Goal: Task Accomplishment & Management: Manage account settings

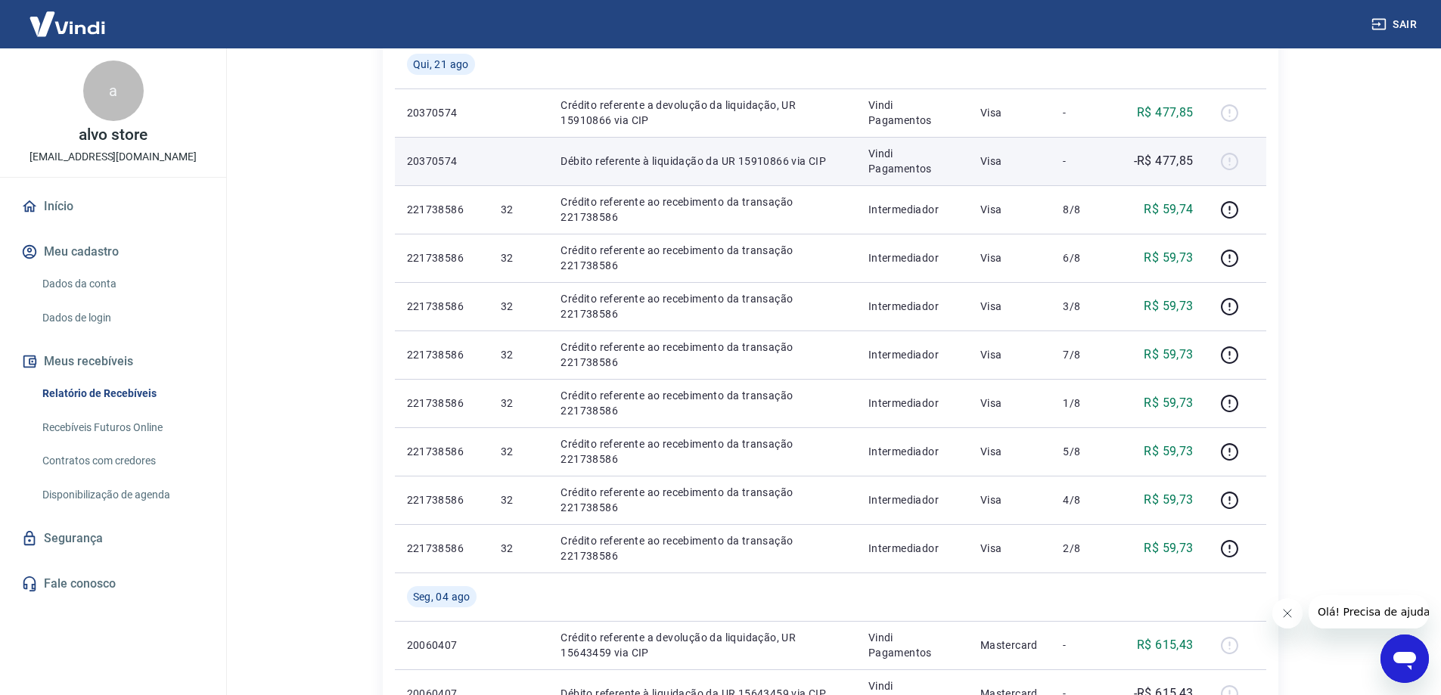
scroll to position [172, 0]
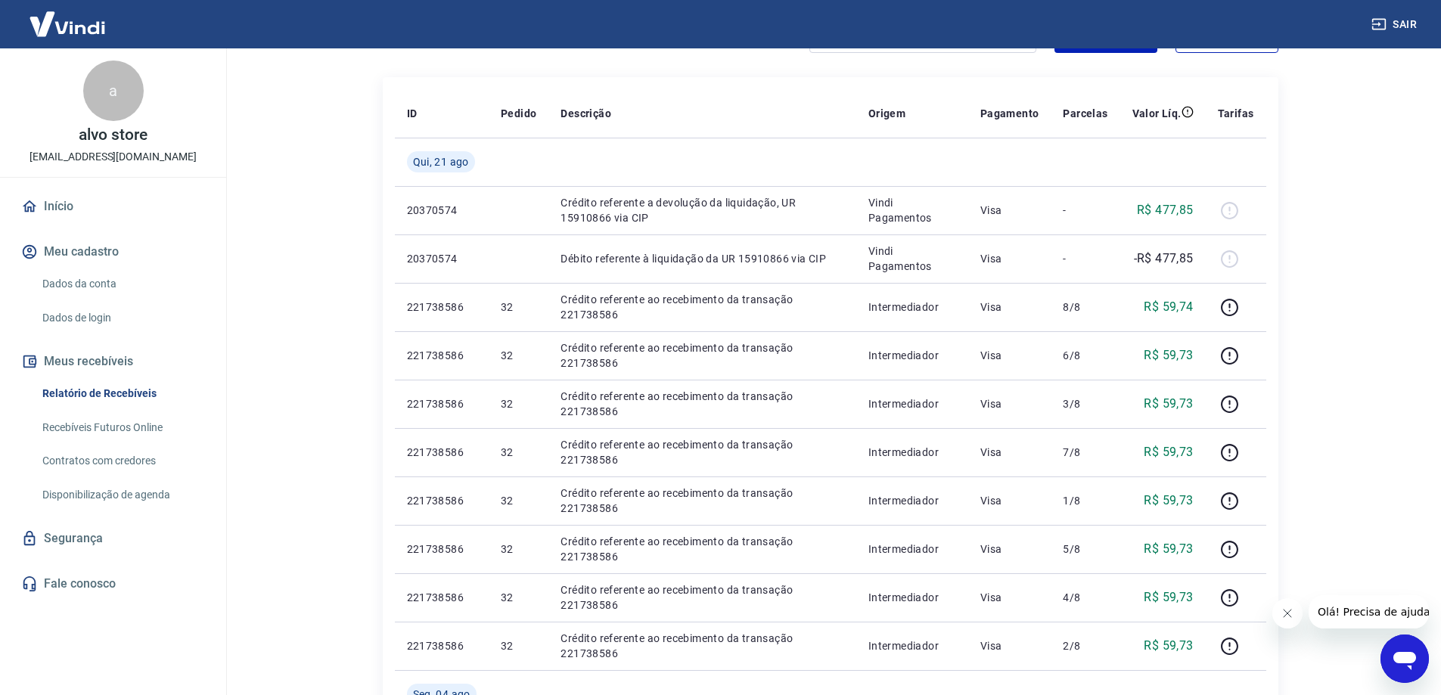
click at [1376, 123] on main "Início / Meus Recebíveis / Relatório de Recebíveis Relatório de Recebíveis Saib…" at bounding box center [829, 200] width 1221 height 647
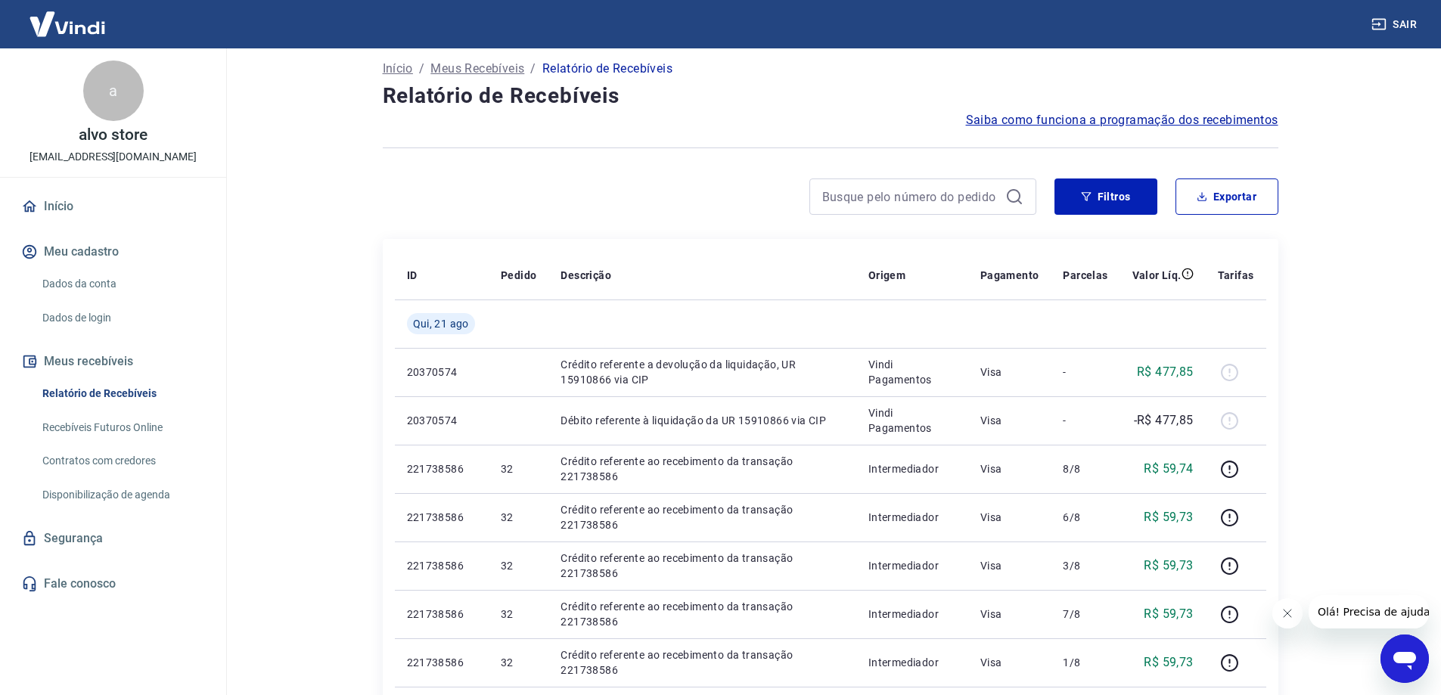
scroll to position [0, 0]
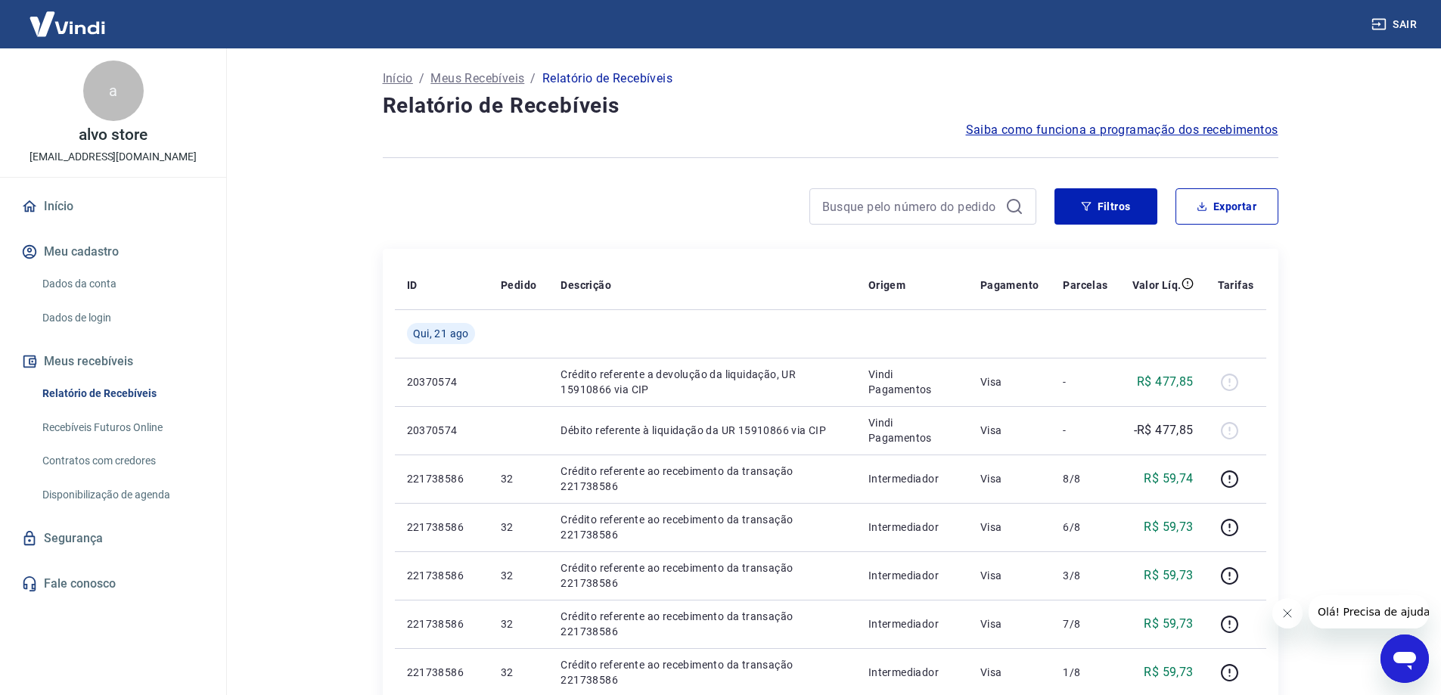
click at [1401, 668] on icon "Open messaging window" at bounding box center [1404, 658] width 27 height 27
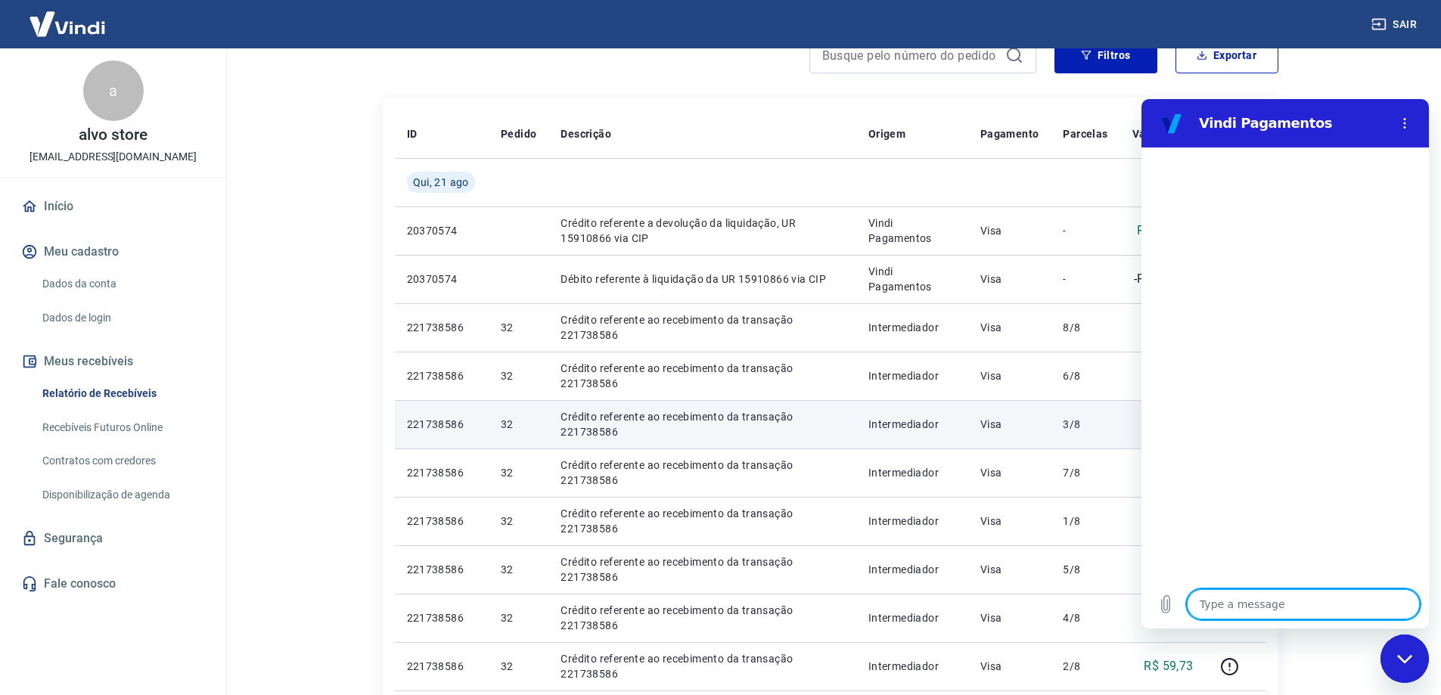
click at [822, 274] on p "Débito referente à liquidação da UR 15910866 via CIP" at bounding box center [702, 278] width 284 height 15
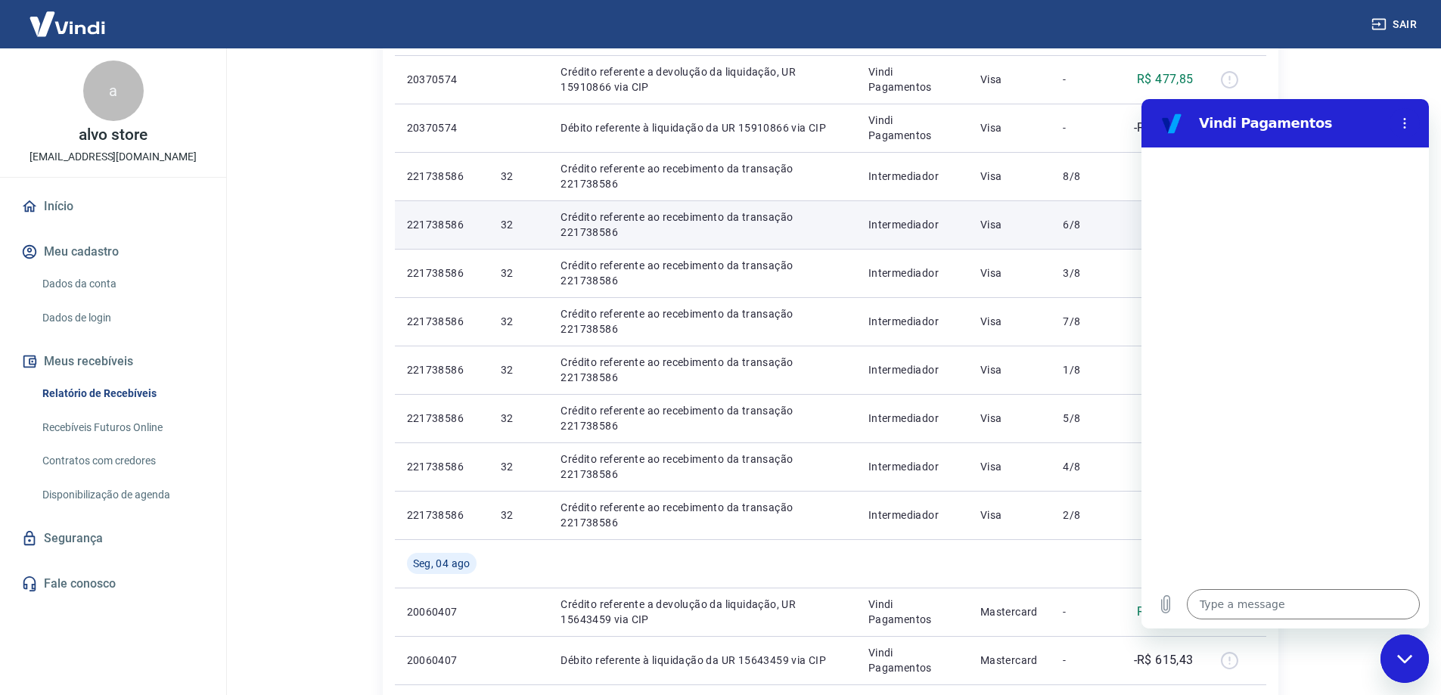
scroll to position [227, 0]
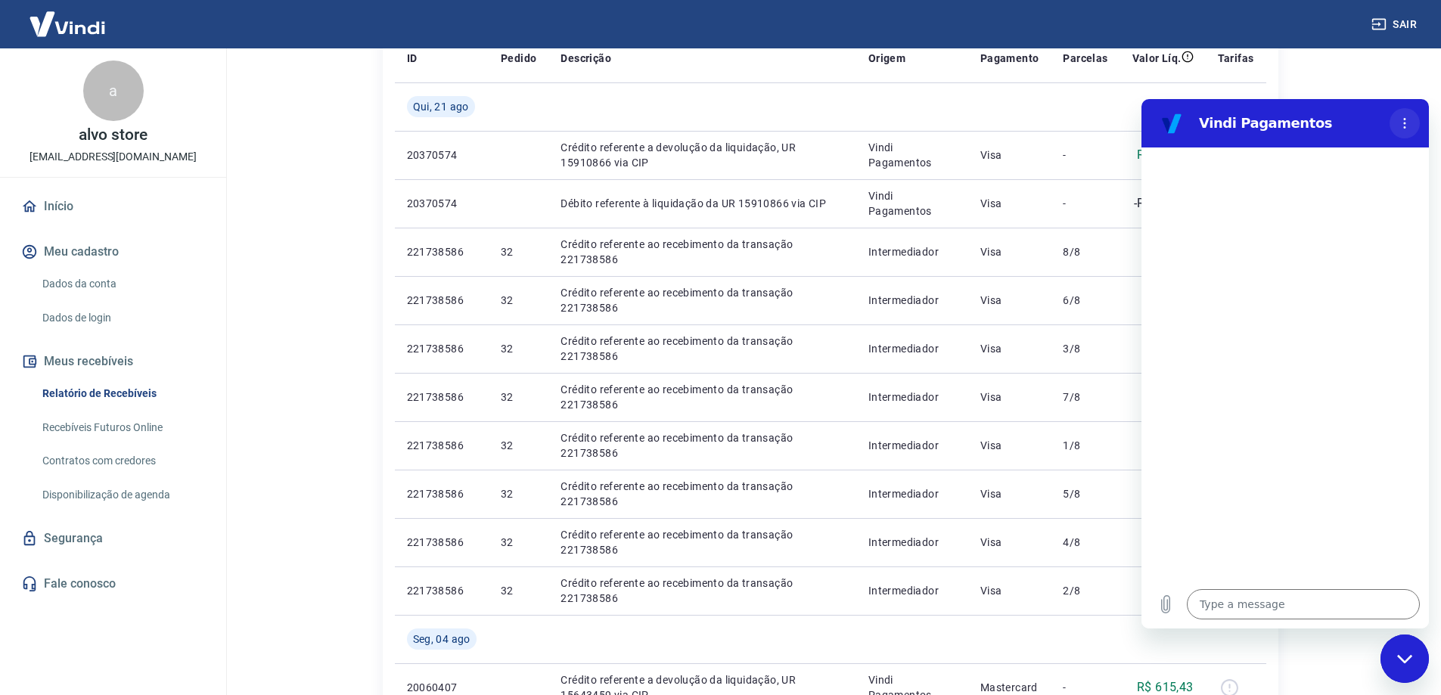
click at [1407, 124] on icon "Options menu" at bounding box center [1404, 123] width 12 height 12
click at [1403, 650] on div "Close messaging window" at bounding box center [1404, 658] width 45 height 45
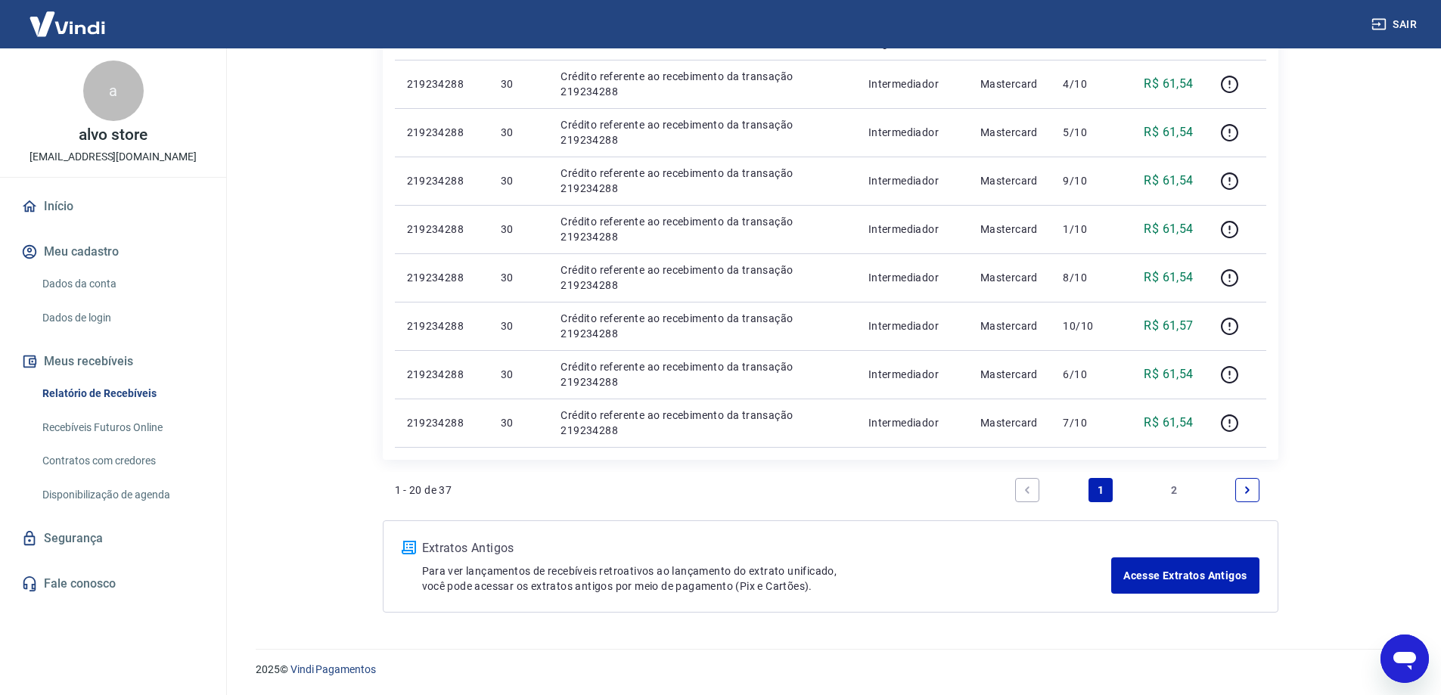
scroll to position [928, 0]
click at [1177, 489] on link "2" at bounding box center [1174, 489] width 24 height 24
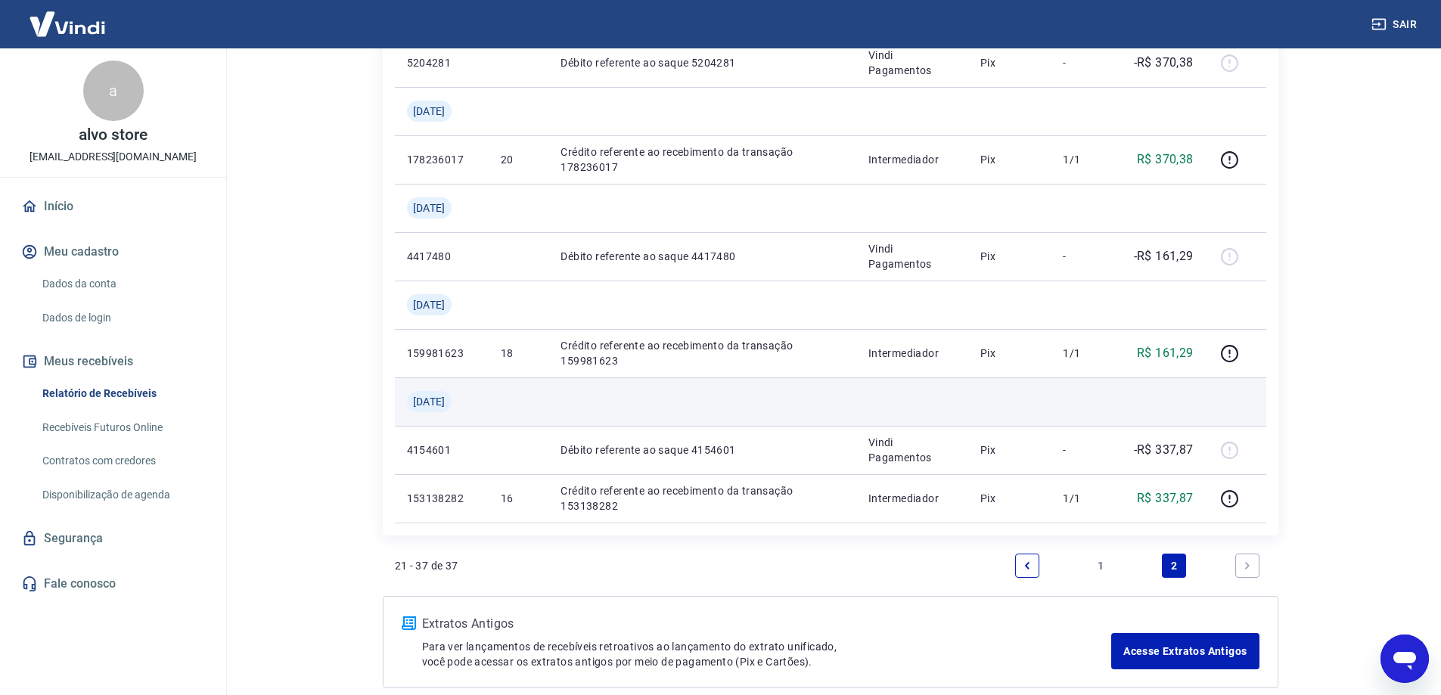
scroll to position [1267, 0]
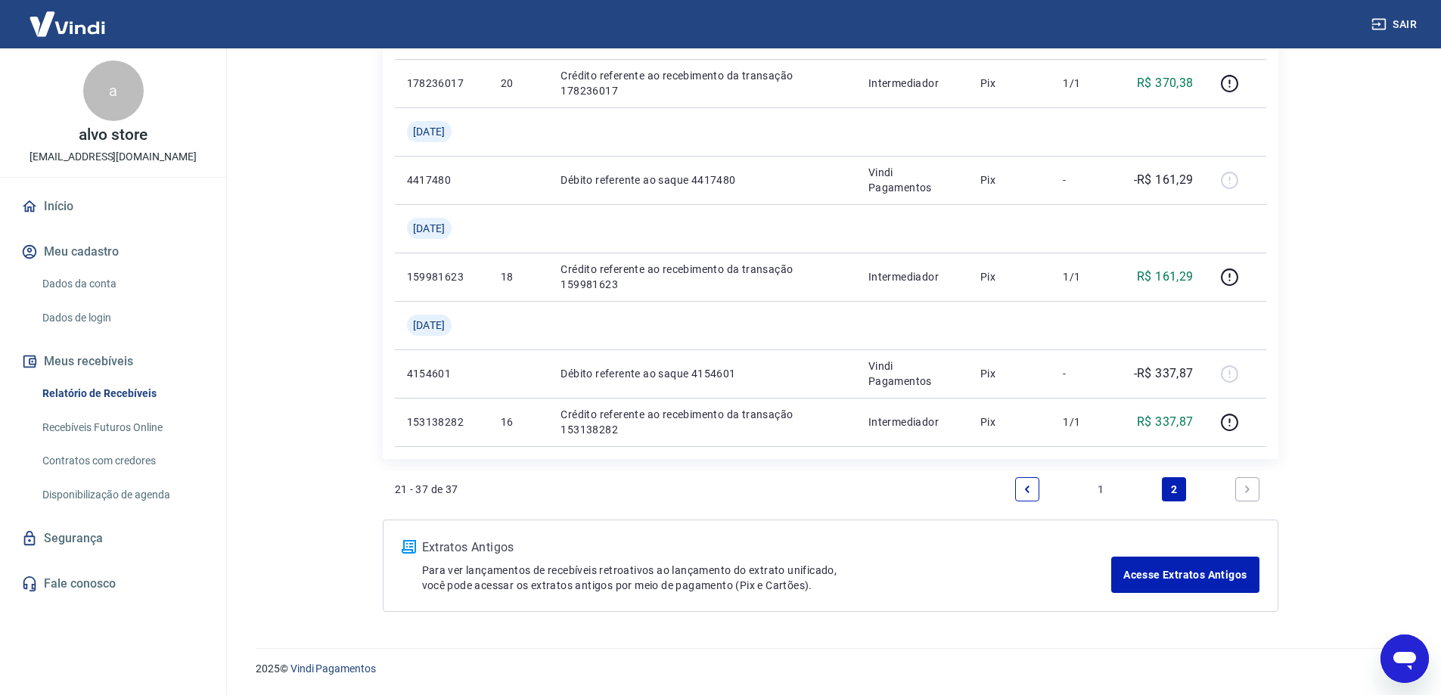
click at [1245, 488] on icon "Next page" at bounding box center [1247, 489] width 11 height 11
drag, startPoint x: 656, startPoint y: 517, endPoint x: 638, endPoint y: 717, distance: 200.5
click at [1105, 487] on link "1" at bounding box center [1100, 489] width 24 height 24
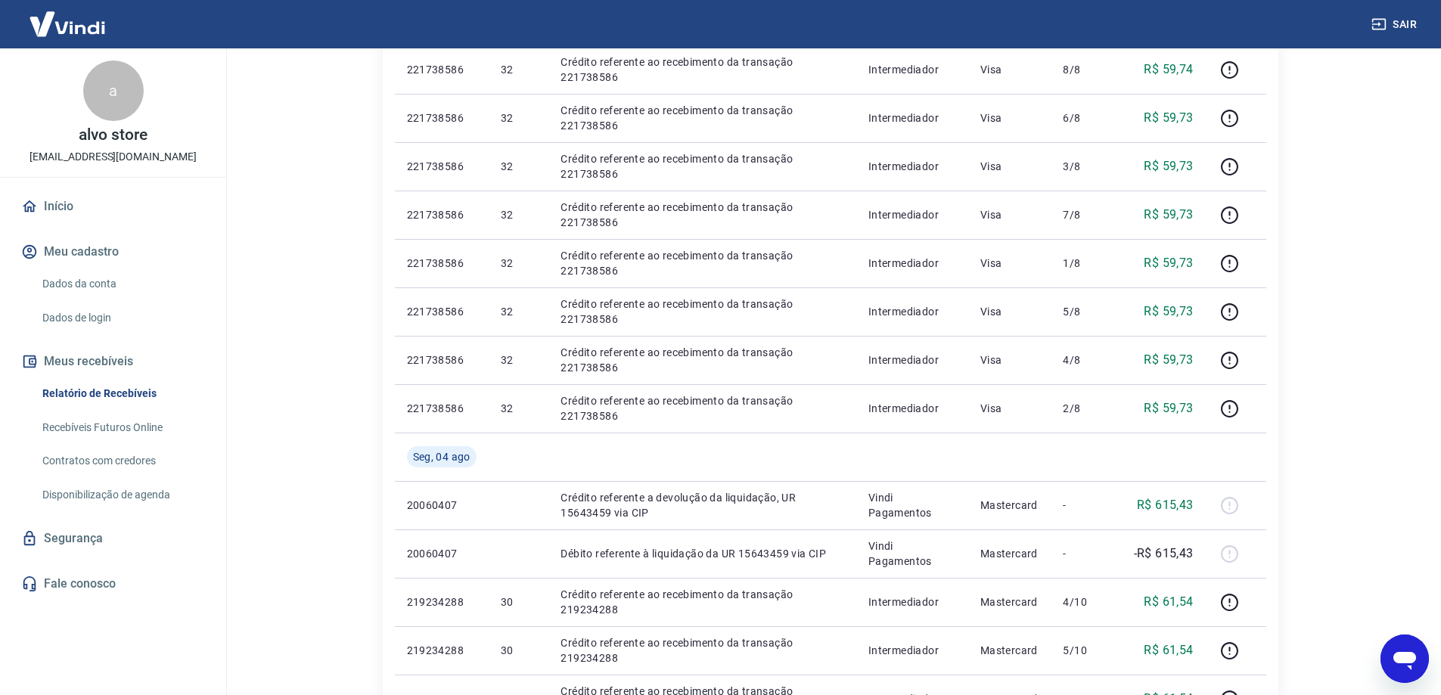
scroll to position [529, 0]
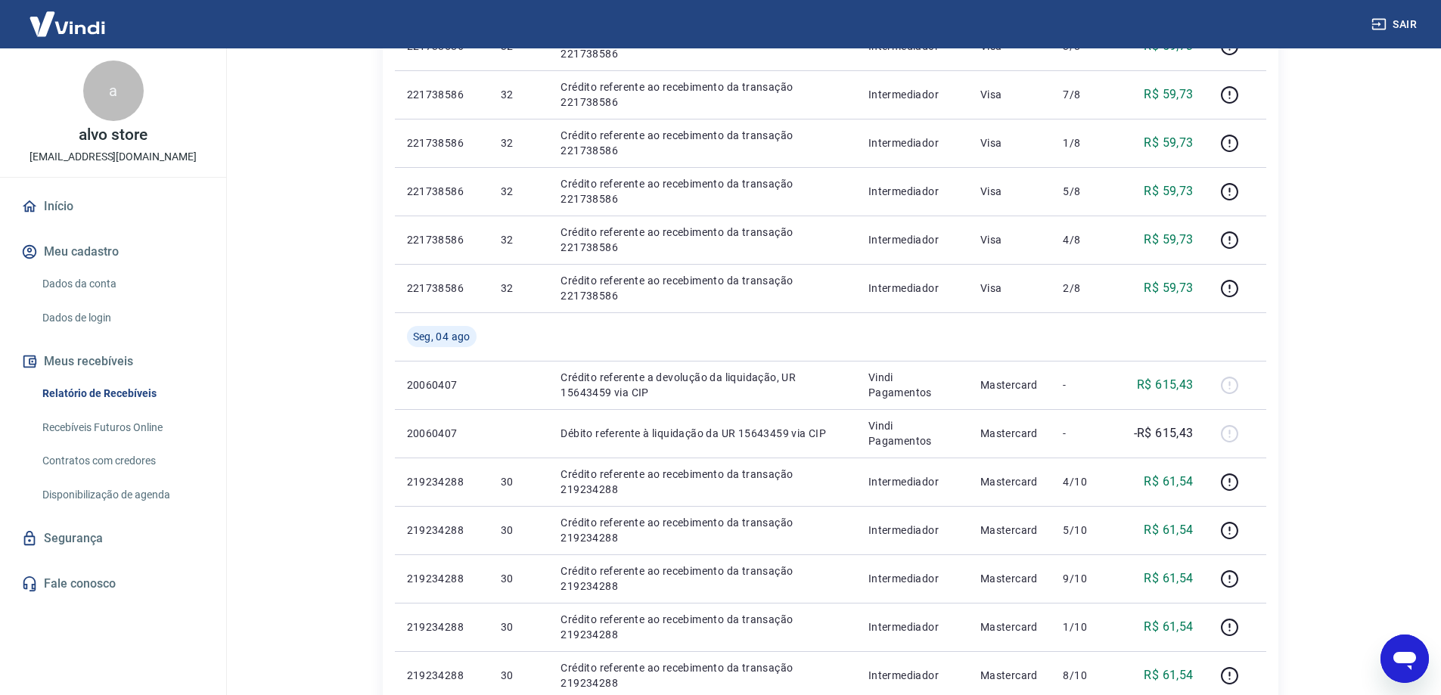
click at [1419, 659] on div "Open messaging window" at bounding box center [1404, 658] width 45 height 45
type textarea "x"
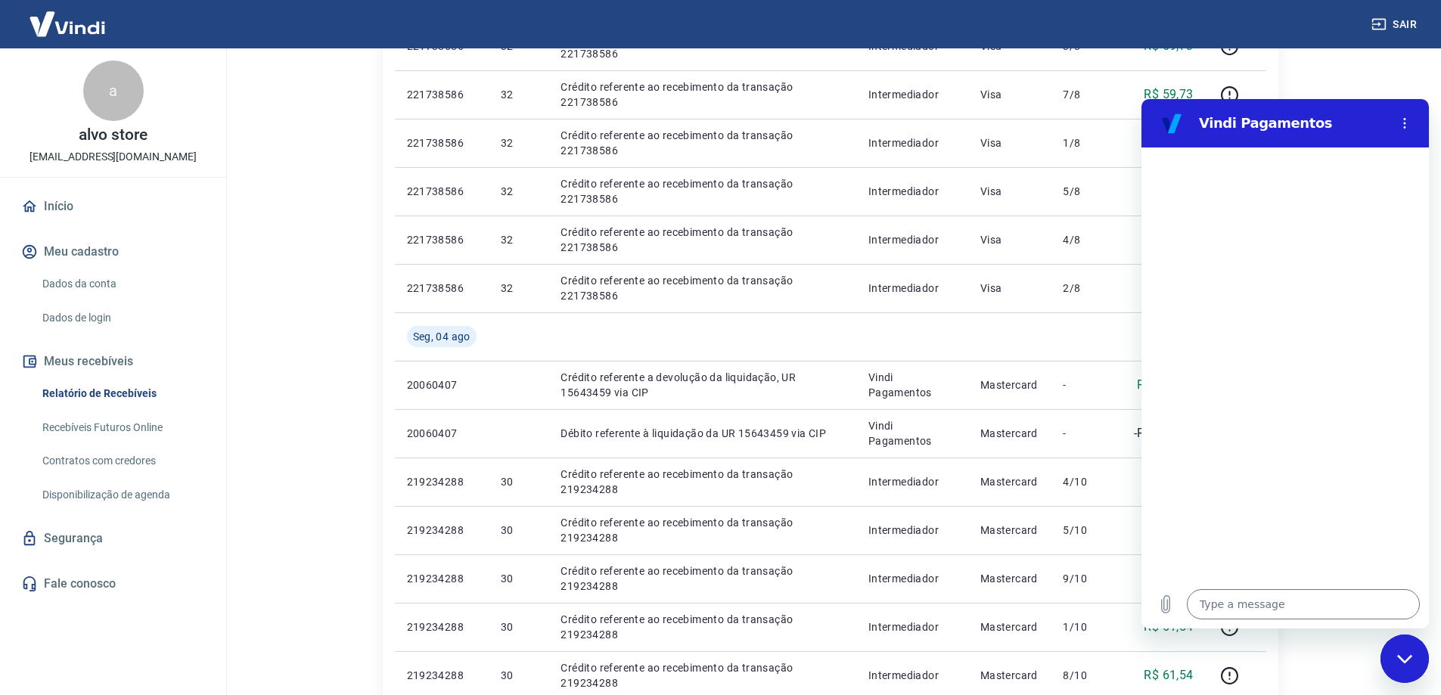
scroll to position [0, 0]
type textarea "B"
type textarea "x"
type textarea "Bo"
type textarea "x"
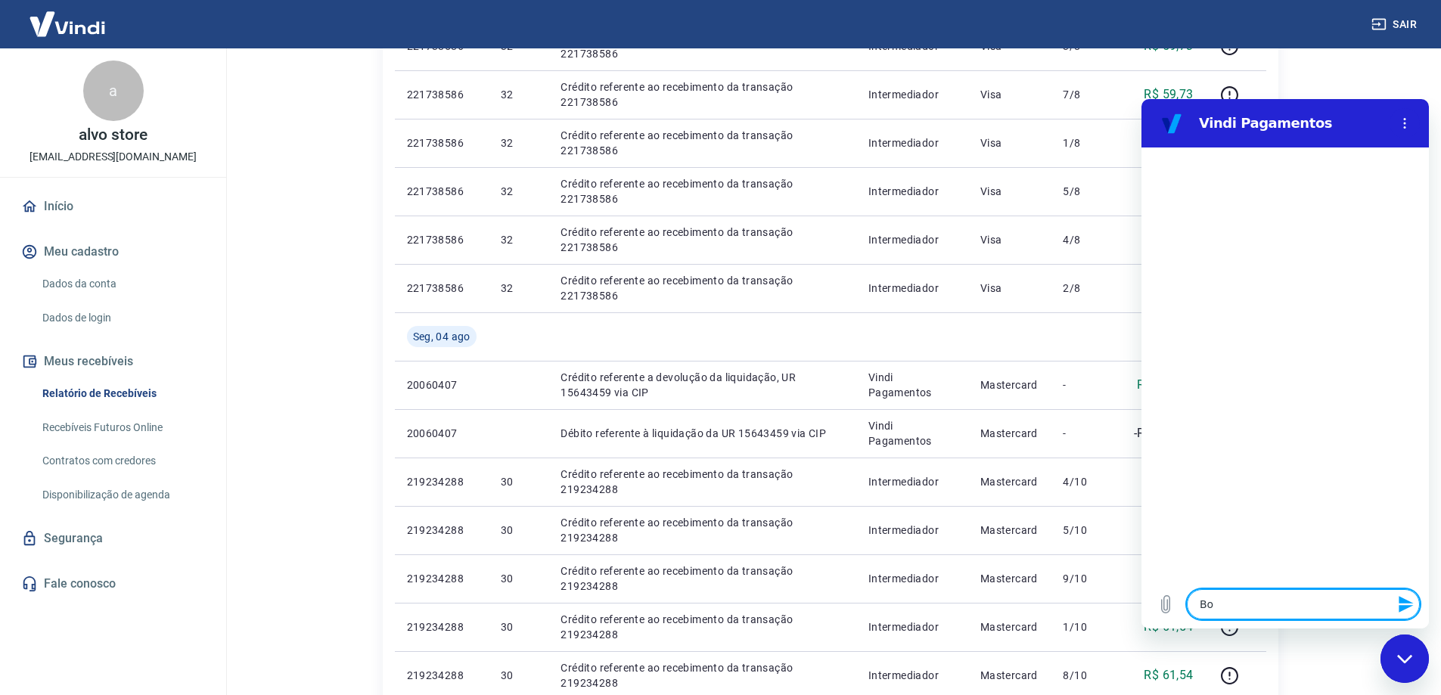
type textarea "Bom"
type textarea "x"
type textarea "Bom"
type textarea "x"
type textarea "Bom d"
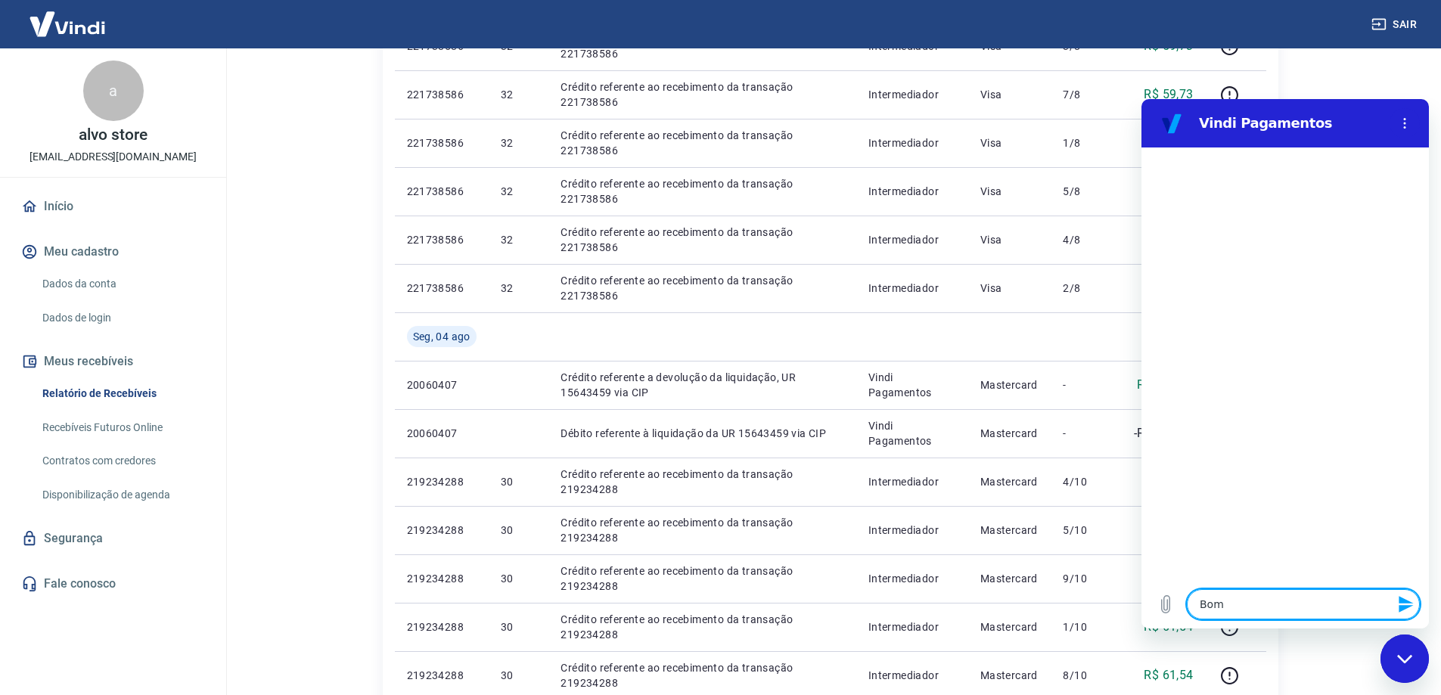
type textarea "x"
type textarea "Bom di"
type textarea "x"
type textarea "Bom dia"
type textarea "x"
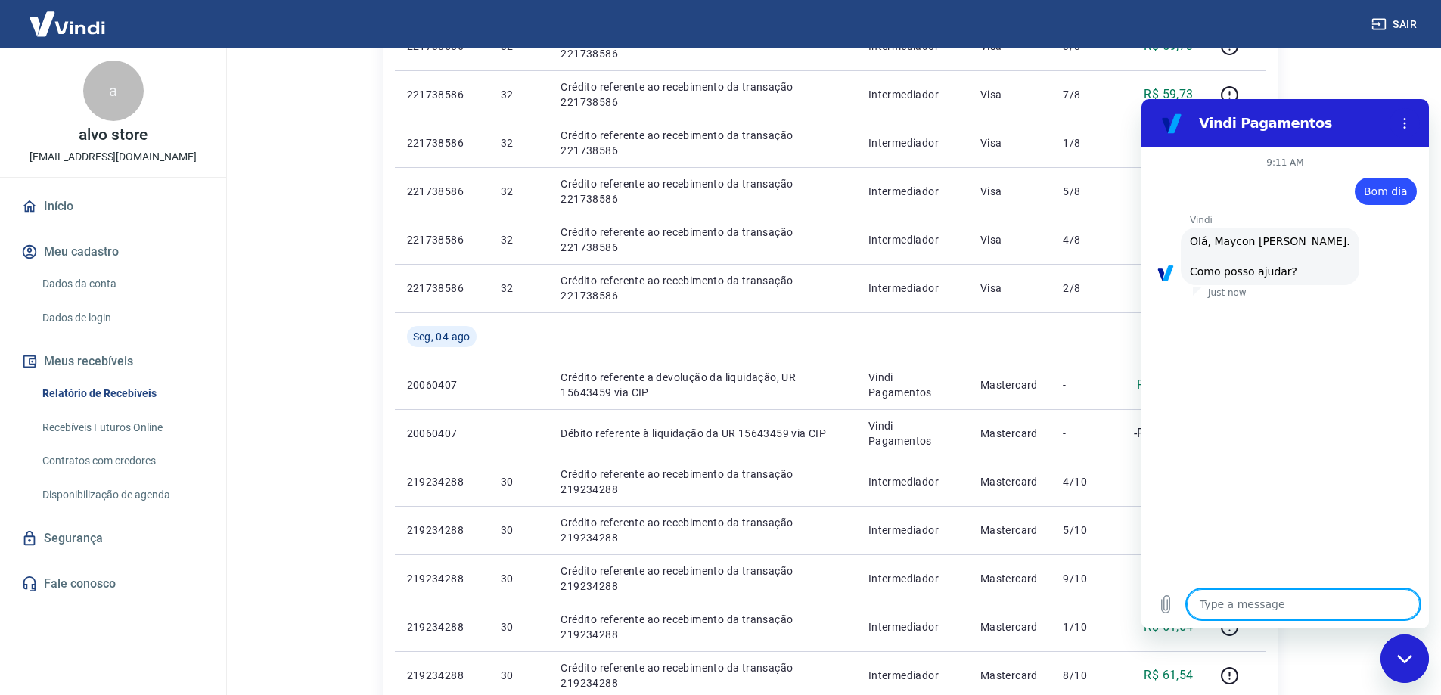
scroll to position [36, 0]
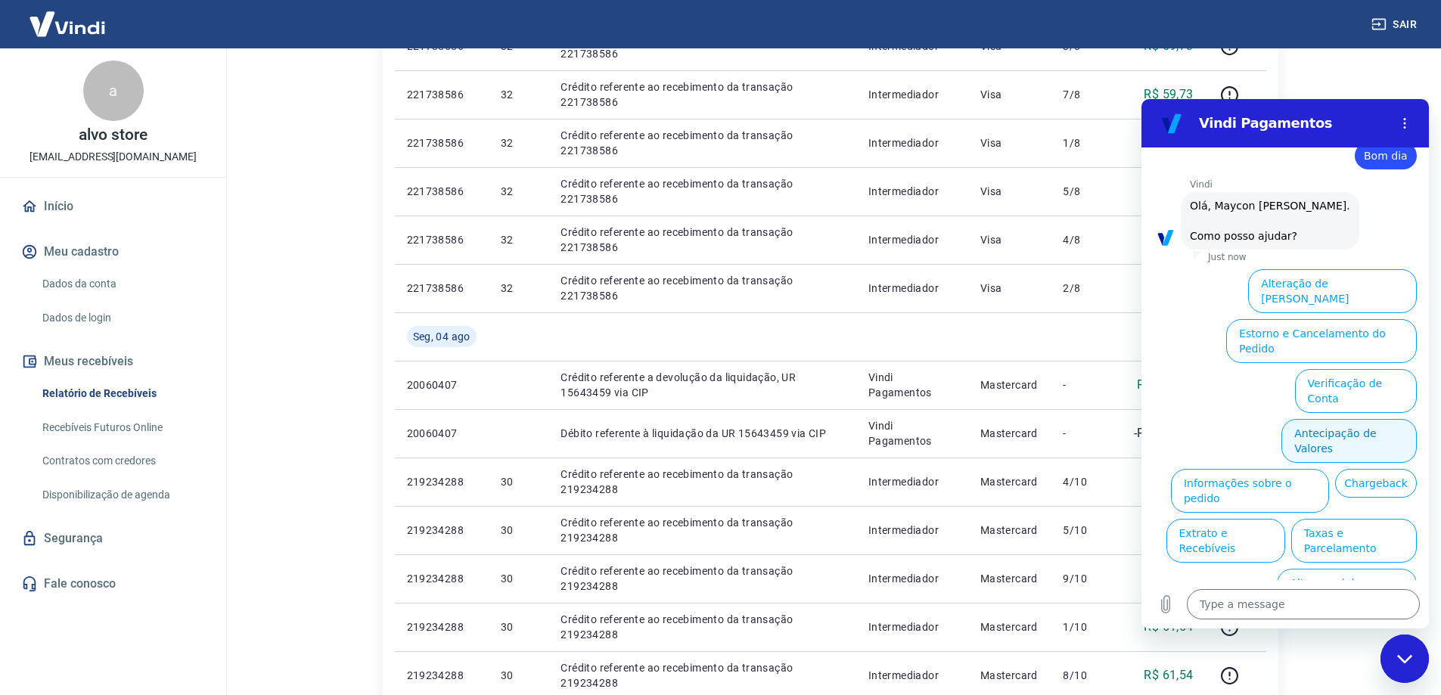
click at [1385, 419] on button "Antecipação de Valores" at bounding box center [1348, 441] width 135 height 44
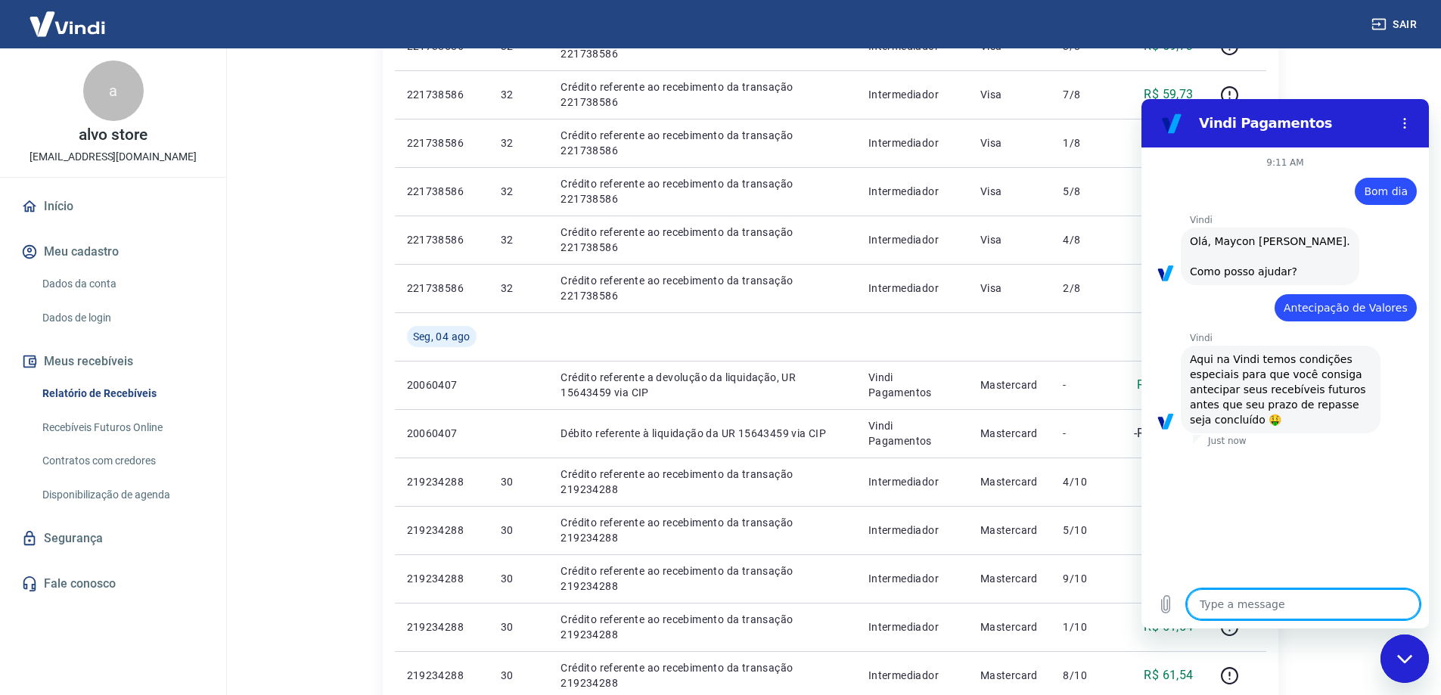
type textarea "x"
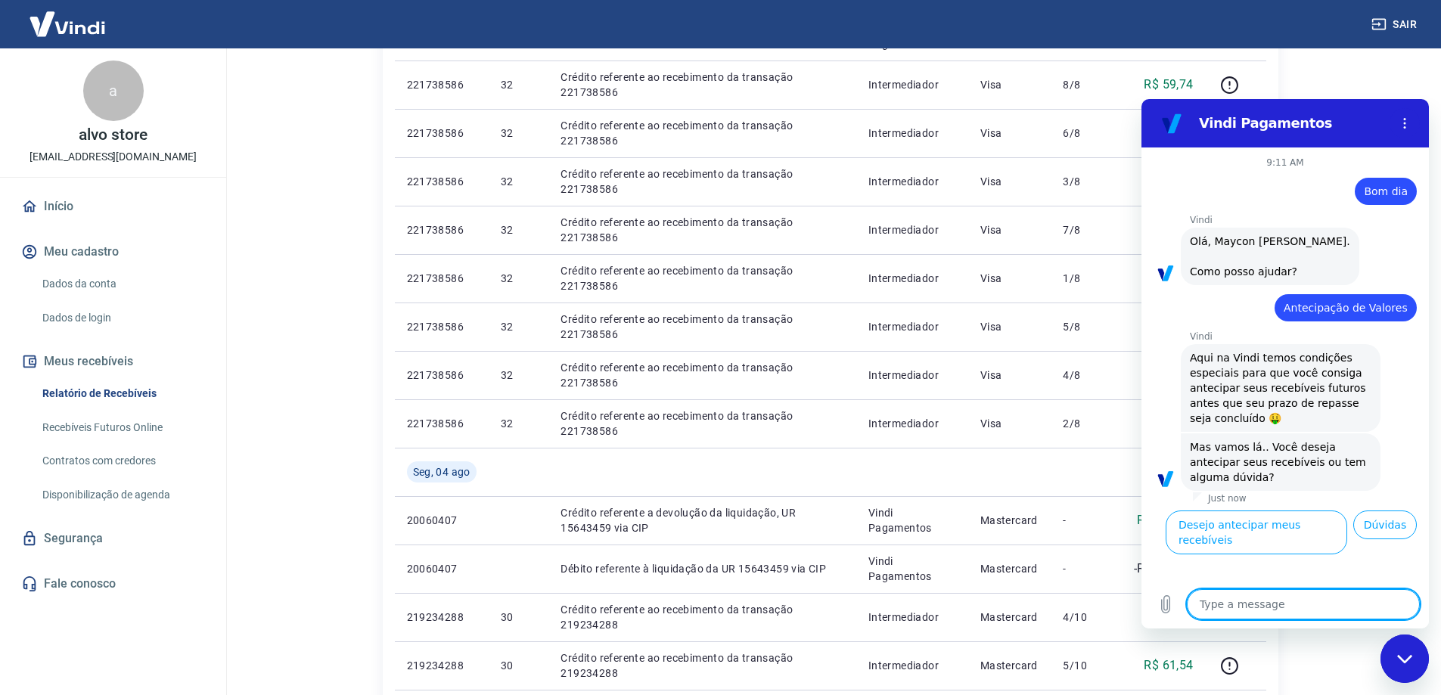
scroll to position [378, 0]
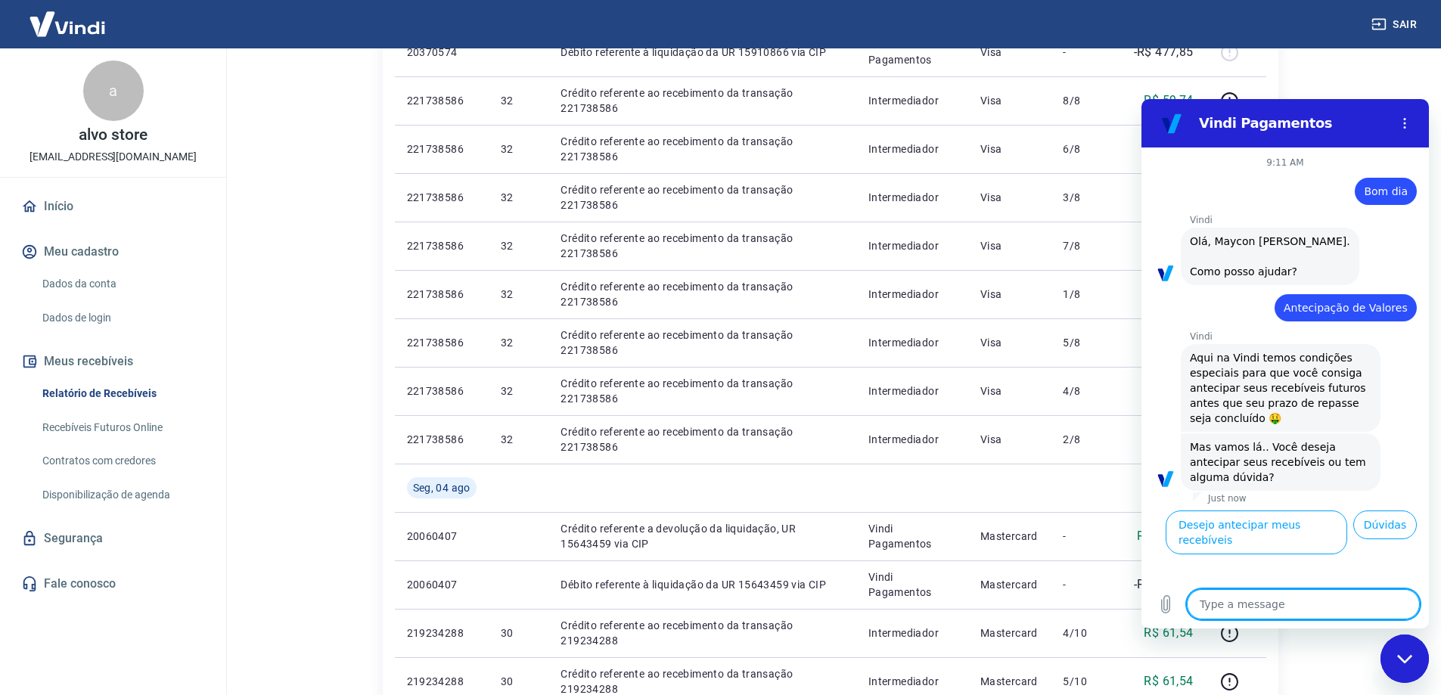
type textarea "b"
type textarea "x"
type textarea "bo"
type textarea "x"
type textarea "bom"
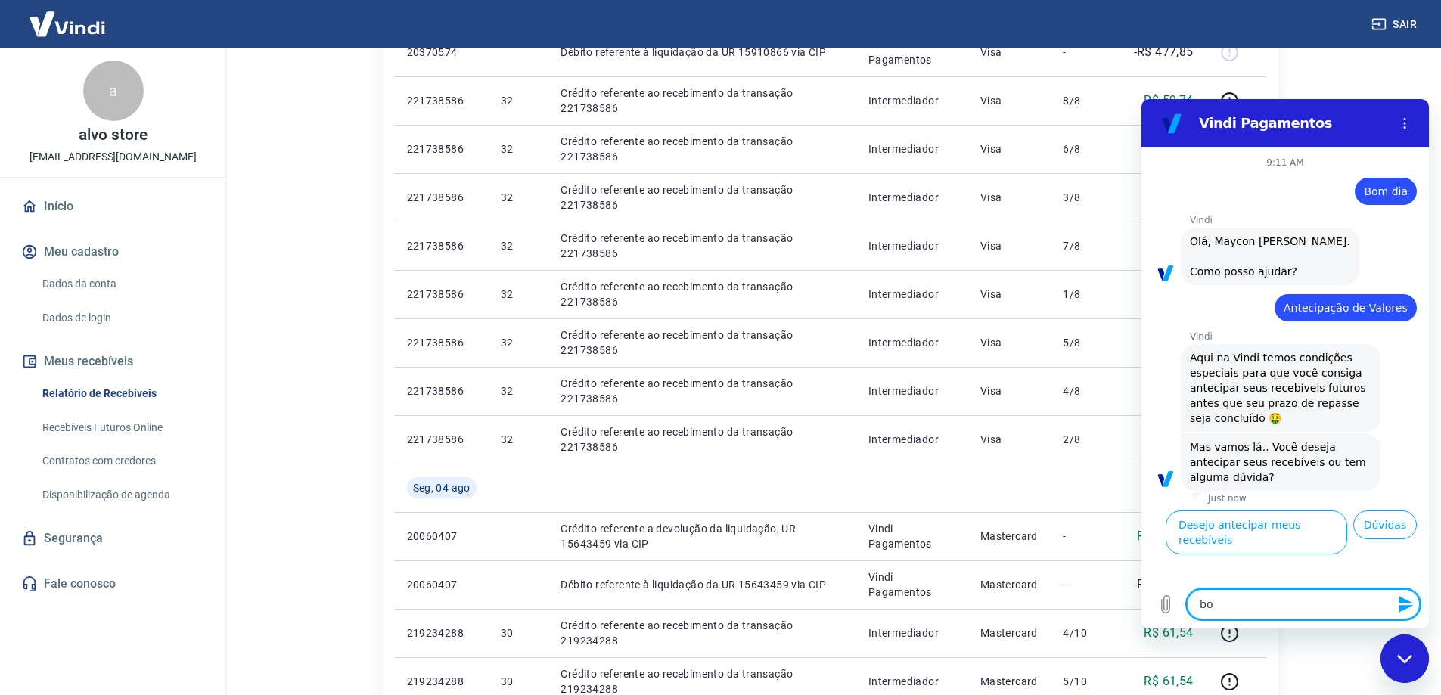
type textarea "x"
type textarea "bom"
type textarea "x"
type textarea "bom d"
type textarea "x"
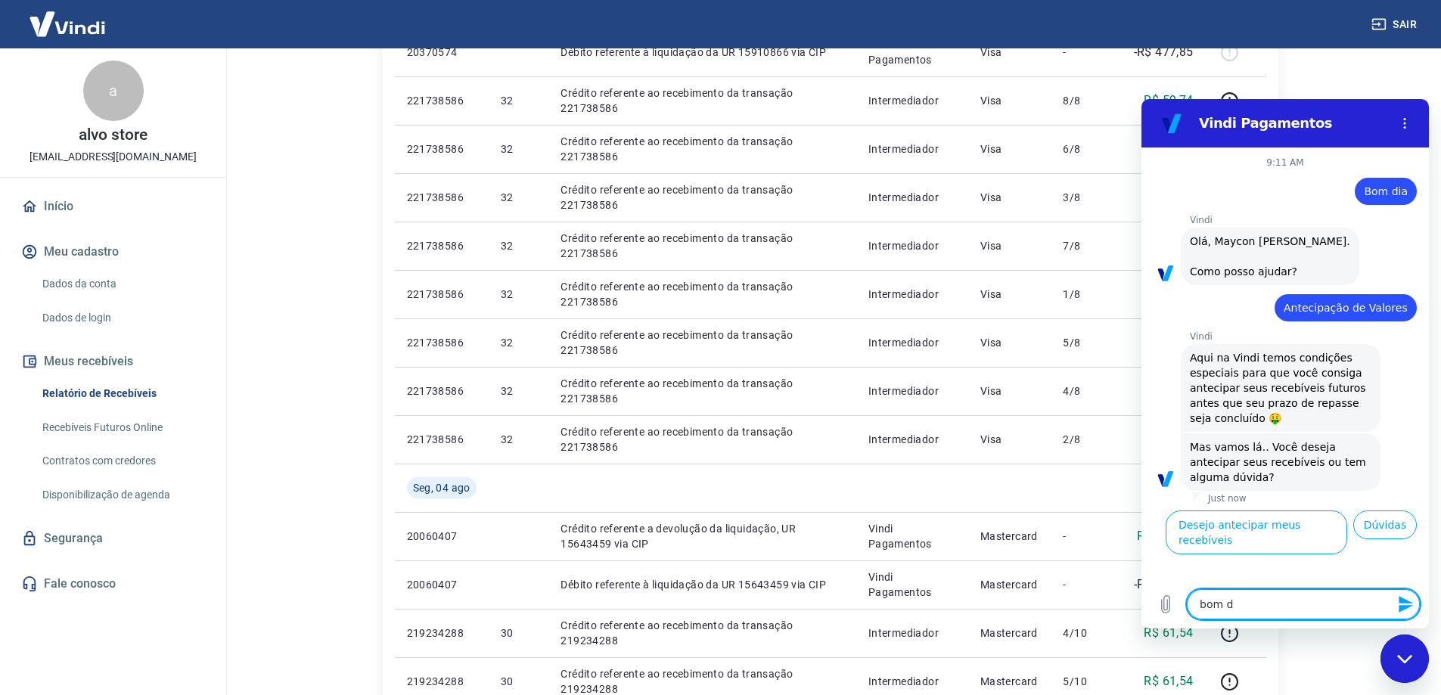
type textarea "bom di"
type textarea "x"
type textarea "bom dia"
type textarea "x"
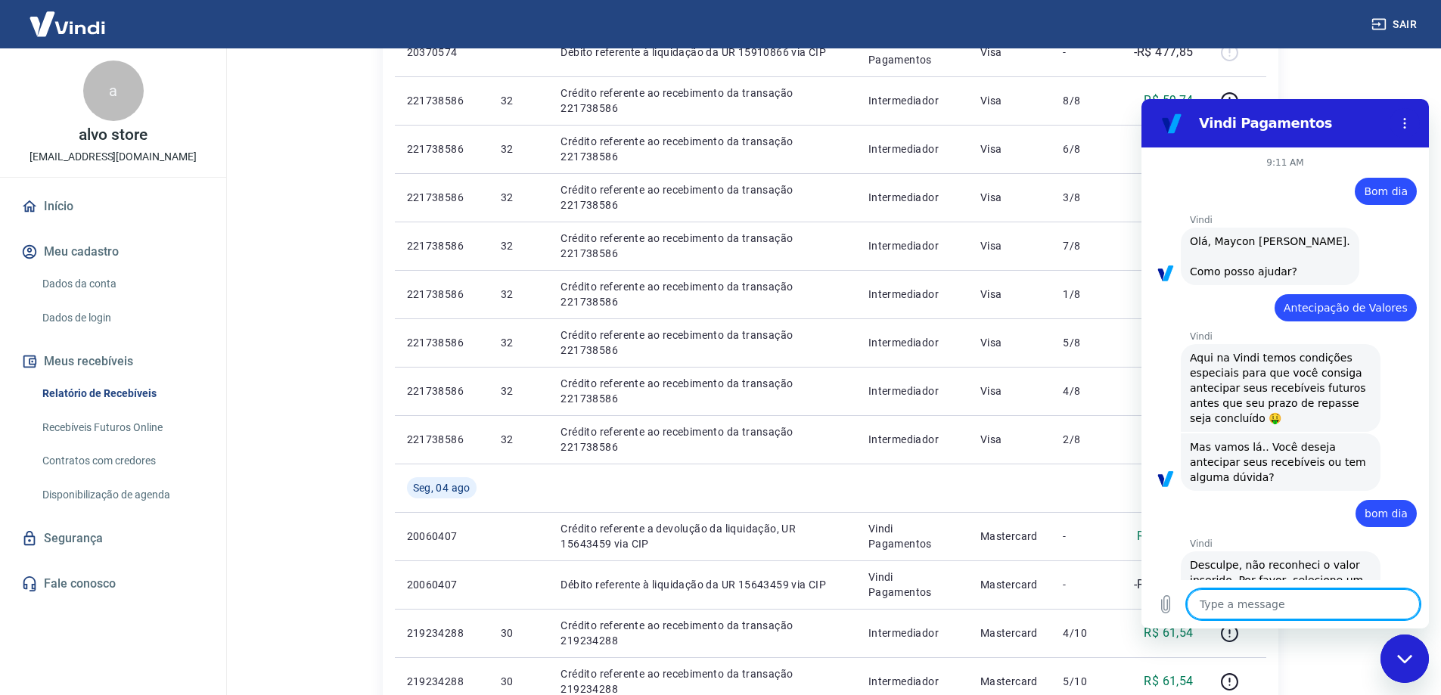
type textarea "x"
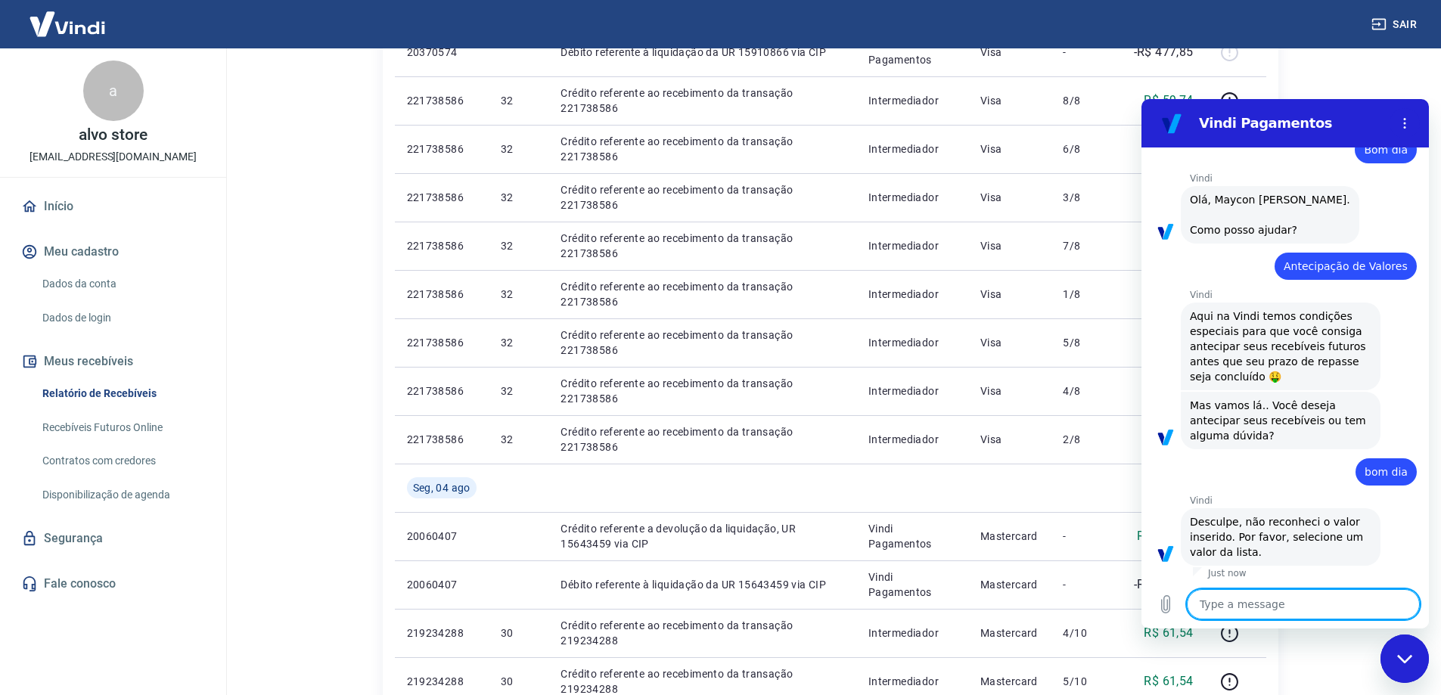
scroll to position [45, 0]
type textarea "b"
type textarea "x"
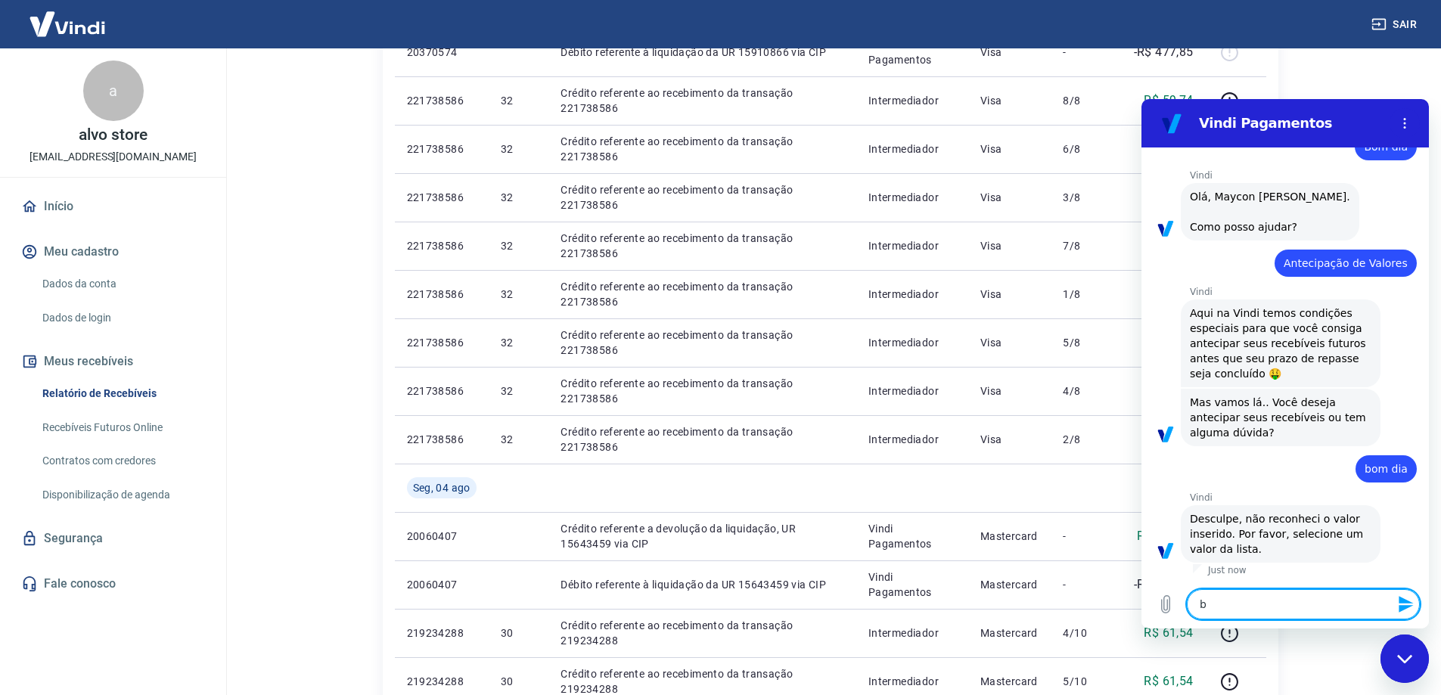
type textarea "bo"
type textarea "x"
type textarea "bom"
type textarea "x"
type textarea "bom"
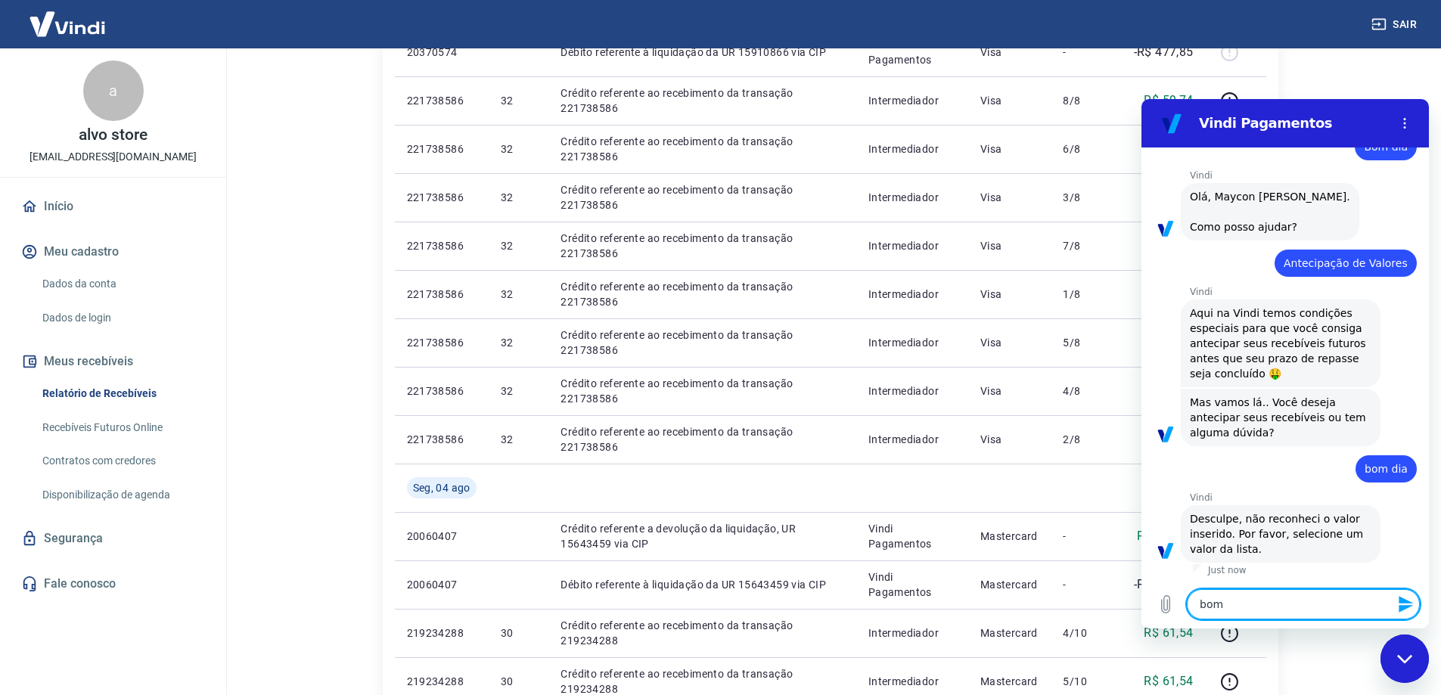
type textarea "x"
type textarea "bom d"
type textarea "x"
type textarea "bom di"
type textarea "x"
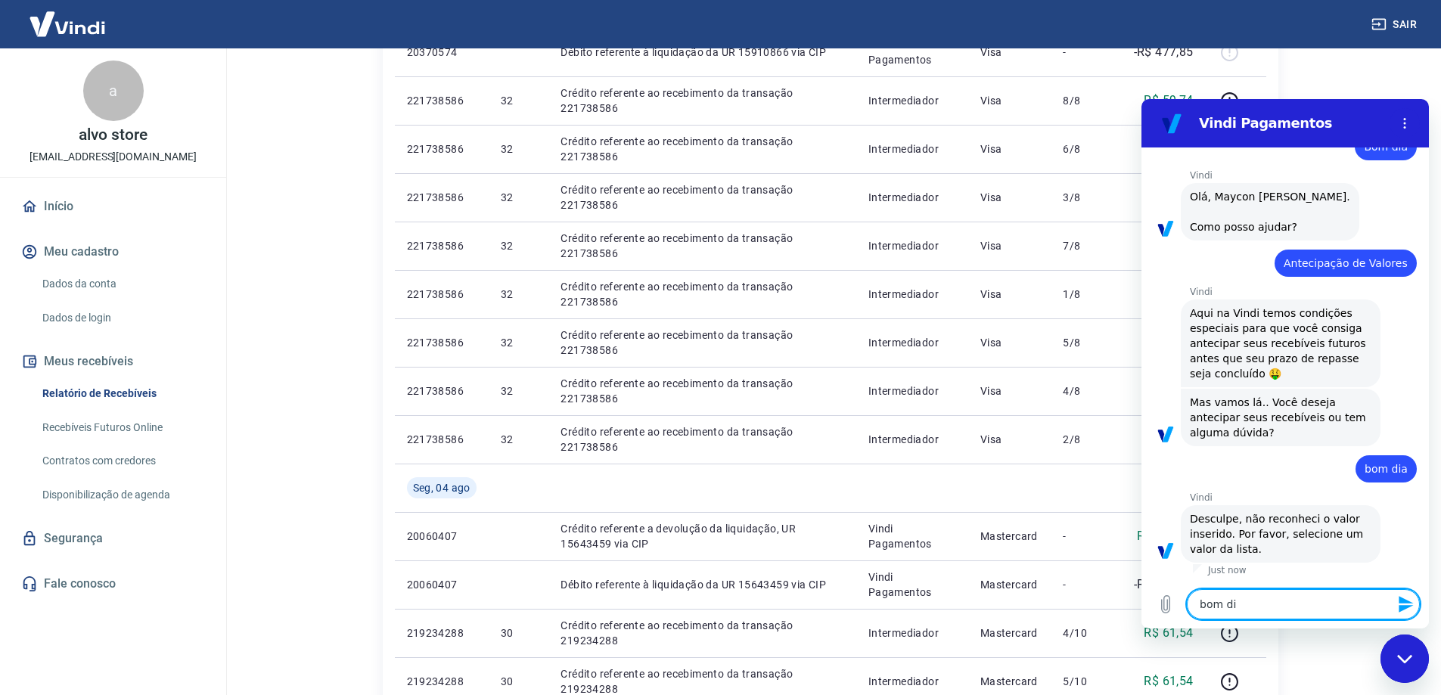
type textarea "bom dia"
type textarea "x"
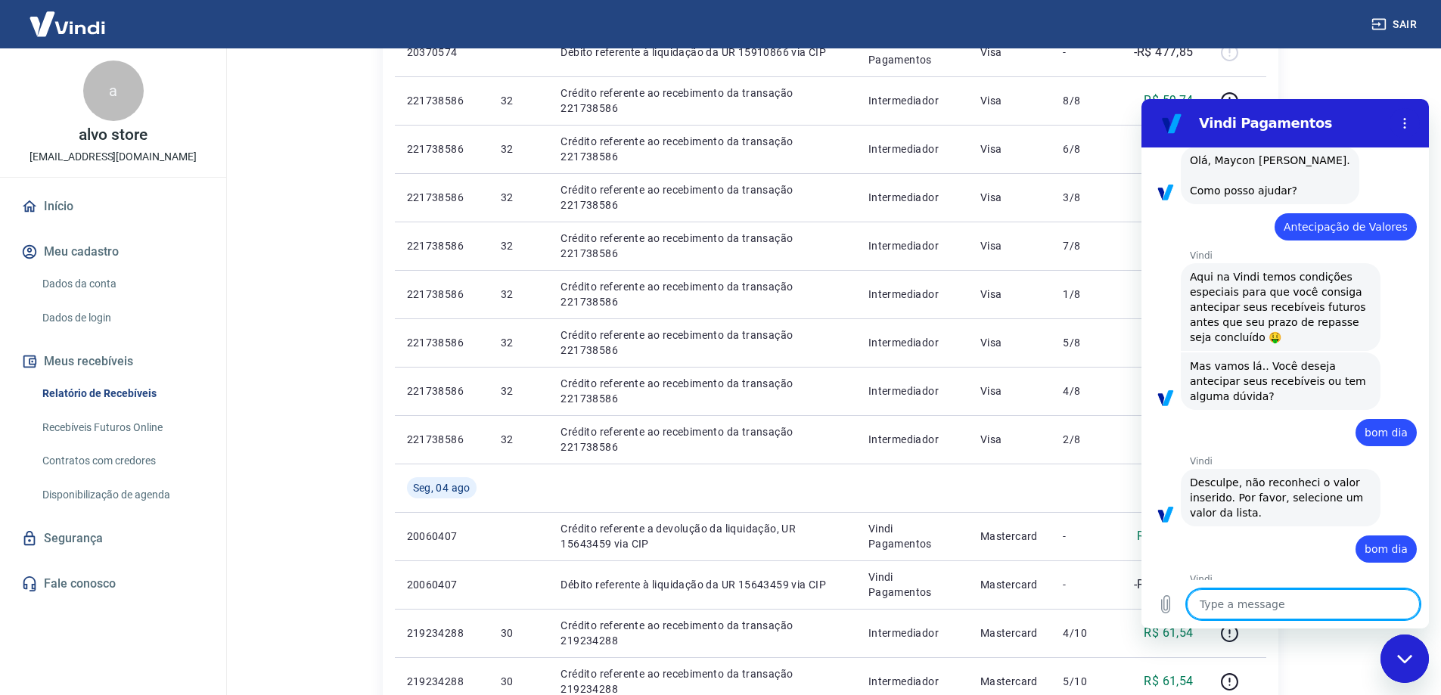
type textarea "x"
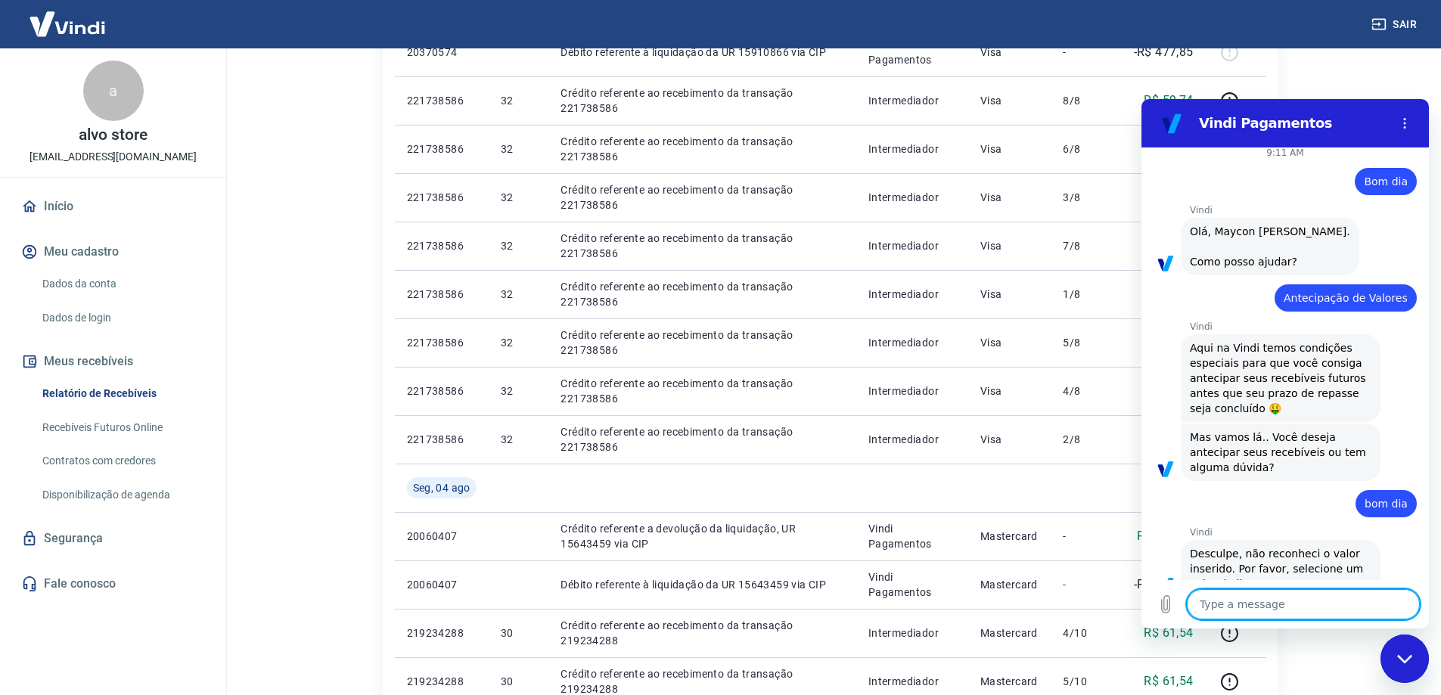
scroll to position [0, 0]
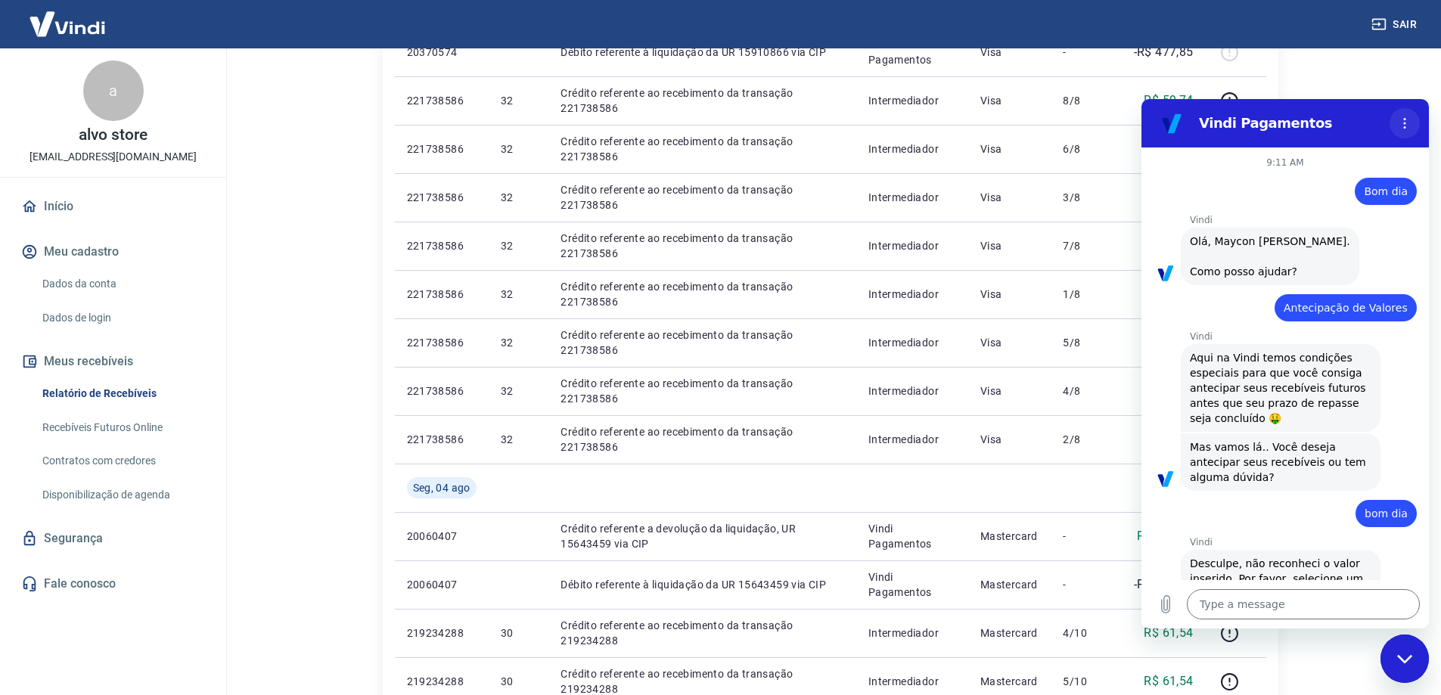
click at [1407, 114] on button "Options menu" at bounding box center [1404, 123] width 30 height 30
click at [1395, 121] on button "Options menu" at bounding box center [1404, 123] width 30 height 30
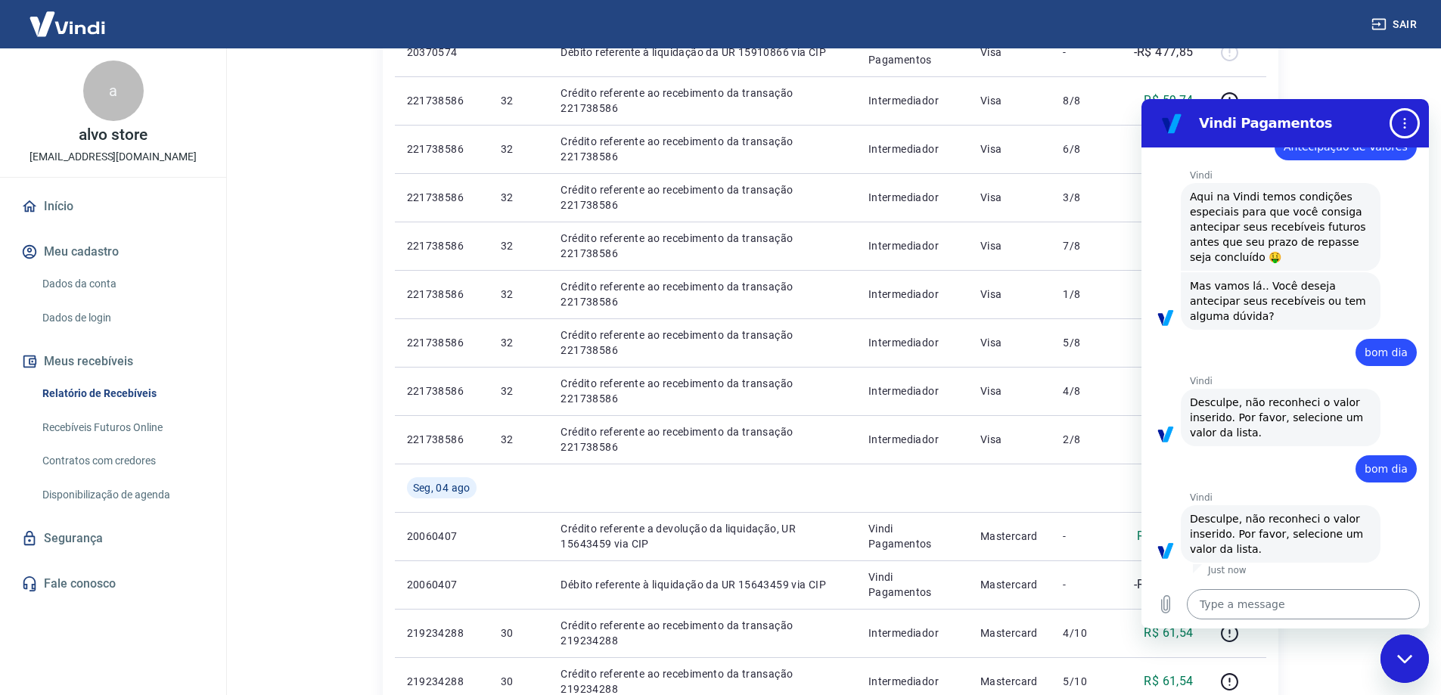
click at [1224, 609] on textarea at bounding box center [1303, 604] width 233 height 30
click at [1167, 605] on icon "Upload file" at bounding box center [1166, 604] width 8 height 17
click at [1409, 647] on div "Close messaging window" at bounding box center [1404, 658] width 45 height 45
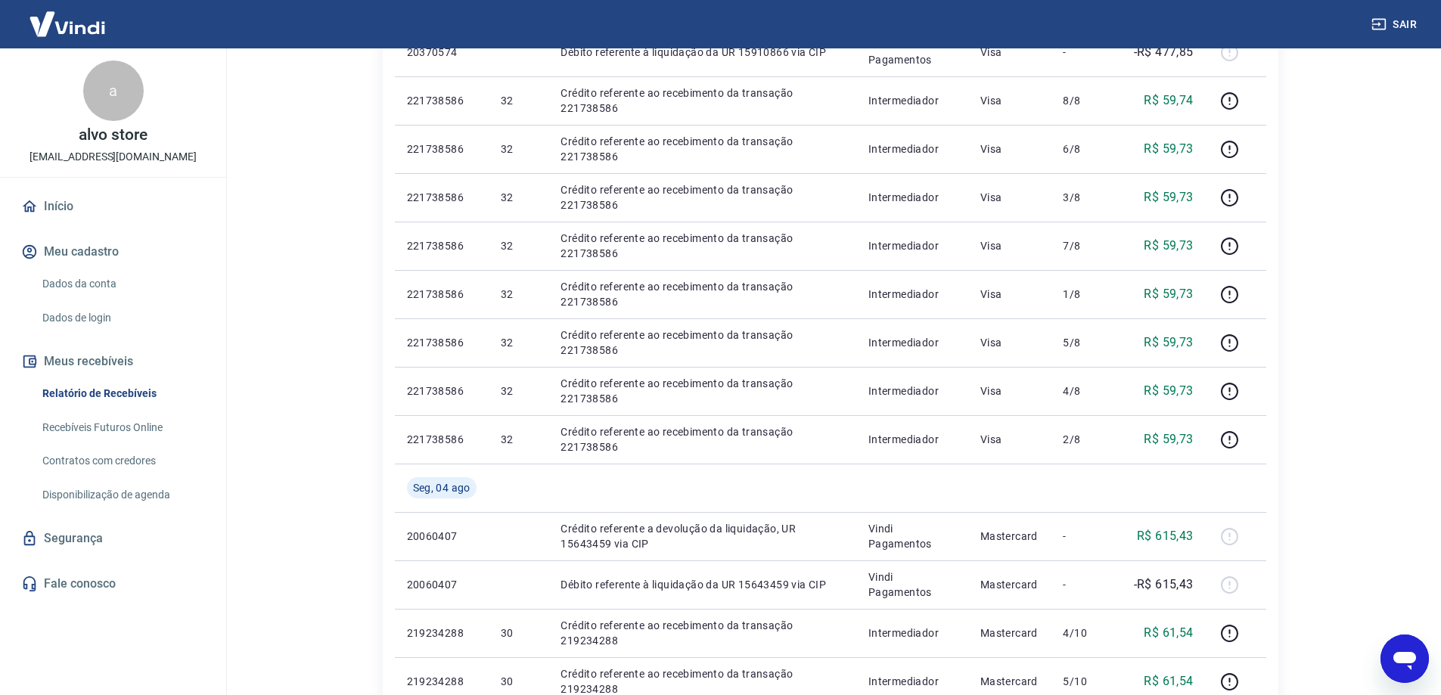
click at [1409, 652] on icon "Open messaging window" at bounding box center [1404, 661] width 23 height 18
type textarea "x"
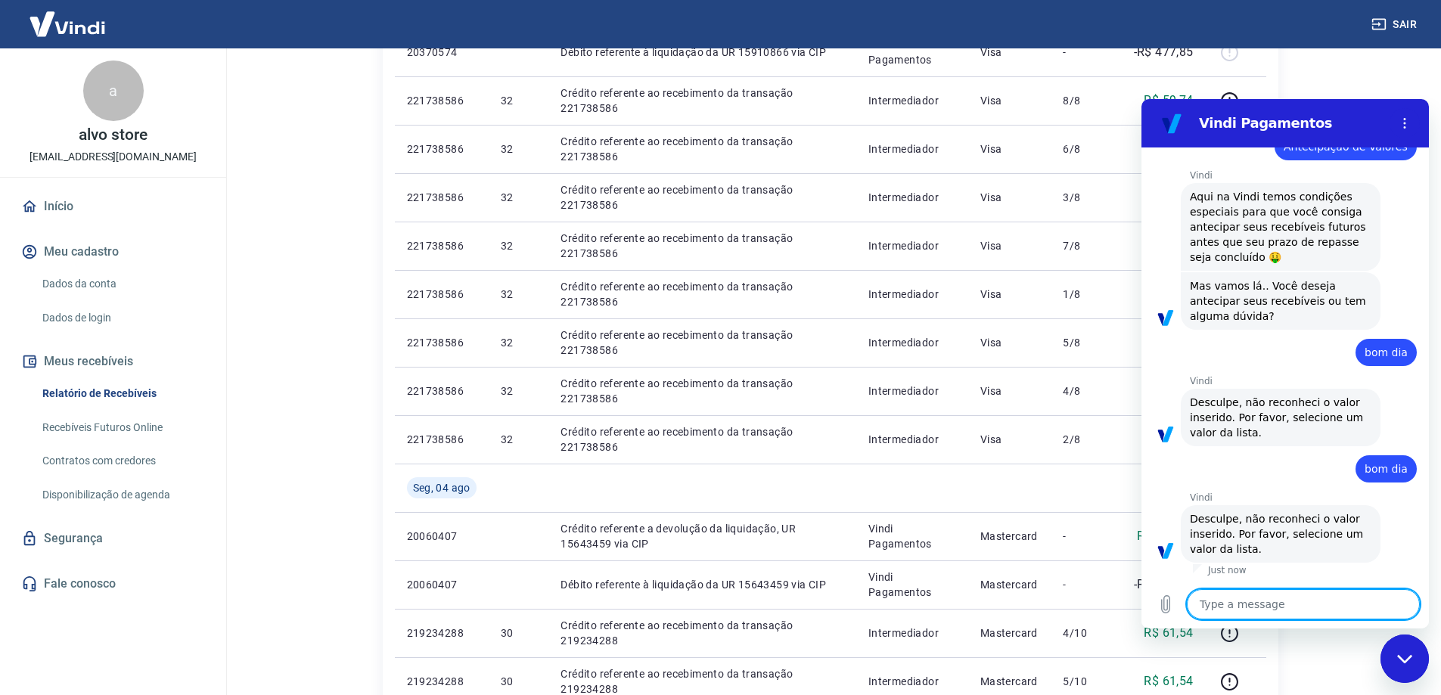
type textarea "B"
type textarea "x"
type textarea "Bo"
type textarea "x"
type textarea "Bom"
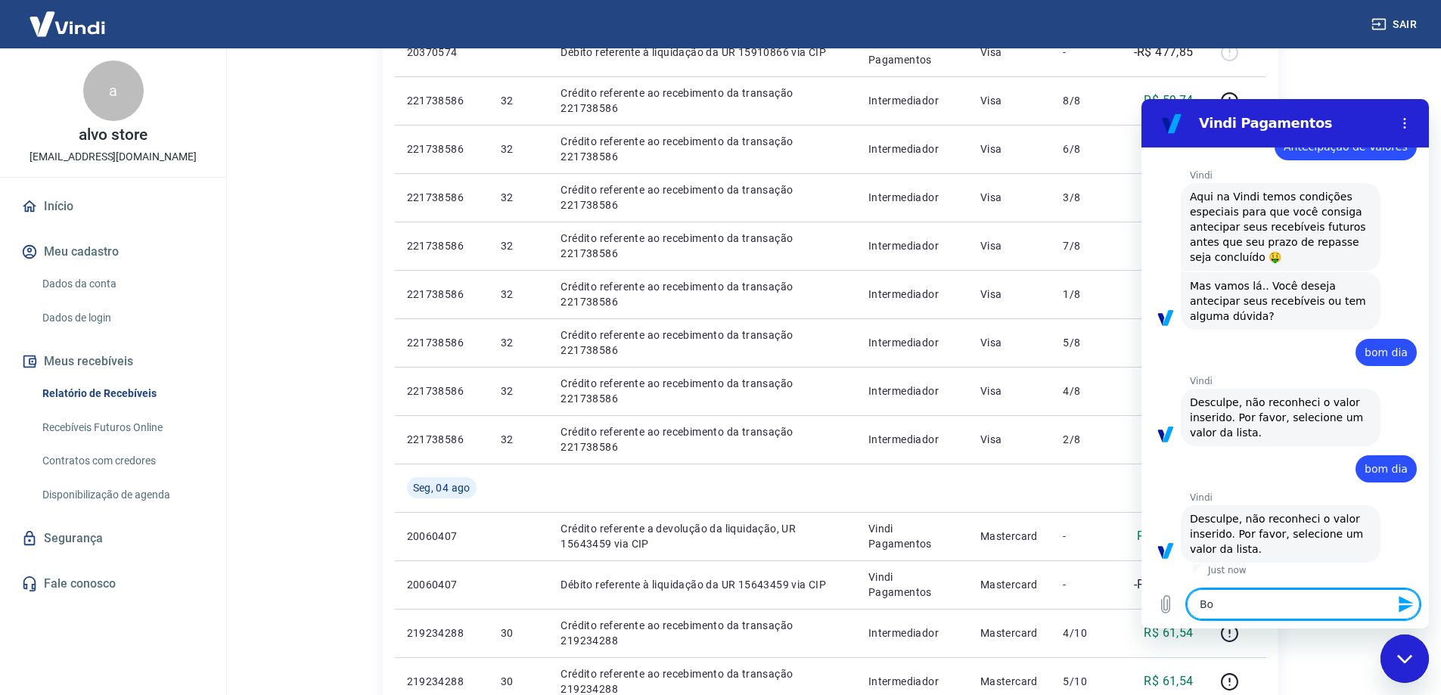
type textarea "x"
type textarea "Bom"
type textarea "x"
type textarea "Bom d"
type textarea "x"
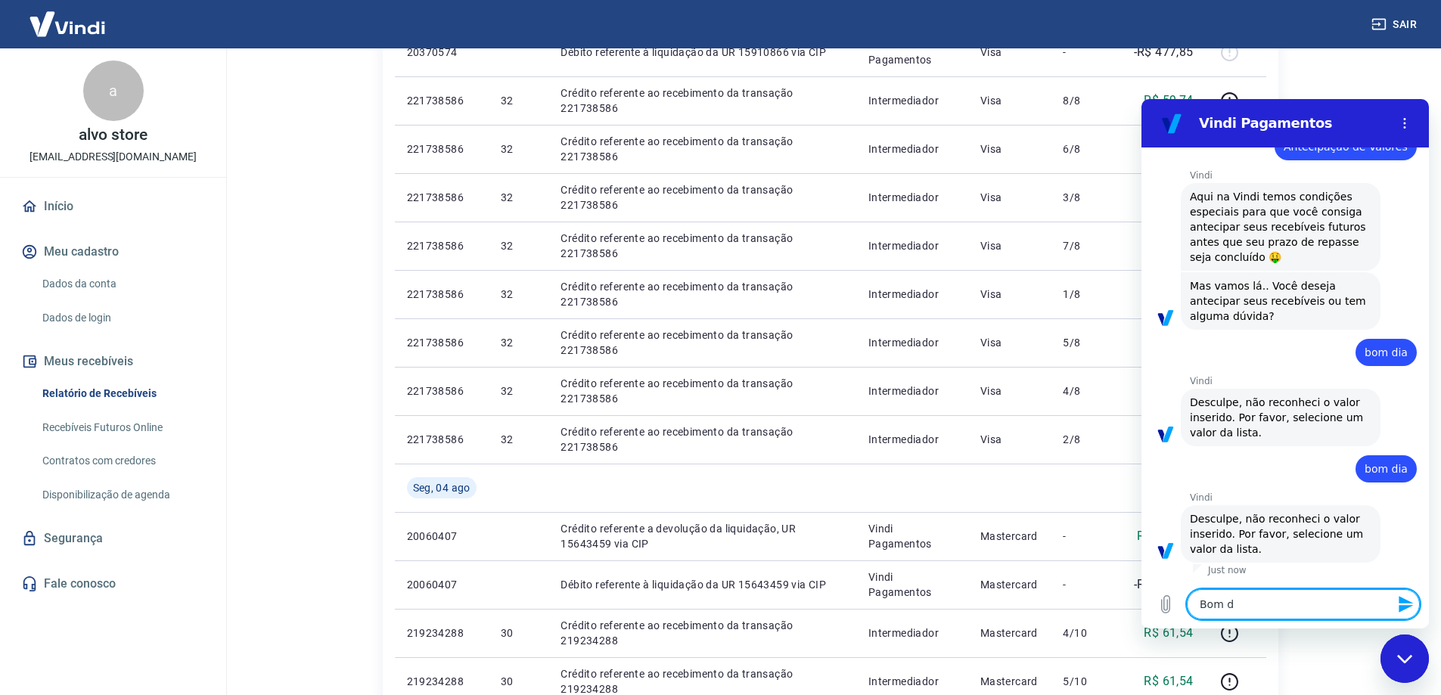
type textarea "Bom di"
type textarea "x"
type textarea "Bom dia"
type textarea "x"
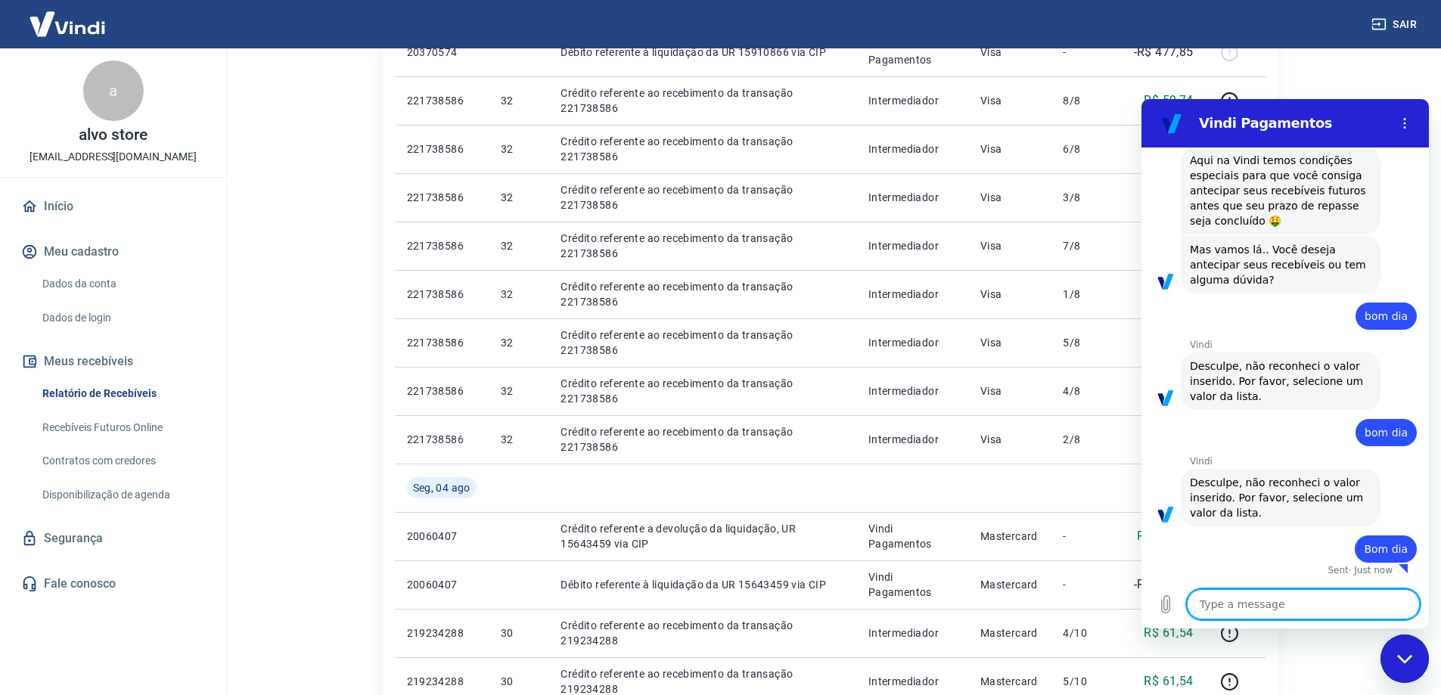
type textarea "x"
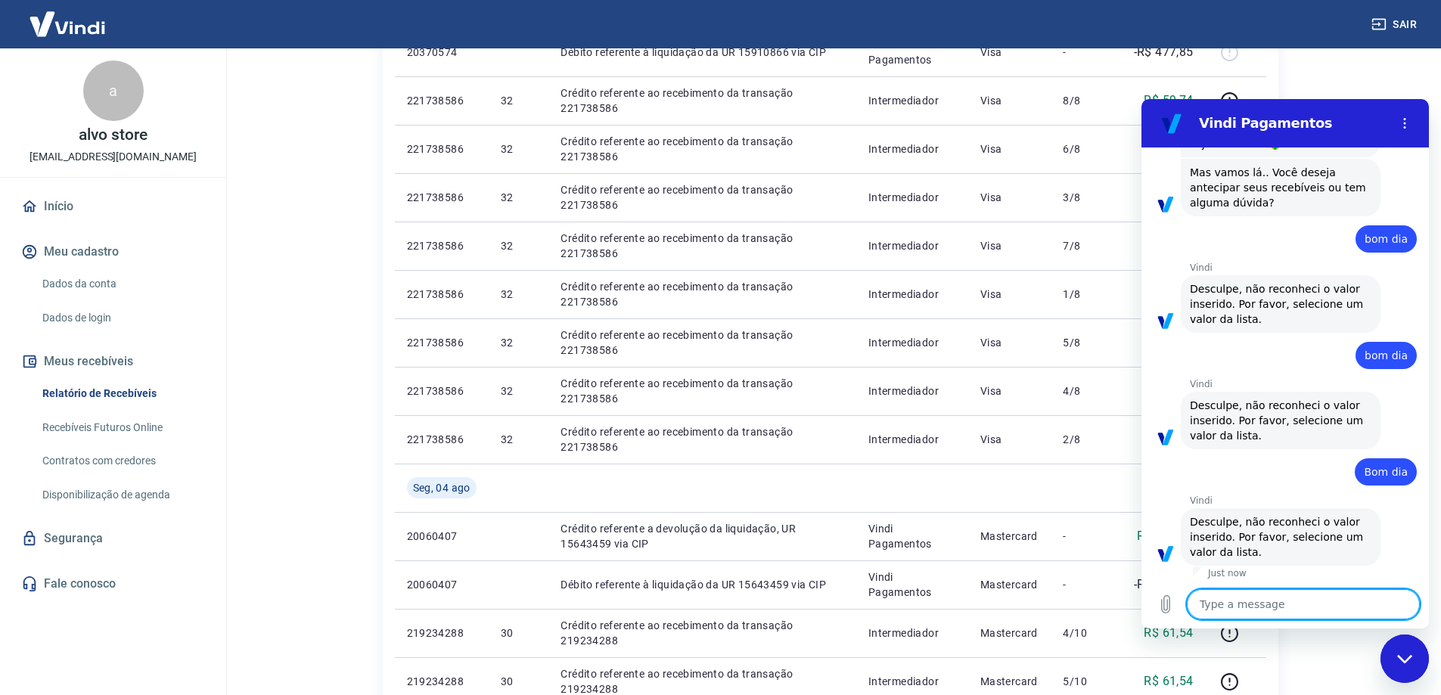
scroll to position [278, 0]
type textarea "D"
type textarea "x"
type textarea "Dú"
type textarea "x"
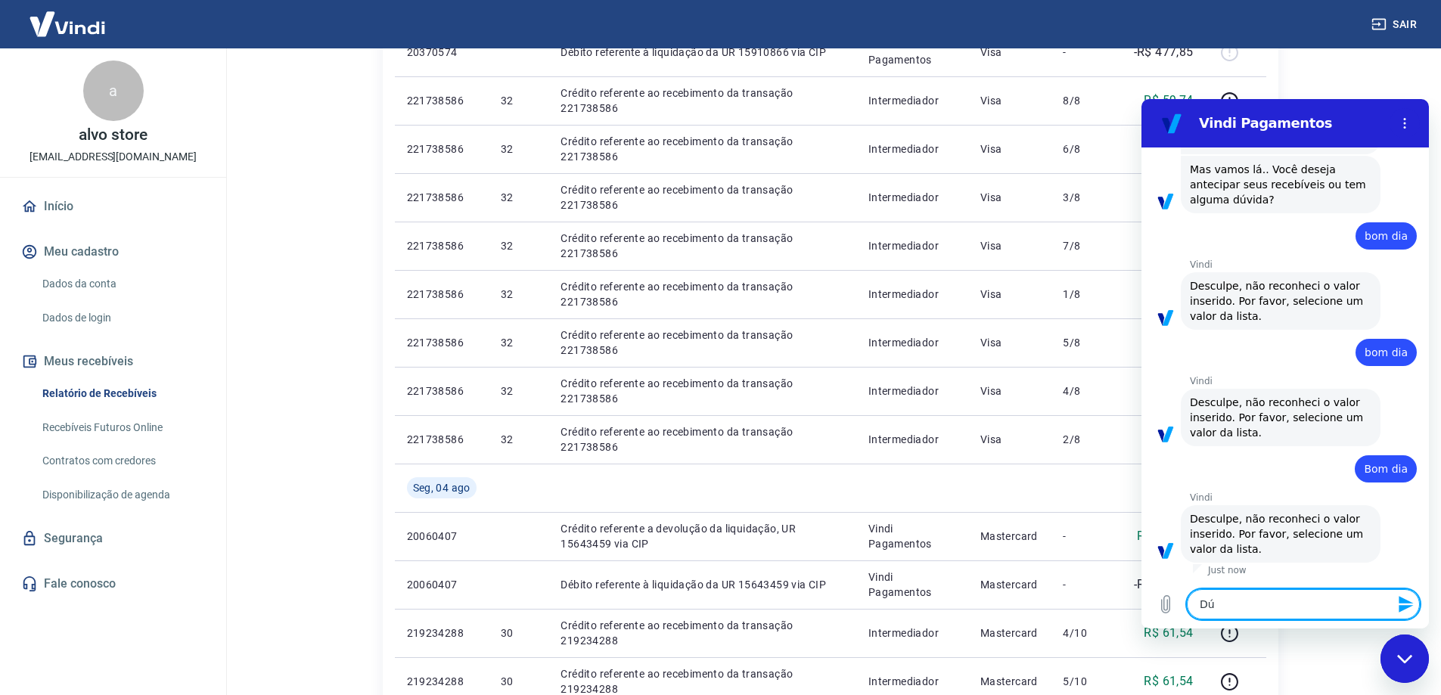
type textarea "Dúv"
type textarea "x"
type textarea "Dúvi"
type textarea "x"
type textarea "Dúvid"
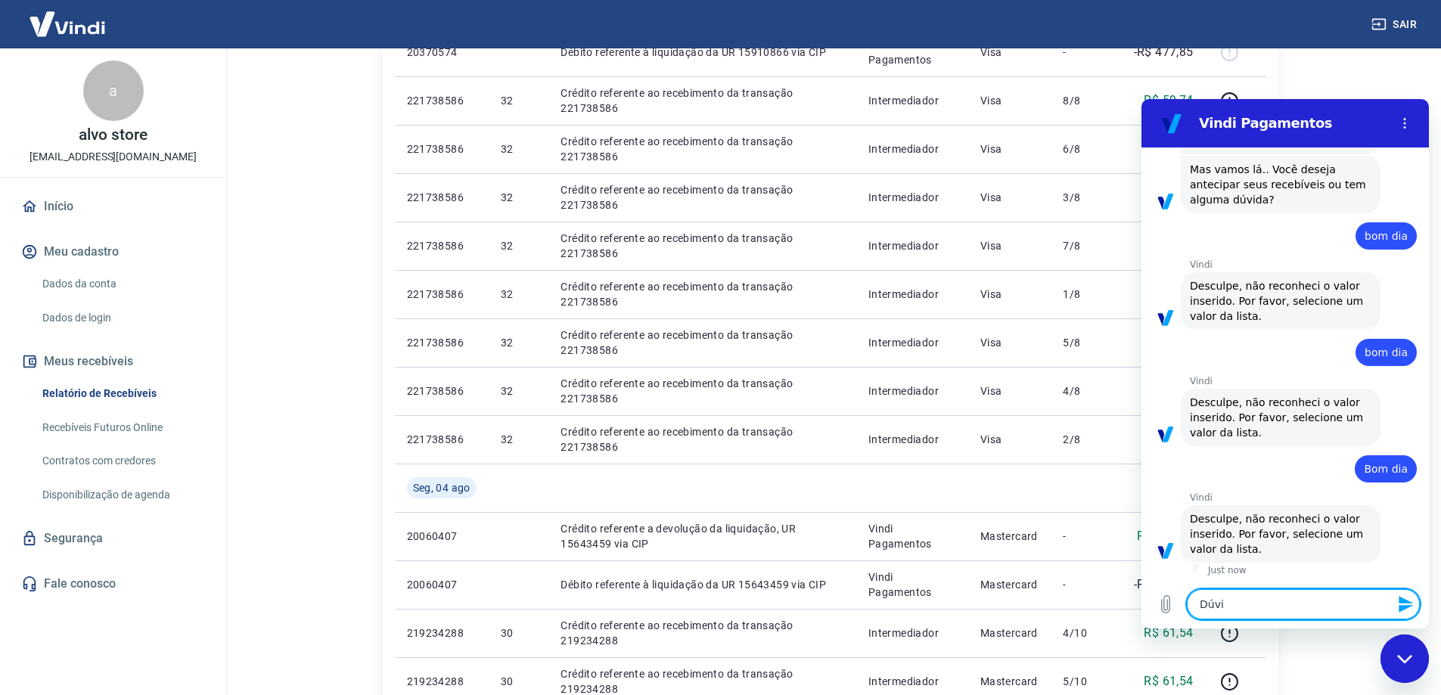
type textarea "x"
type textarea "Dúvida"
type textarea "x"
click at [1410, 121] on button "Options menu" at bounding box center [1404, 123] width 30 height 30
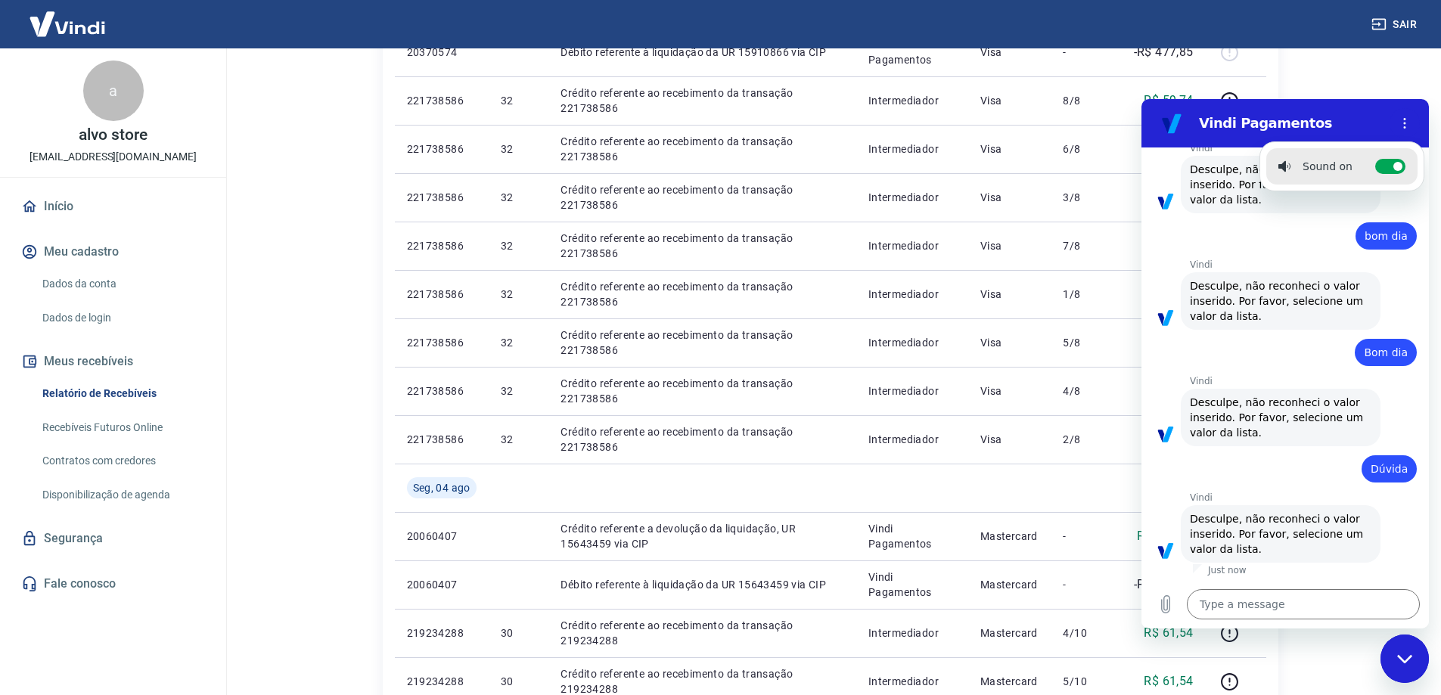
click at [79, 581] on link "Fale conosco" at bounding box center [113, 583] width 190 height 33
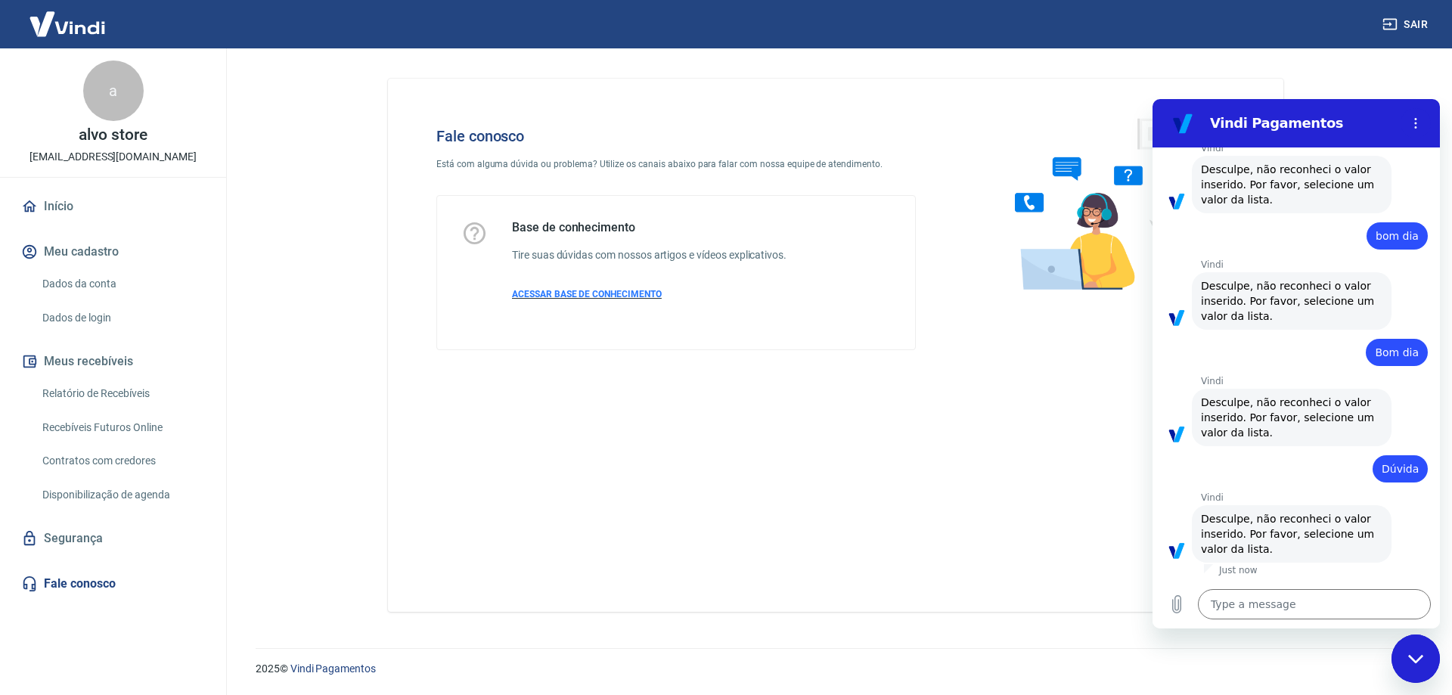
click at [588, 290] on span "ACESSAR BASE DE CONHECIMENTO" at bounding box center [587, 294] width 150 height 11
click at [126, 392] on link "Relatório de Recebíveis" at bounding box center [122, 393] width 172 height 31
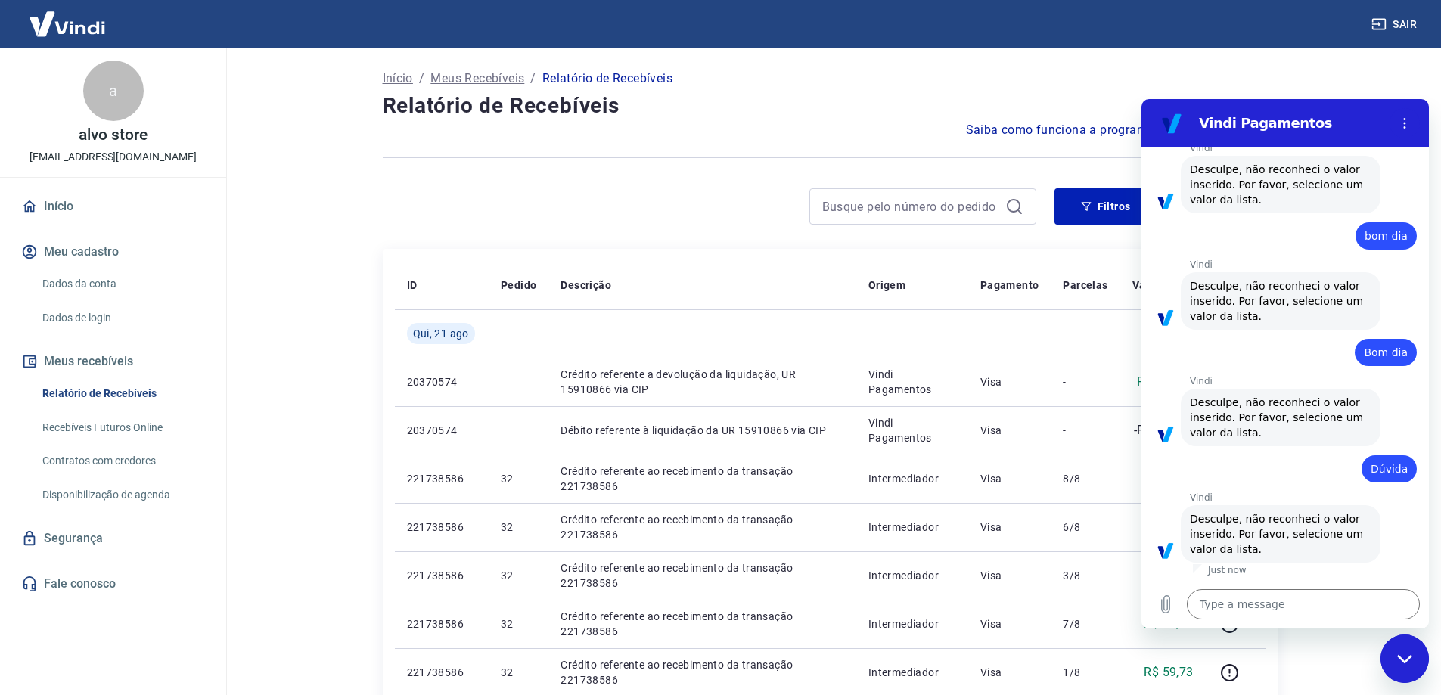
click at [132, 422] on link "Recebíveis Futuros Online" at bounding box center [122, 427] width 172 height 31
type textarea "x"
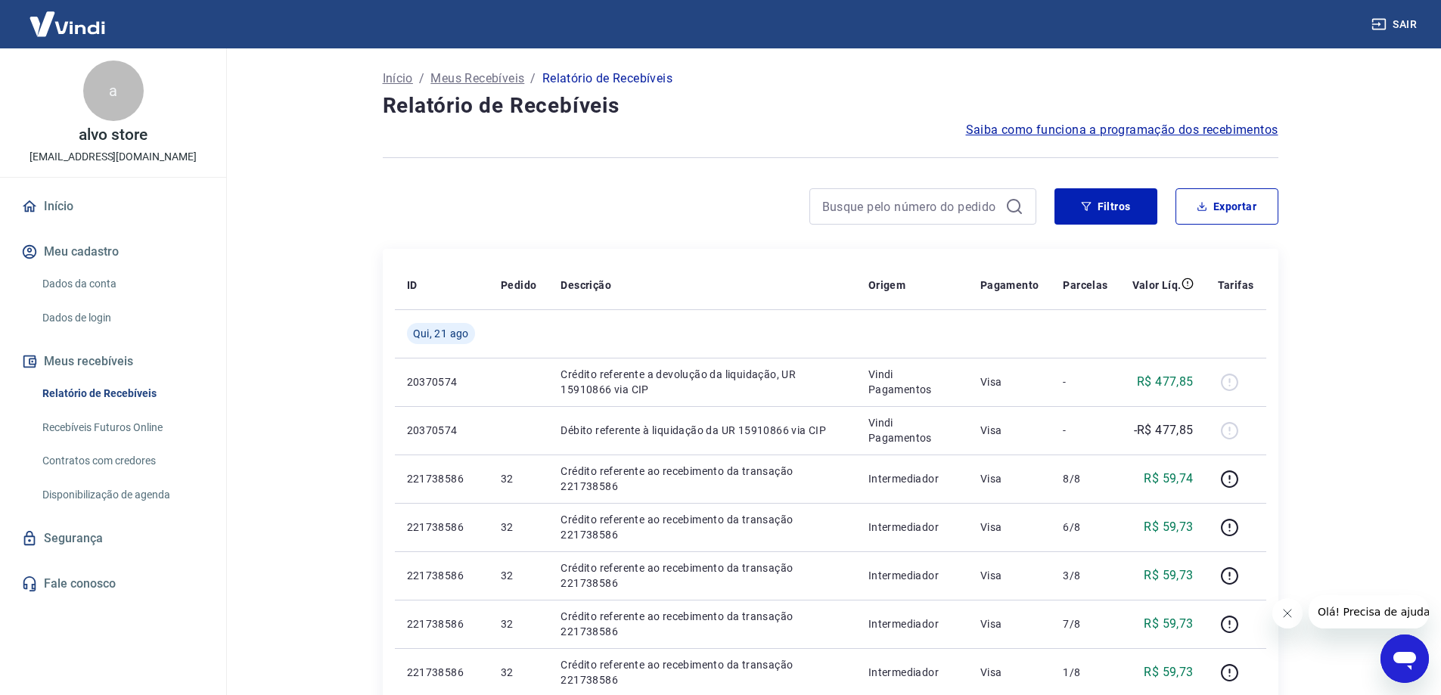
click at [1401, 640] on div "Open messaging window" at bounding box center [1404, 658] width 45 height 45
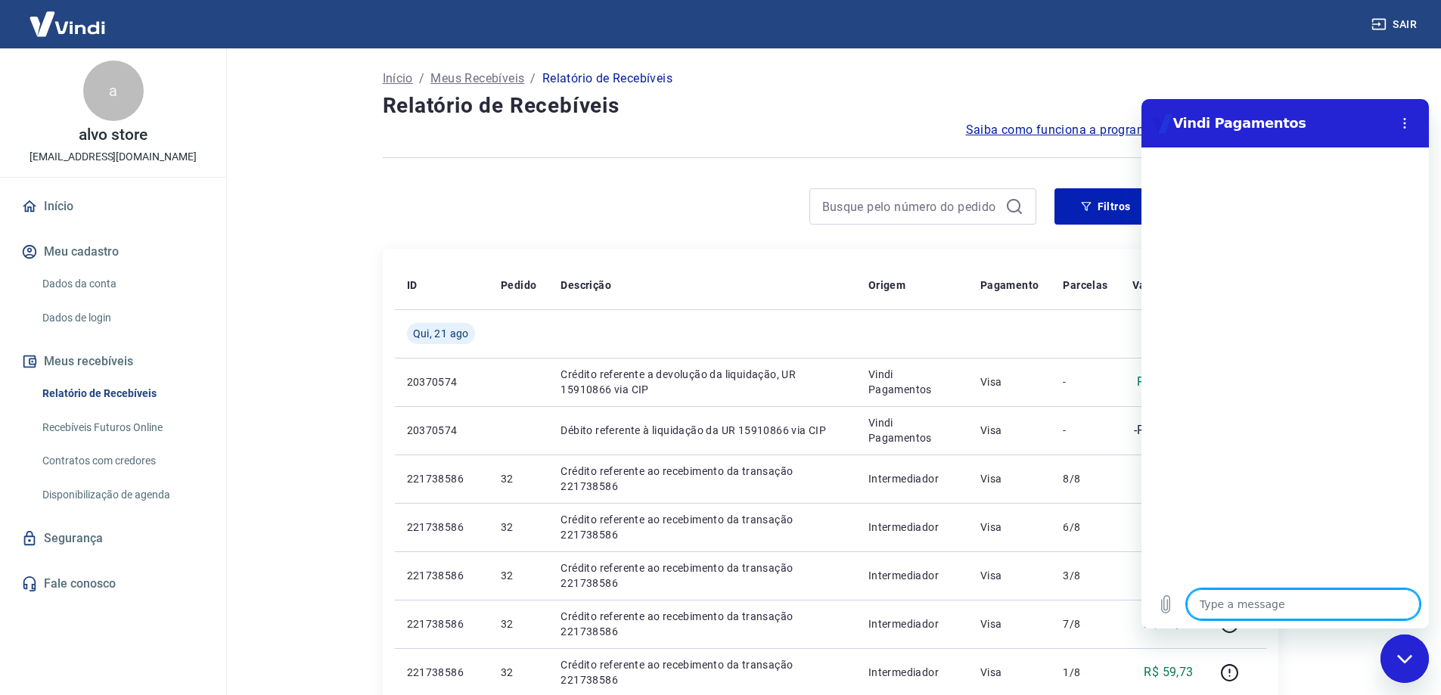
type textarea "B"
type textarea "x"
type textarea "Bo"
type textarea "x"
type textarea "Bom"
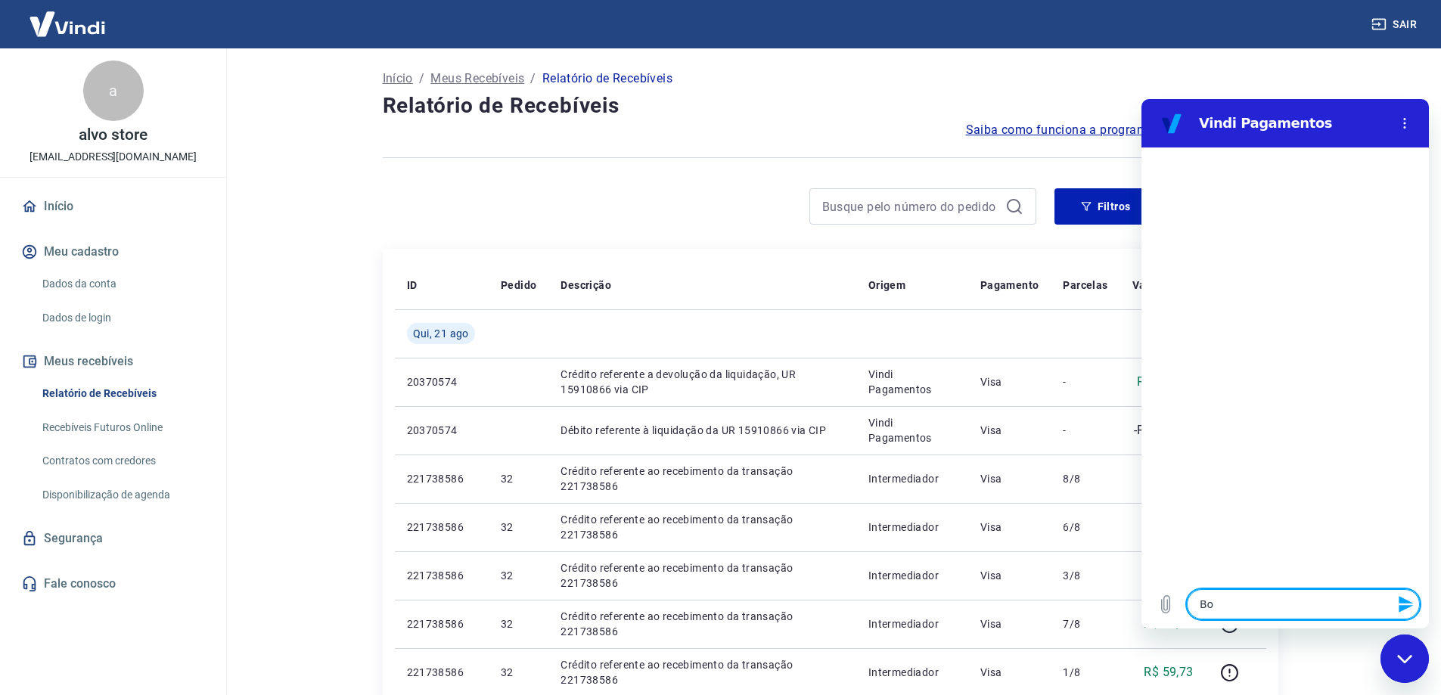
type textarea "x"
type textarea "Bom"
type textarea "x"
type textarea "Bom d"
type textarea "x"
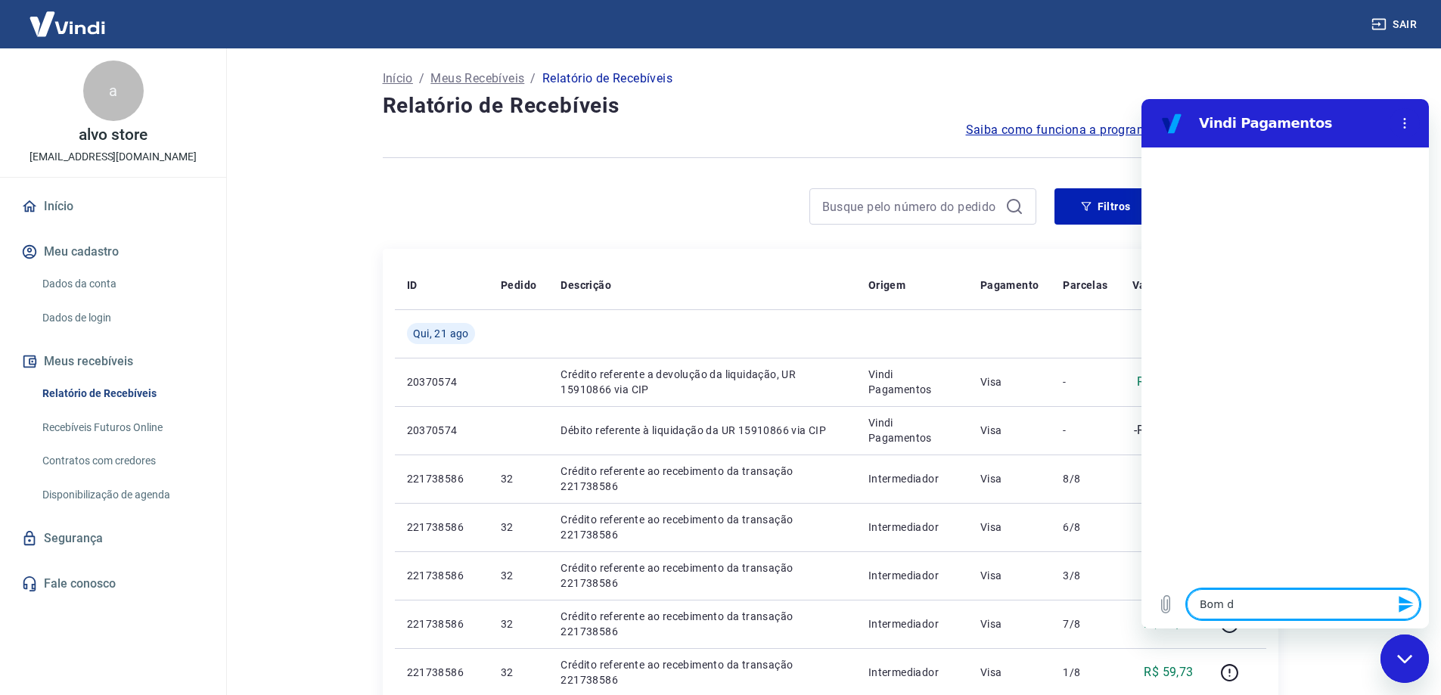
type textarea "Bom di"
type textarea "x"
type textarea "Bom dia"
type textarea "x"
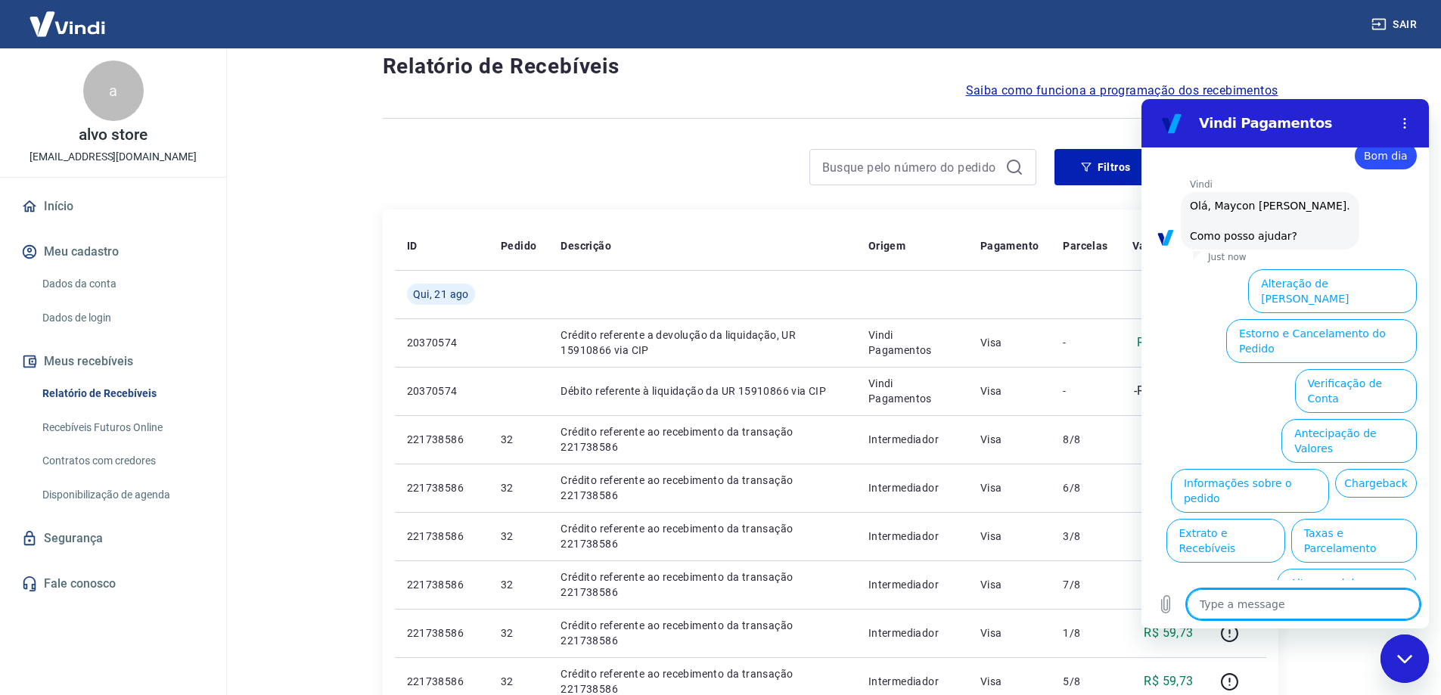
scroll to position [76, 0]
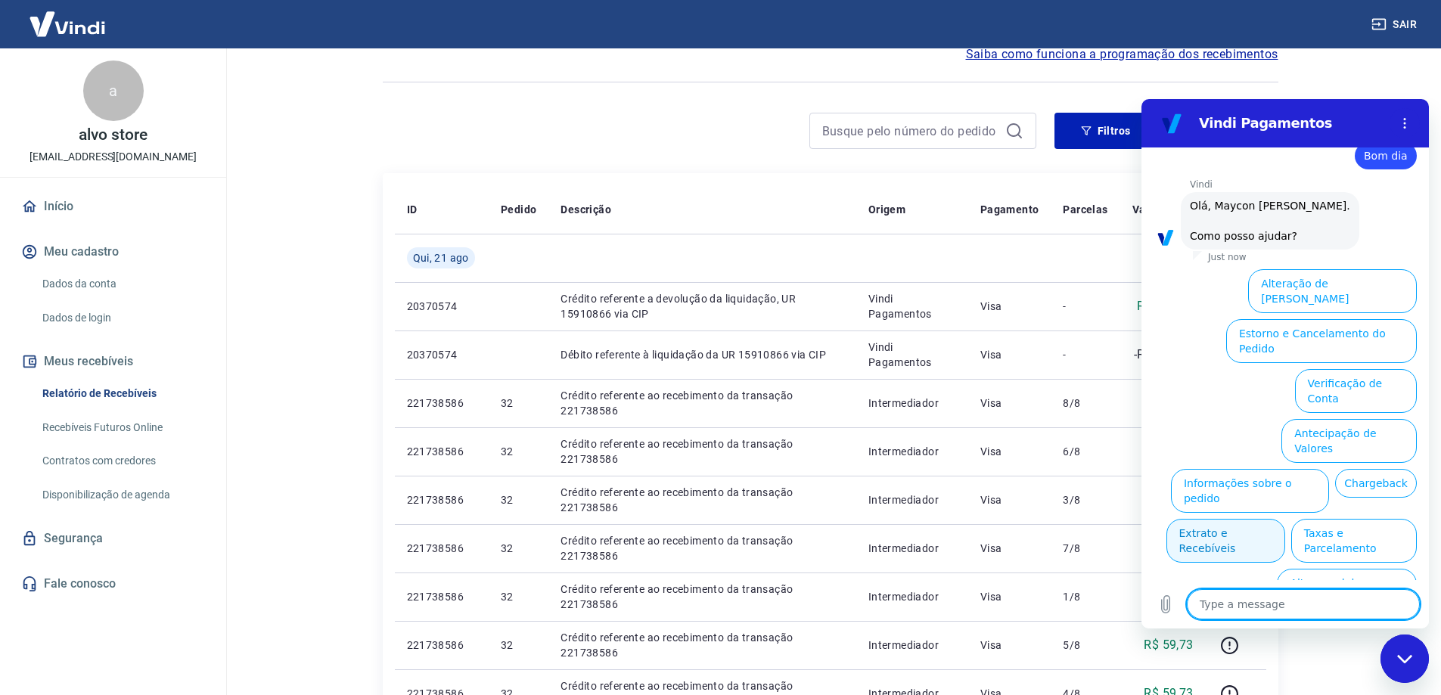
click at [1285, 519] on button "Extrato e Recebíveis" at bounding box center [1225, 541] width 119 height 44
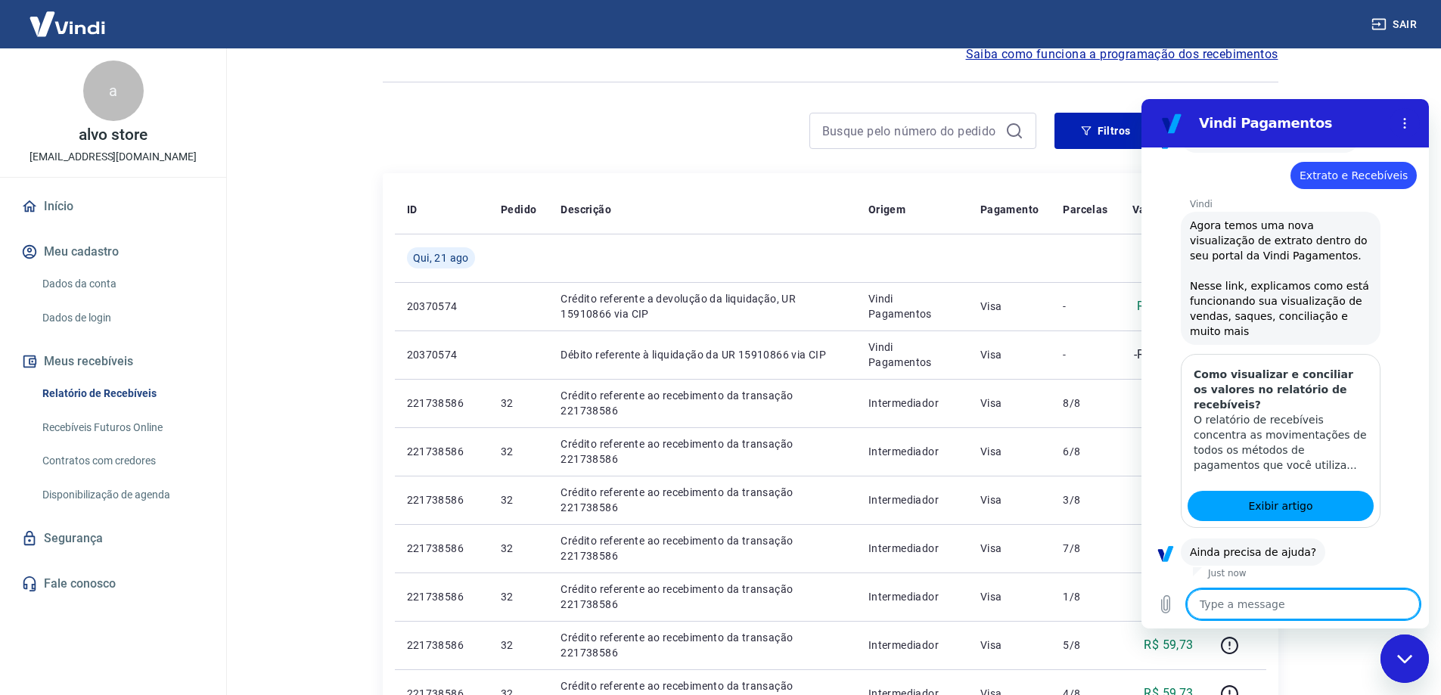
scroll to position [170, 0]
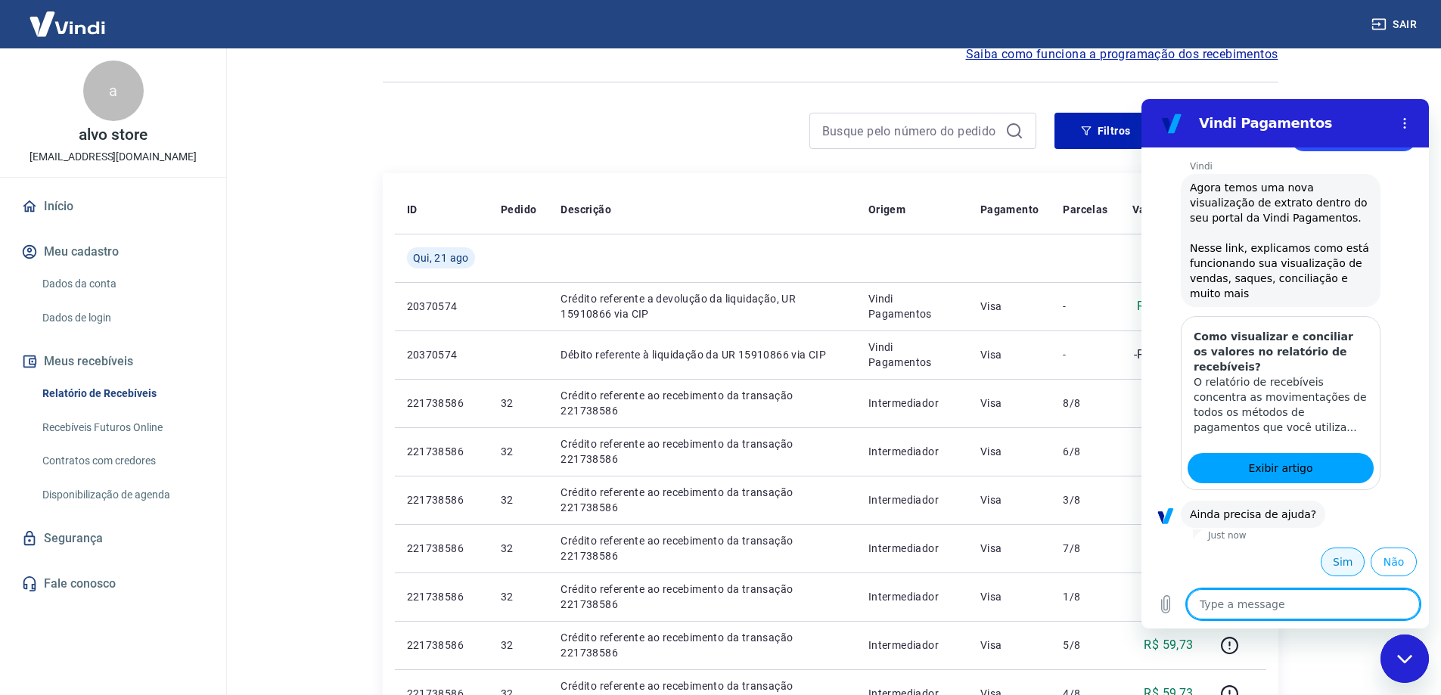
click at [1338, 557] on button "Sim" at bounding box center [1342, 562] width 44 height 29
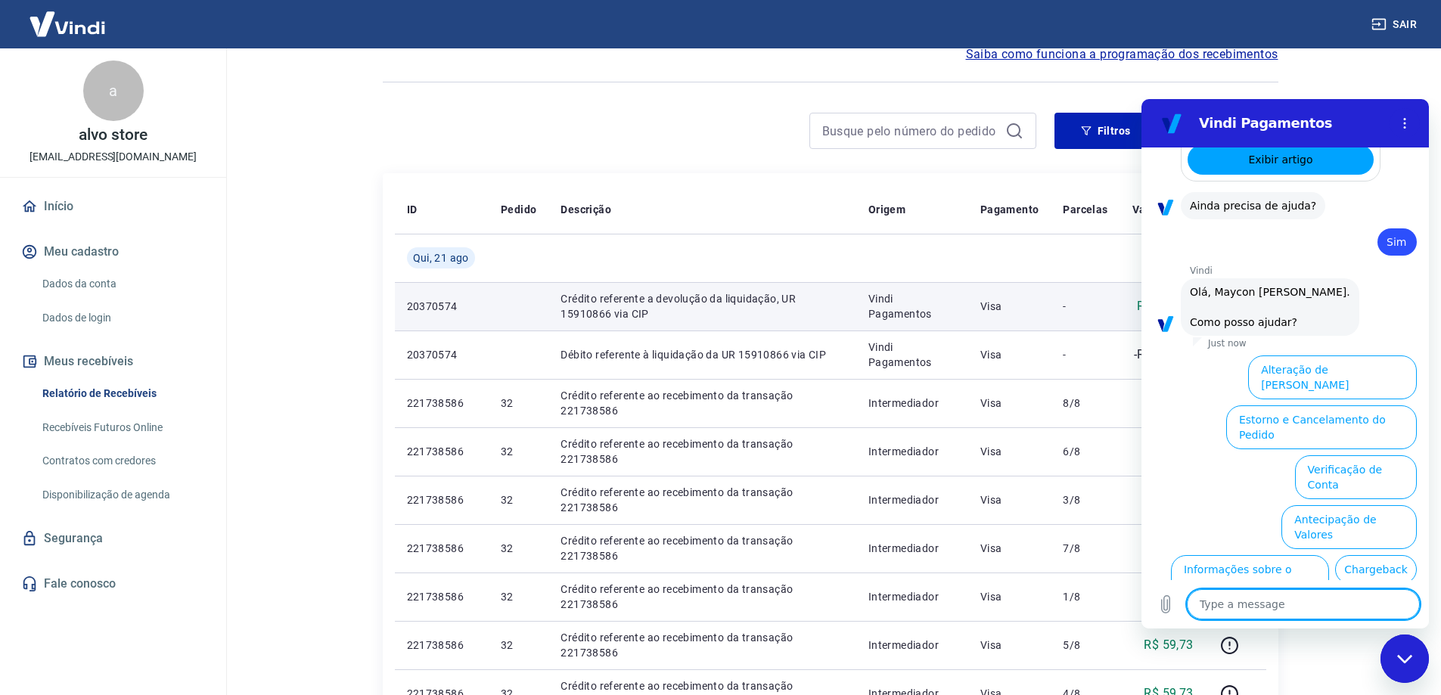
scroll to position [565, 0]
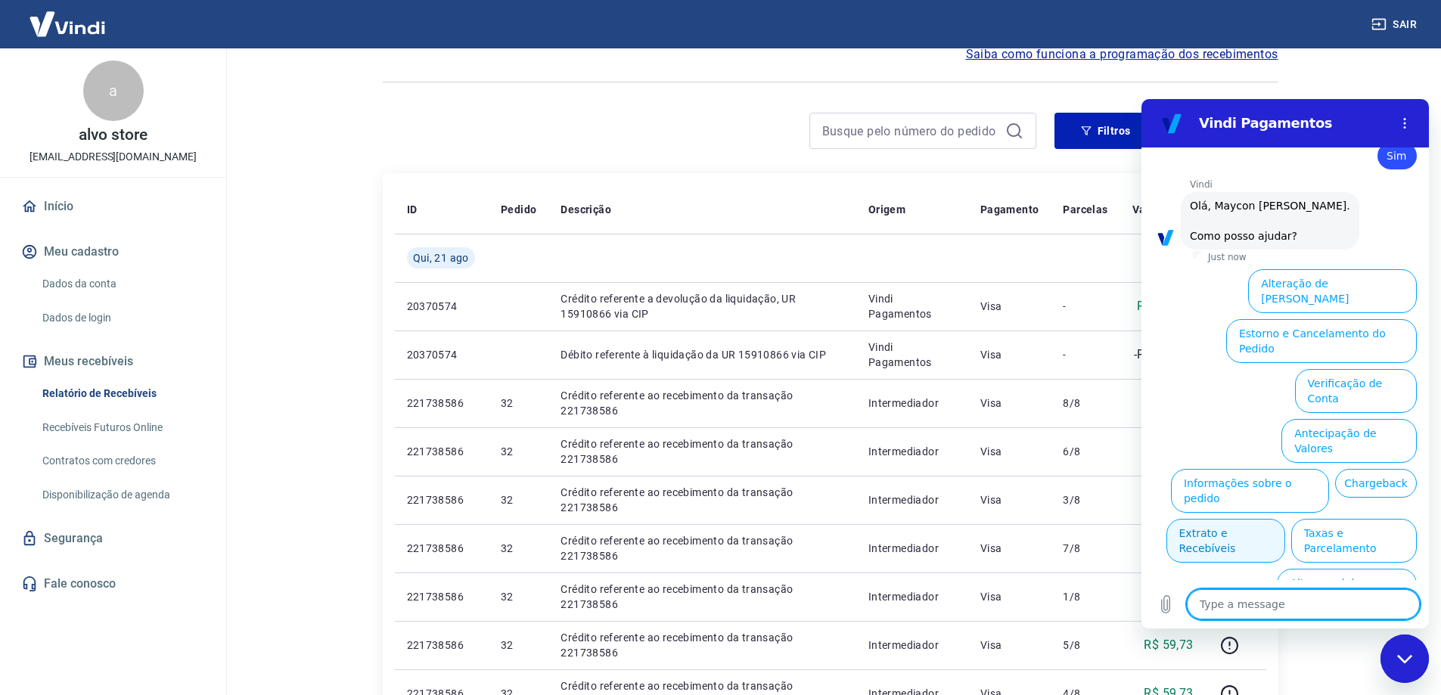
click at [1285, 519] on button "Extrato e Recebíveis" at bounding box center [1225, 541] width 119 height 44
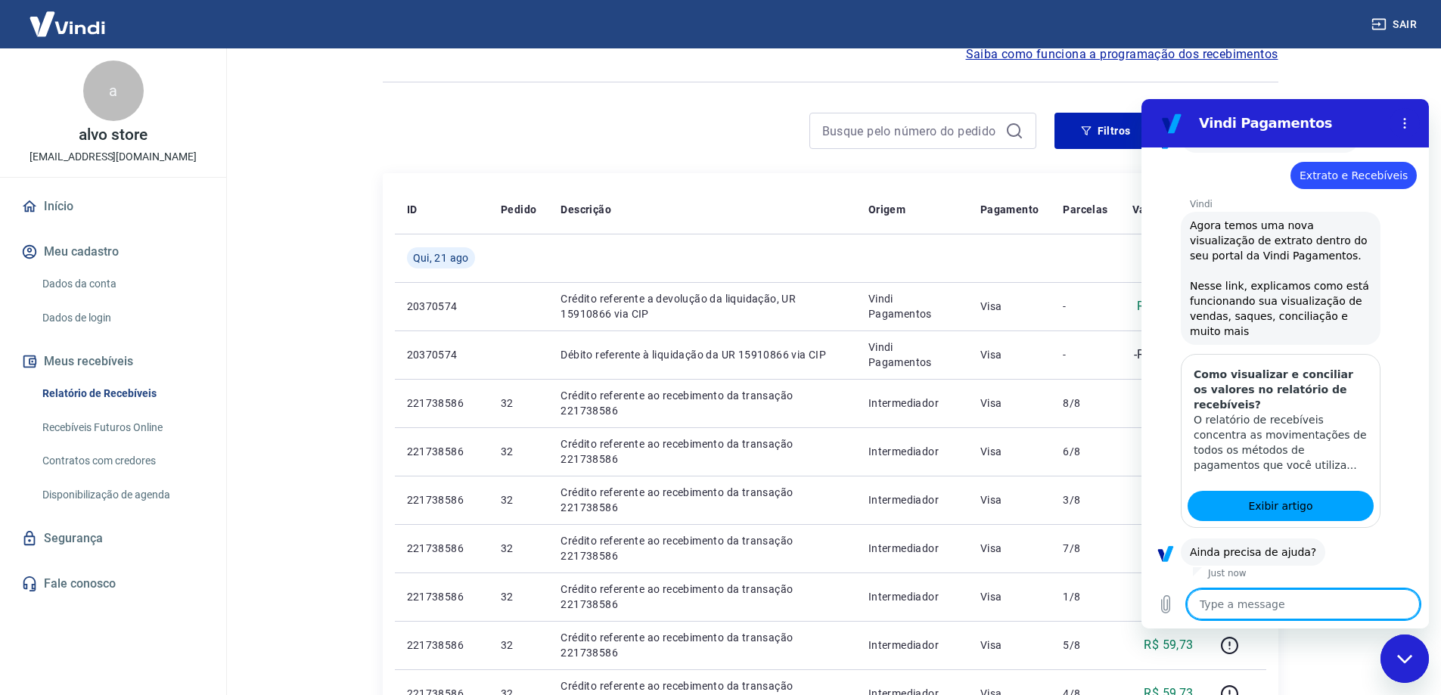
scroll to position [700, 0]
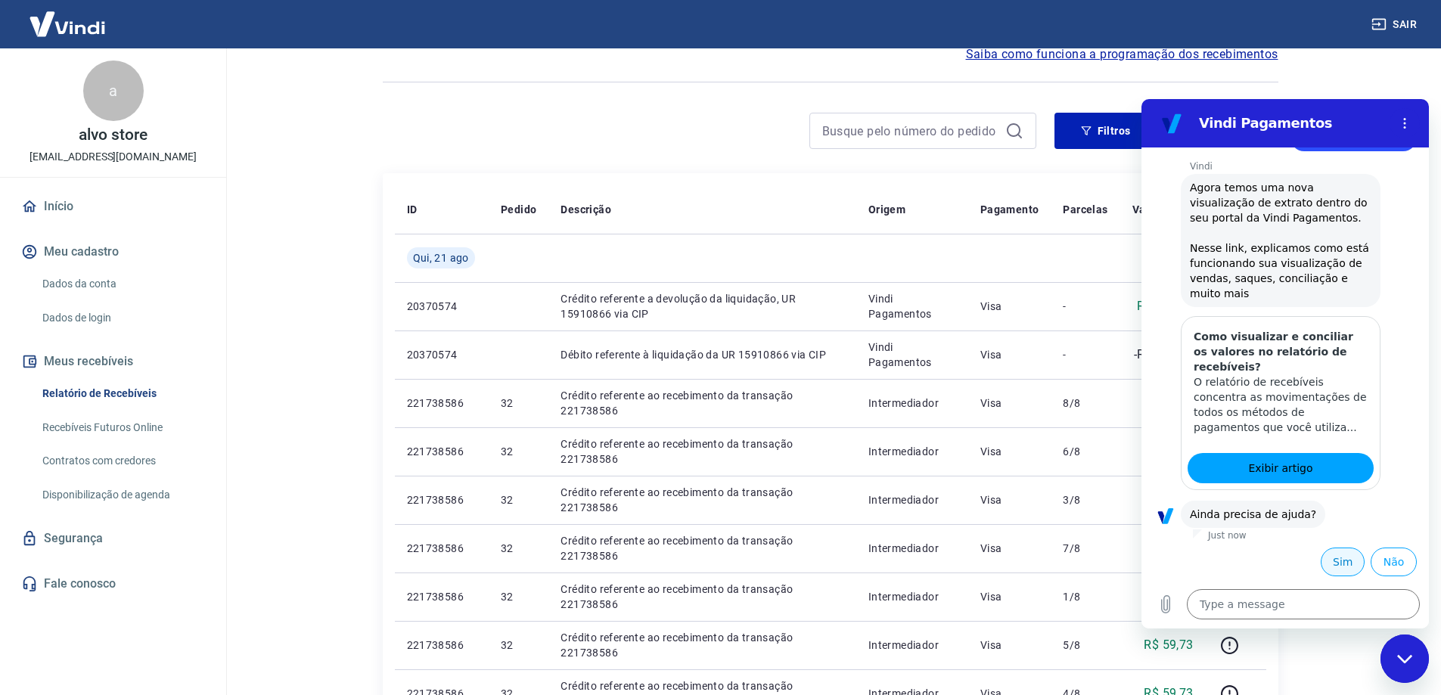
click at [1323, 557] on button "Sim" at bounding box center [1342, 562] width 44 height 29
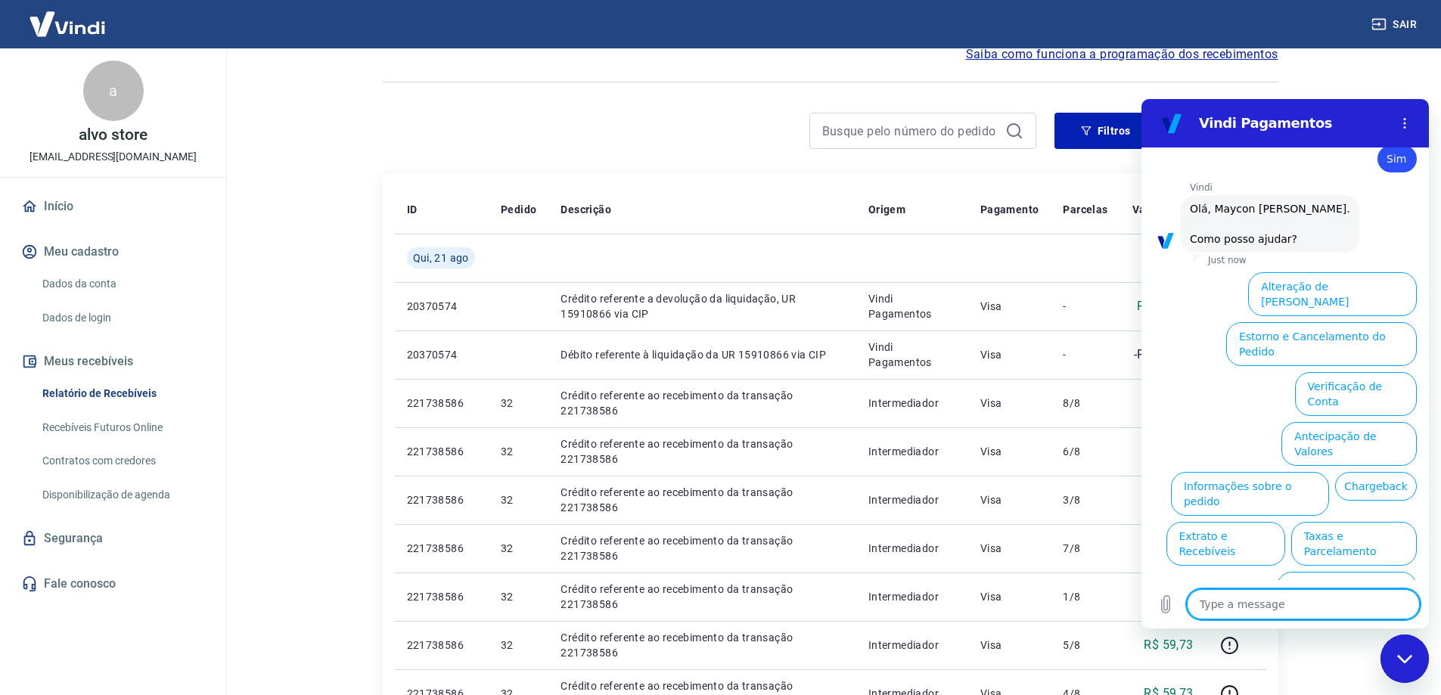
scroll to position [1094, 0]
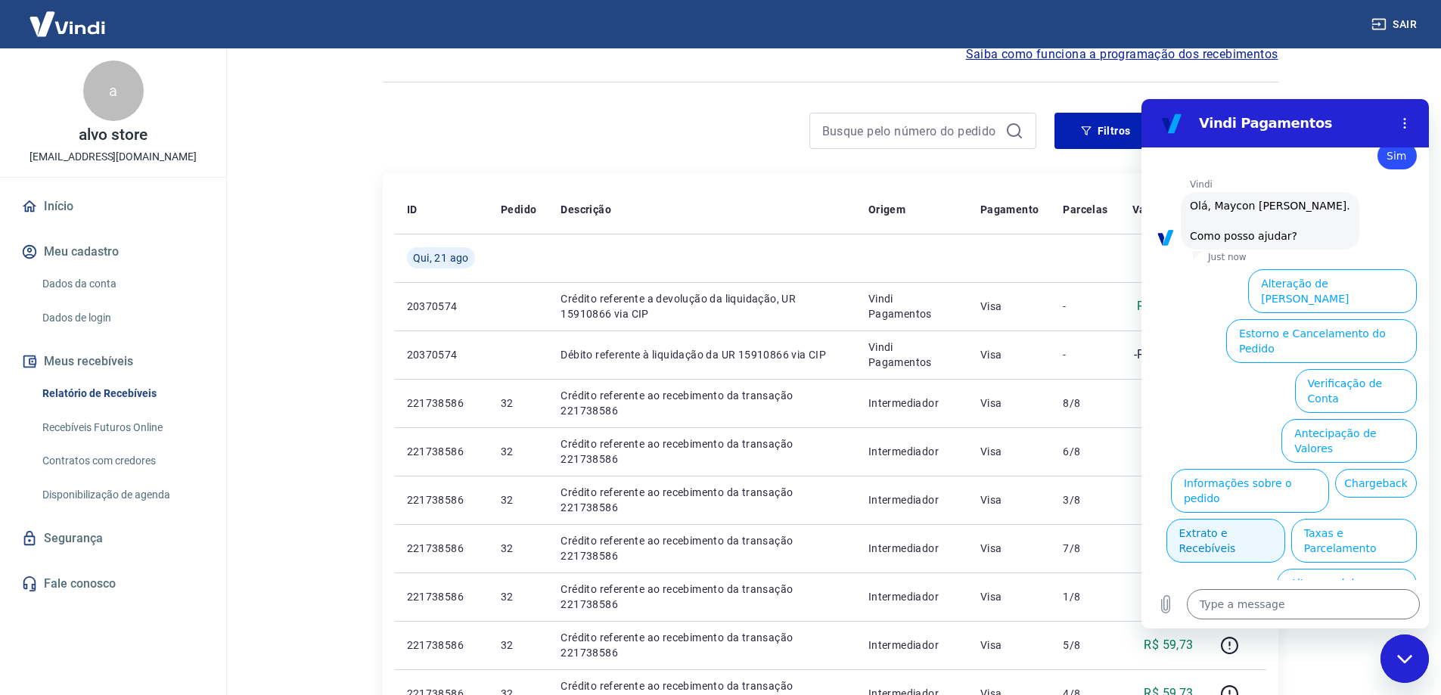
click at [1285, 519] on button "Extrato e Recebíveis" at bounding box center [1225, 541] width 119 height 44
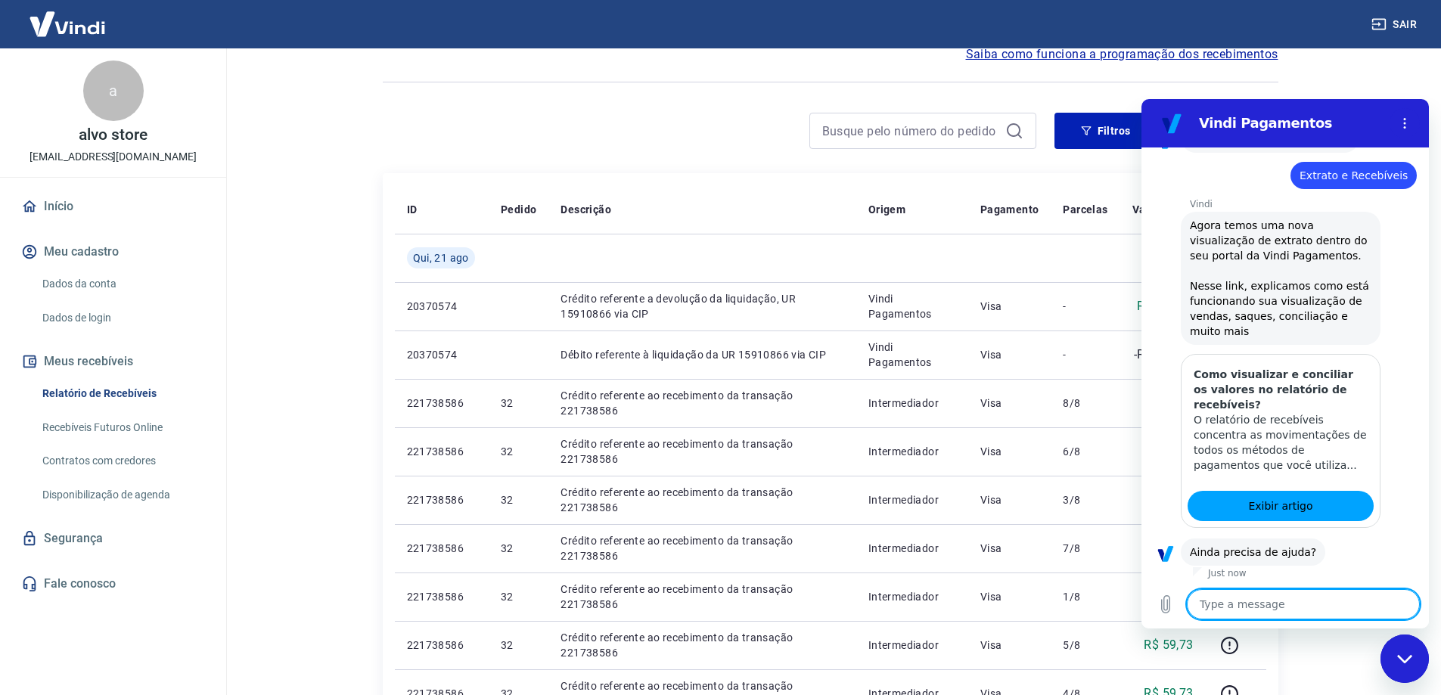
scroll to position [1229, 0]
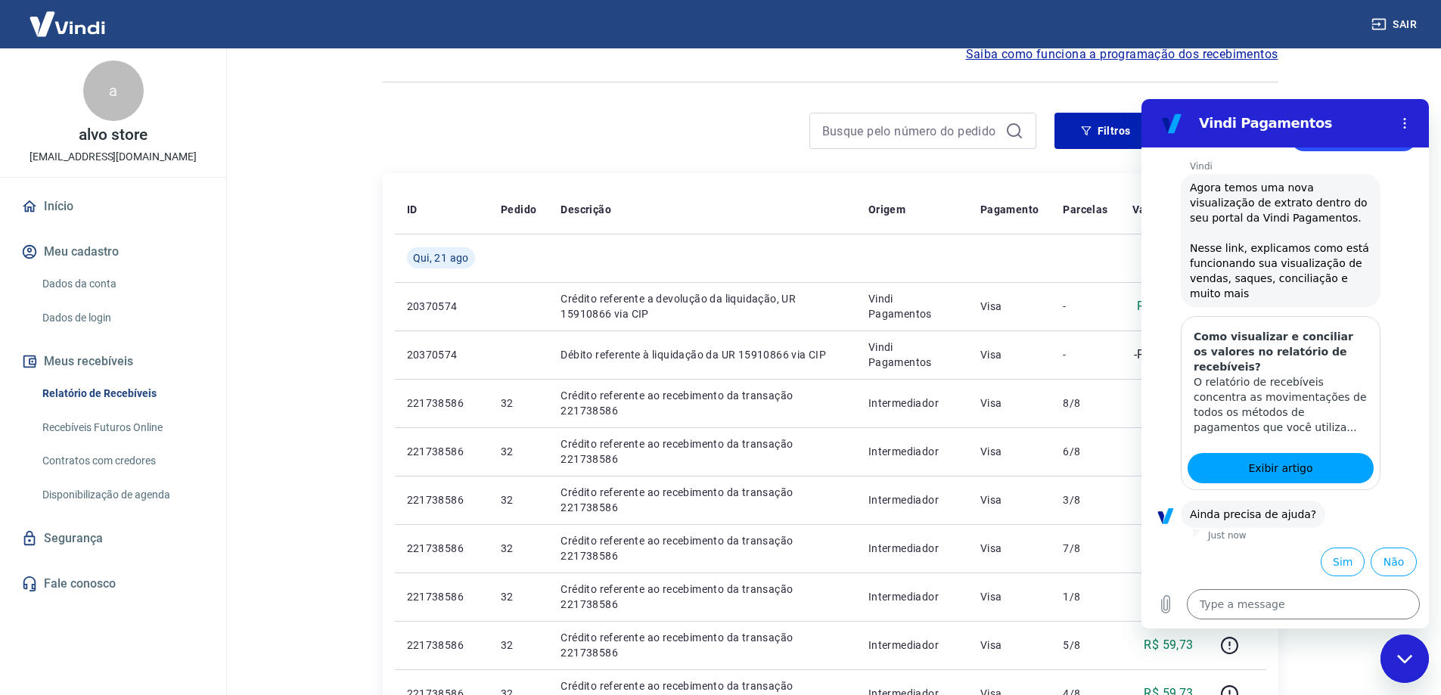
click at [1296, 505] on div "Vindi says: Ainda precisa de ajuda?" at bounding box center [1253, 514] width 144 height 27
click at [1296, 478] on link "Exibir artigo" at bounding box center [1280, 468] width 186 height 30
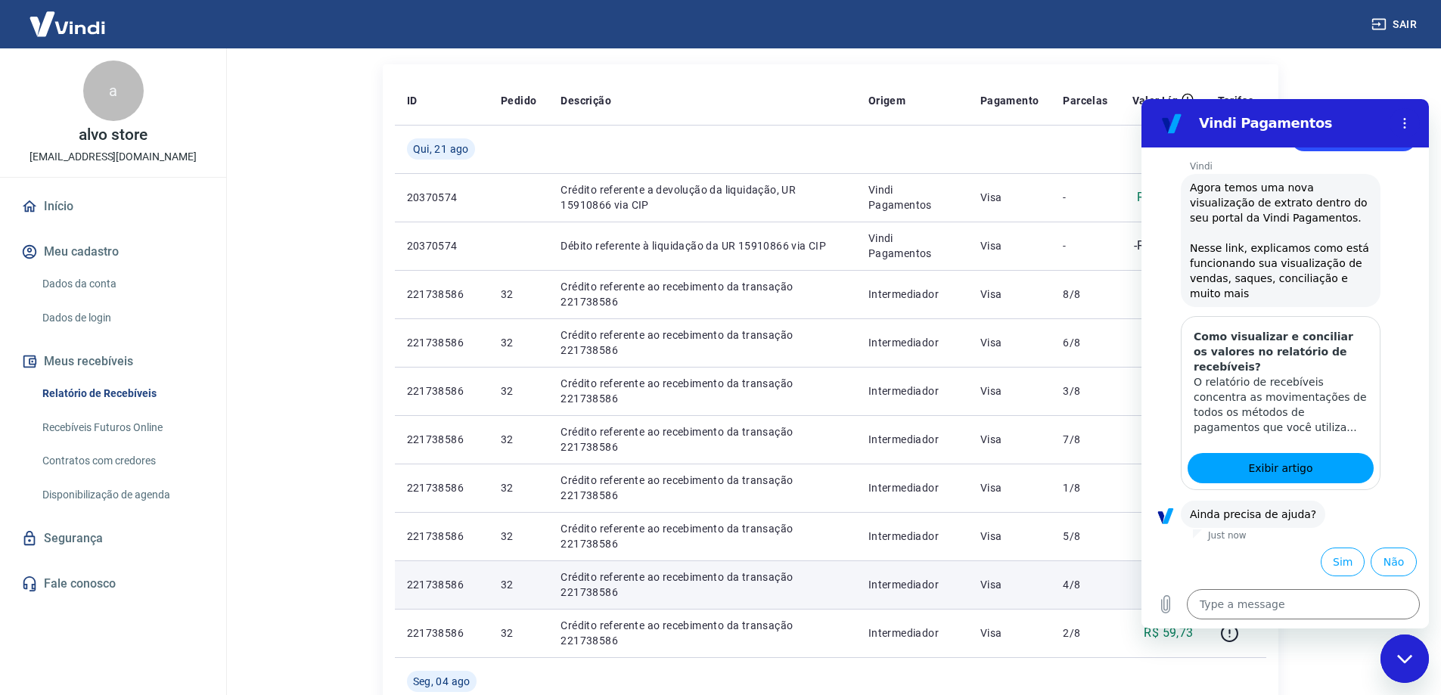
scroll to position [151, 0]
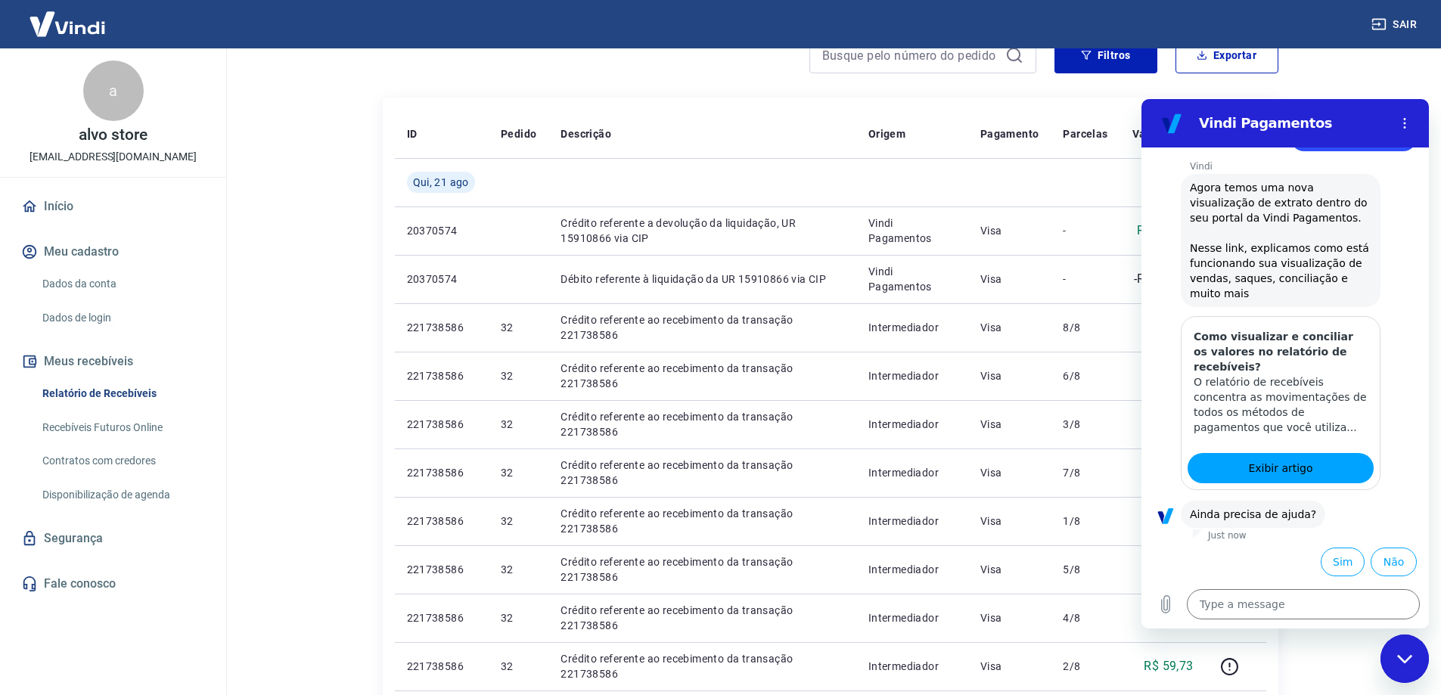
click at [1415, 663] on div "Close messaging window" at bounding box center [1404, 658] width 45 height 45
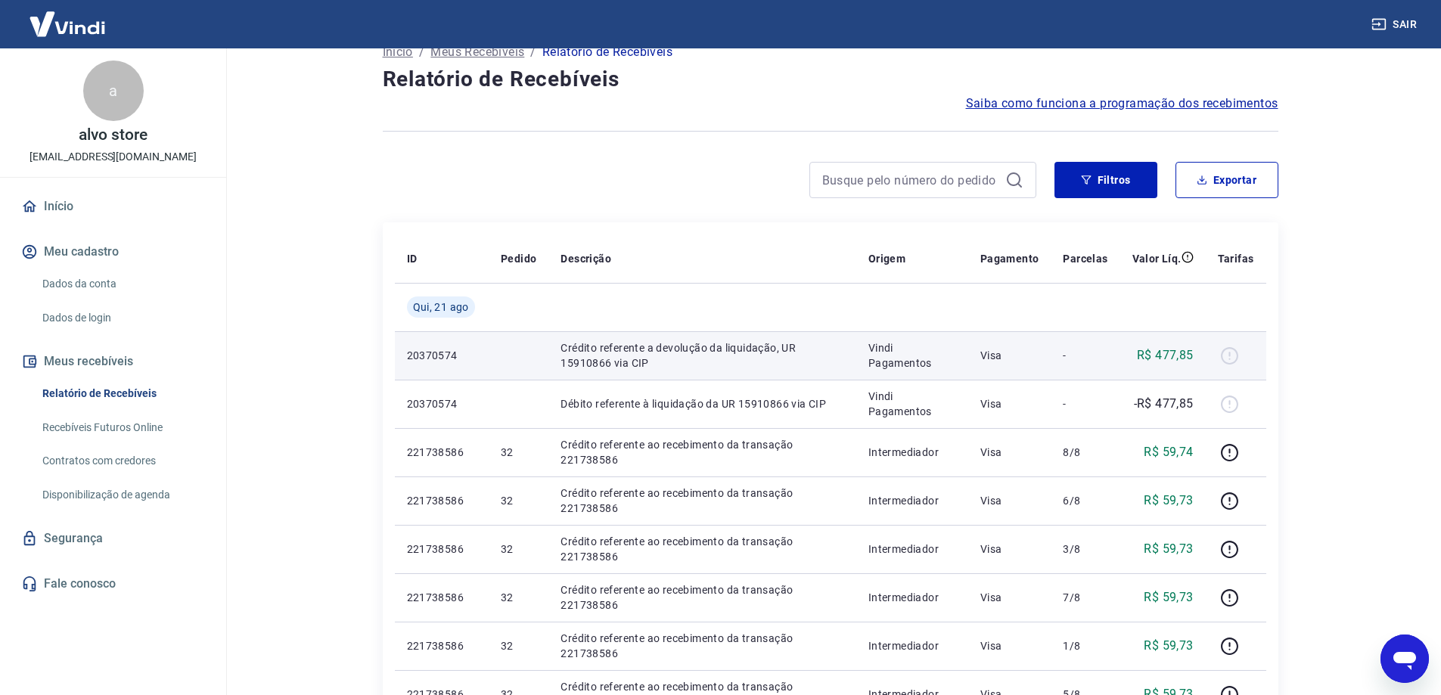
scroll to position [0, 0]
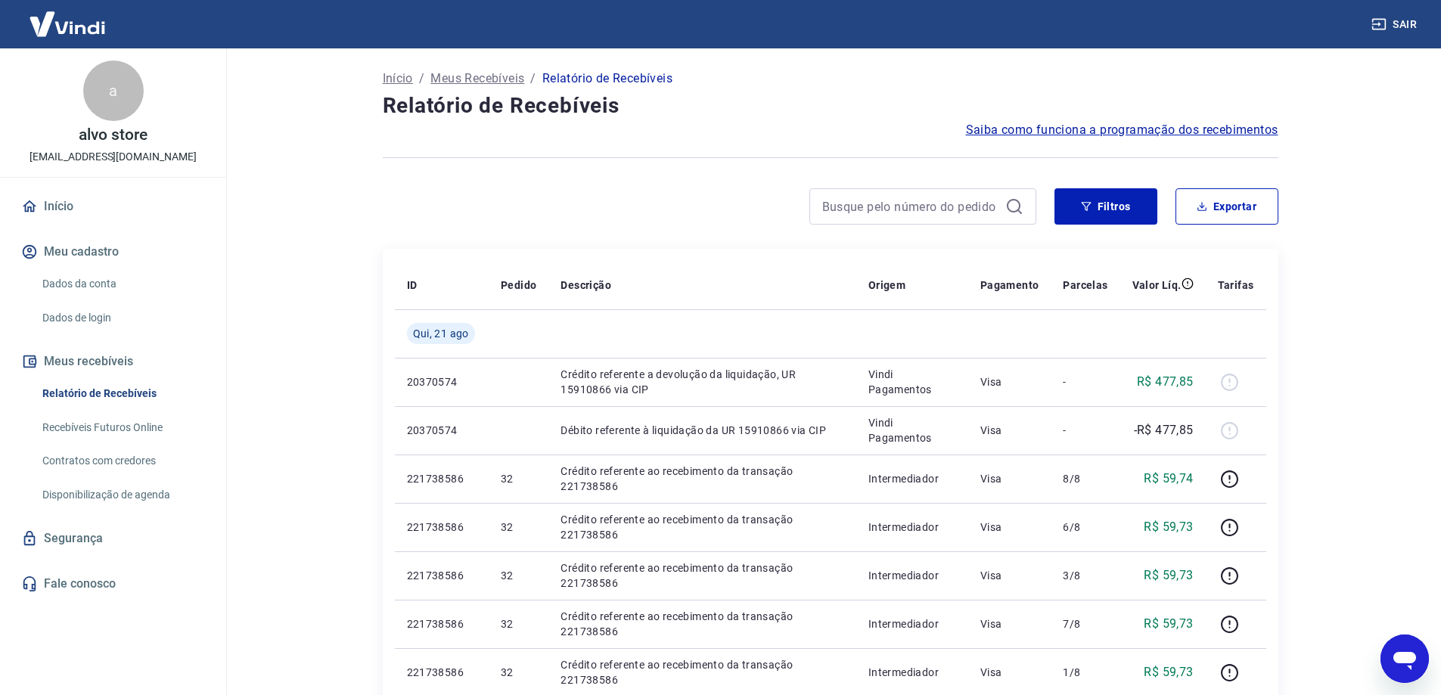
type textarea "x"
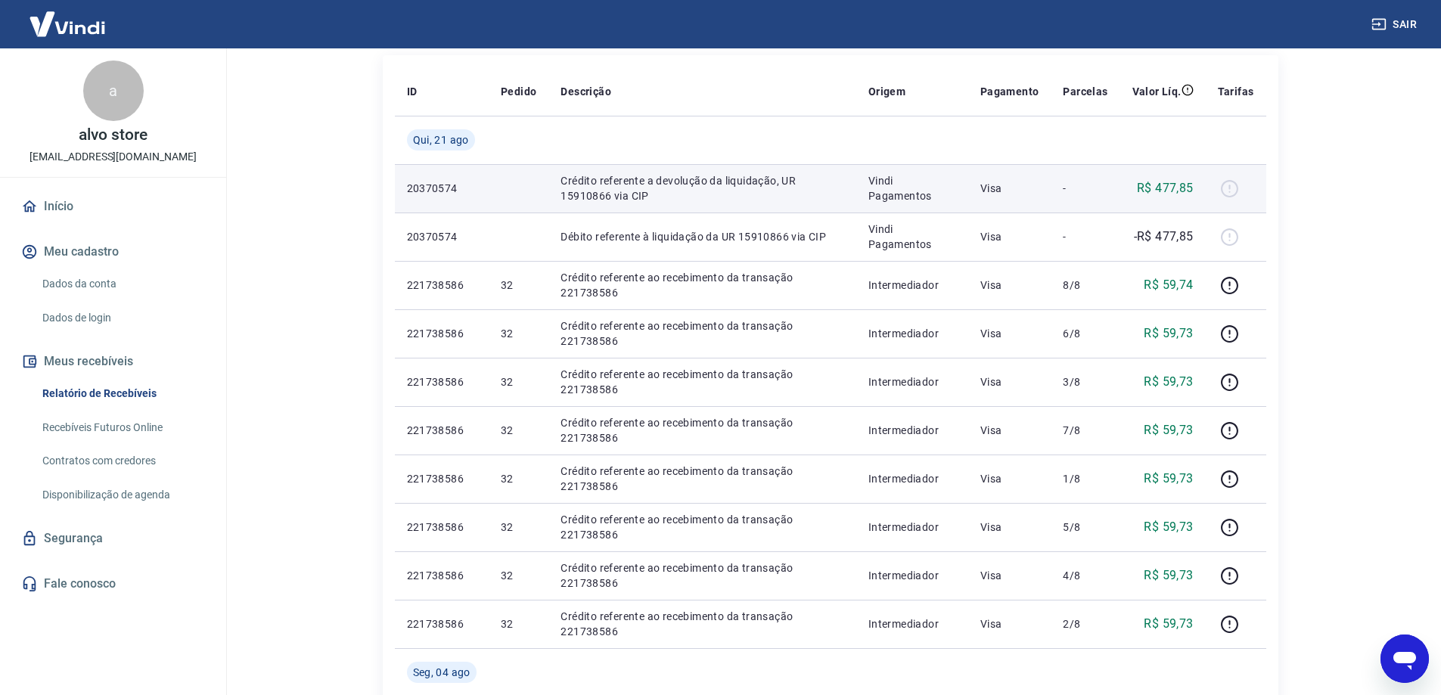
scroll to position [227, 0]
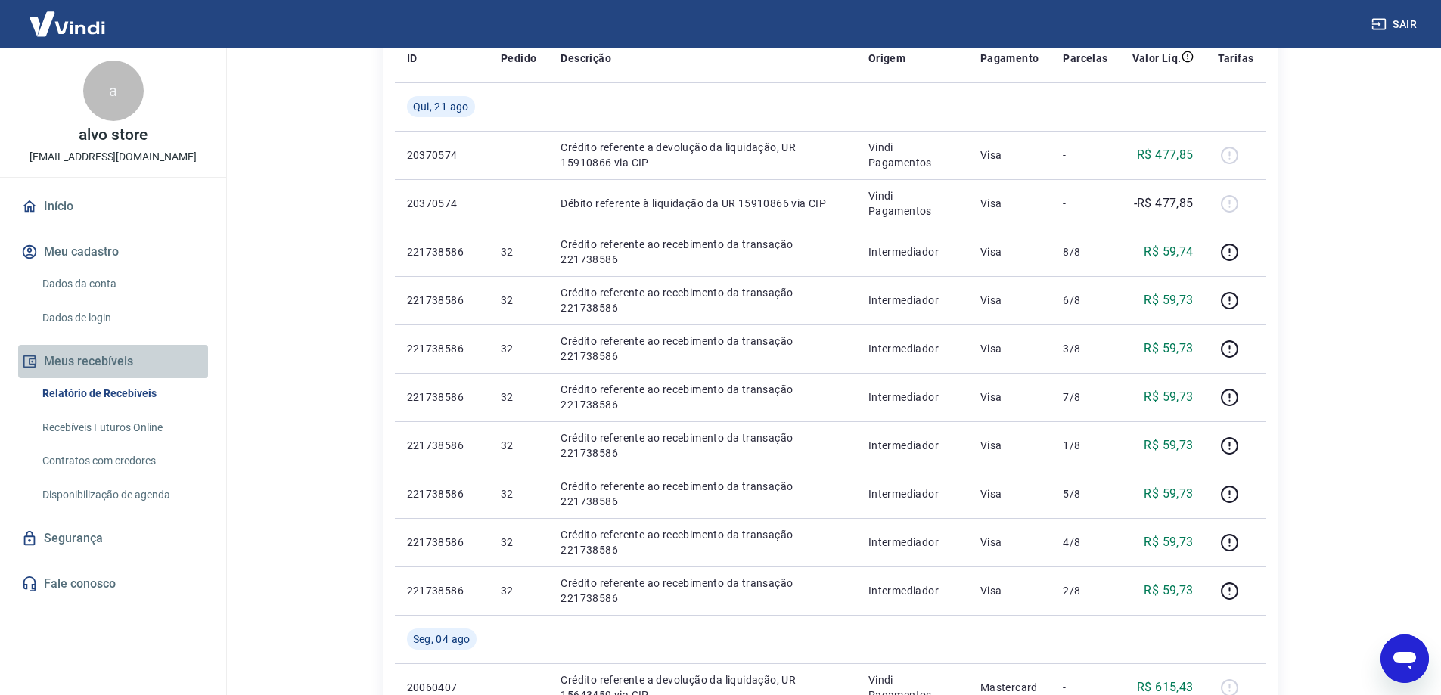
click at [113, 356] on button "Meus recebíveis" at bounding box center [113, 361] width 190 height 33
click at [129, 504] on link "Disponibilização de agenda" at bounding box center [122, 494] width 172 height 31
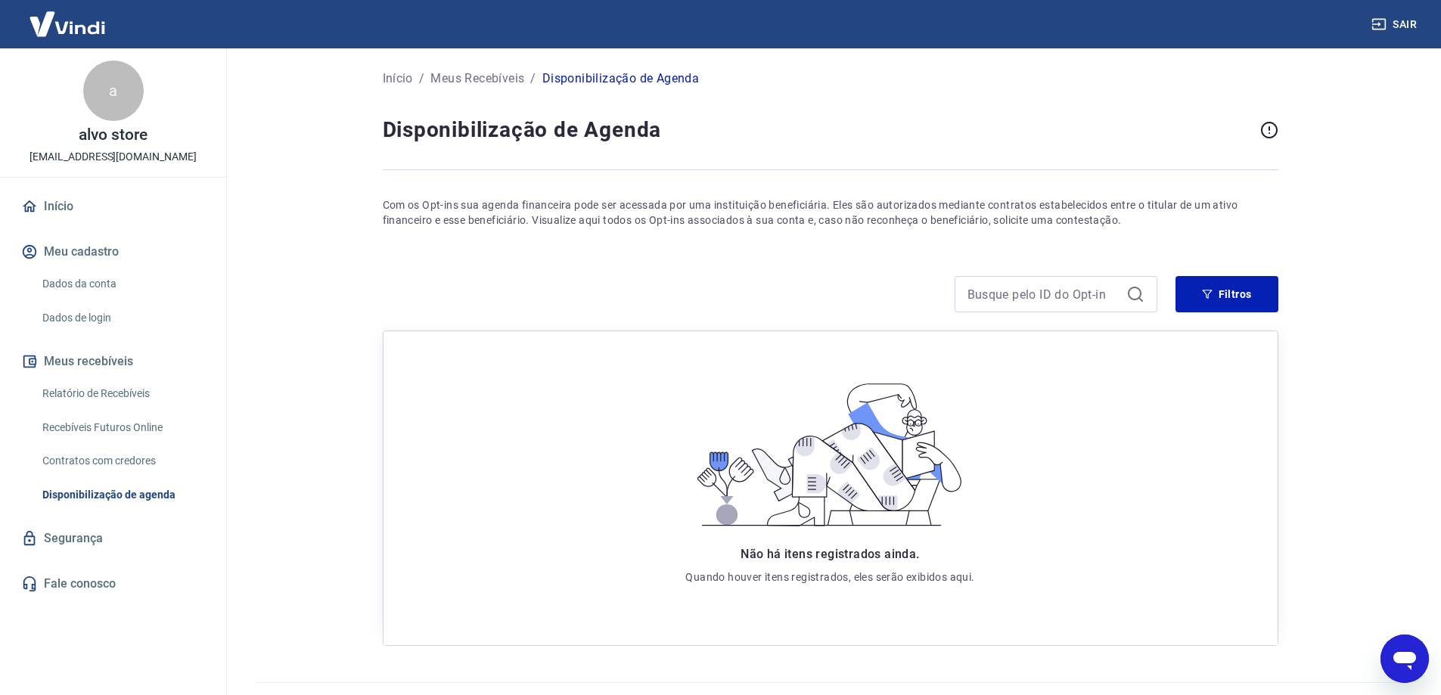
click at [131, 457] on link "Contratos com credores" at bounding box center [122, 460] width 172 height 31
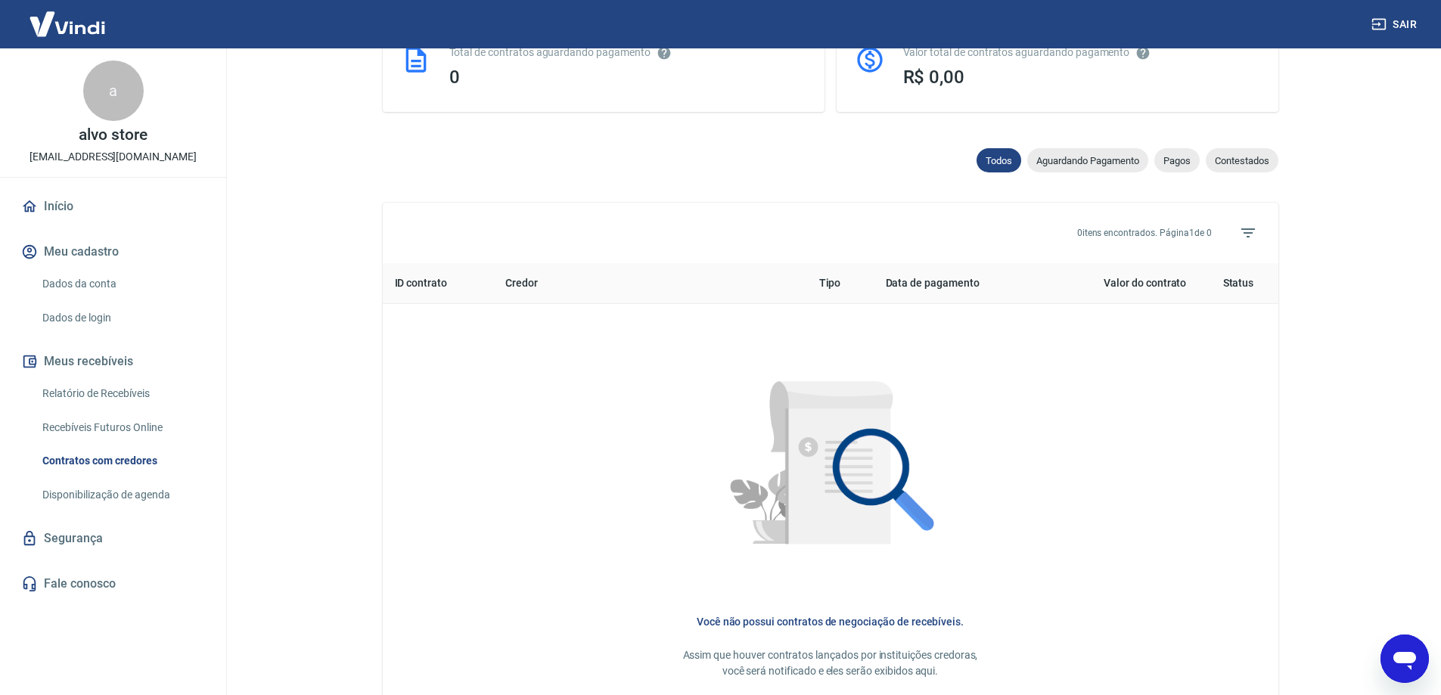
scroll to position [405, 0]
click at [1095, 166] on span "Aguardando Pagamento" at bounding box center [1087, 162] width 121 height 11
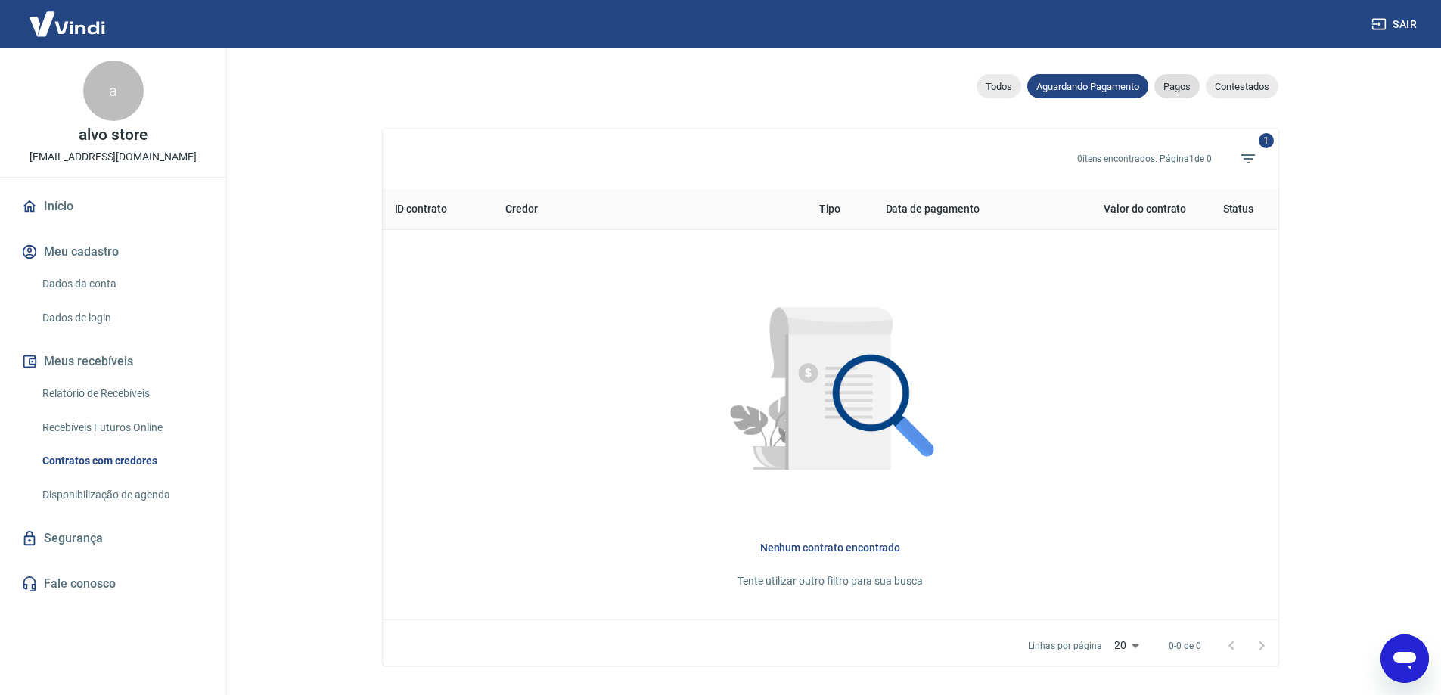
click at [1190, 92] on span "Pagos" at bounding box center [1176, 86] width 45 height 11
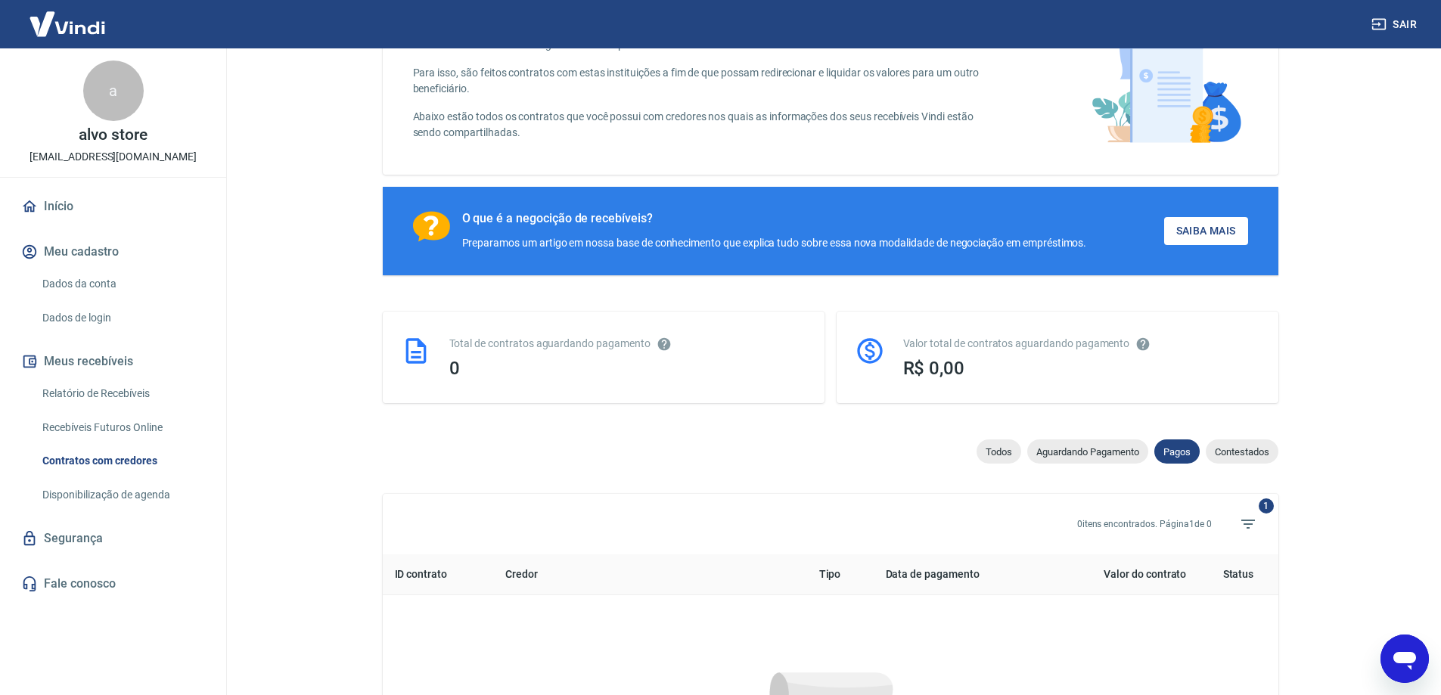
scroll to position [480, 0]
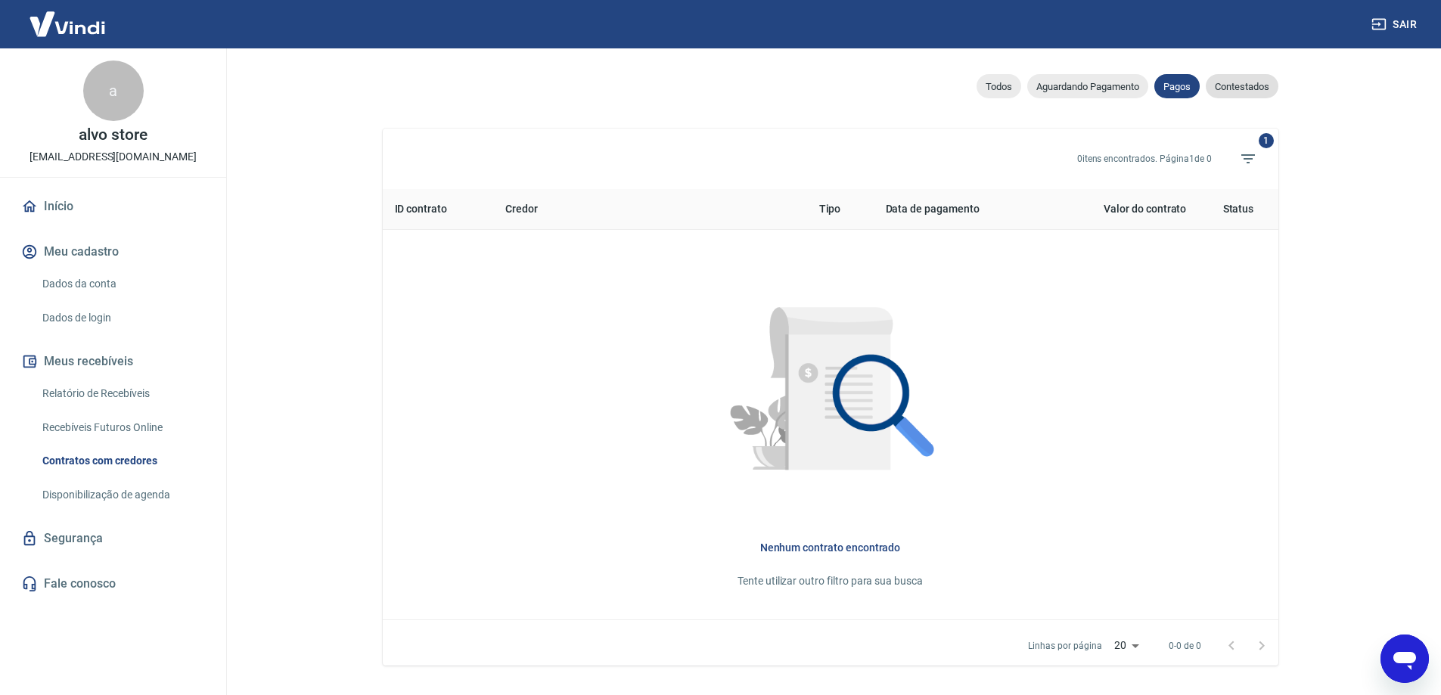
click at [1249, 91] on span "Contestados" at bounding box center [1241, 86] width 73 height 11
select select "rejected"
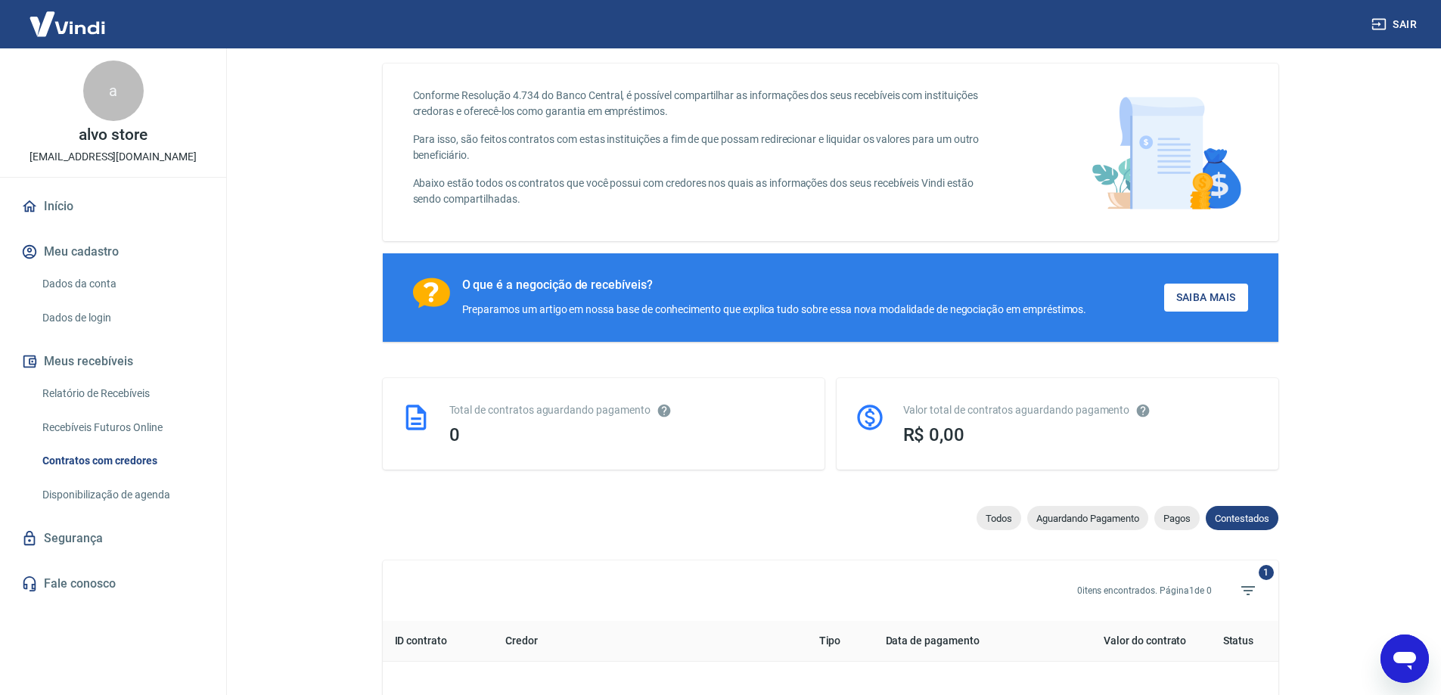
scroll to position [76, 0]
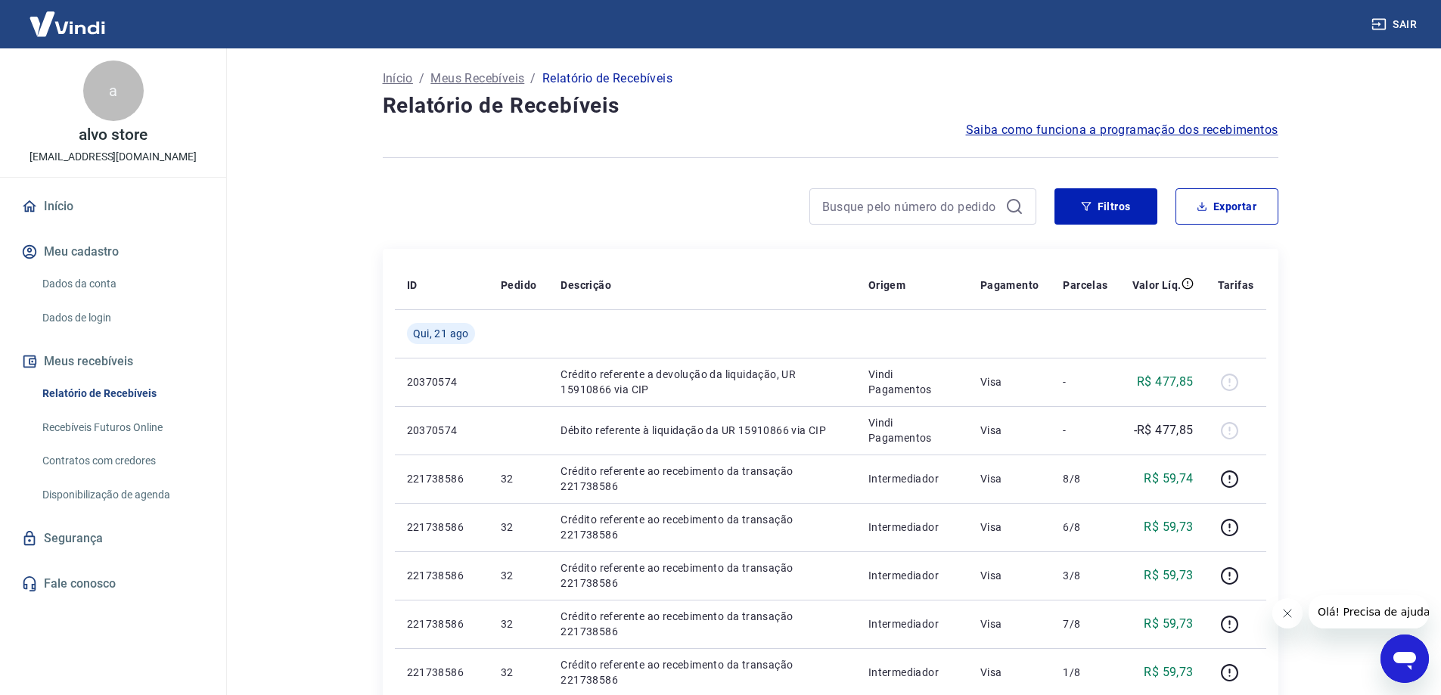
click at [1106, 137] on span "Saiba como funciona a programação dos recebimentos" at bounding box center [1122, 130] width 312 height 18
click at [1403, 662] on icon "Open messaging window" at bounding box center [1404, 661] width 23 height 18
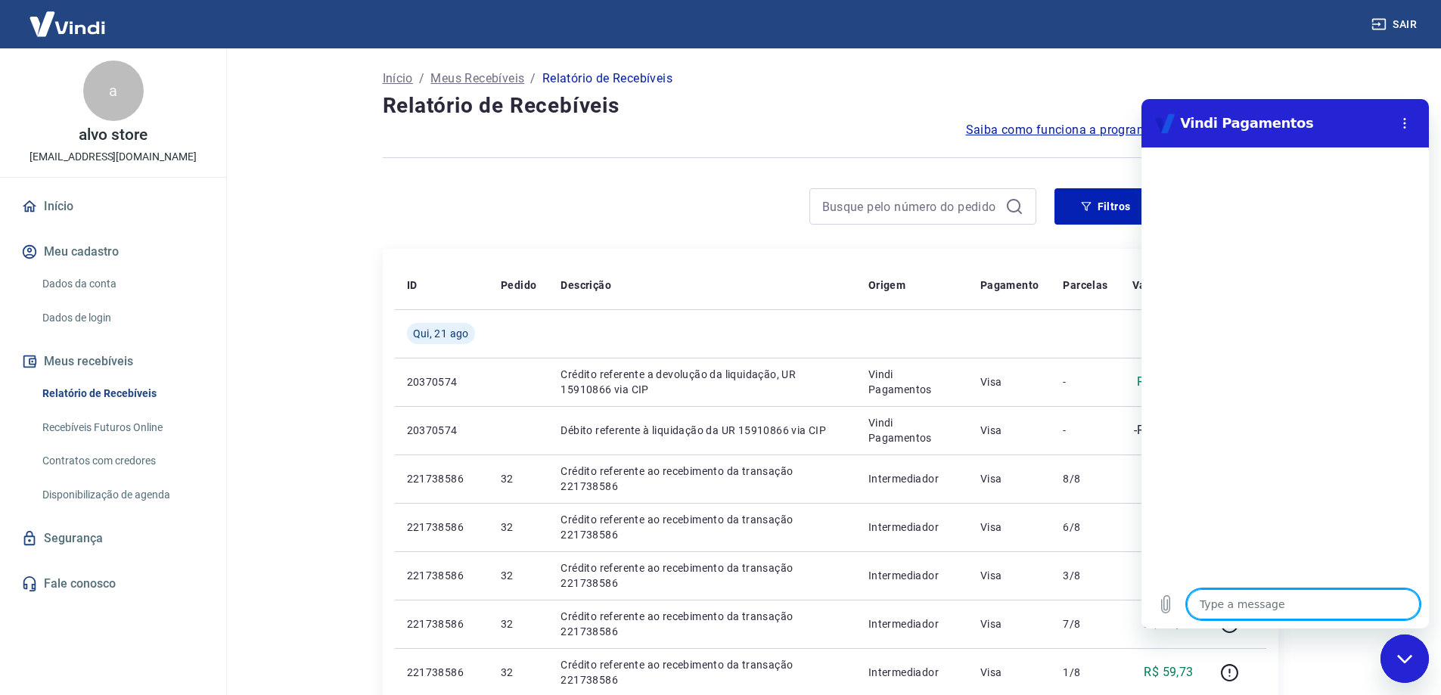
type textarea "B"
type textarea "x"
type textarea "Bo"
type textarea "x"
type textarea "Bom"
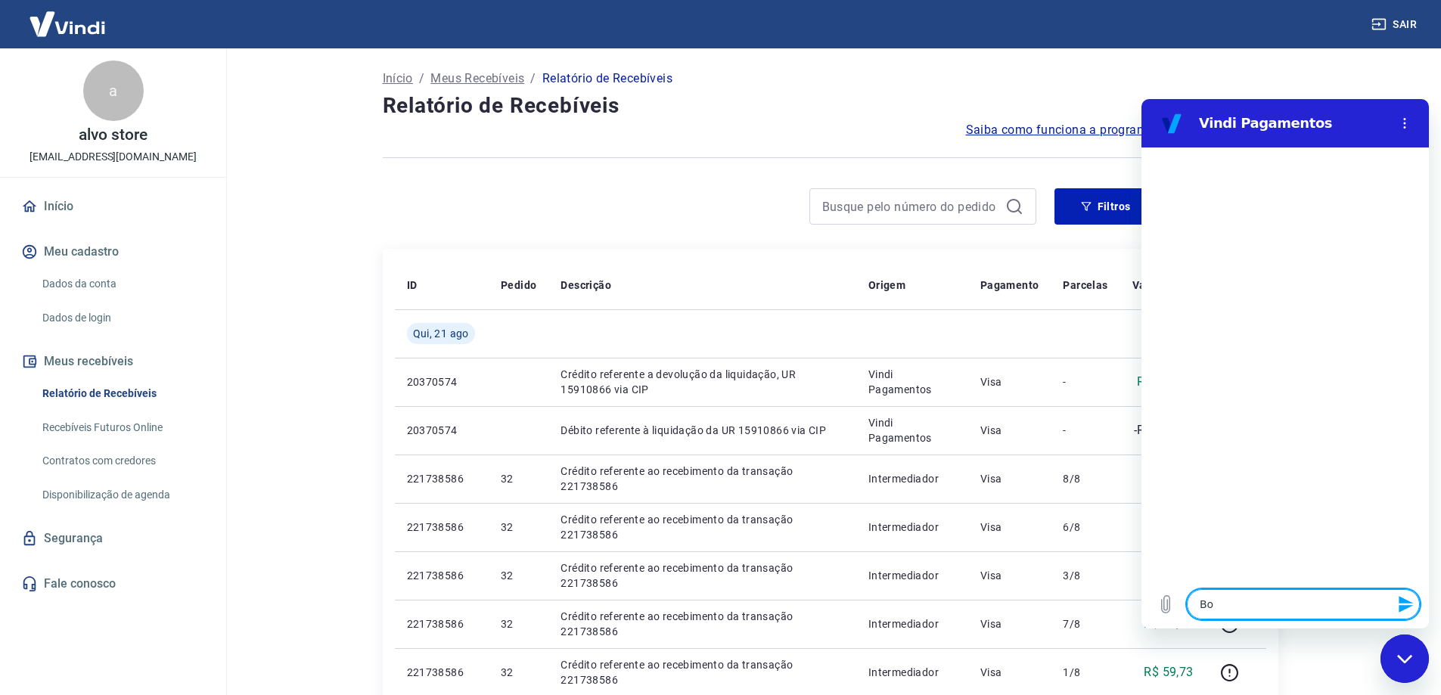
type textarea "x"
type textarea "Bom"
type textarea "x"
type textarea "Bom d"
type textarea "x"
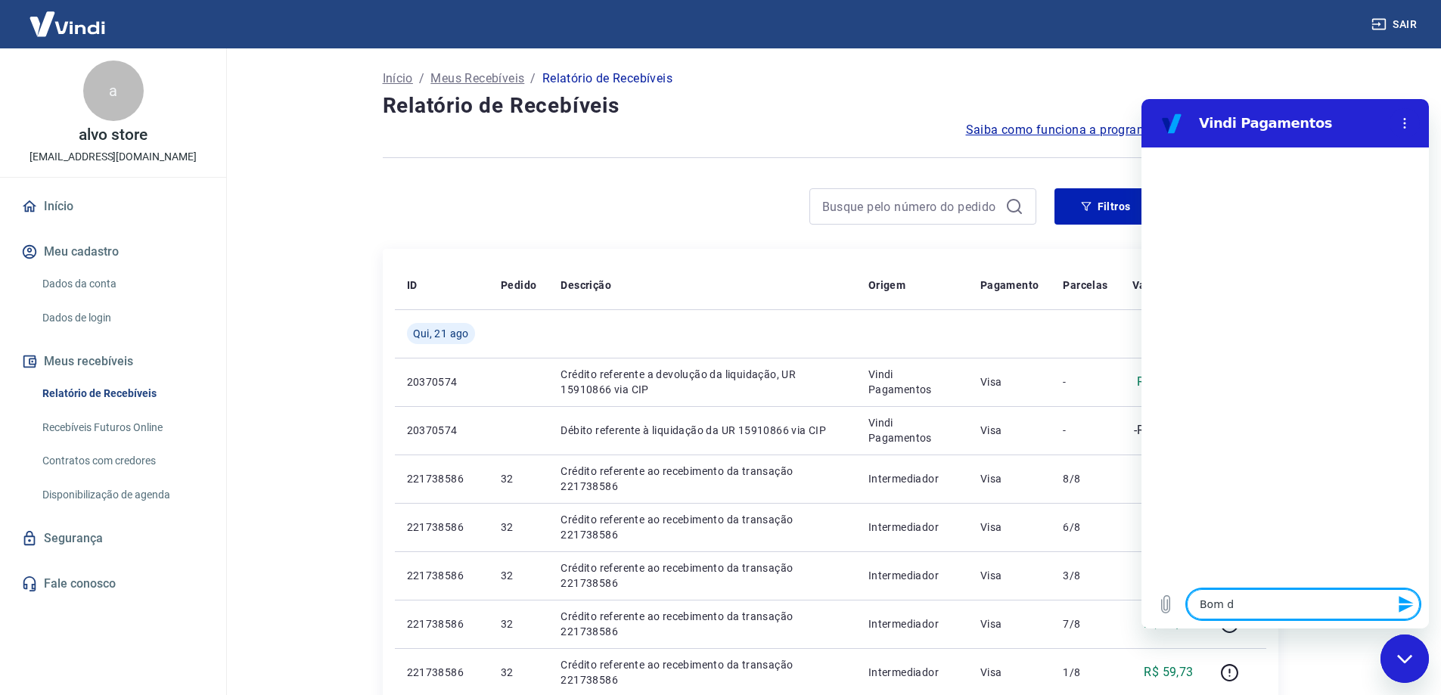
type textarea "Bom di"
type textarea "x"
type textarea "Bom dia"
type textarea "x"
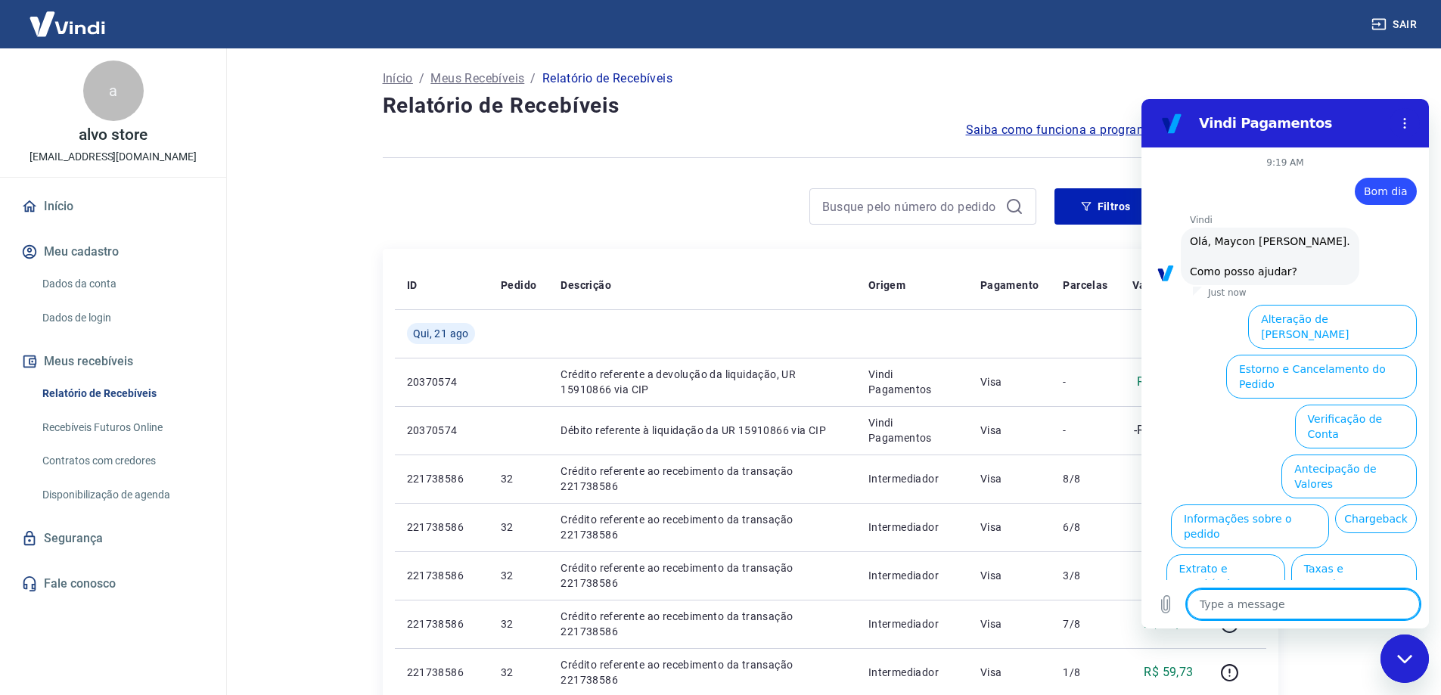
scroll to position [36, 0]
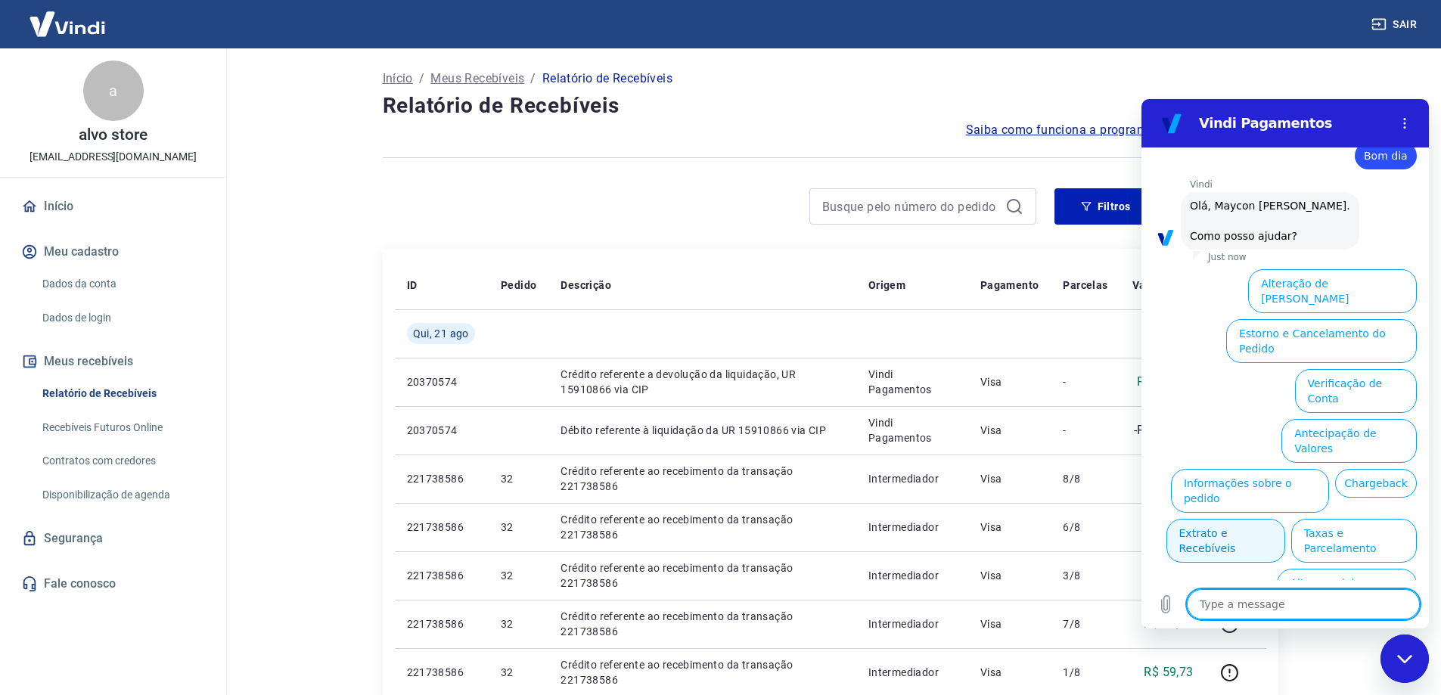
click at [1285, 519] on button "Extrato e Recebíveis" at bounding box center [1225, 541] width 119 height 44
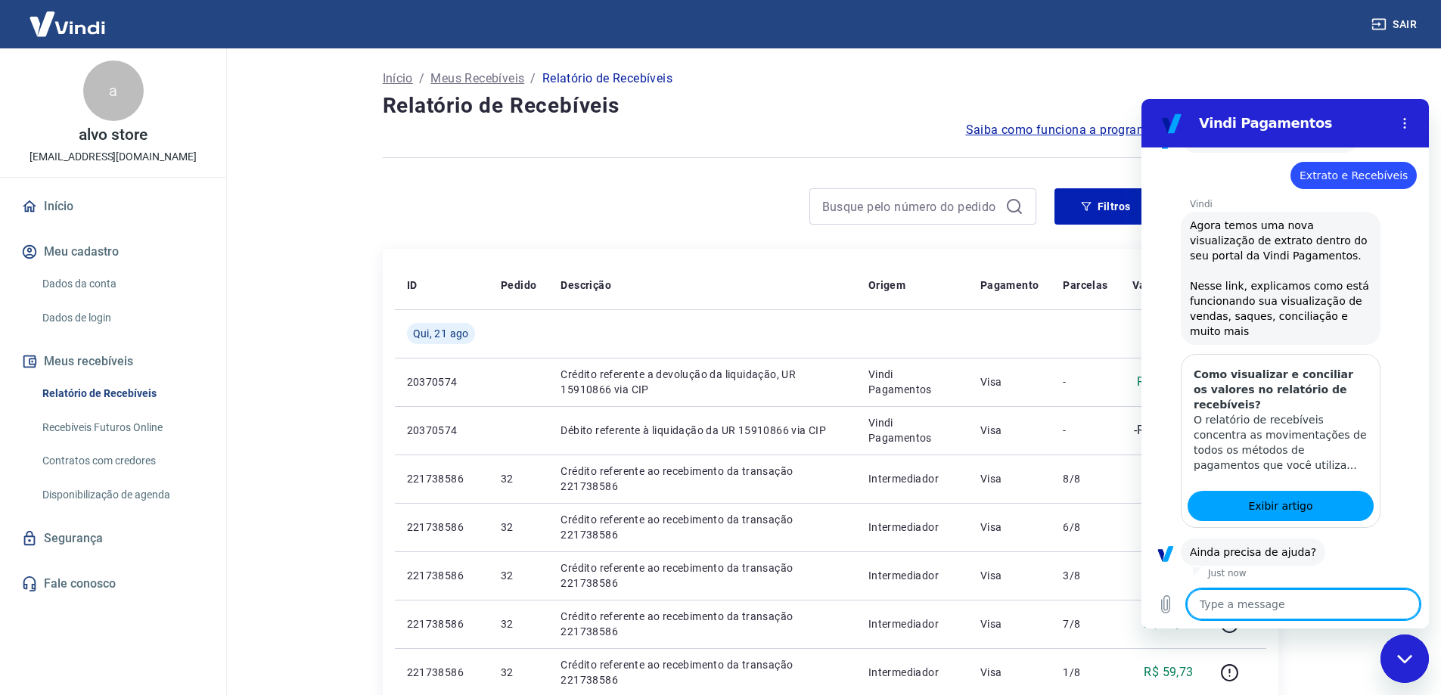
scroll to position [170, 0]
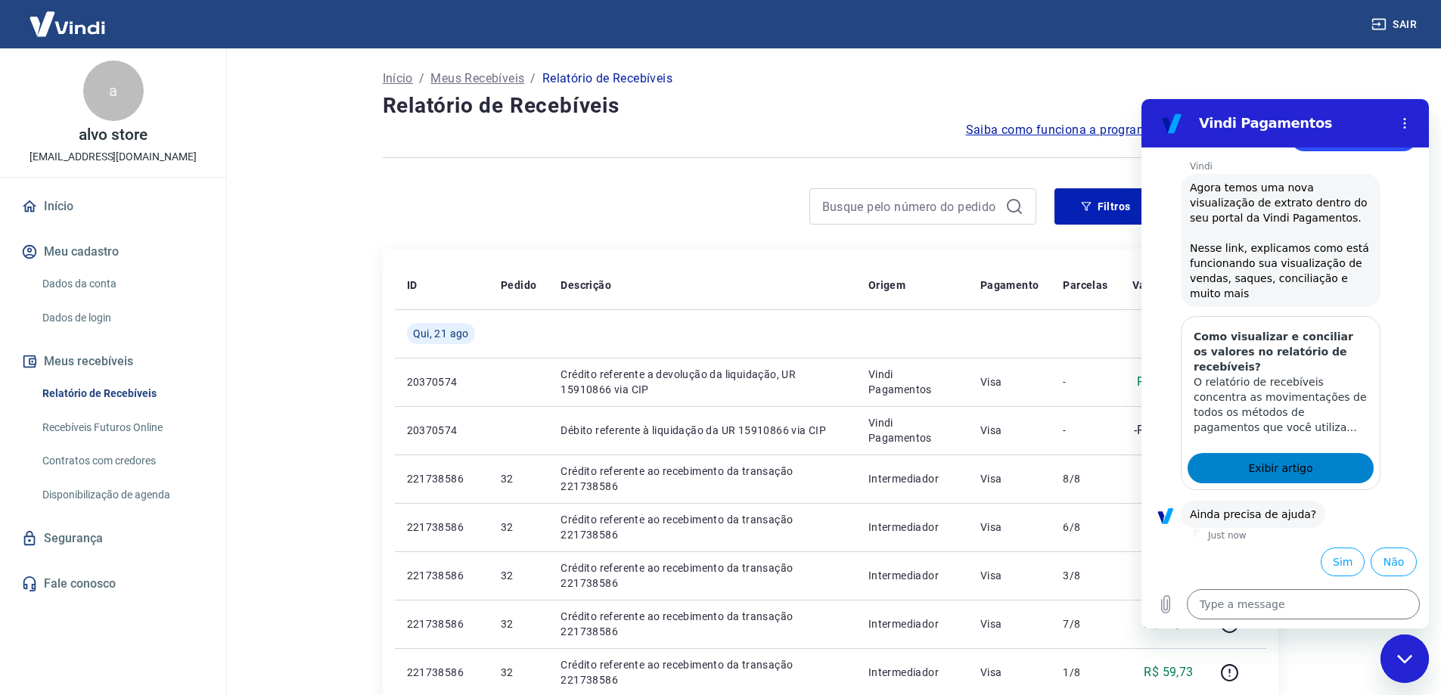
click at [1295, 479] on link "Exibir artigo" at bounding box center [1280, 468] width 186 height 30
click at [1331, 563] on button "Sim" at bounding box center [1342, 562] width 44 height 29
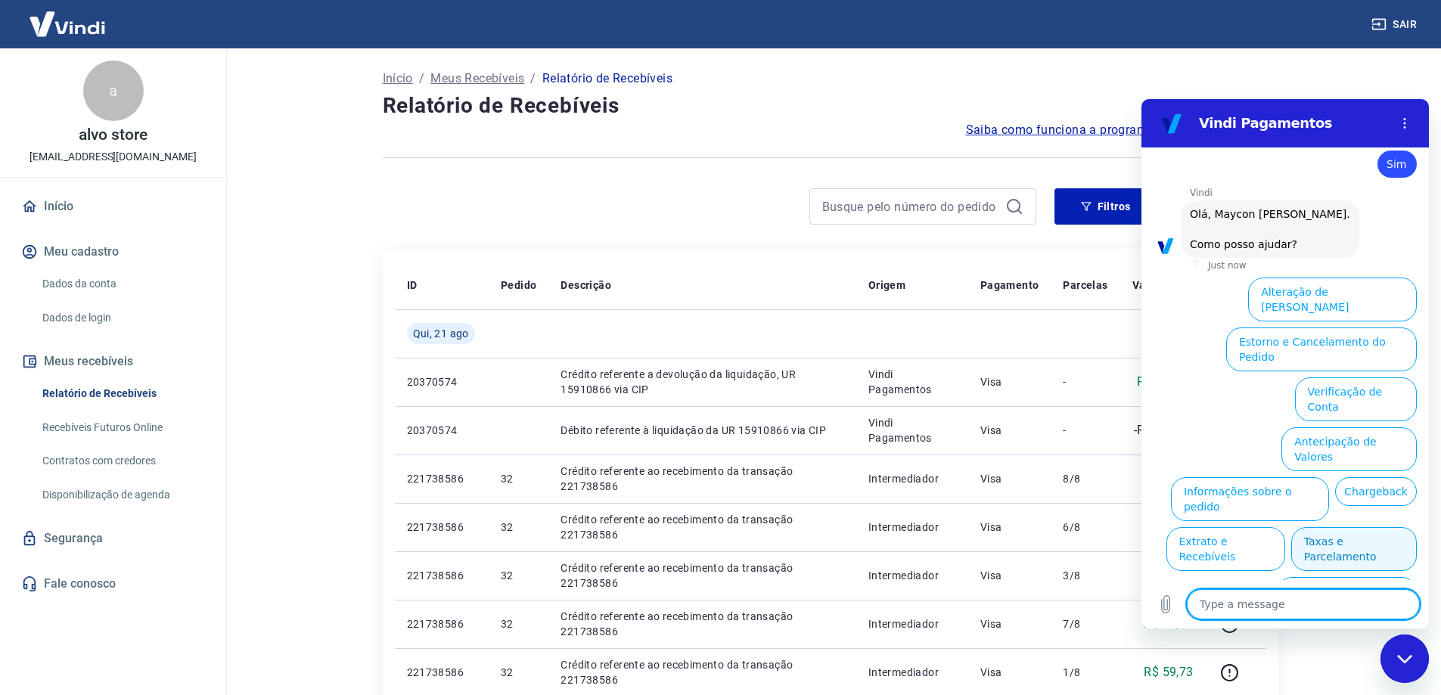
scroll to position [565, 0]
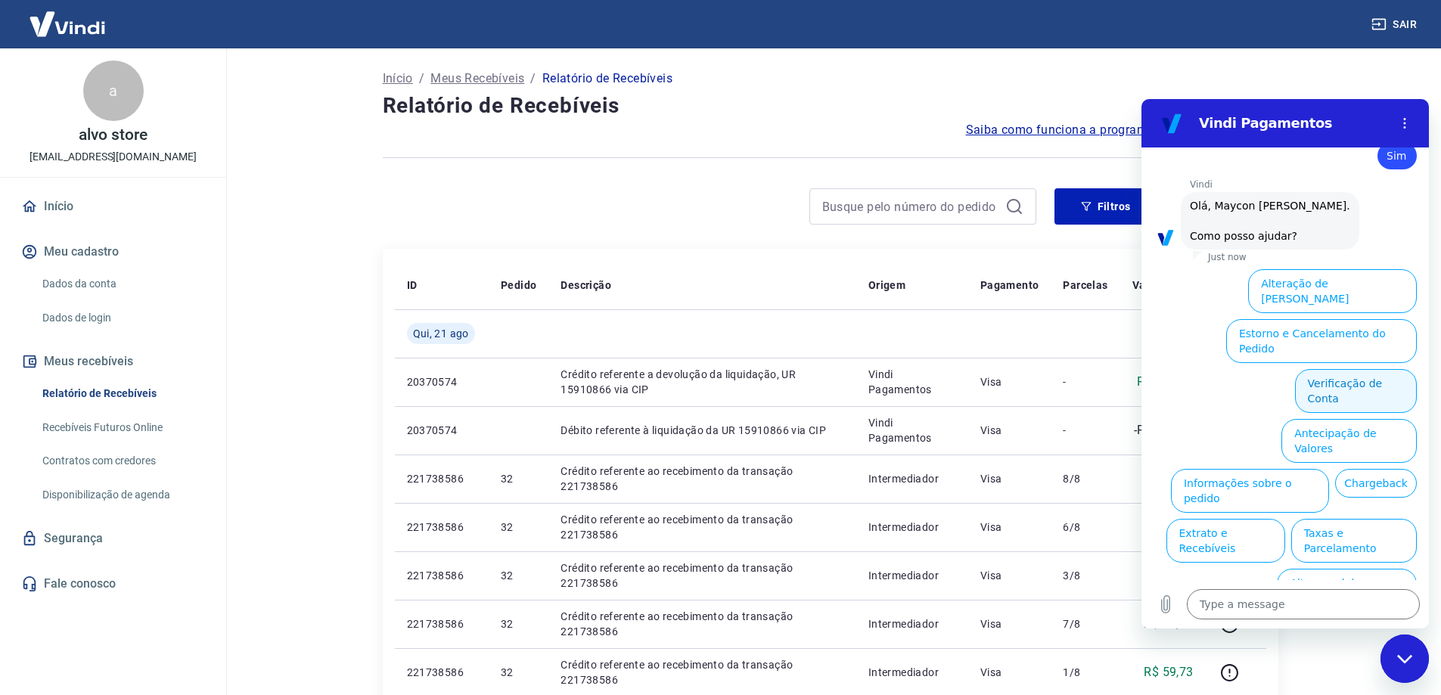
click at [1367, 369] on button "Verificação de Conta" at bounding box center [1356, 391] width 122 height 44
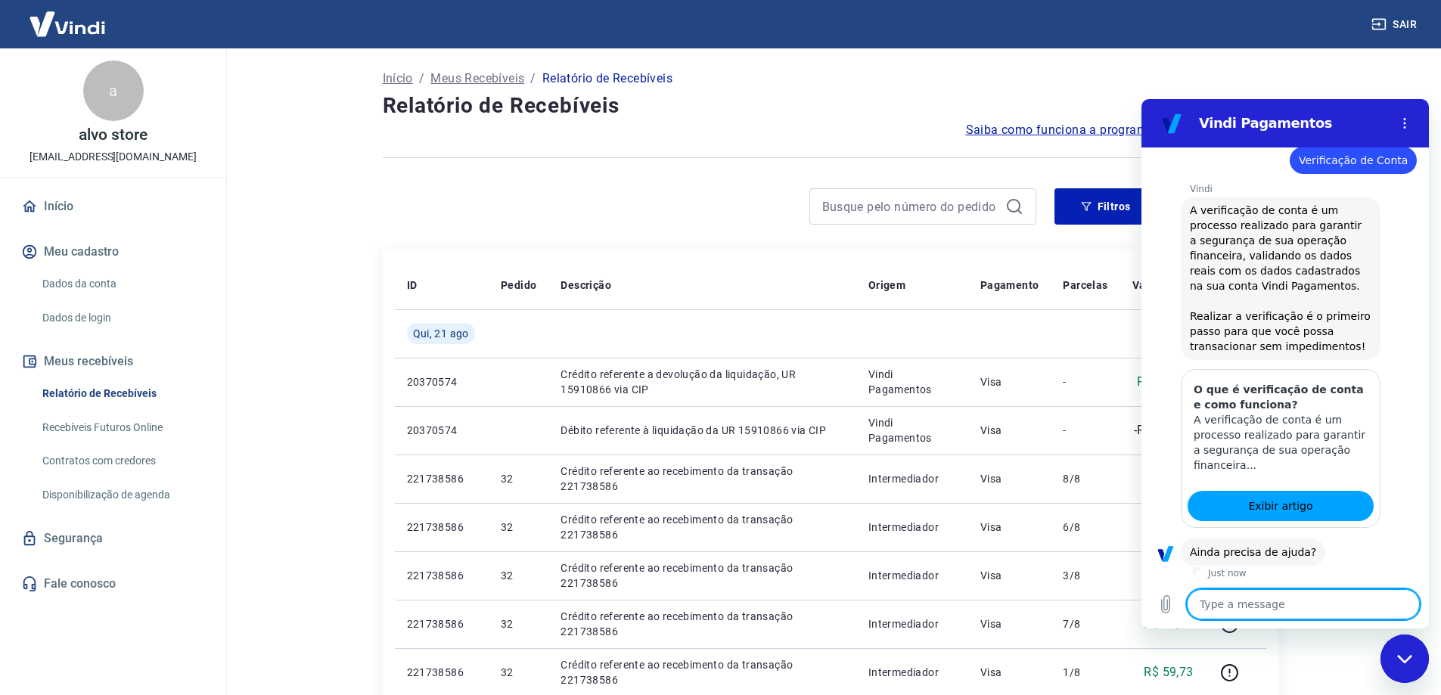
scroll to position [715, 0]
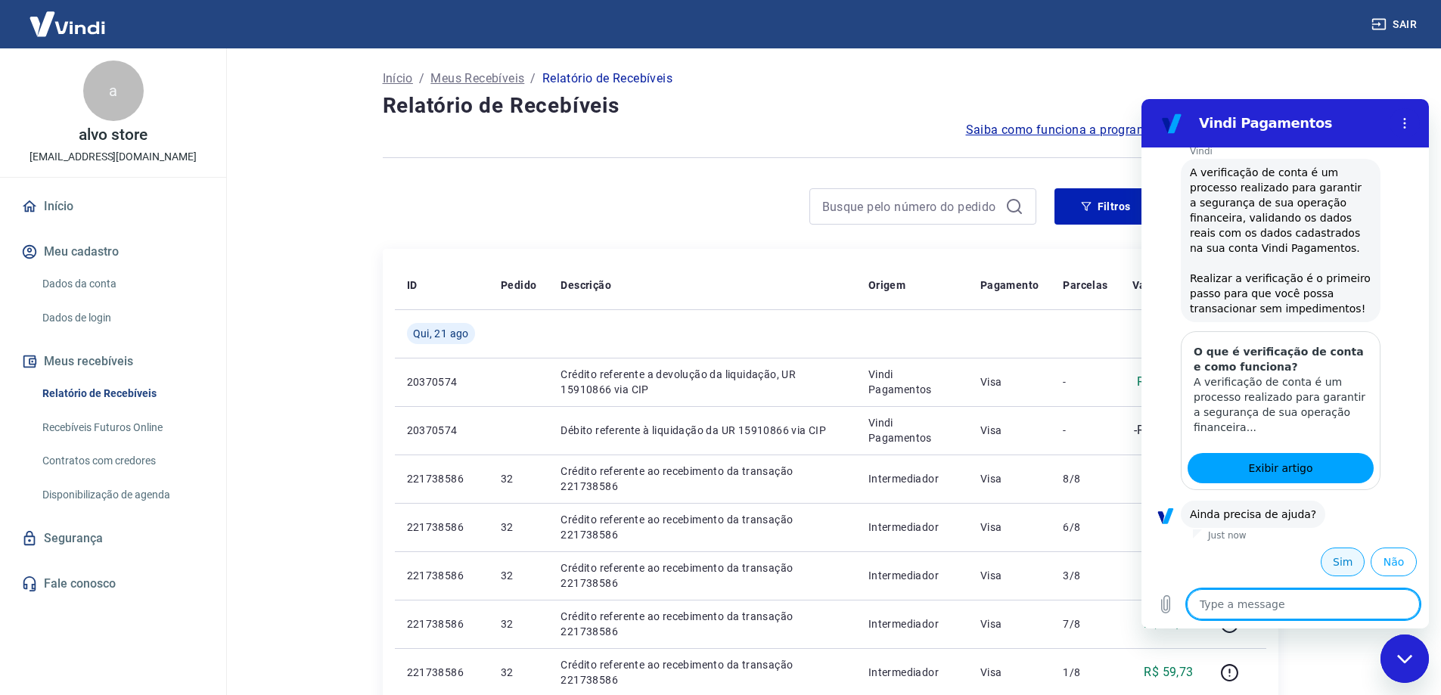
click at [1320, 557] on button "Sim" at bounding box center [1342, 562] width 44 height 29
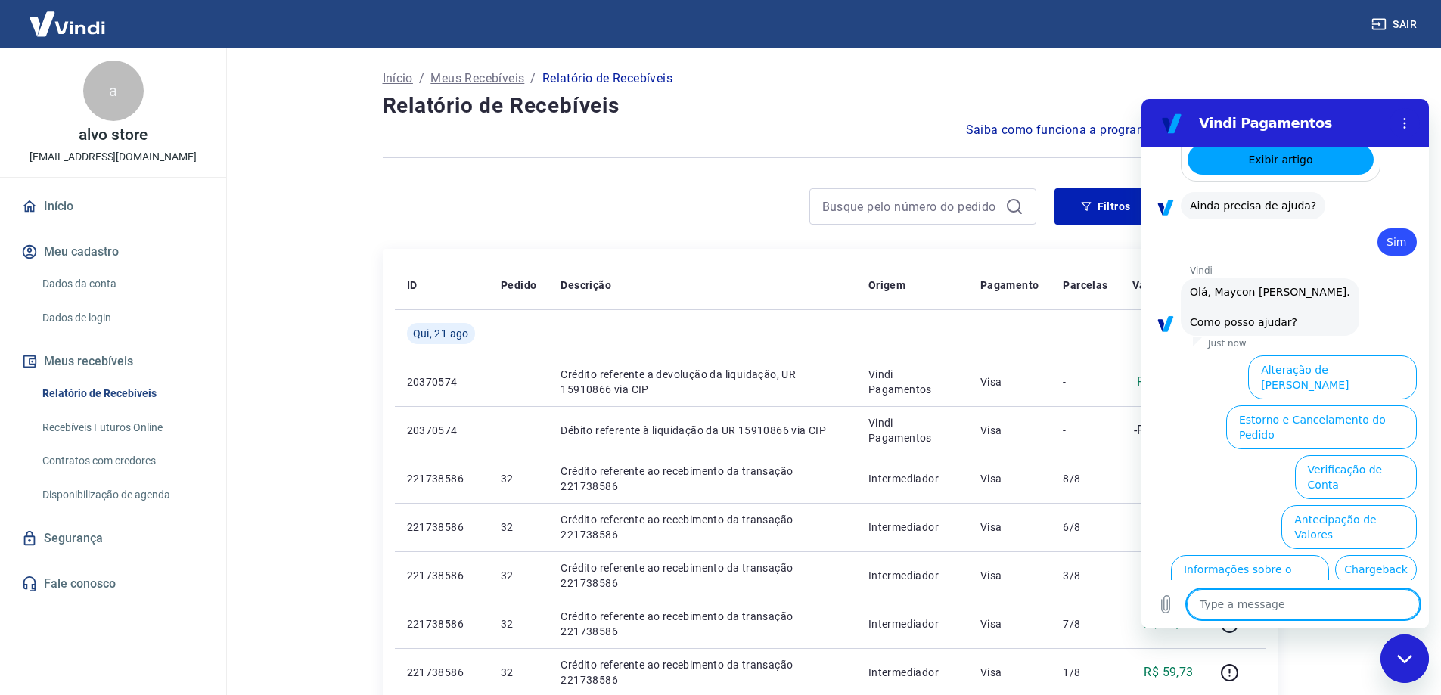
scroll to position [1109, 0]
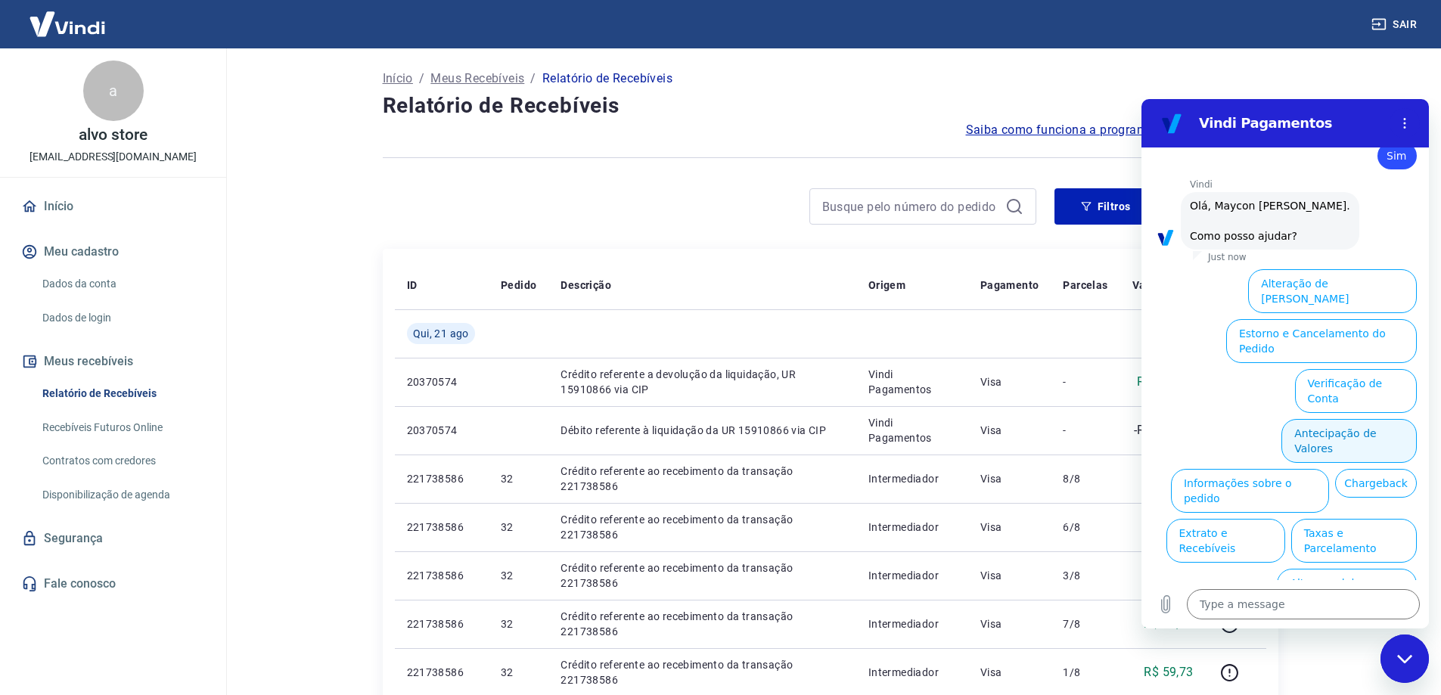
click at [1356, 419] on button "Antecipação de Valores" at bounding box center [1348, 441] width 135 height 44
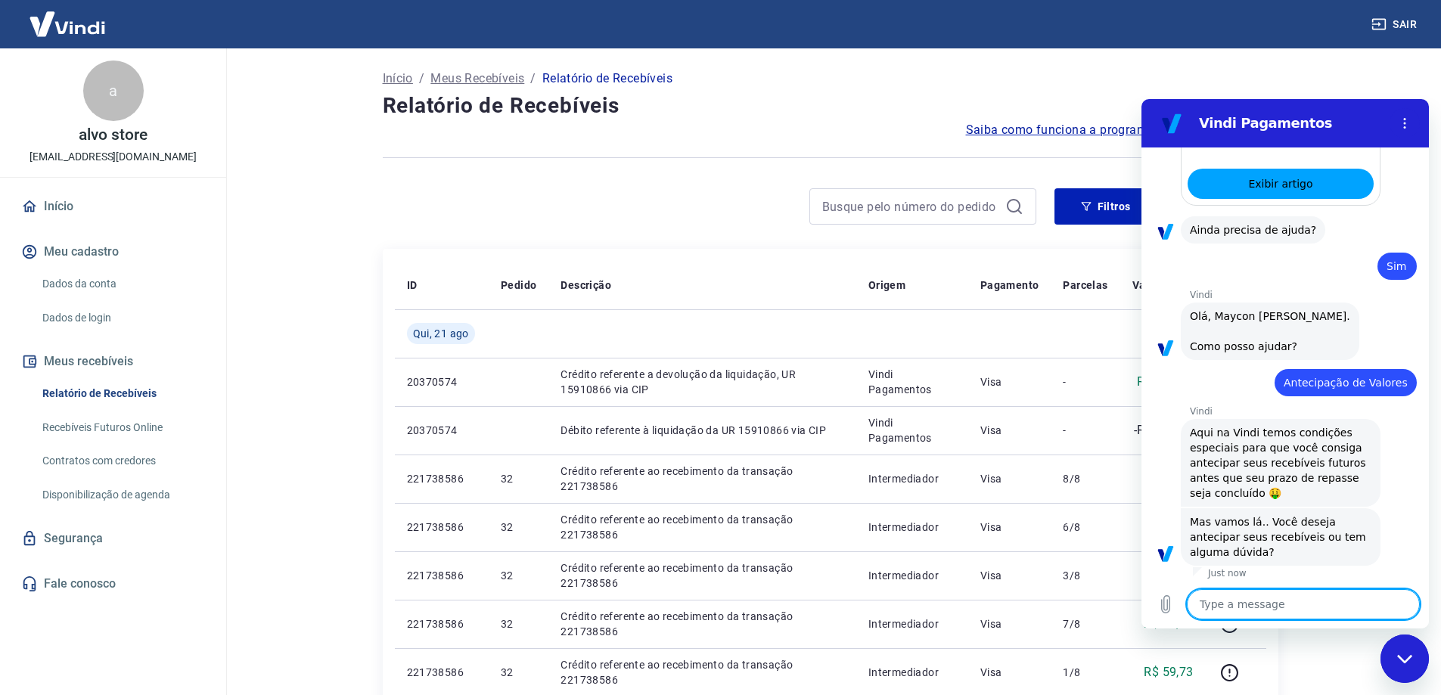
scroll to position [1072, 0]
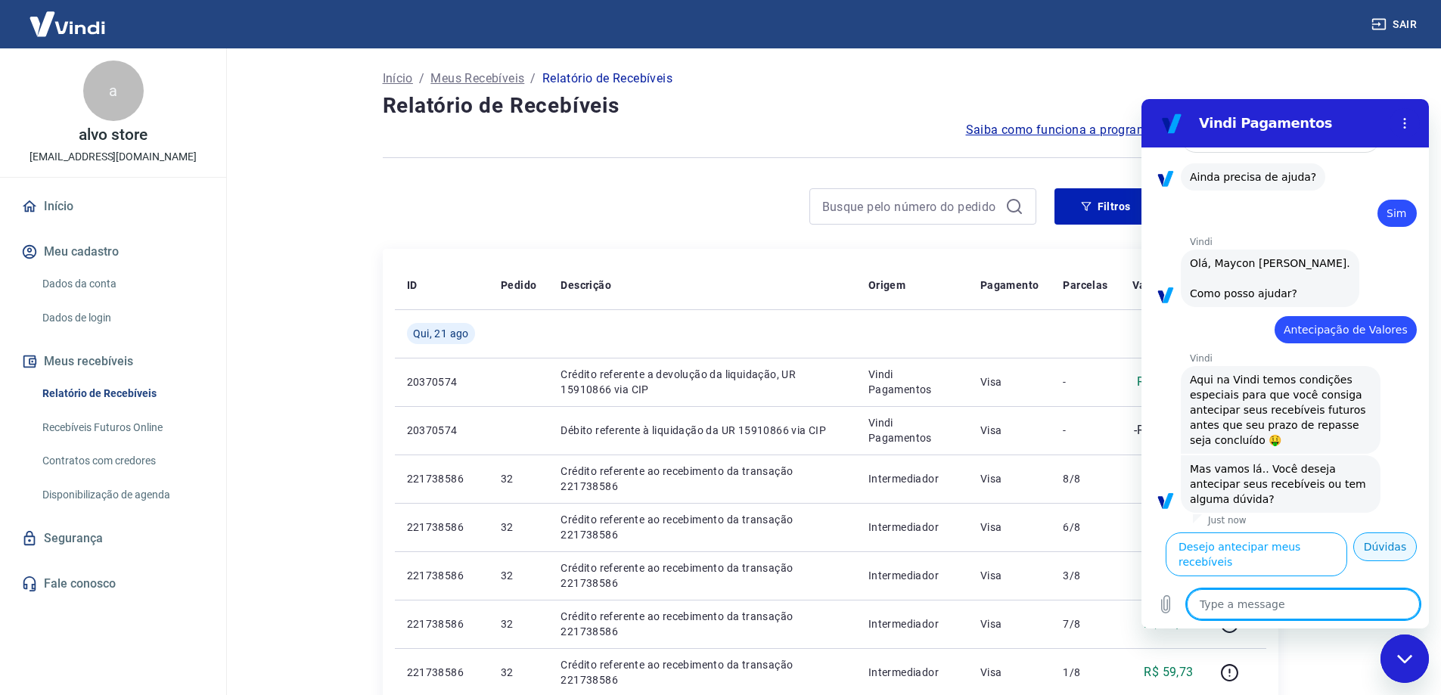
click at [1380, 561] on button "Dúvidas" at bounding box center [1385, 546] width 64 height 29
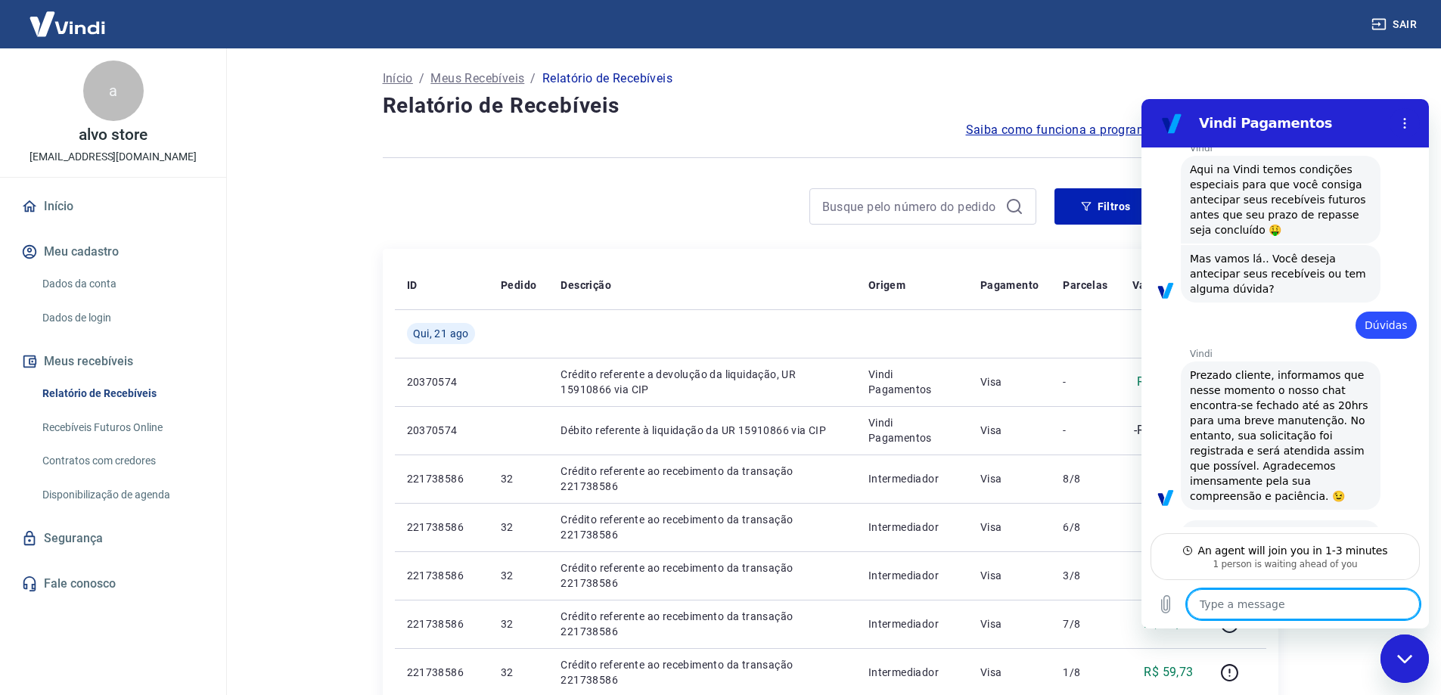
scroll to position [1315, 0]
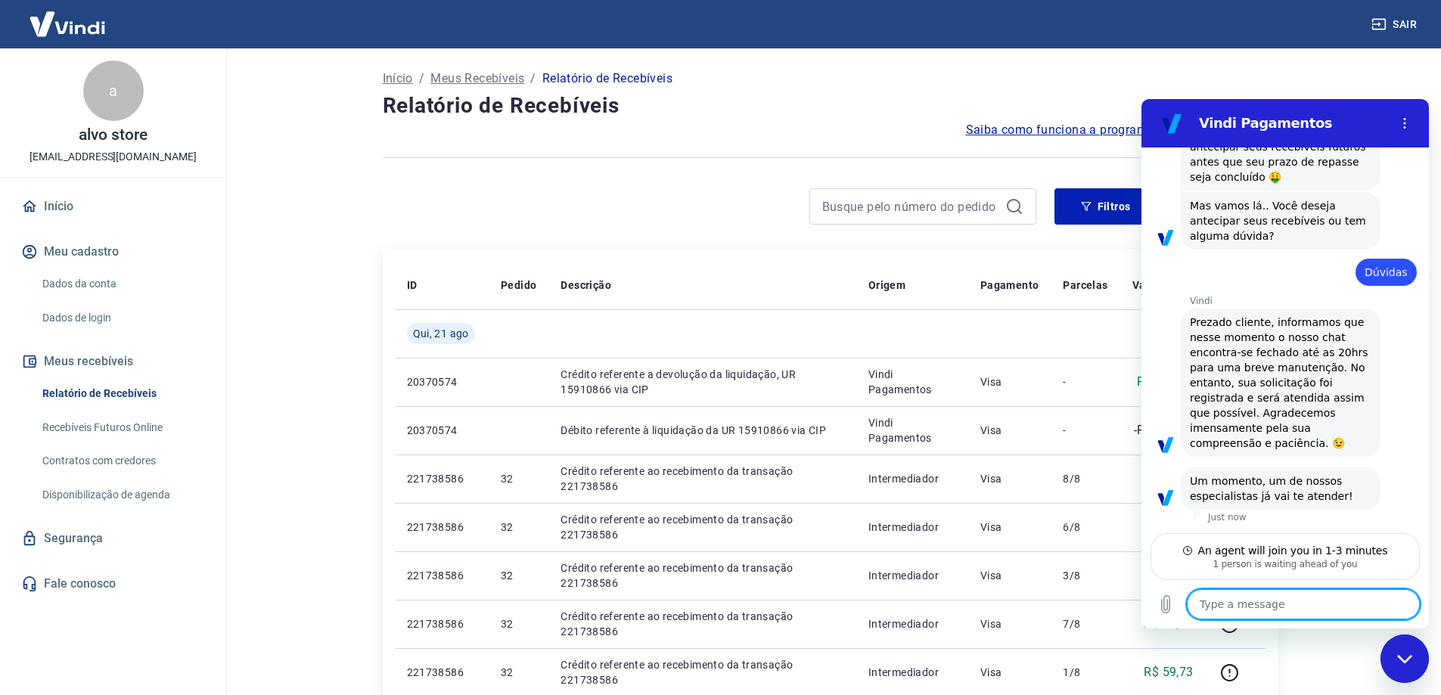
click at [607, 203] on div at bounding box center [709, 206] width 653 height 36
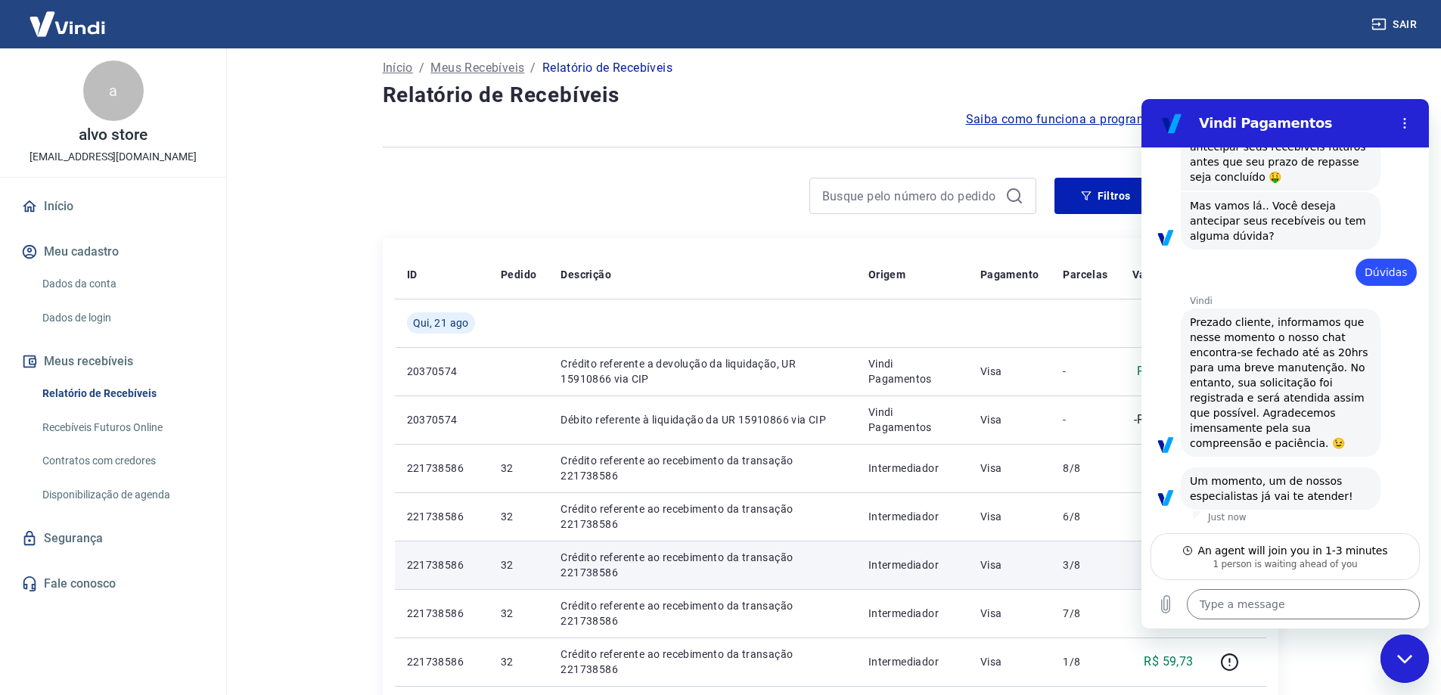
scroll to position [0, 0]
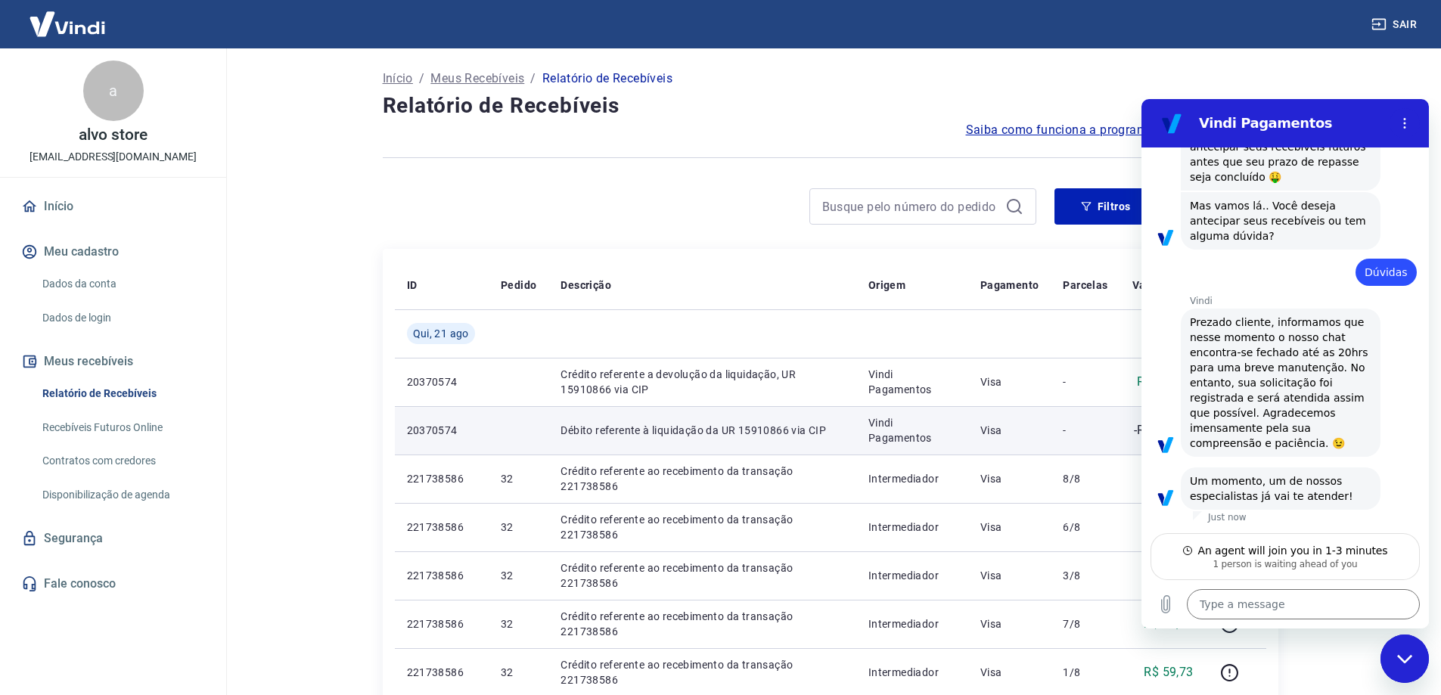
click at [793, 407] on td "Débito referente à liquidação da UR 15910866 via CIP" at bounding box center [702, 430] width 308 height 48
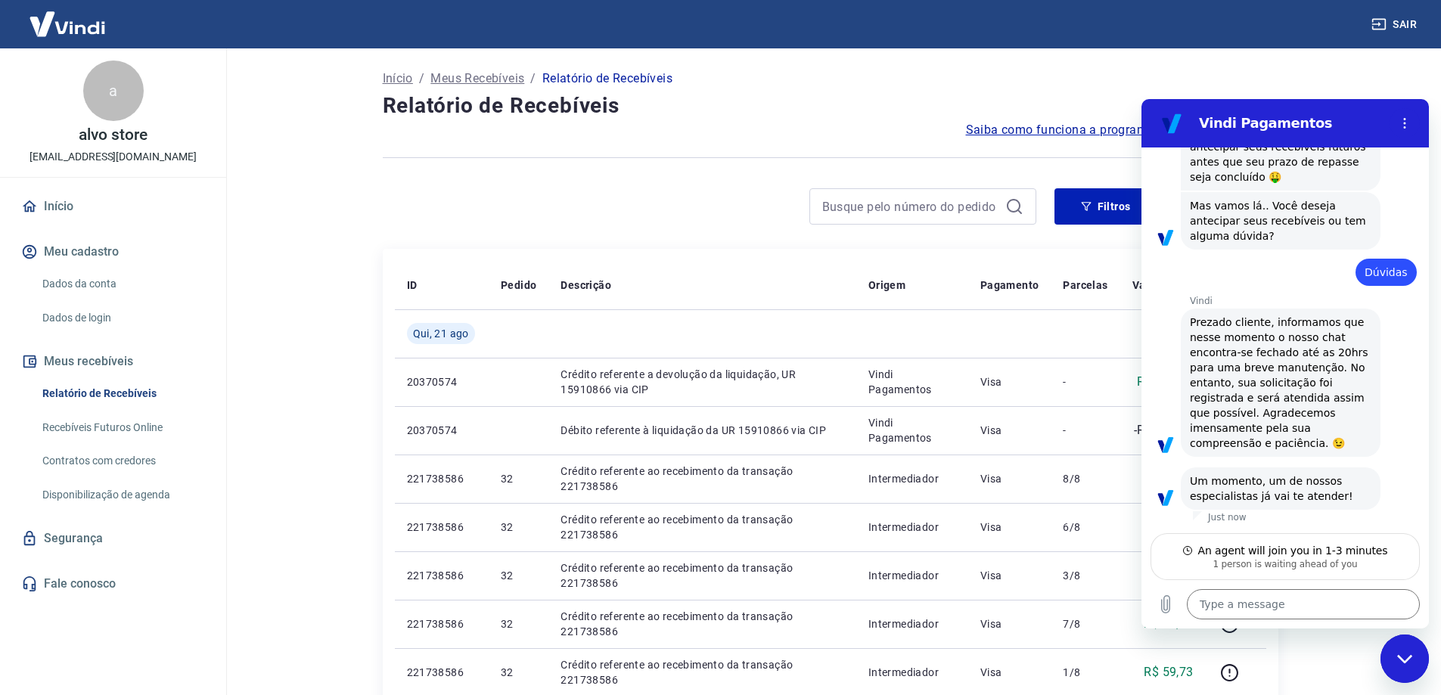
click at [549, 191] on div at bounding box center [709, 206] width 653 height 36
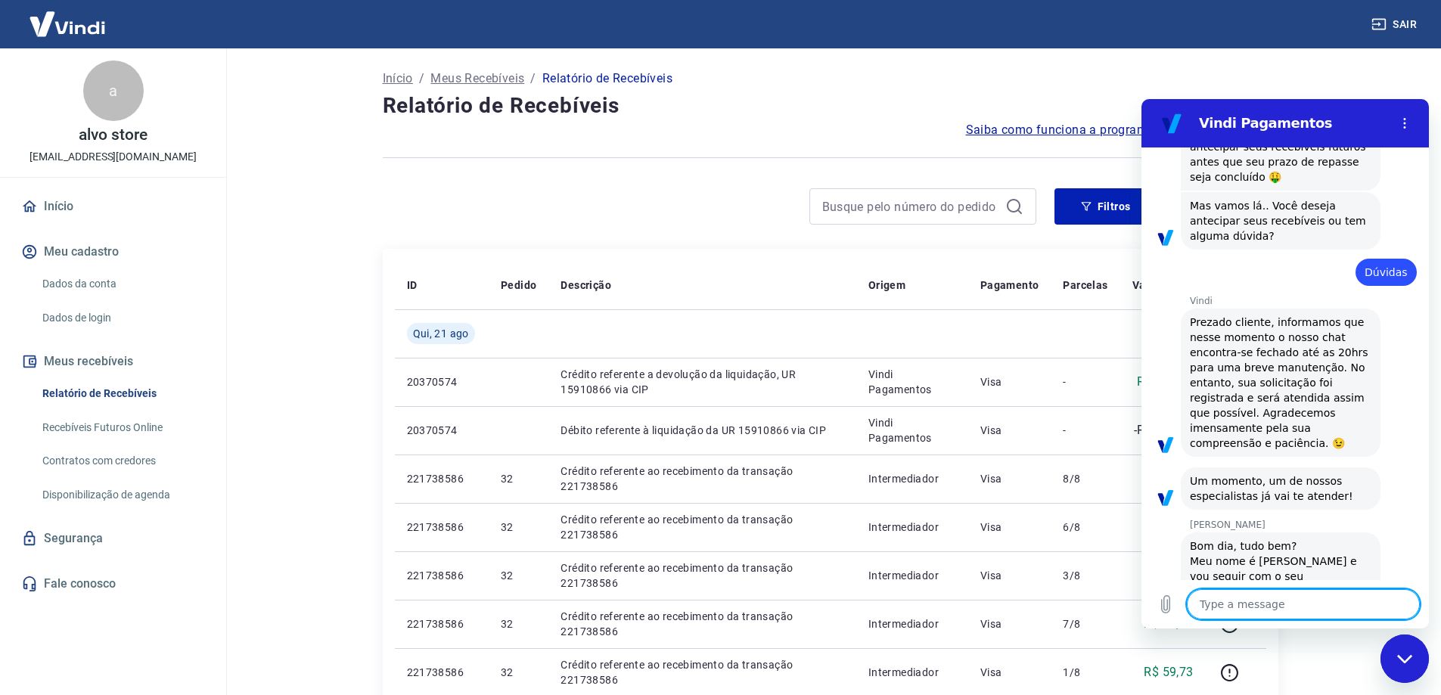
scroll to position [1373, 0]
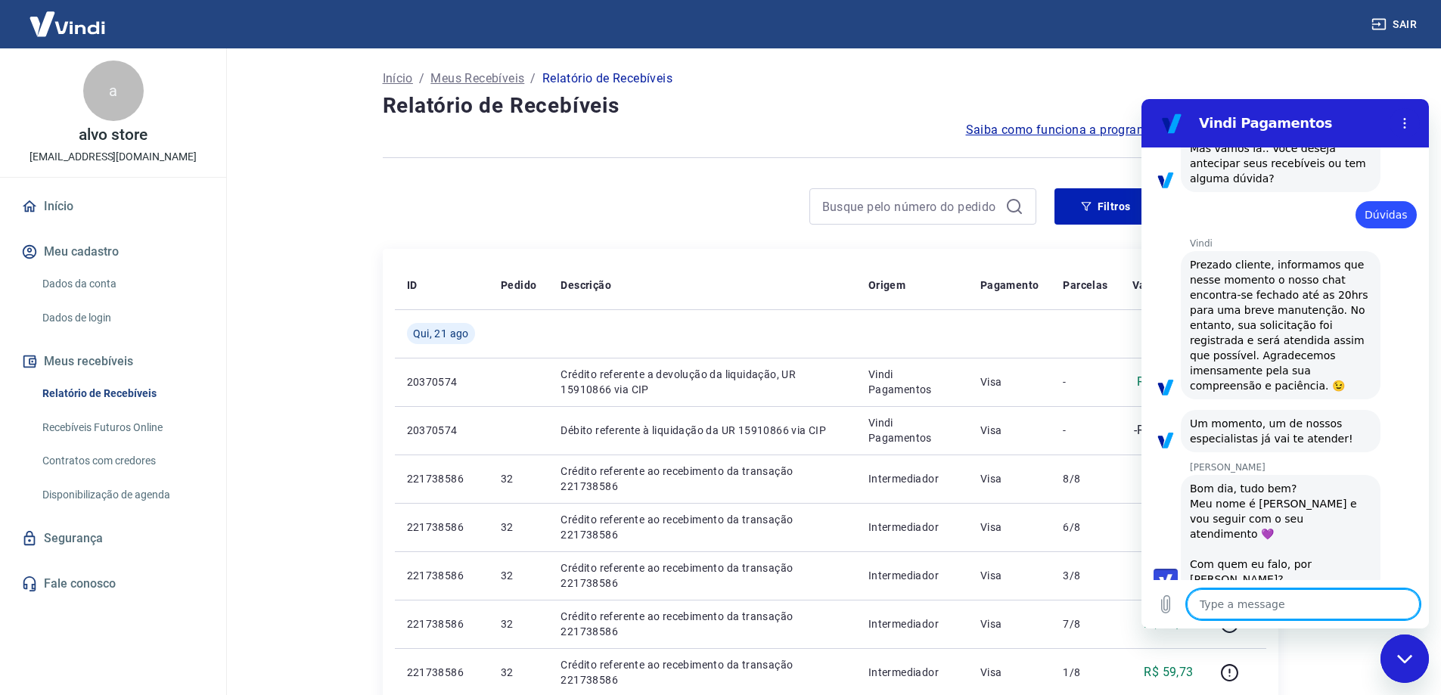
type textarea "x"
type textarea "B"
type textarea "x"
type textarea "Bo"
type textarea "x"
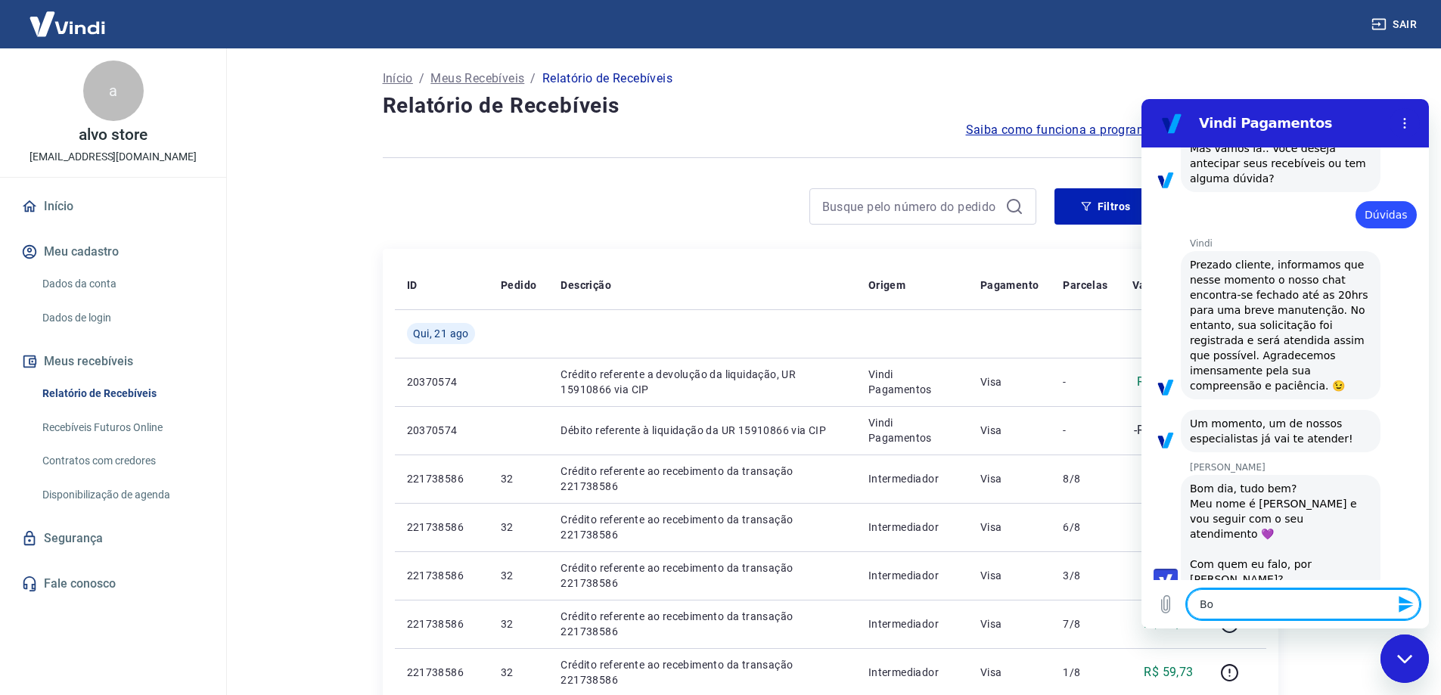
type textarea "Bom"
type textarea "x"
type textarea "Bom"
type textarea "x"
type textarea "Bom d"
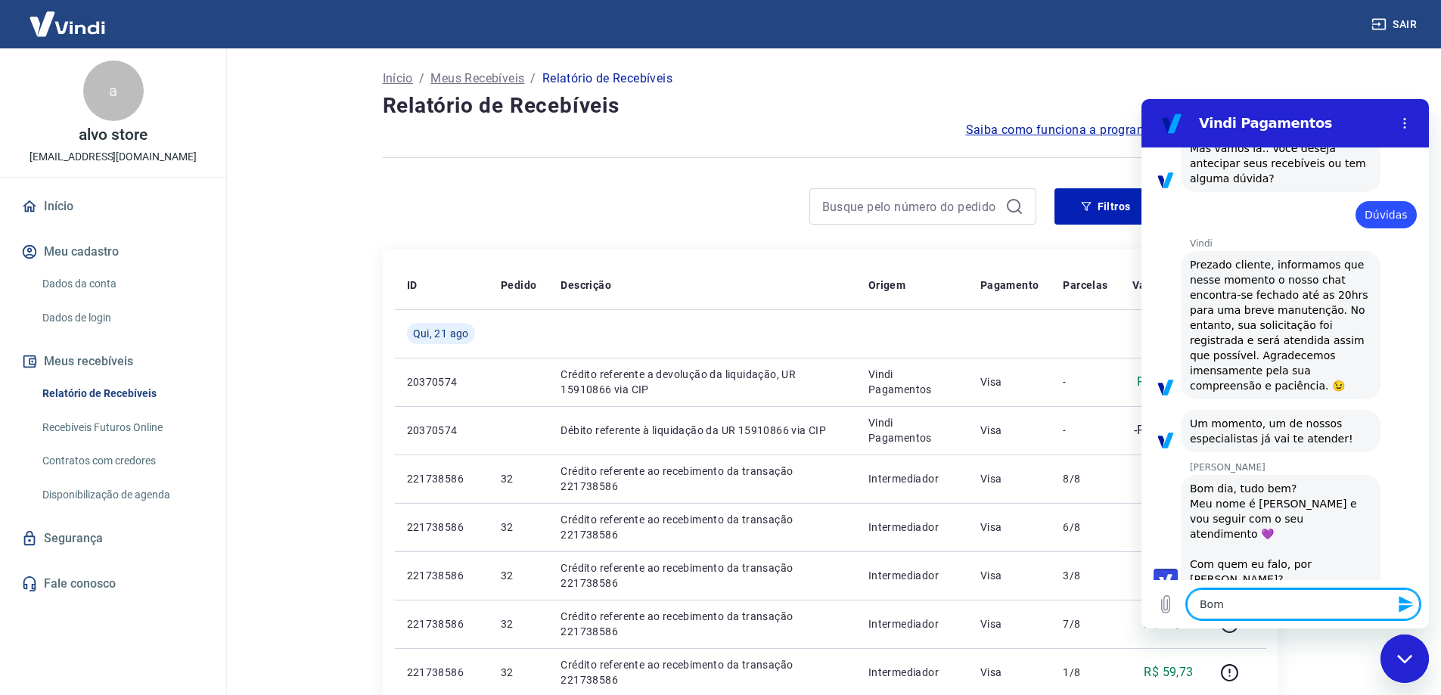
type textarea "x"
type textarea "Bom di"
type textarea "x"
type textarea "Bom dia"
type textarea "x"
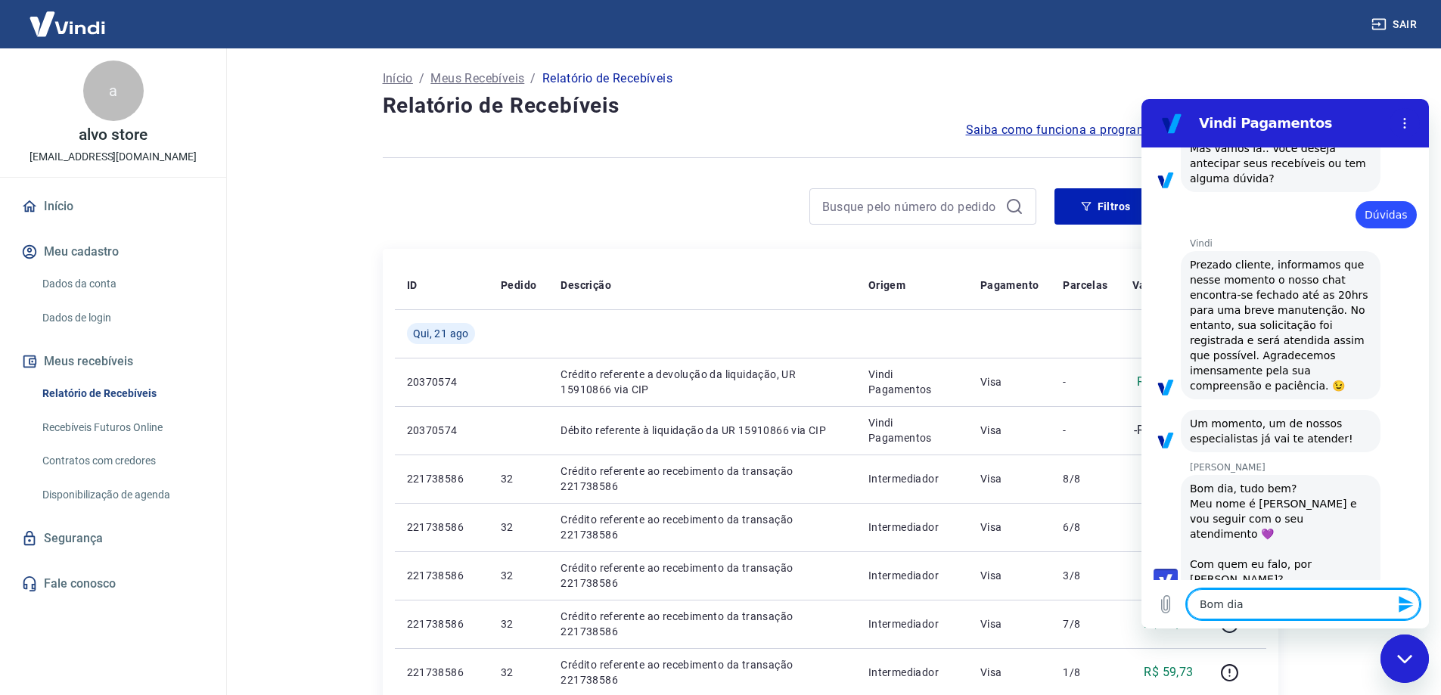
type textarea "Bom dia"
type textarea "x"
type textarea "Bom dia v"
type textarea "x"
type textarea "Bom dia vi"
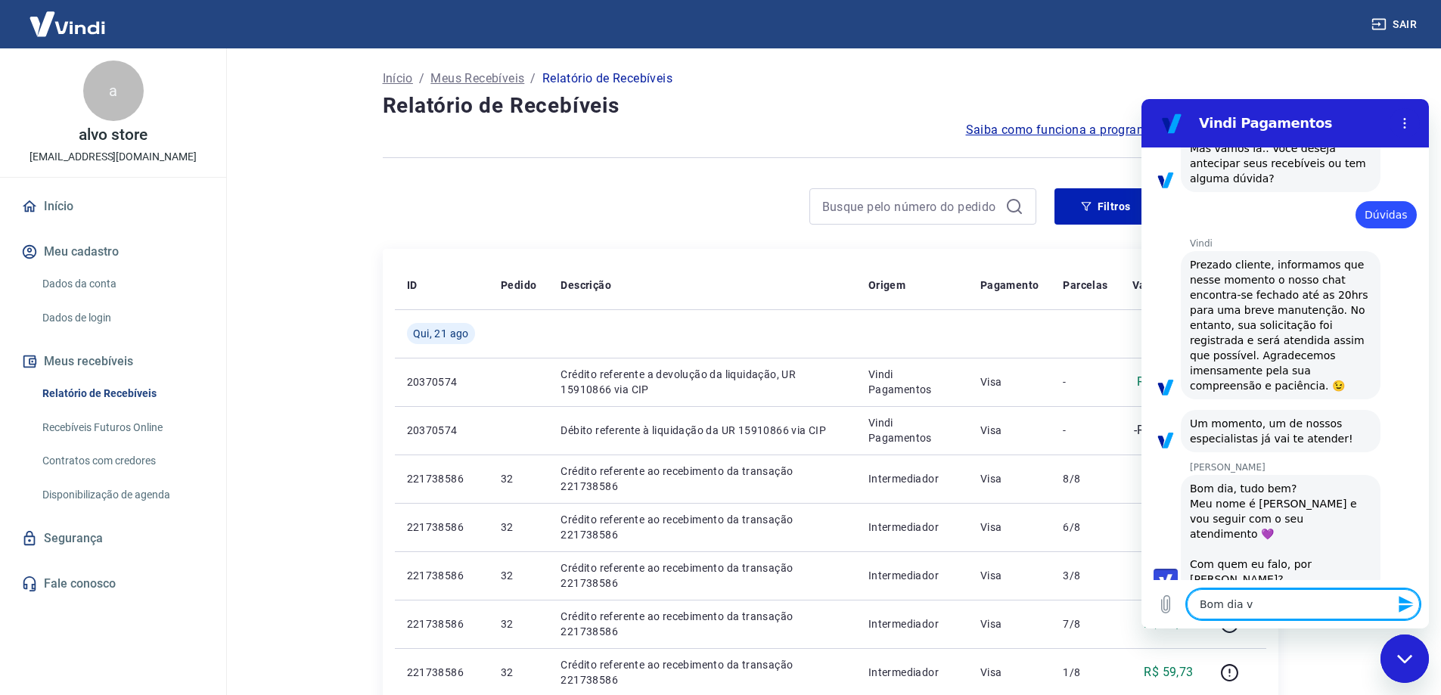
type textarea "x"
type textarea "Bom dia viv"
type textarea "x"
type textarea "Bom dia vivi"
type textarea "x"
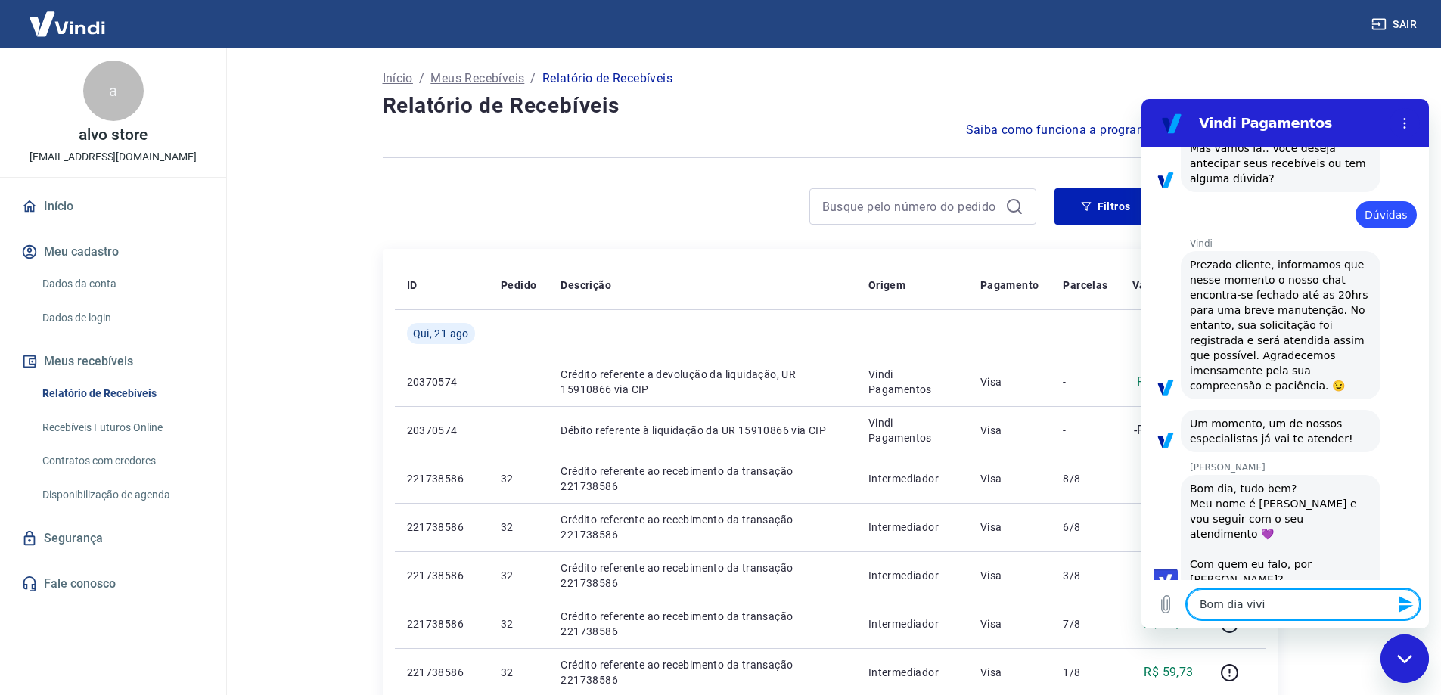
type textarea "Bom dia vivia"
type textarea "x"
type textarea "Bom dia vivian"
type textarea "x"
type textarea "Bom dia viviane"
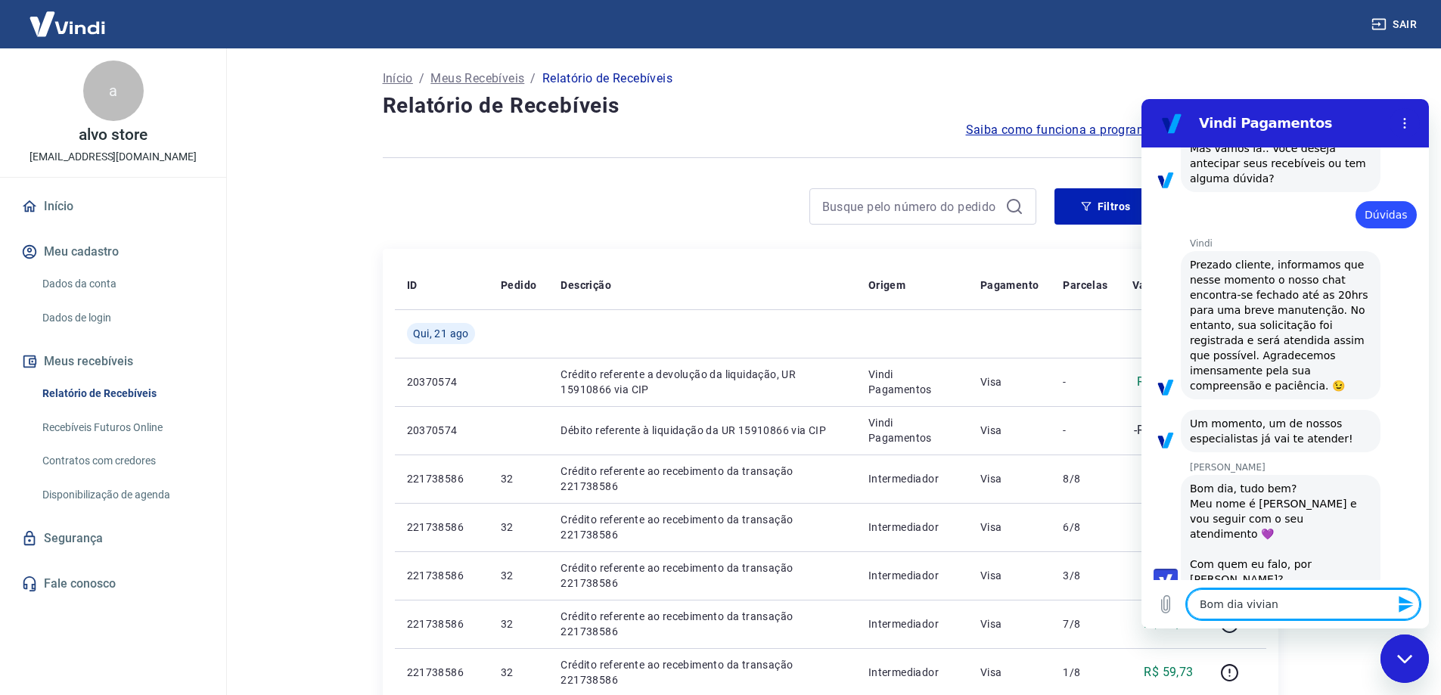
type textarea "x"
type textarea "Bom dia viviane"
type textarea "x"
type textarea "Bom dia viviane é"
type textarea "x"
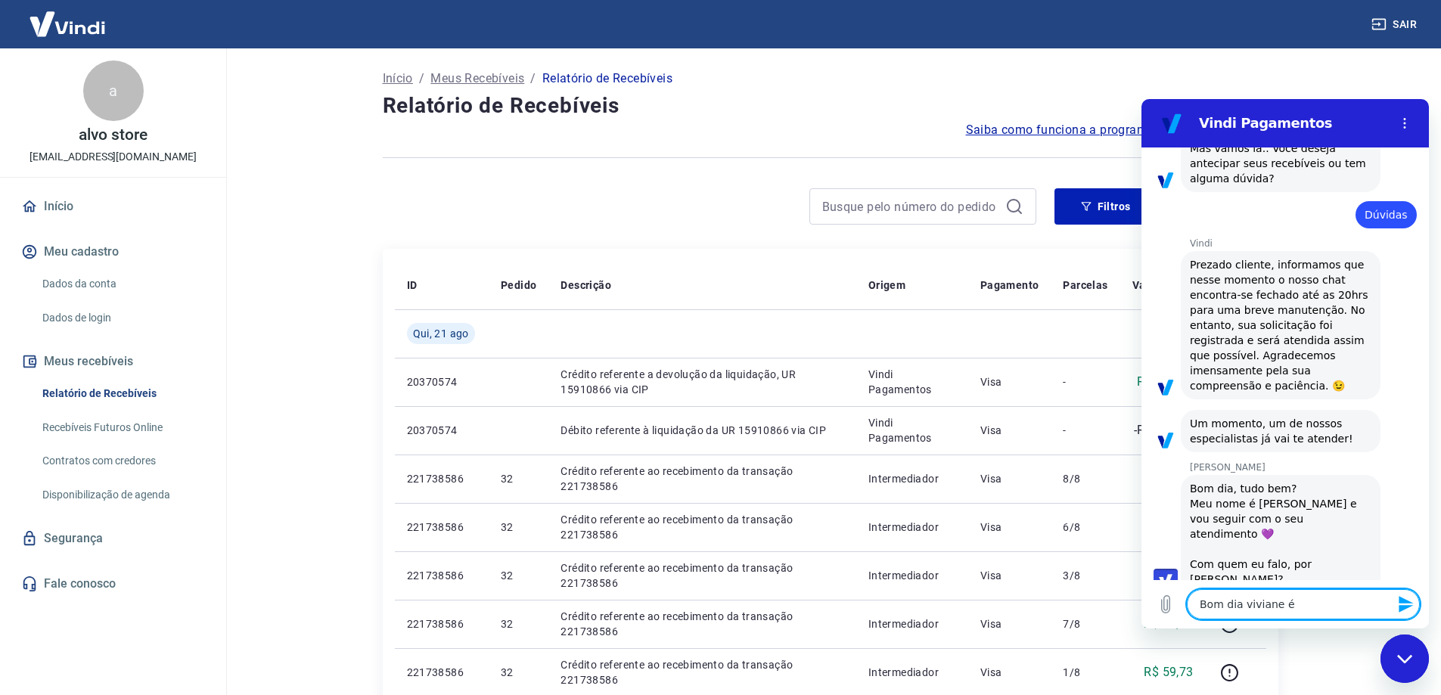
type textarea "Bom dia viviane é"
type textarea "x"
type textarea "Bom dia viviane é m"
type textarea "x"
type textarea "Bom dia viviane é ma"
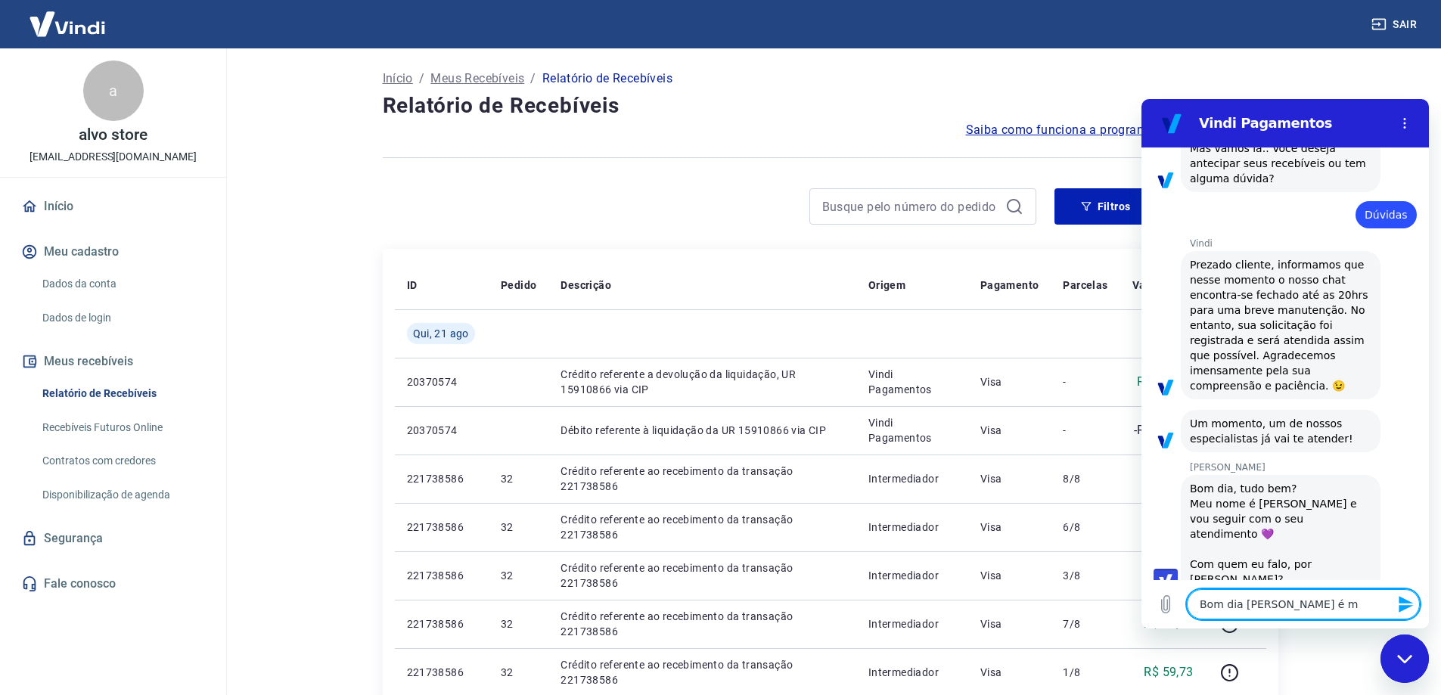
type textarea "x"
type textarea "Bom dia viviane é may"
type textarea "x"
type textarea "Bom dia viviane é mayc"
type textarea "x"
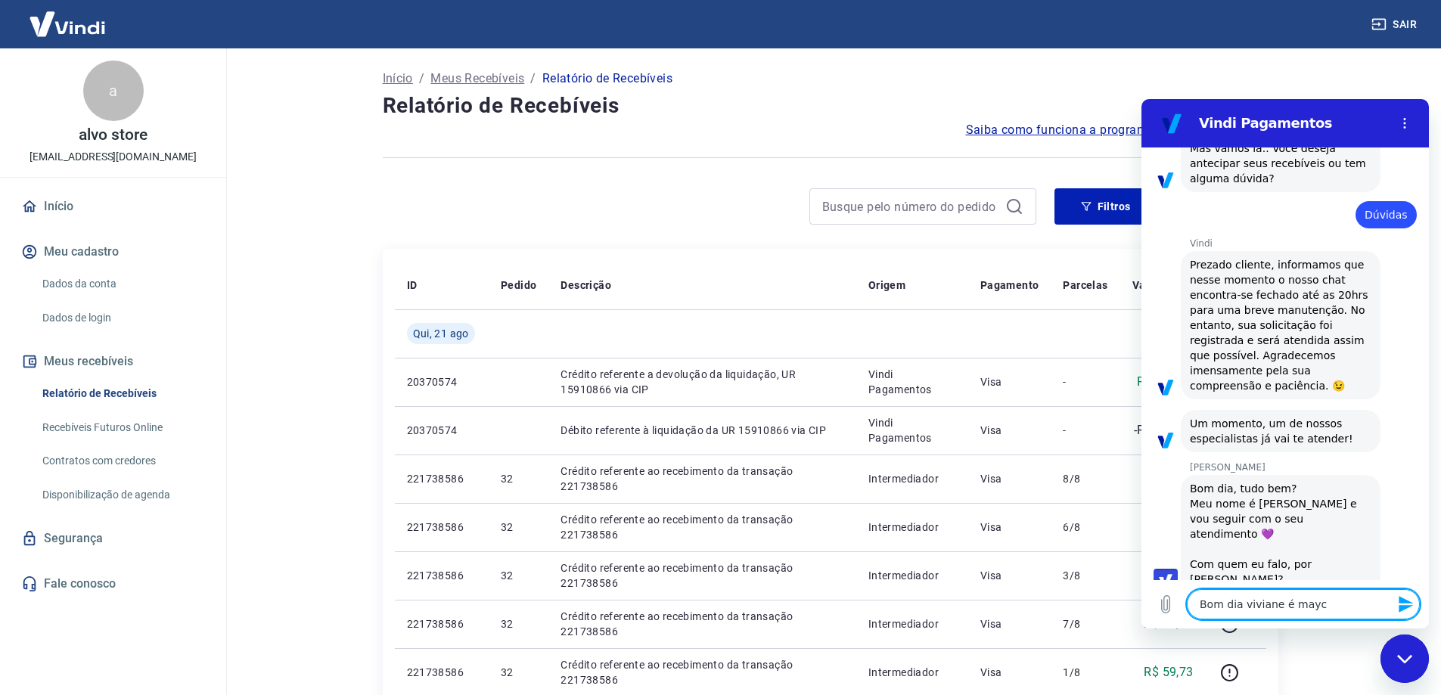
type textarea "Bom dia viviane é mayco"
type textarea "x"
type textarea "Bom dia viviane é maycon"
type textarea "x"
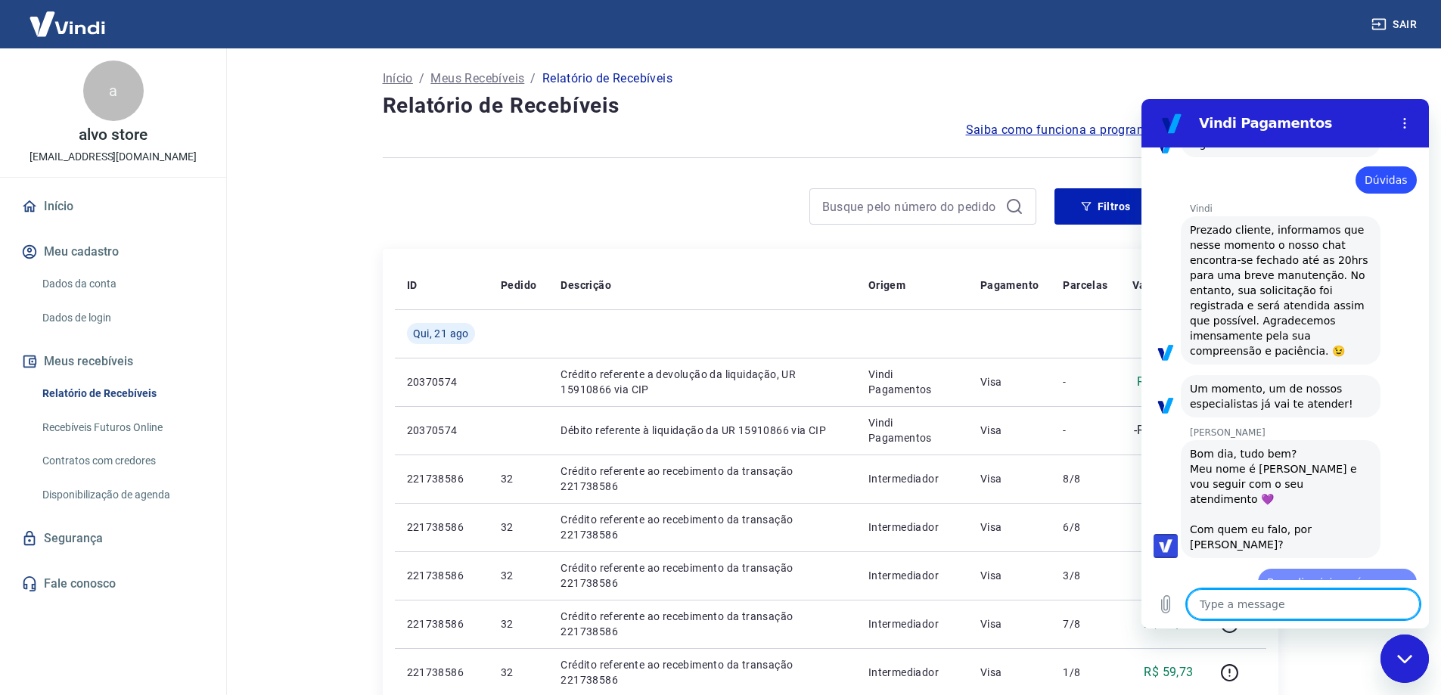
type textarea "x"
type textarea "N"
type textarea "x"
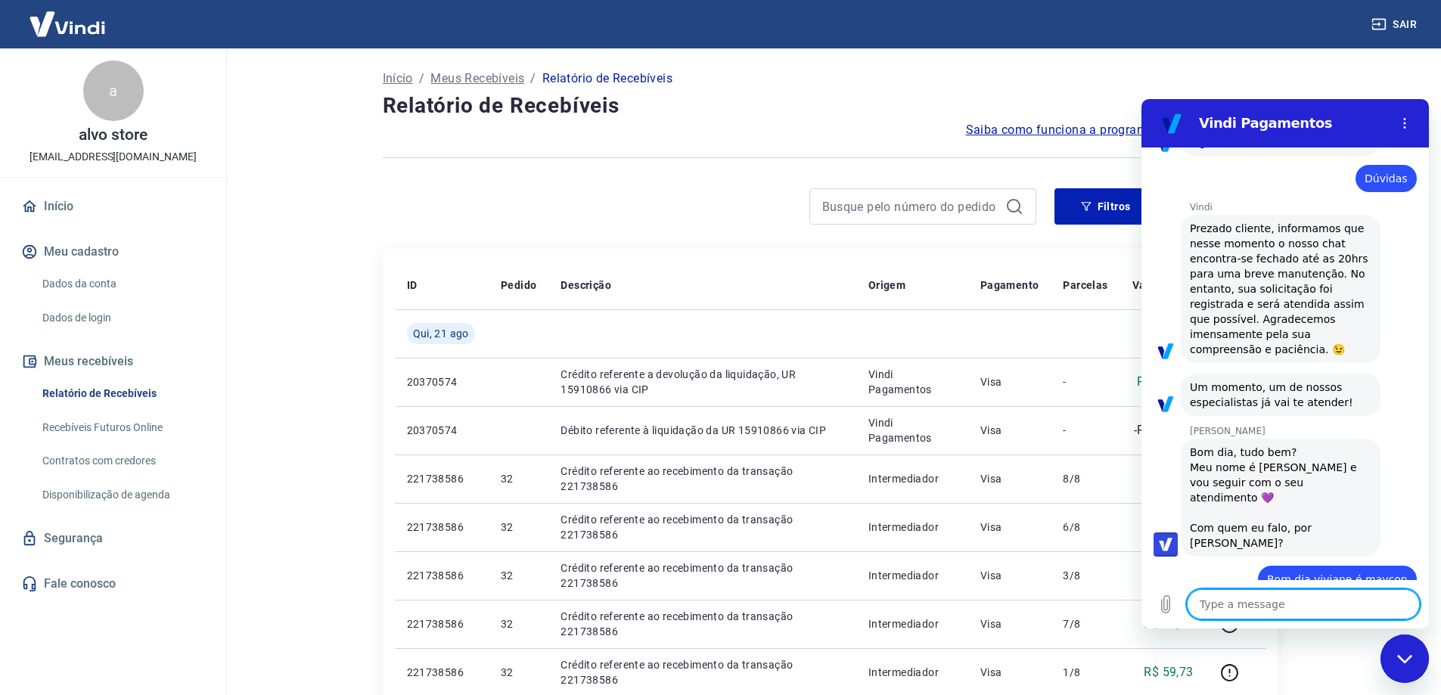
type textarea "T"
type textarea "x"
type textarea "Tu"
type textarea "x"
type textarea "Tud"
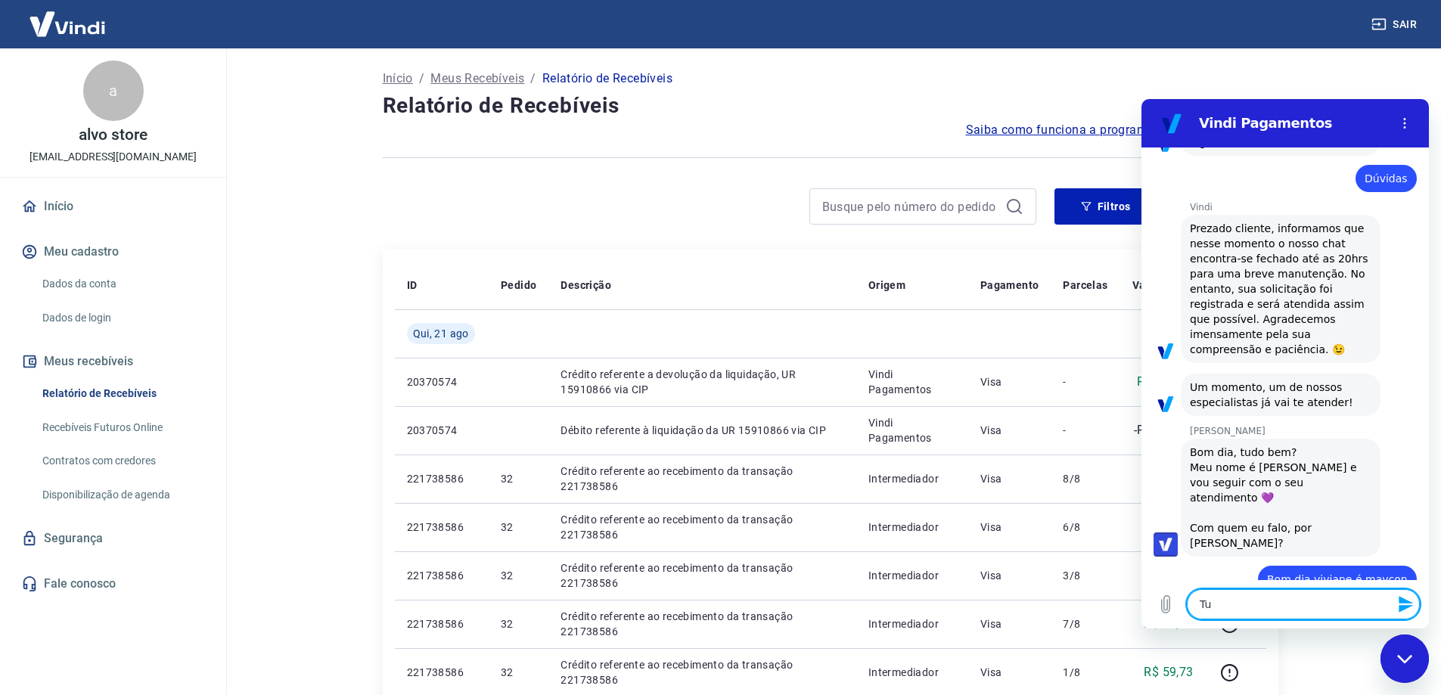
type textarea "x"
type textarea "Tudo"
type textarea "x"
type textarea "Tudo"
type textarea "x"
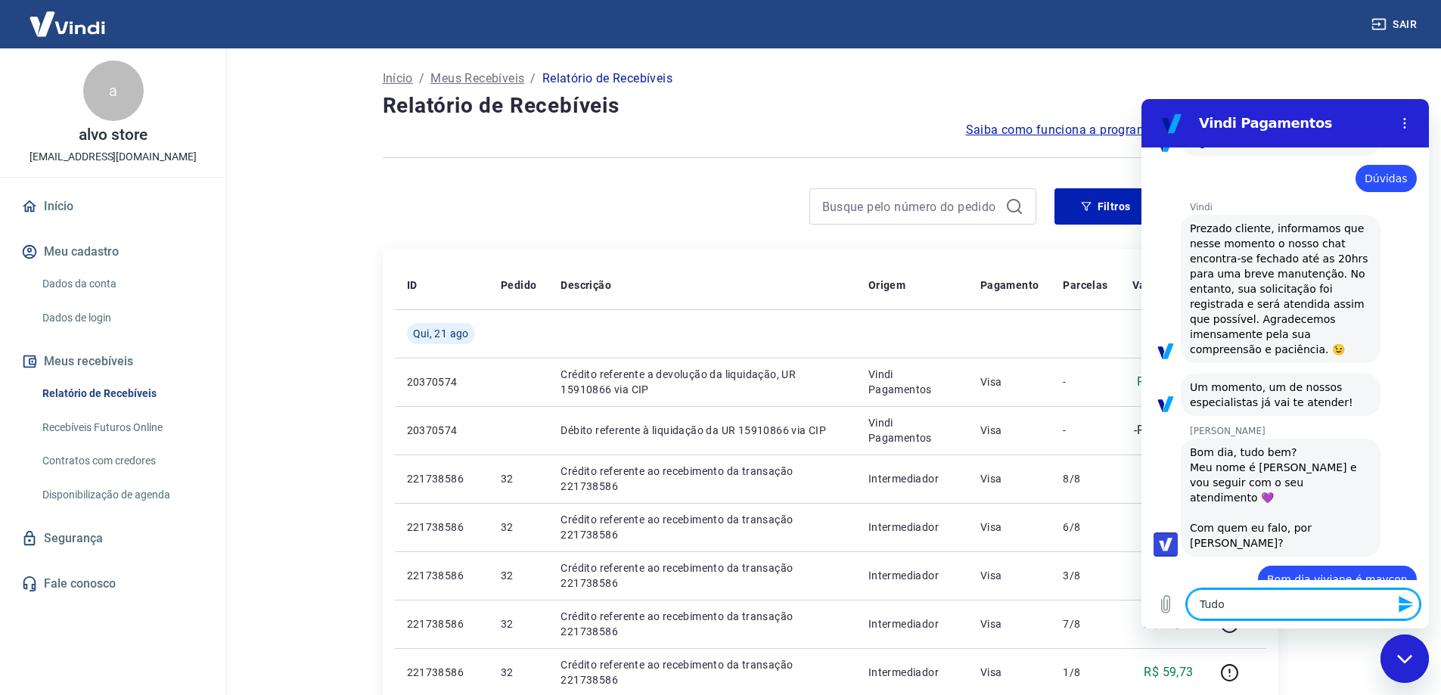
type textarea "Tudo c"
type textarea "x"
type textarea "Tudo ce"
type textarea "x"
type textarea "Tudo cer"
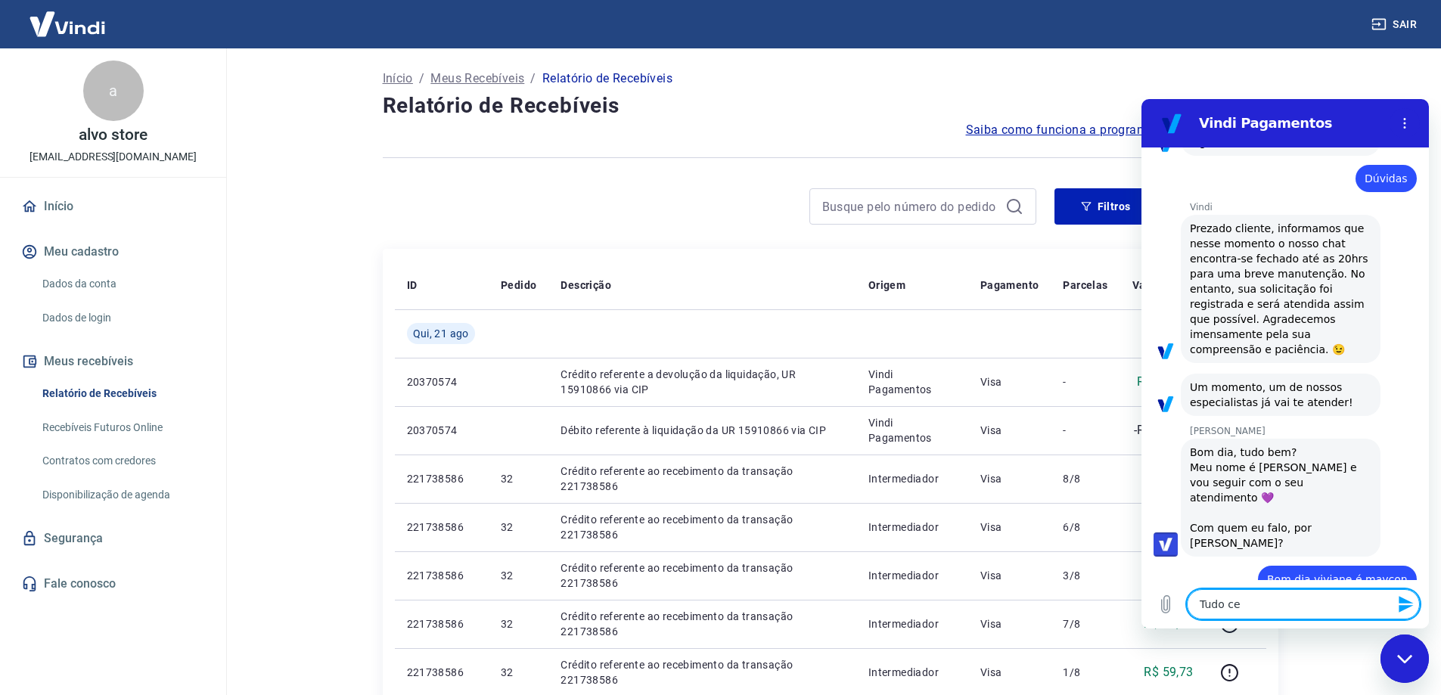
type textarea "x"
type textarea "Tudo cert"
type textarea "x"
type textarea "Tudo certo"
type textarea "x"
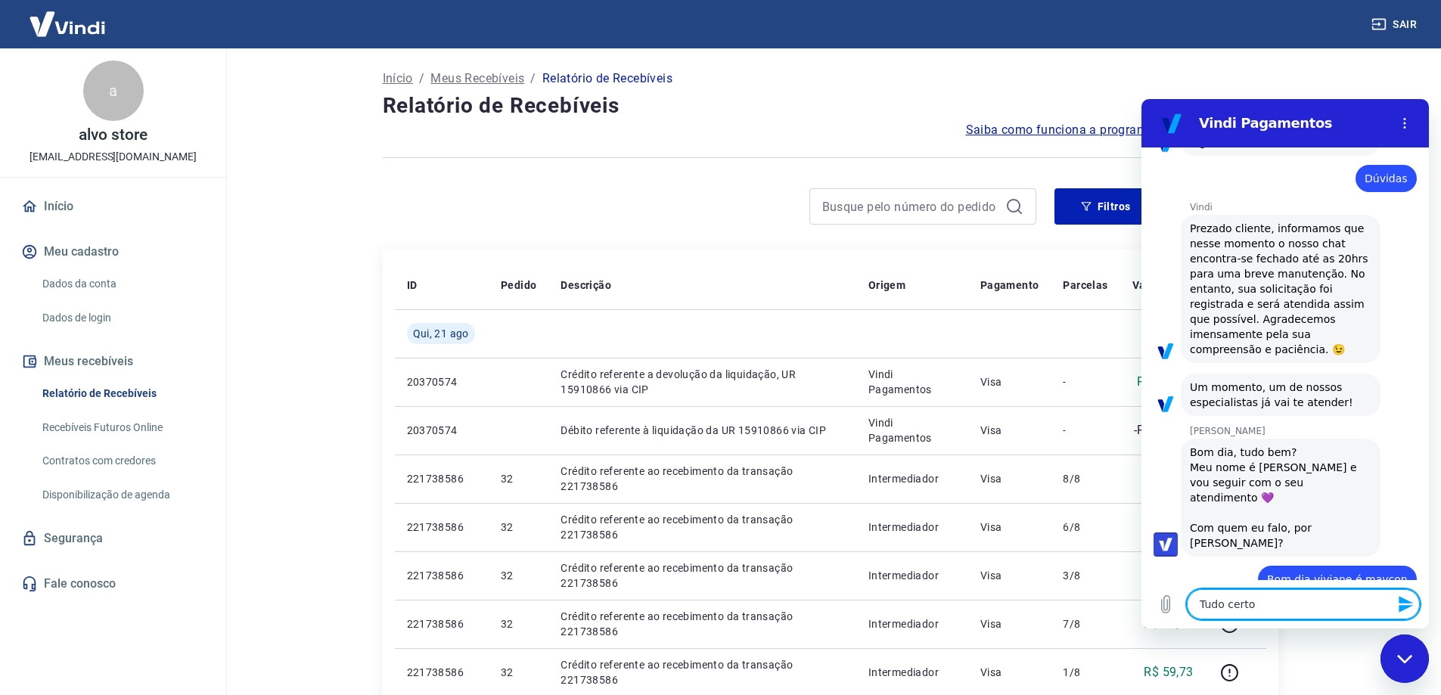
type textarea "Tudo certo"
type textarea "x"
type textarea "Tudo certo e"
type textarea "x"
type textarea "Tudo certo e"
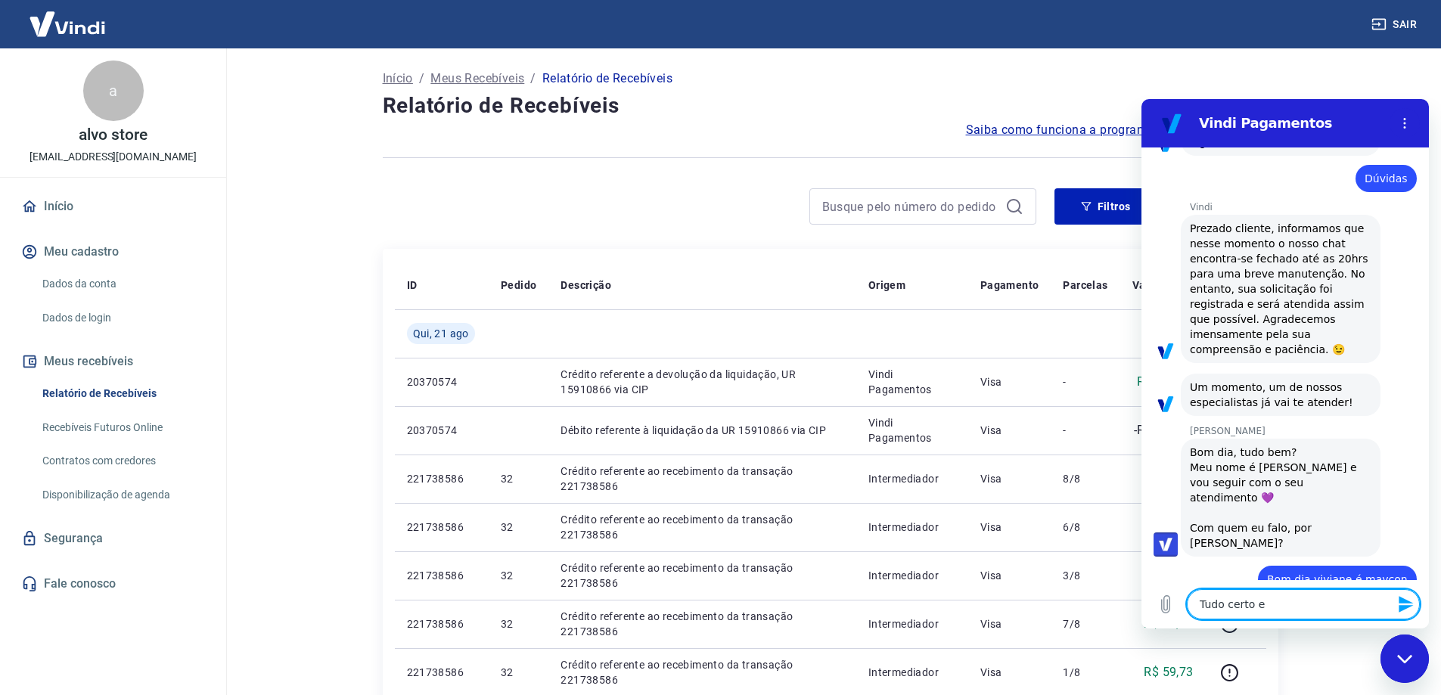
type textarea "x"
type textarea "Tudo certo e p"
type textarea "x"
type textarea "Tudo certo e po"
type textarea "x"
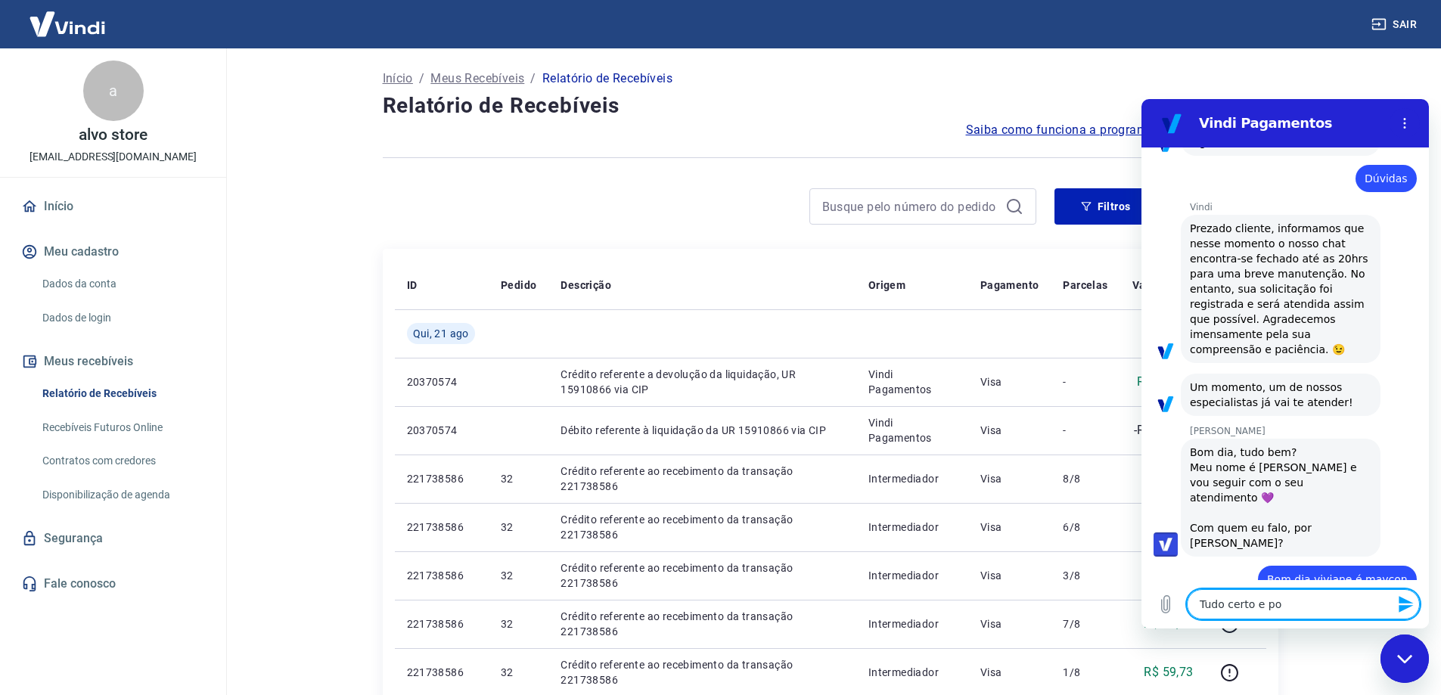
type textarea "Tudo certo e por"
type textarea "x"
type textarea "Tudo certo e por"
type textarea "x"
type textarea "Tudo certo e por a"
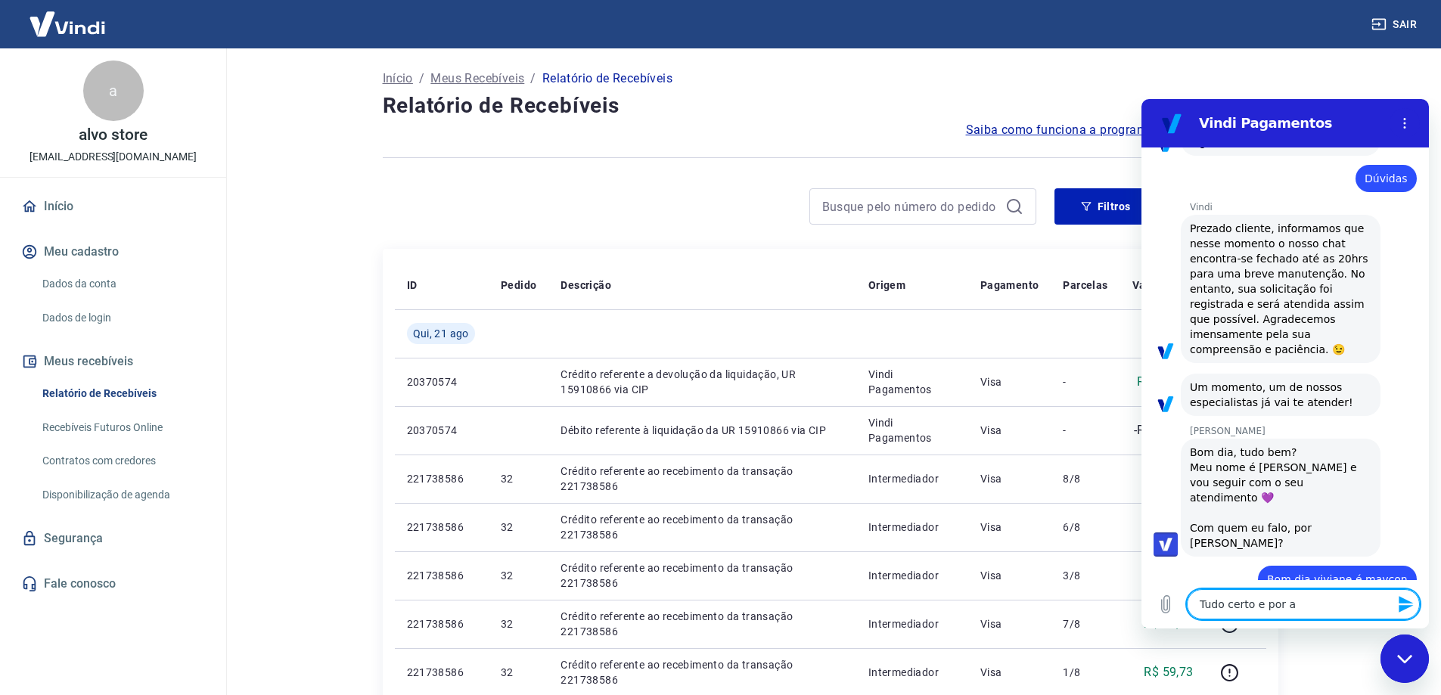
type textarea "x"
type textarea "Tudo certo e por ai"
type textarea "x"
type textarea "Tudo certo e por ai/"
type textarea "x"
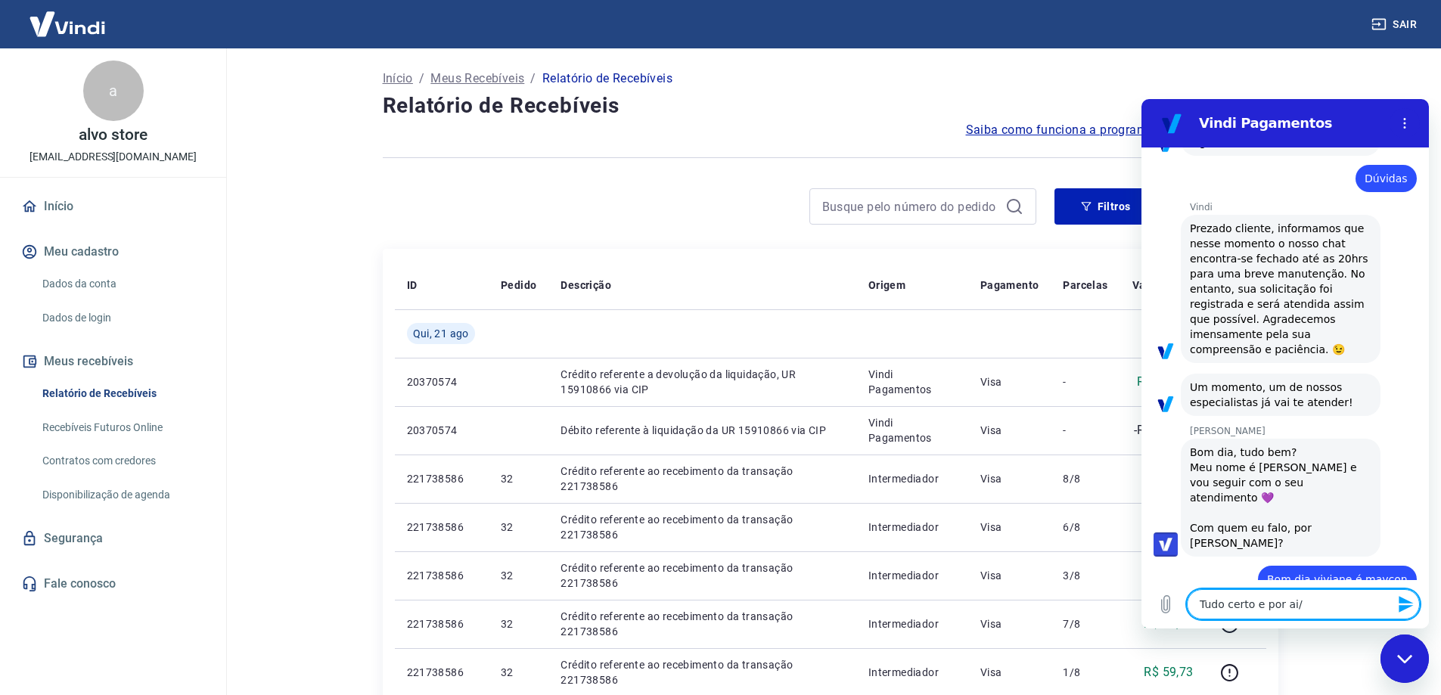
type textarea "Tudo certo e por ai/:"
type textarea "x"
type textarea "Tudo certo e por ai/"
type textarea "x"
type textarea "Tudo certo e por ai"
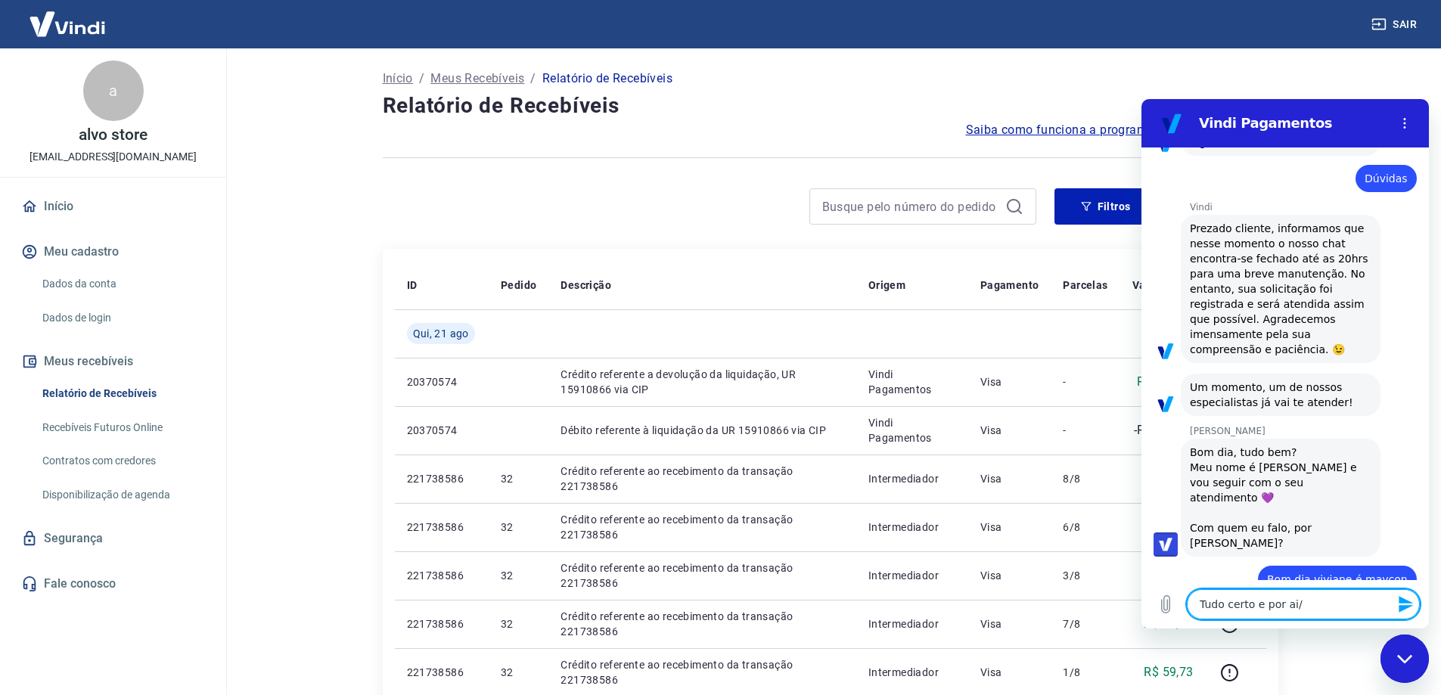
type textarea "x"
type textarea "Tudo certo e por ai?"
type textarea "x"
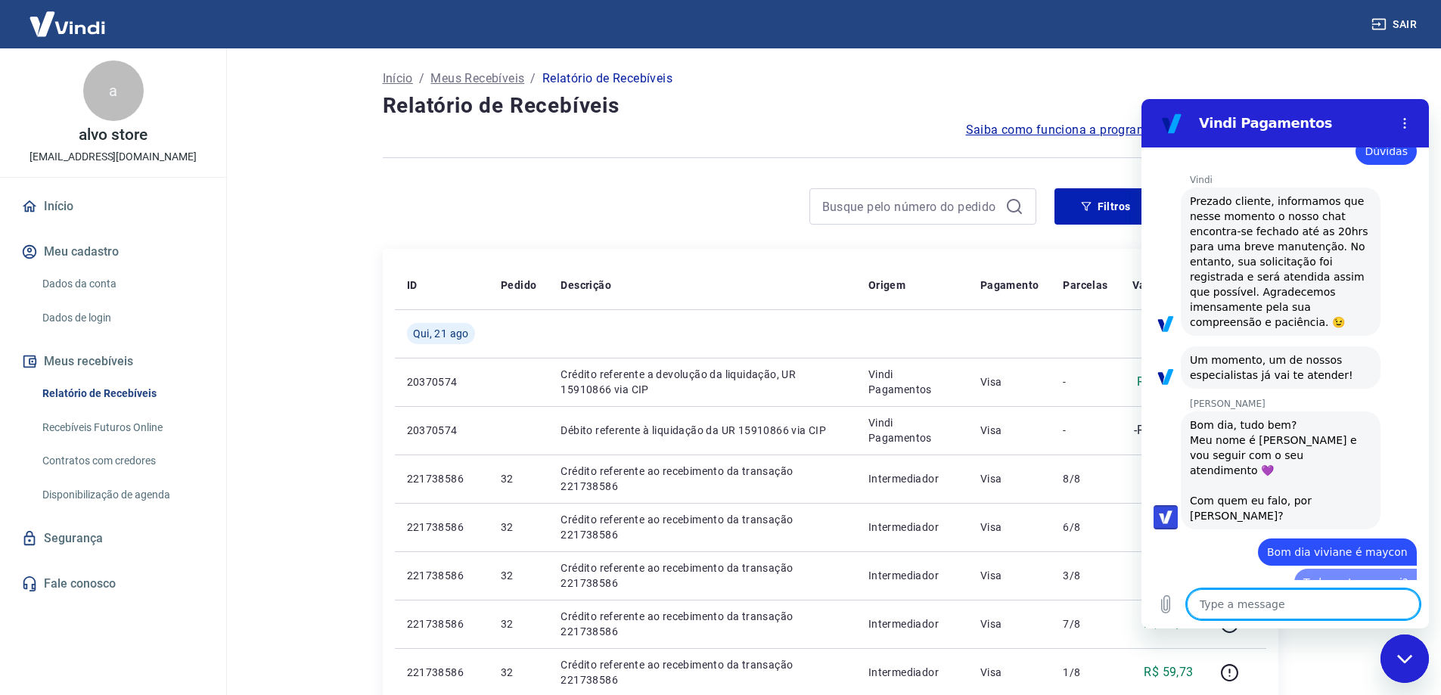
type textarea "x"
type textarea "M"
type textarea "x"
type textarea "Mã"
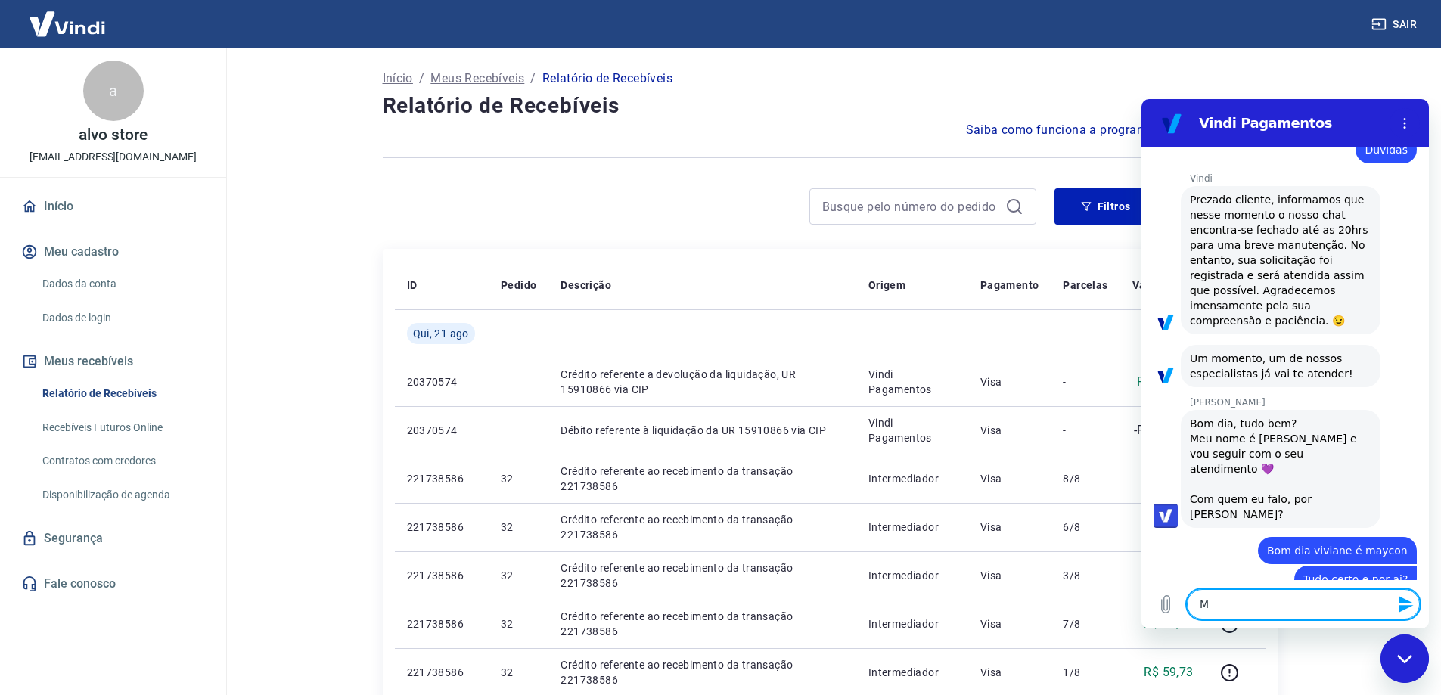
type textarea "x"
type textarea "Mão"
type textarea "x"
type textarea "Mão"
type textarea "x"
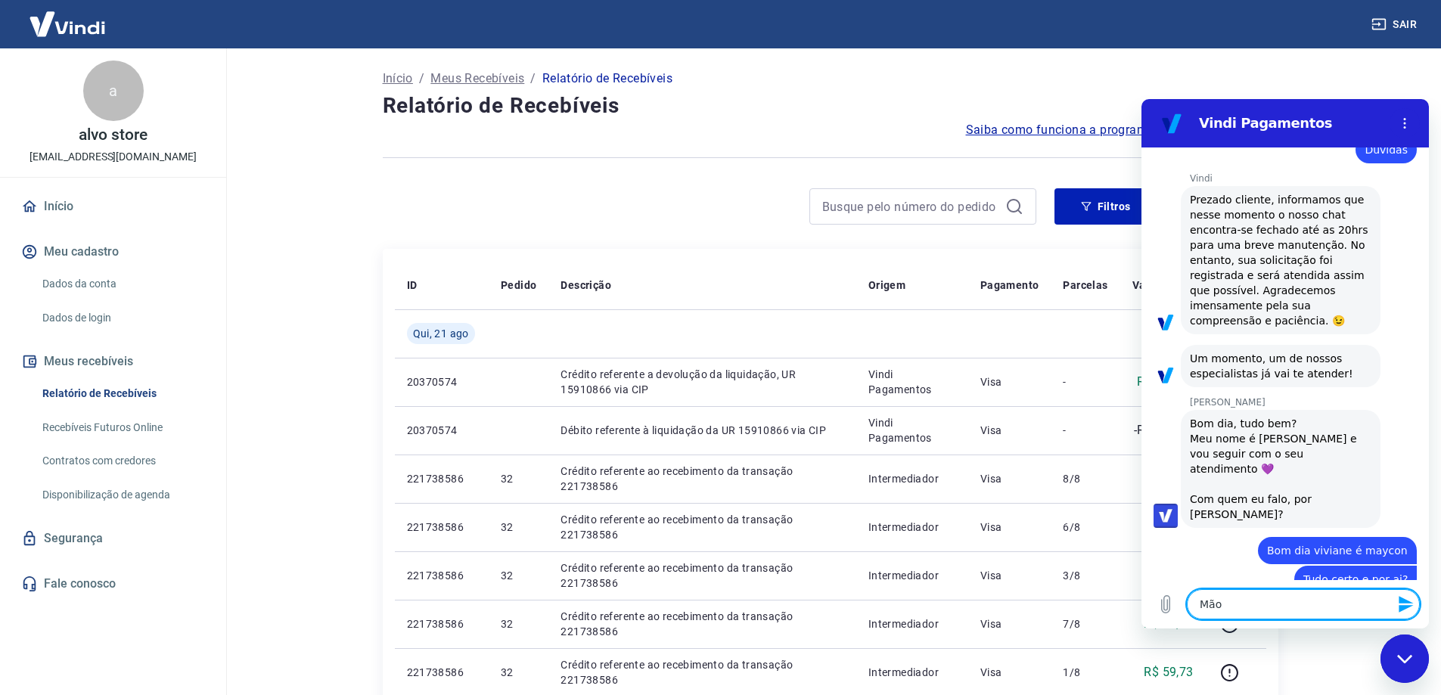
type textarea "Mão e"
type textarea "x"
type textarea "Mão en"
type textarea "x"
type textarea "Mão e"
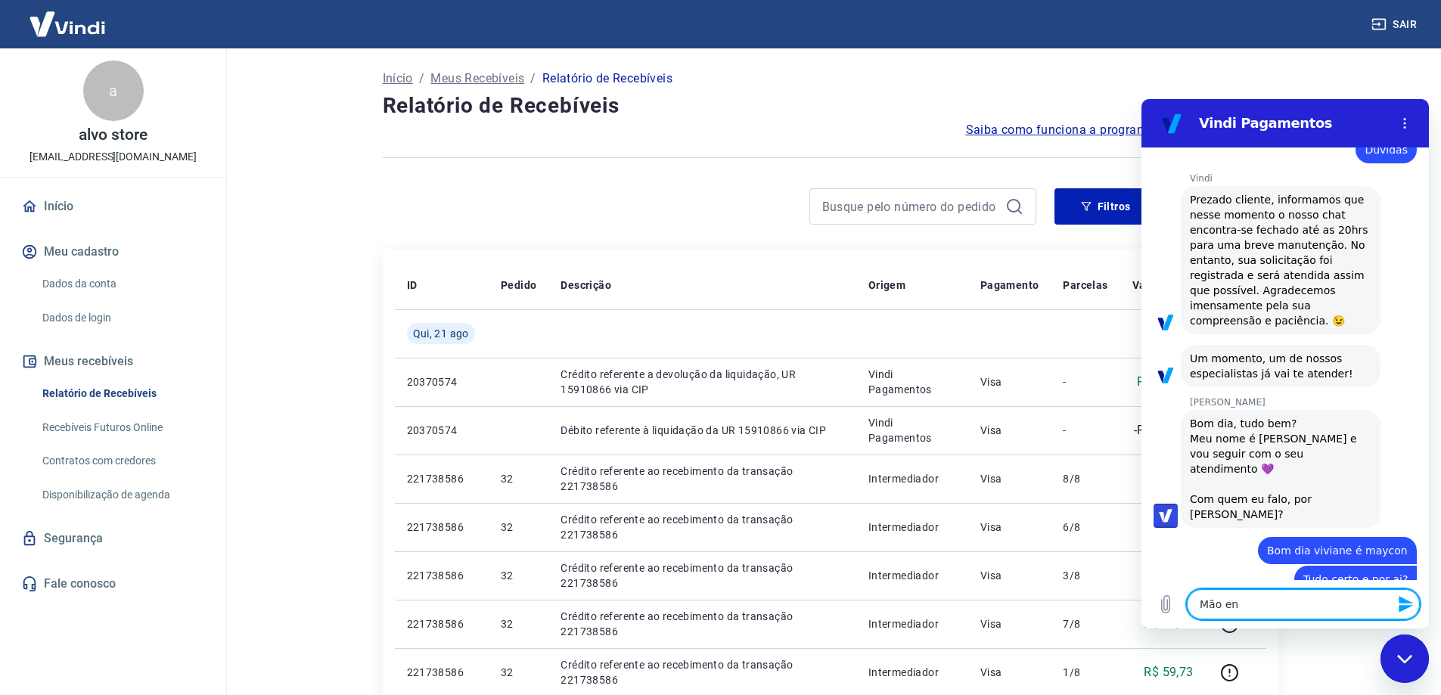
type textarea "x"
type textarea "Mão es"
type textarea "x"
type textarea "Mão est"
type textarea "x"
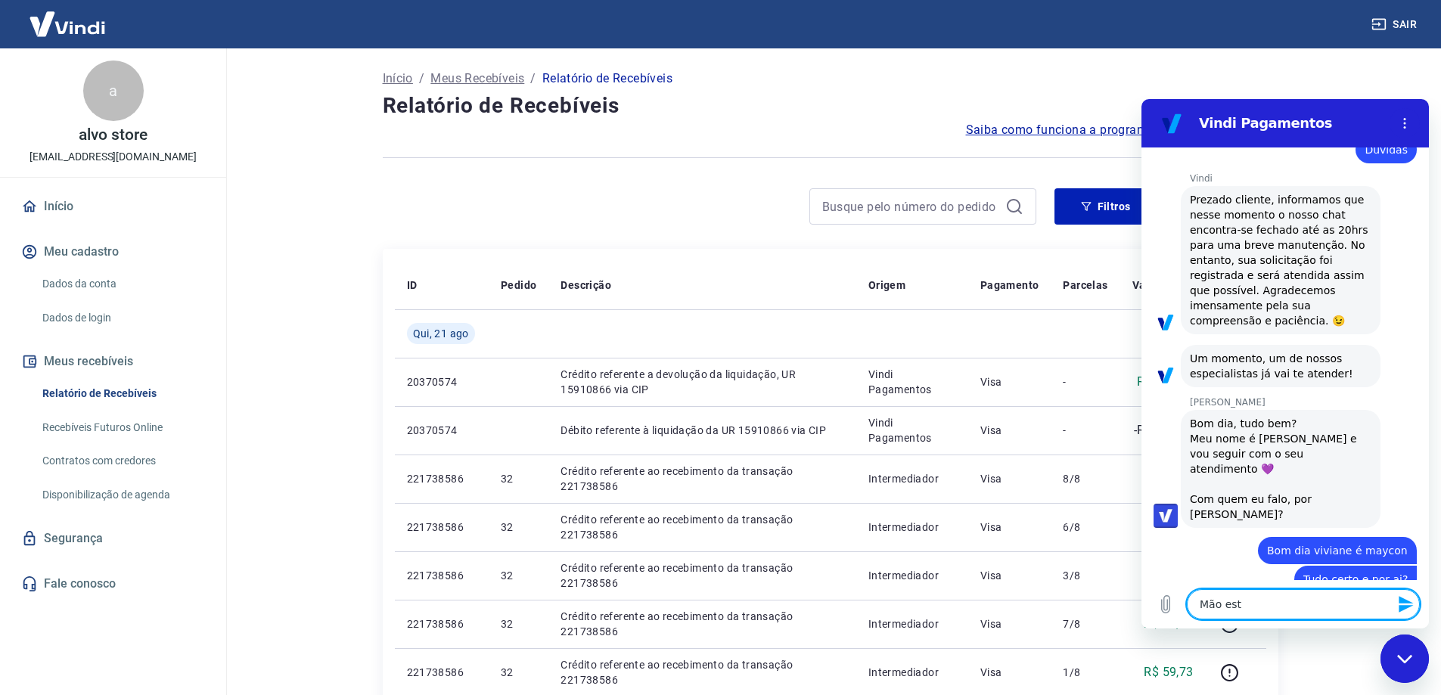
type textarea "Mão esto"
type textarea "x"
type textarea "Mão estou"
type textarea "x"
type textarea "Mão estou"
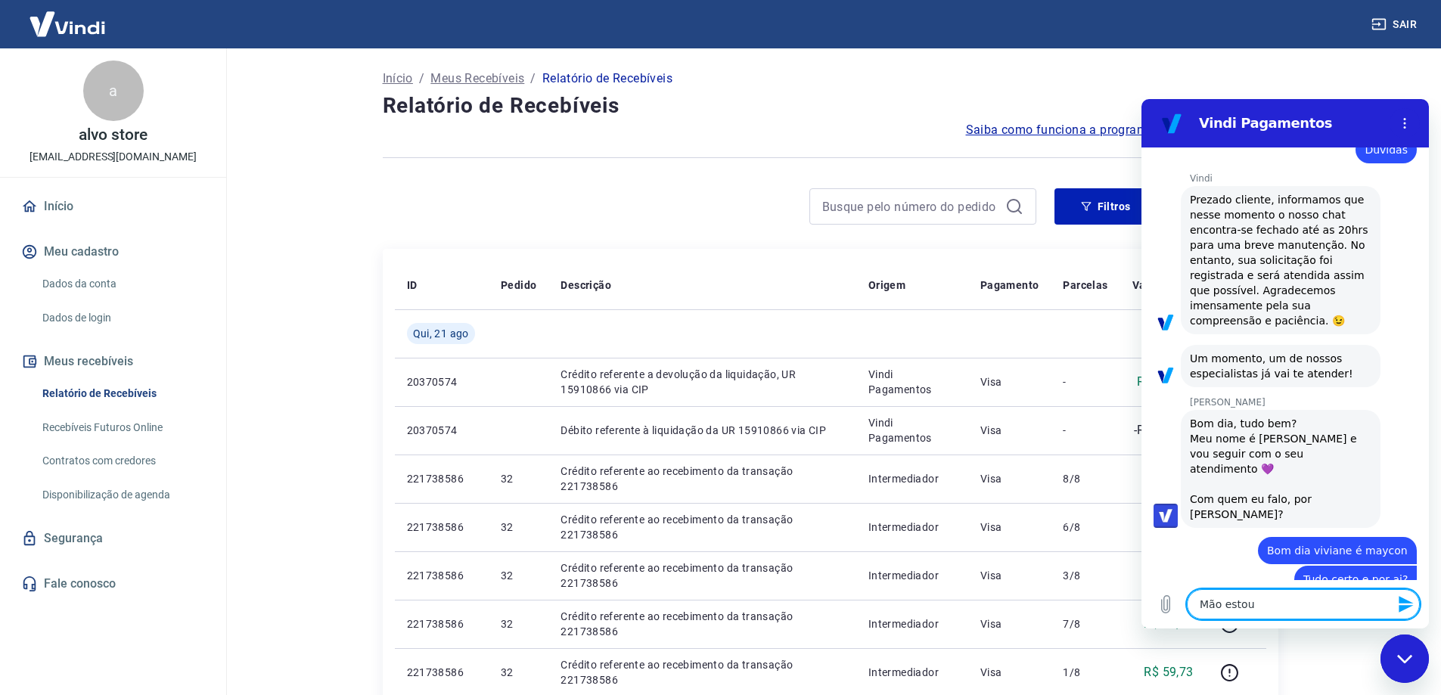
type textarea "x"
type textarea "Mão estou e"
type textarea "x"
type textarea "Mão estou en"
type textarea "x"
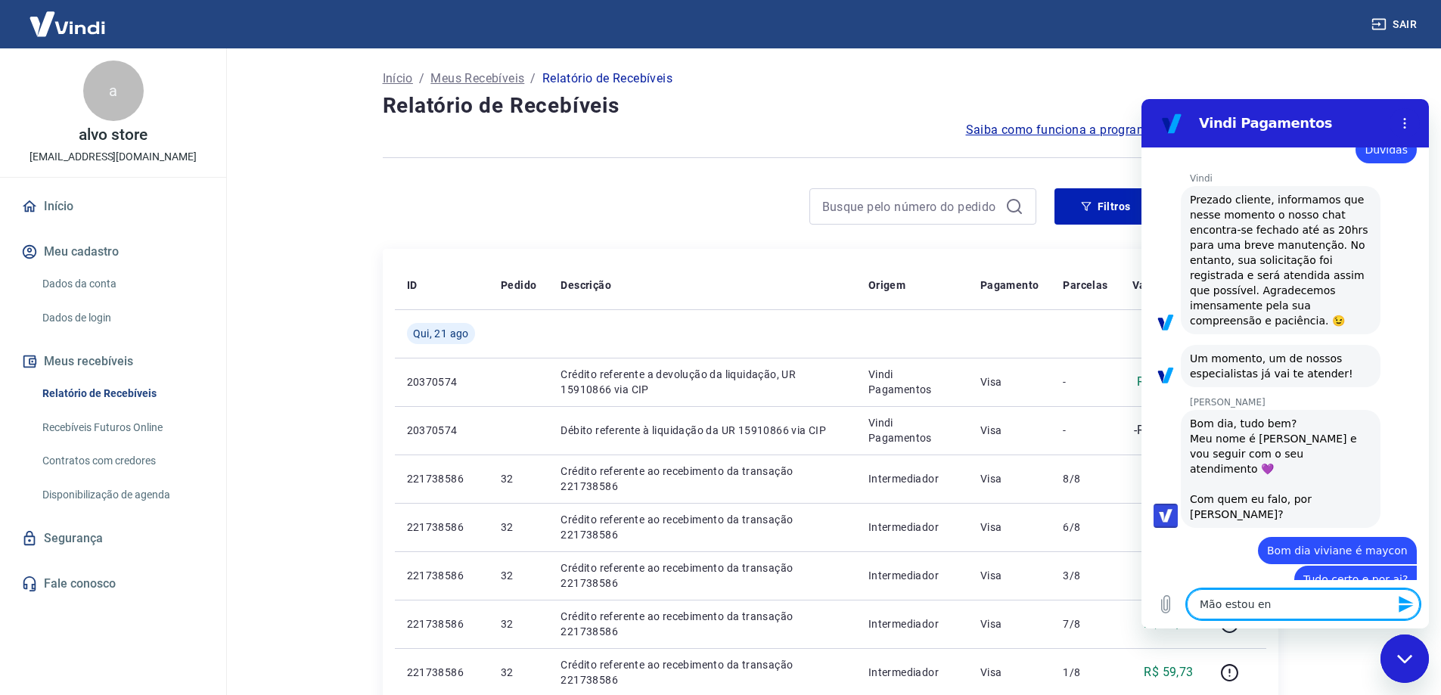
type textarea "Mão estou enc"
type textarea "x"
type textarea "Mão estou enco"
type textarea "x"
type textarea "Mão estou encon"
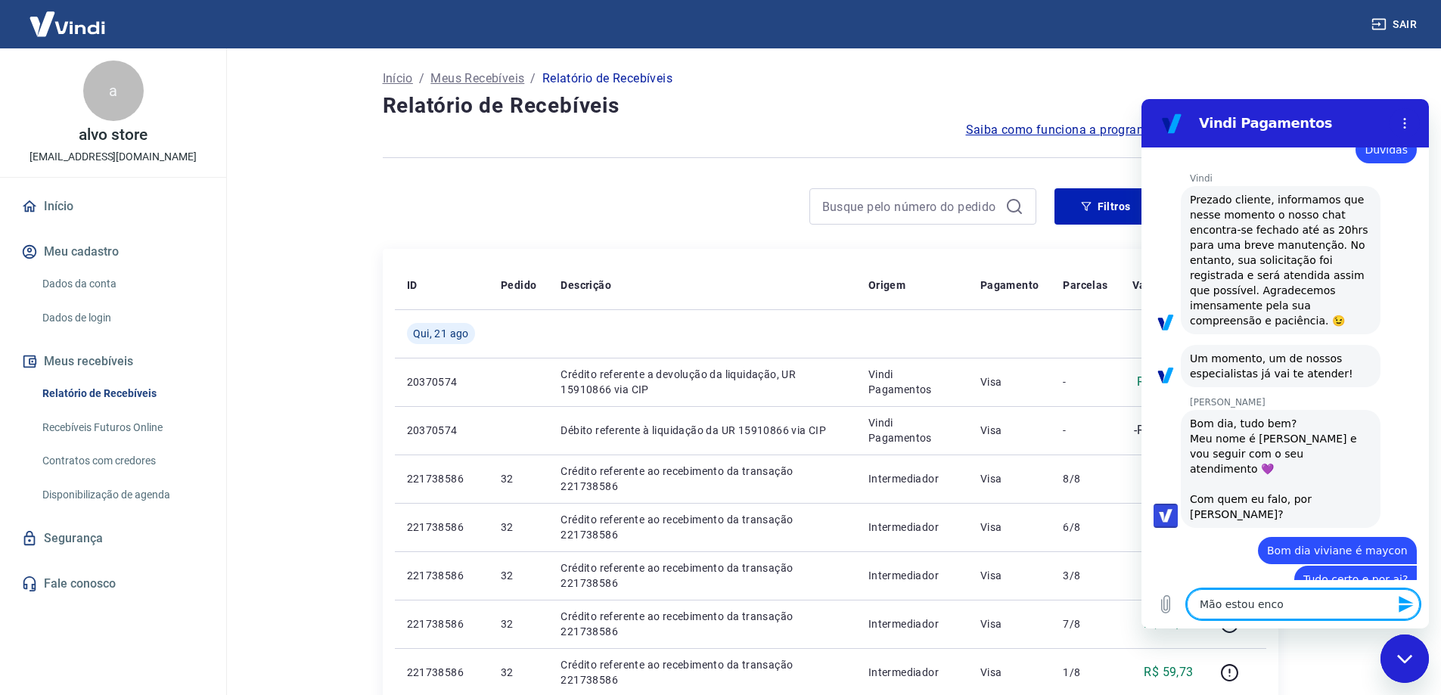
type textarea "x"
type textarea "Mão estou encont"
type textarea "x"
type textarea "Mão estou encontr"
type textarea "x"
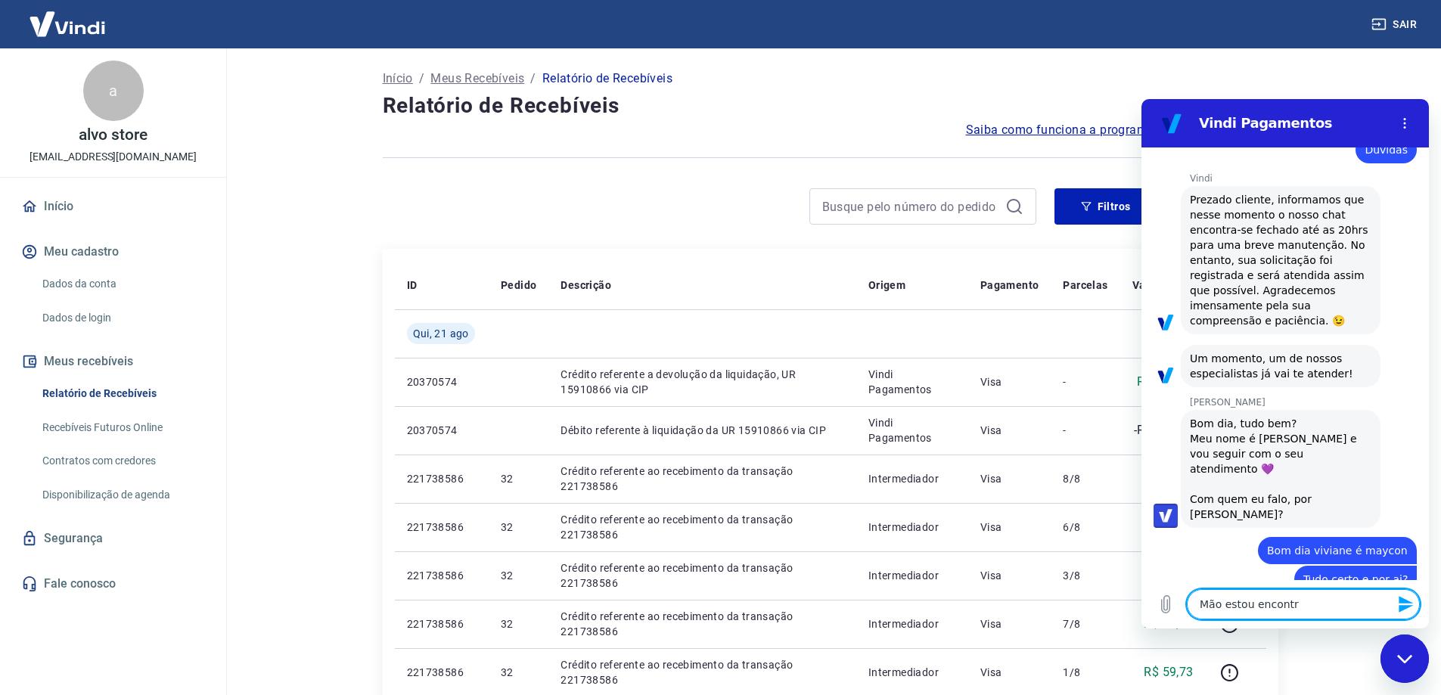
type textarea "Mão estou encontra"
type textarea "x"
type textarea "Mão estou encontran"
type textarea "x"
type textarea "Mão estou encontrand"
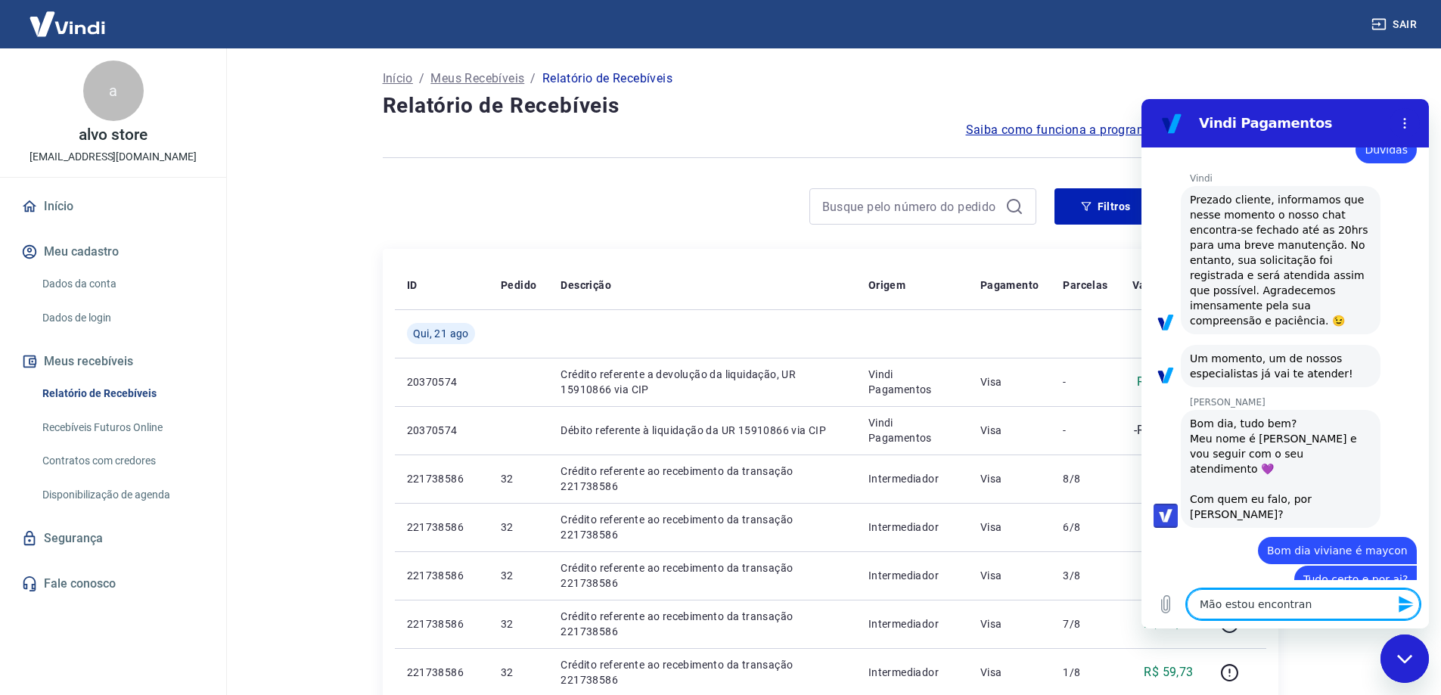
type textarea "x"
type textarea "Mão estou encontrando"
type textarea "x"
type textarea "Mão estou encontrando"
type textarea "x"
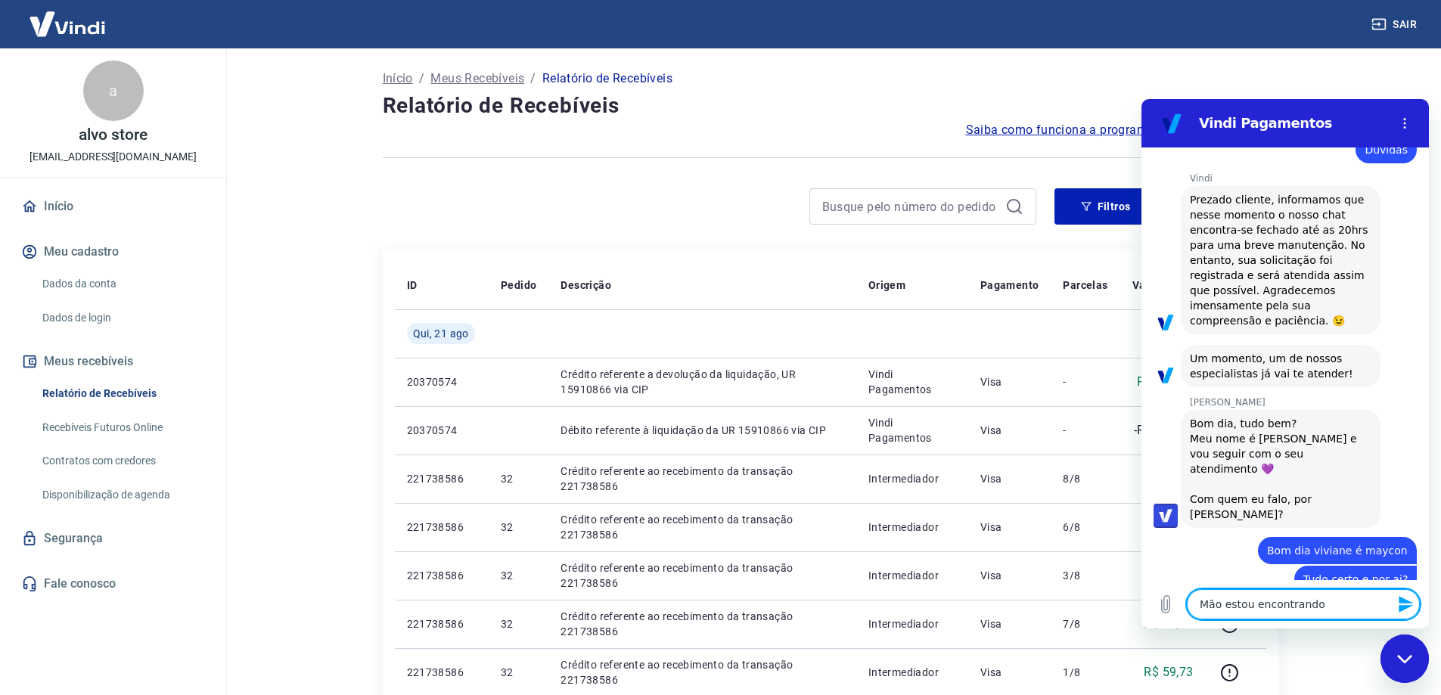
type textarea "Mão estou encontrando o"
type textarea "x"
type textarea "Mão estou encontrando"
type textarea "x"
type textarea "Mão estou encontrando"
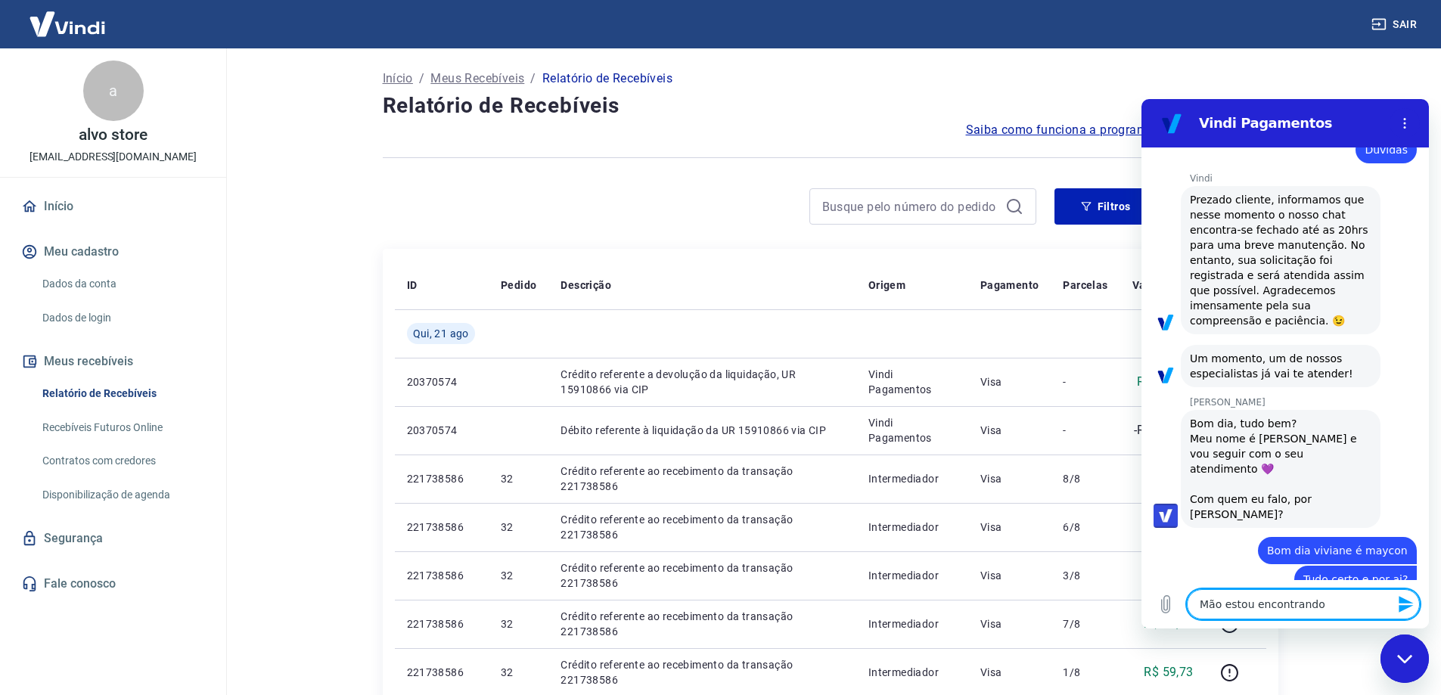
type textarea "x"
type textarea "Mão estou encontrand"
type textarea "x"
type textarea "Mão estou encontran"
type textarea "x"
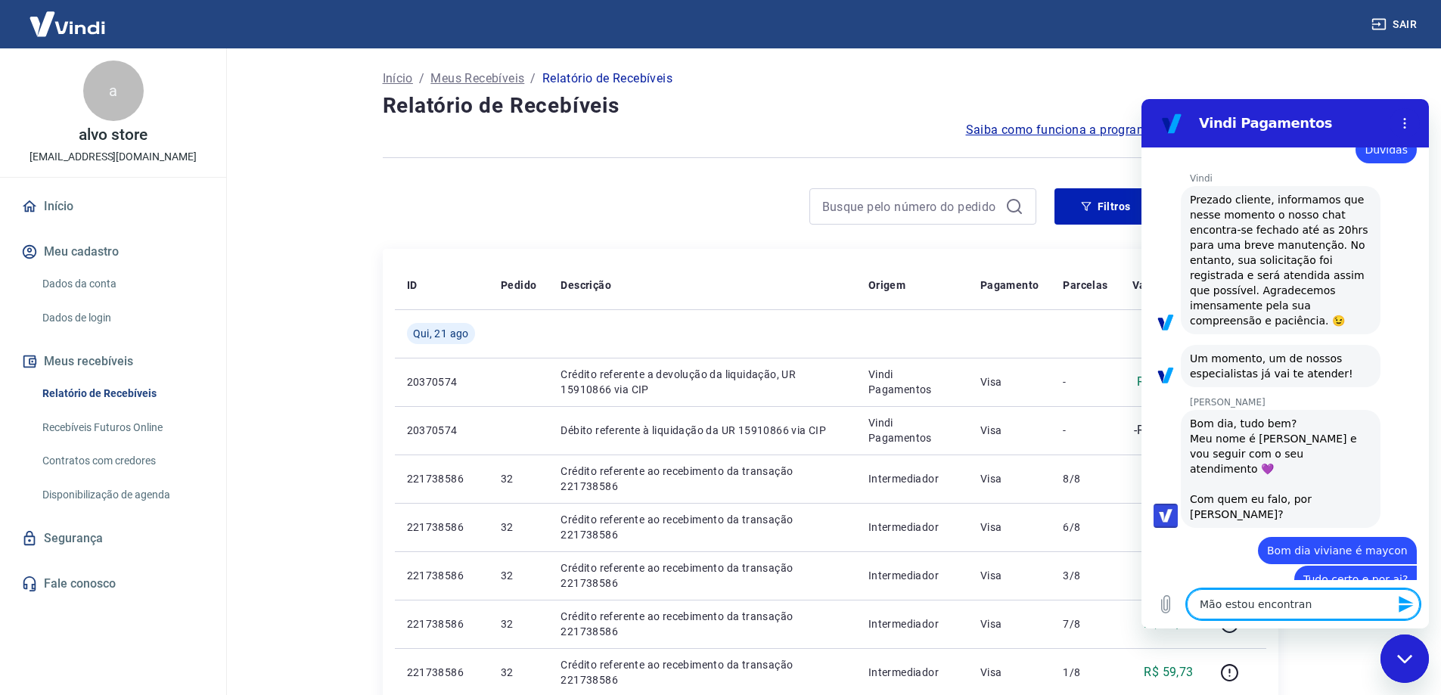
type textarea "Mão estou encontra"
type textarea "x"
type textarea "Mão estou encontr"
type textarea "x"
type textarea "Mão estou encont"
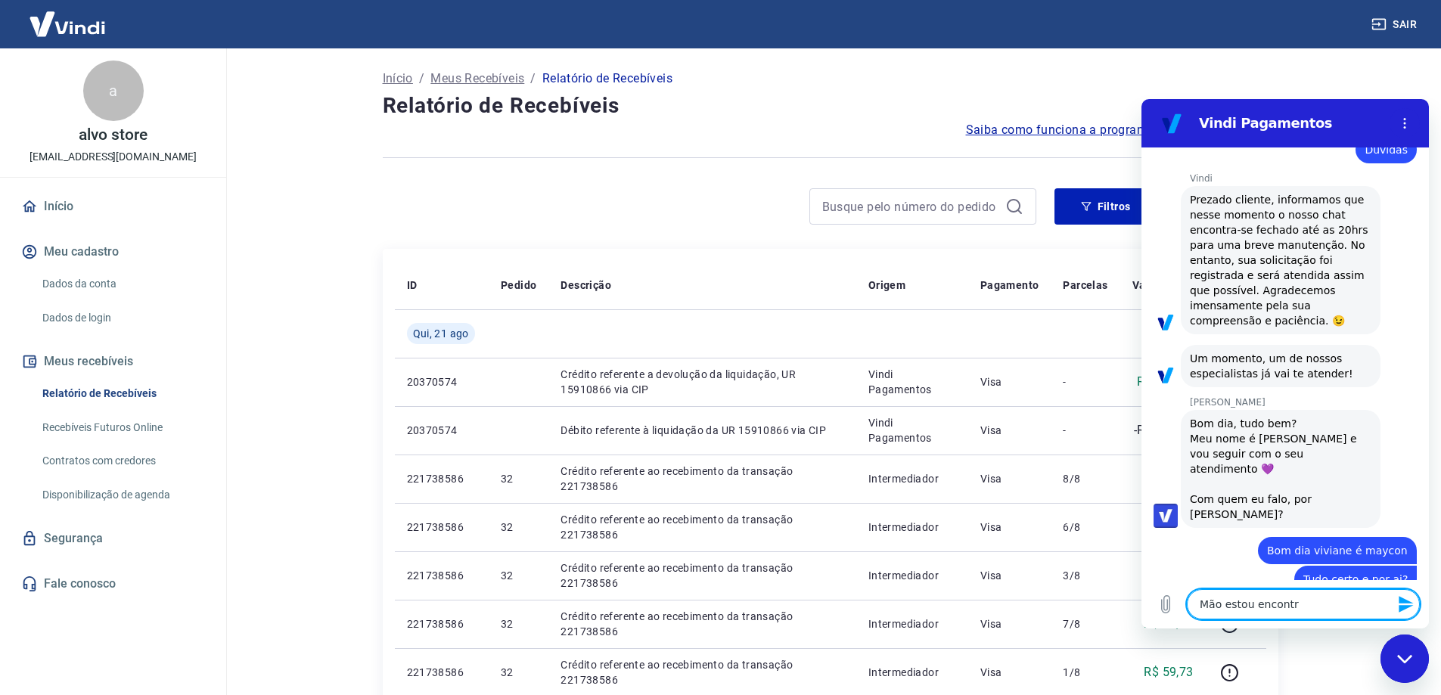
type textarea "x"
type textarea "Mão estou encon"
type textarea "x"
type textarea "Mão estou enco"
type textarea "x"
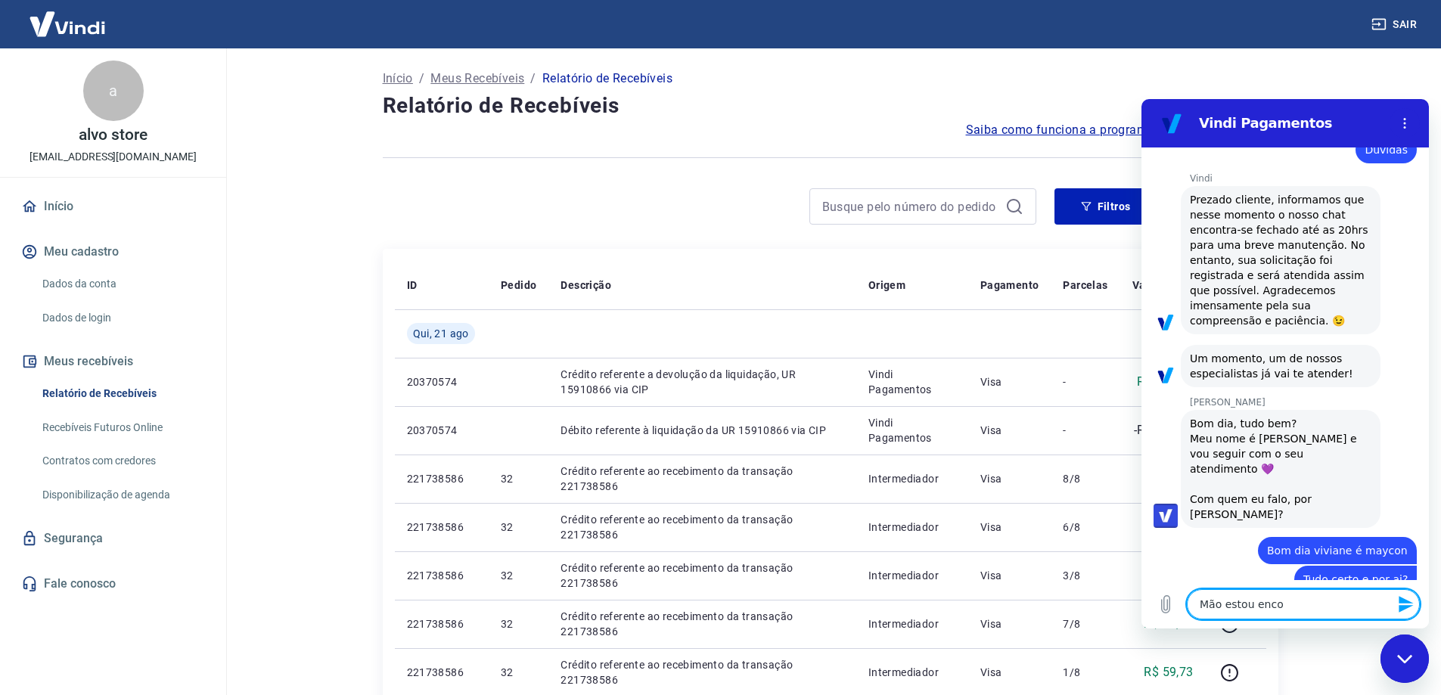
type textarea "Mão estou enc"
type textarea "x"
type textarea "Mão estou en"
type textarea "x"
type textarea "Mão estou e"
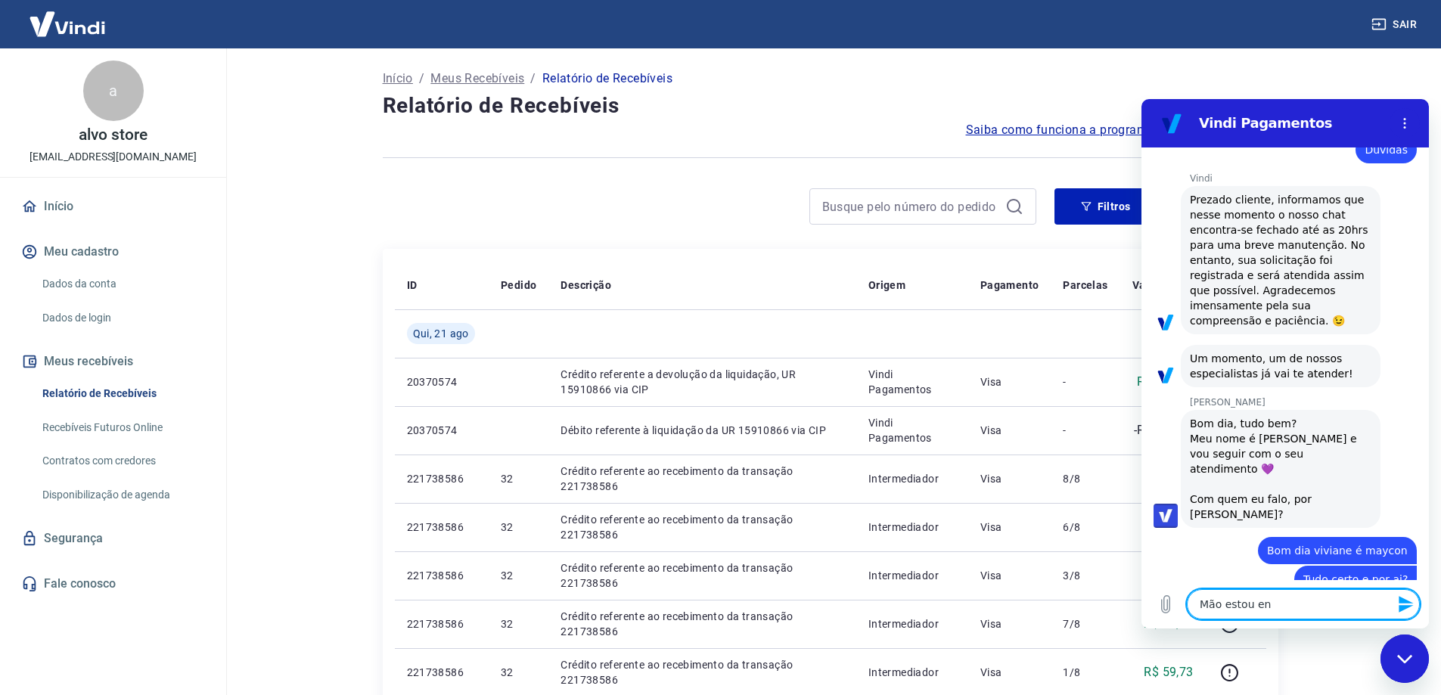
type textarea "x"
type textarea "Mão estou"
type textarea "x"
type textarea "Mão estou"
type textarea "x"
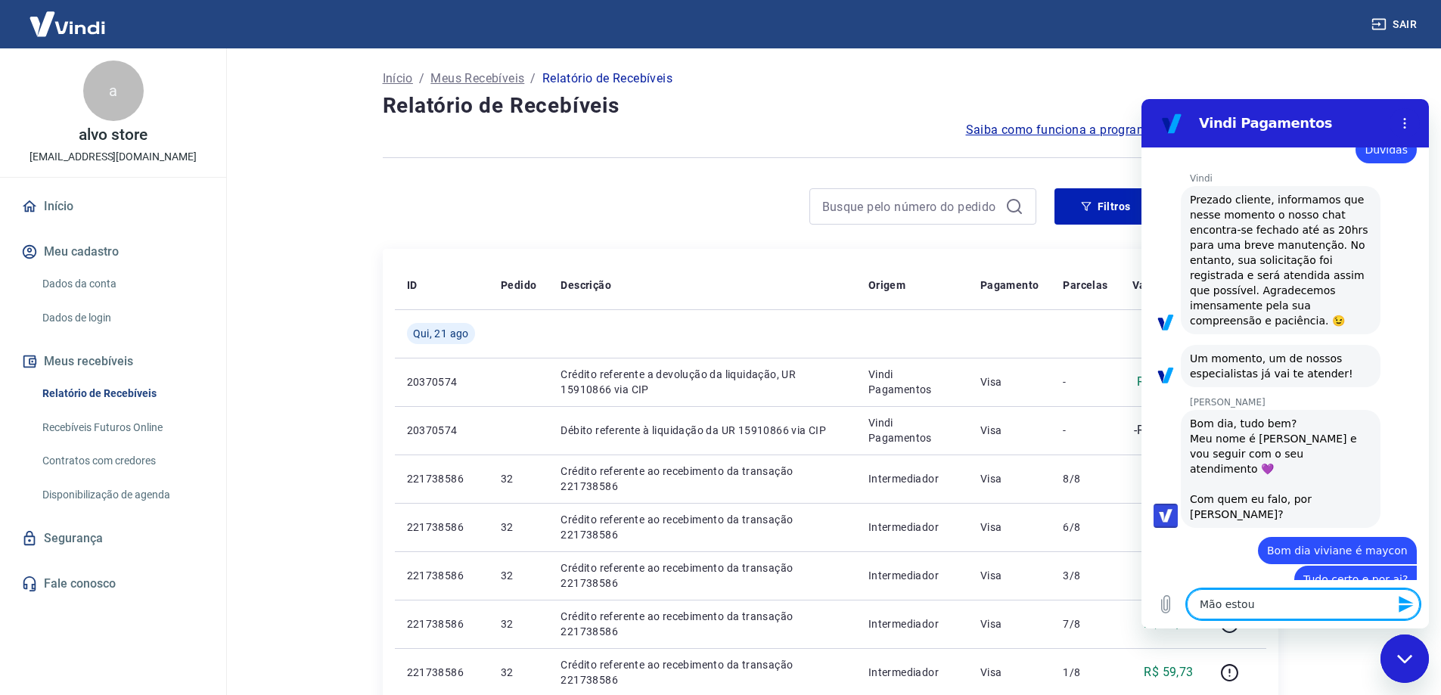
type textarea "Mão esto"
type textarea "x"
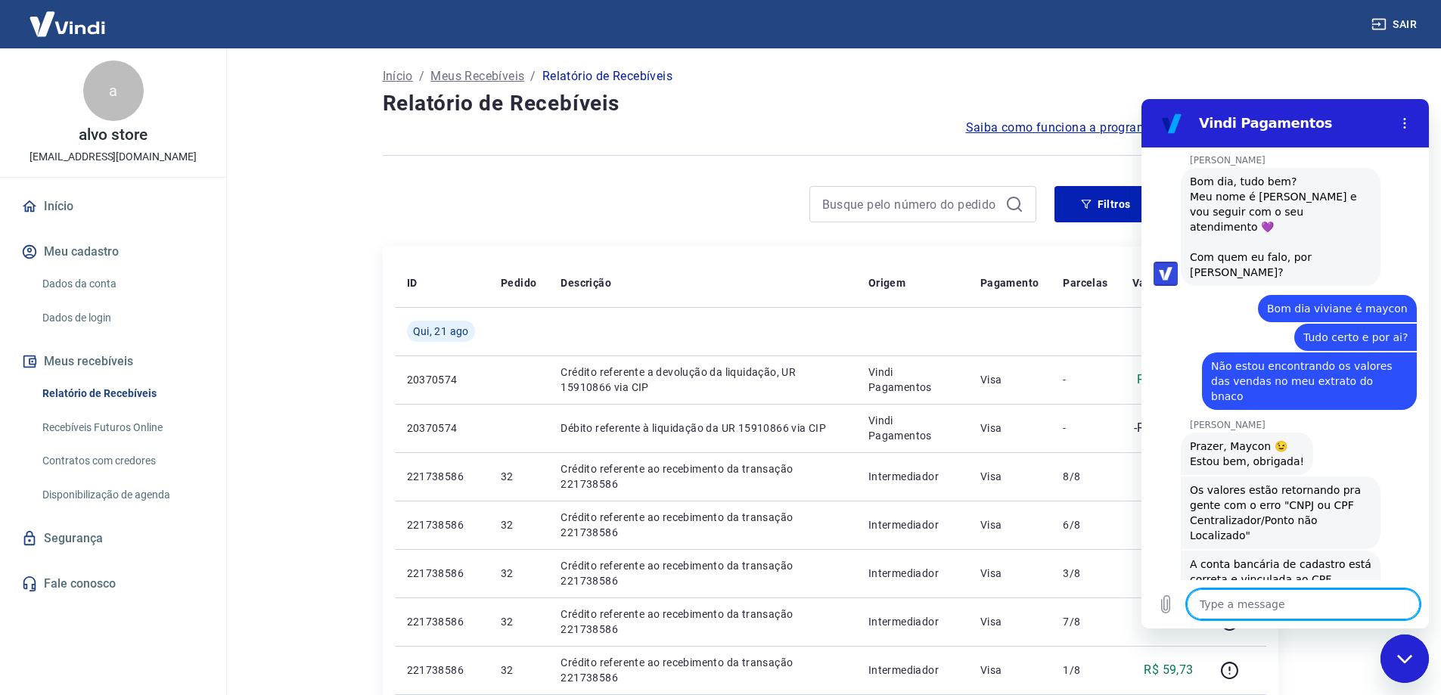
scroll to position [0, 0]
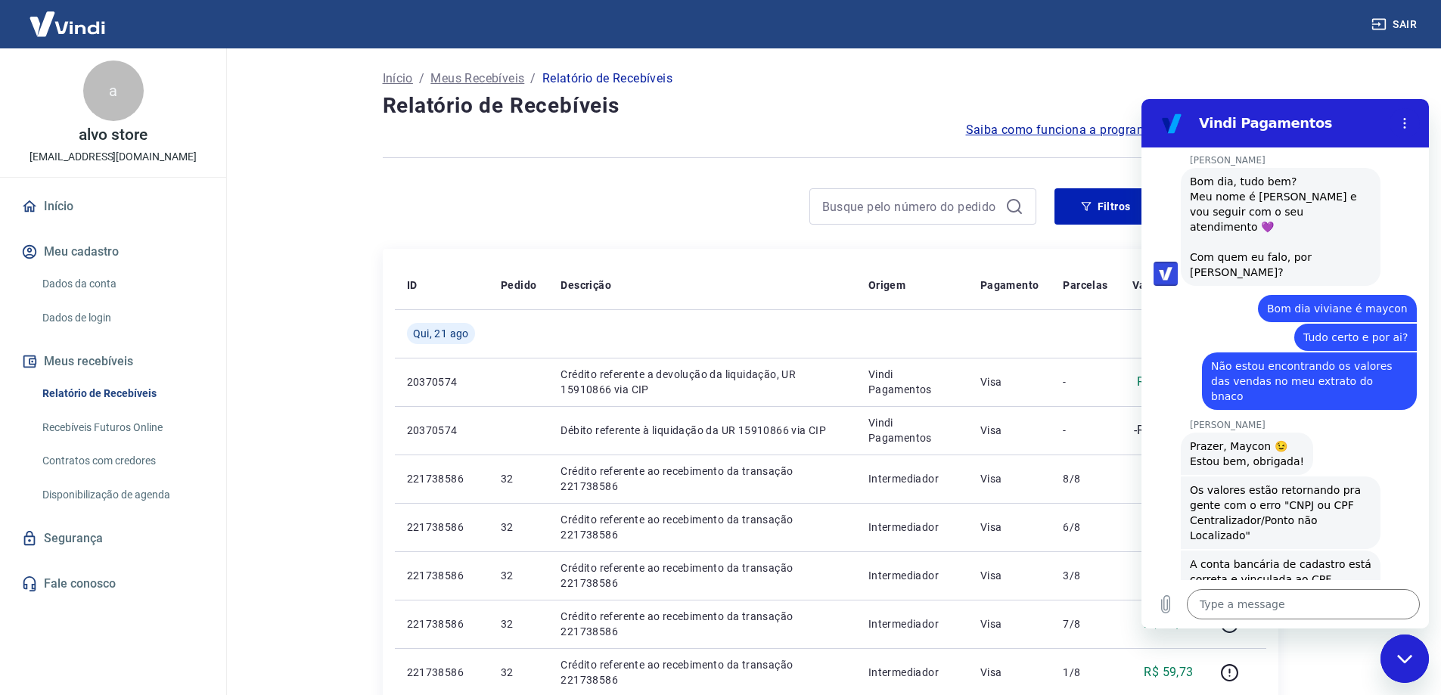
click at [298, 241] on main "Início / Meus Recebíveis / Relatório de Recebíveis Relatório de Recebíveis Saib…" at bounding box center [829, 371] width 1221 height 647
click at [102, 281] on link "Dados da conta" at bounding box center [122, 283] width 172 height 31
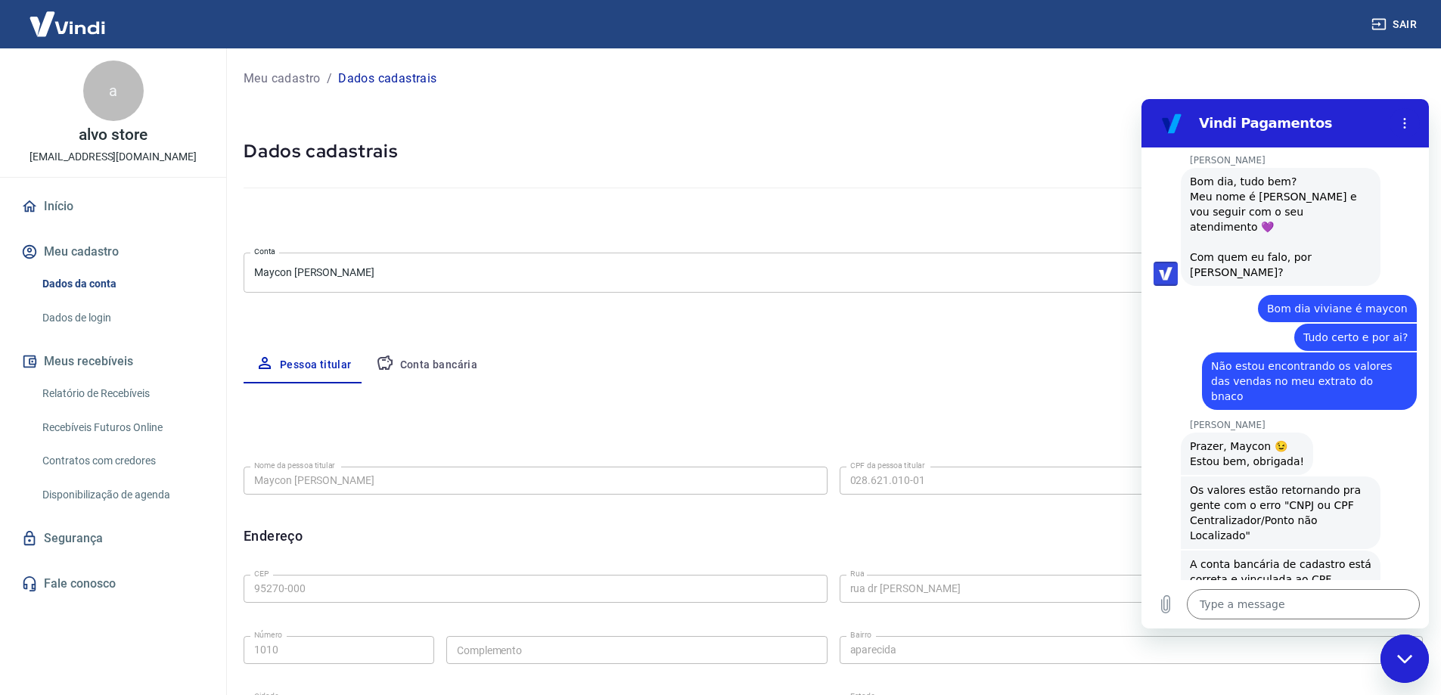
click at [91, 303] on link "Dados de login" at bounding box center [122, 318] width 172 height 31
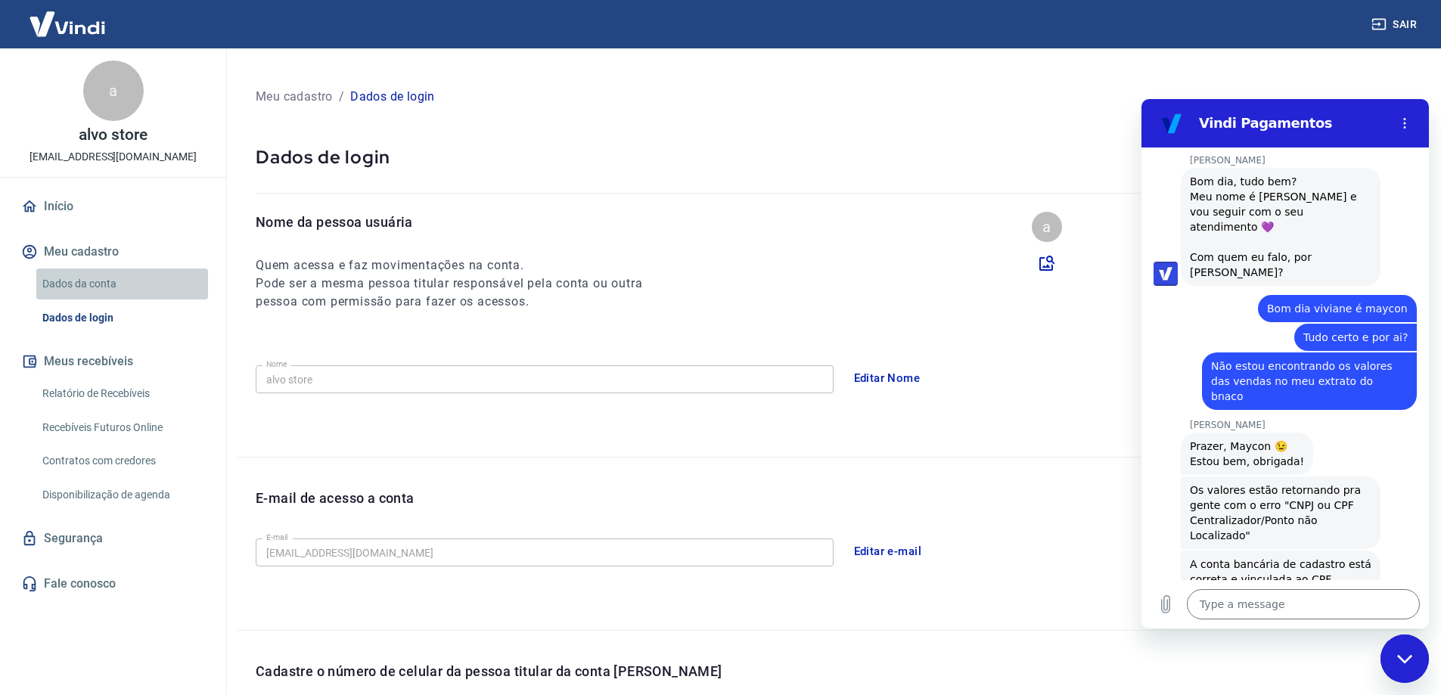
click at [101, 281] on link "Dados da conta" at bounding box center [122, 283] width 172 height 31
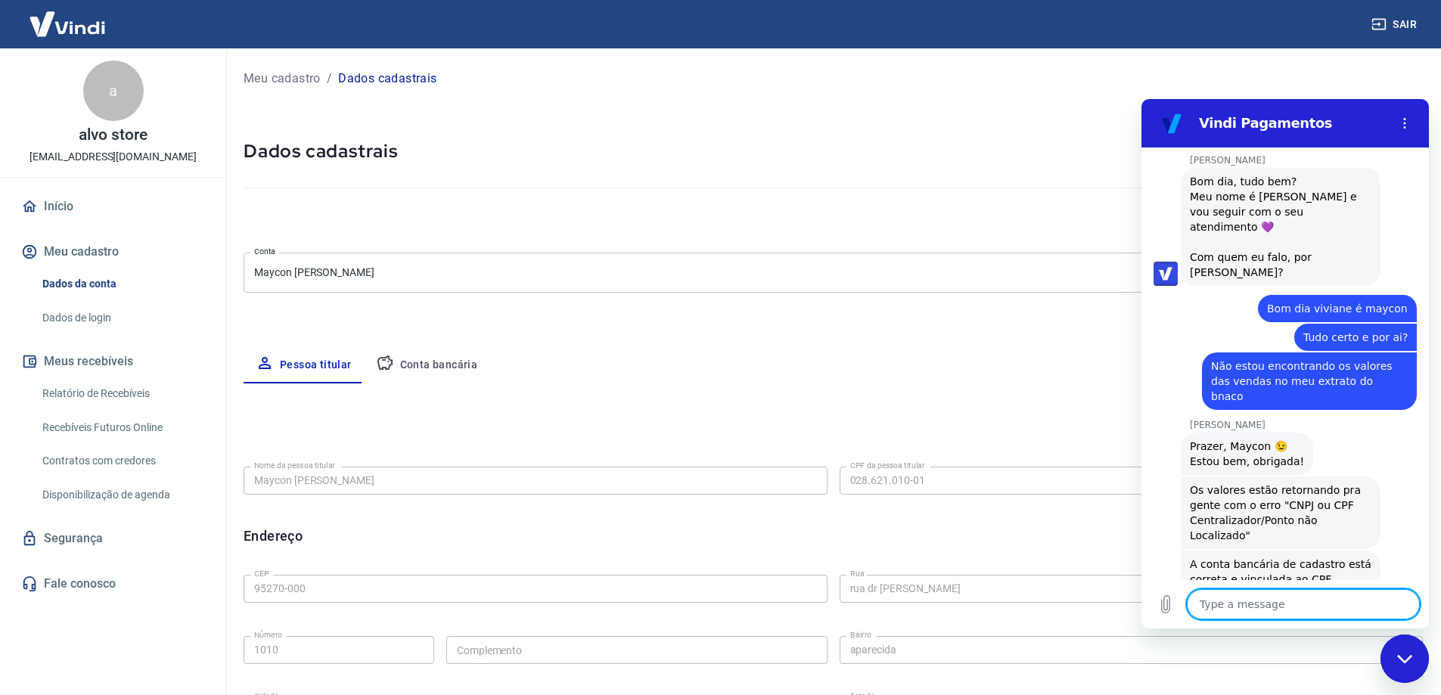
click at [1284, 595] on textarea at bounding box center [1303, 604] width 233 height 30
click at [79, 321] on link "Dados de login" at bounding box center [122, 318] width 172 height 31
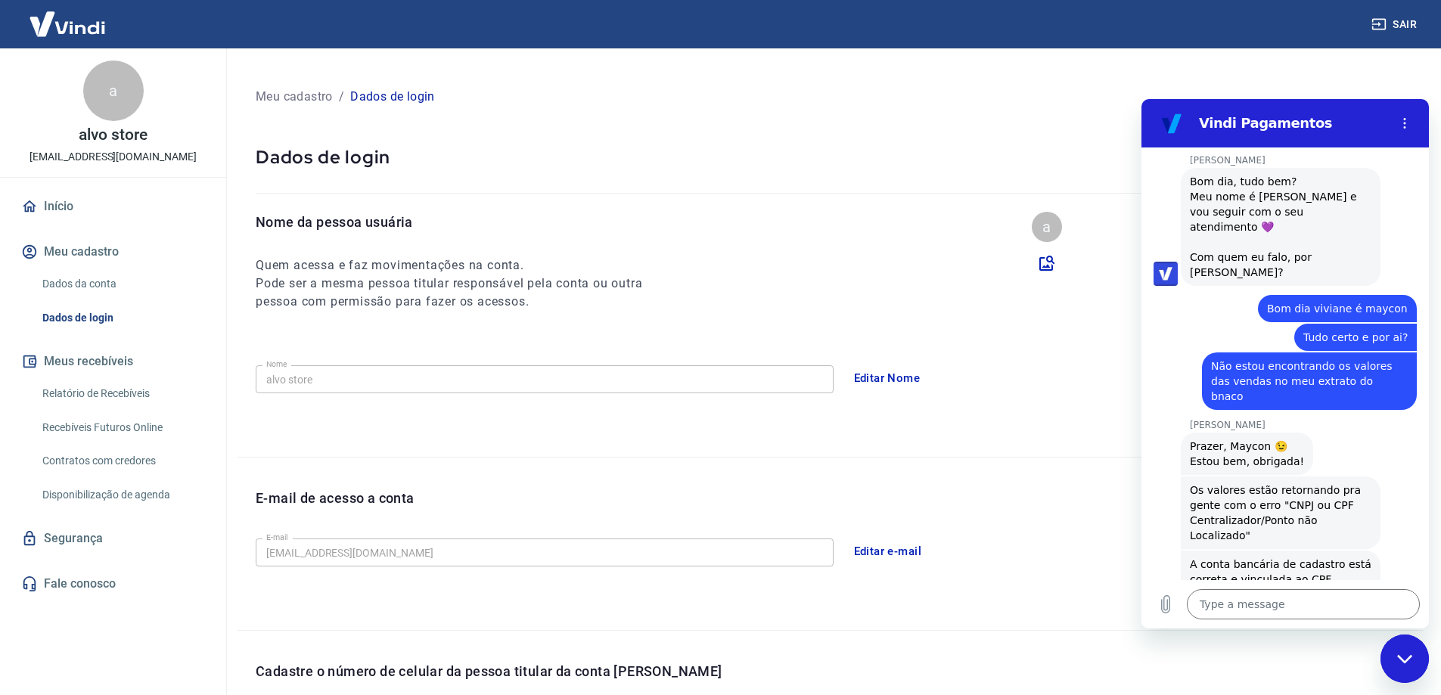
click at [656, 247] on div "Nome da pessoa usuária Quem acessa e faz movimentações na conta. Pode ser a mes…" at bounding box center [463, 261] width 414 height 99
click at [60, 278] on link "Dados da conta" at bounding box center [122, 283] width 172 height 31
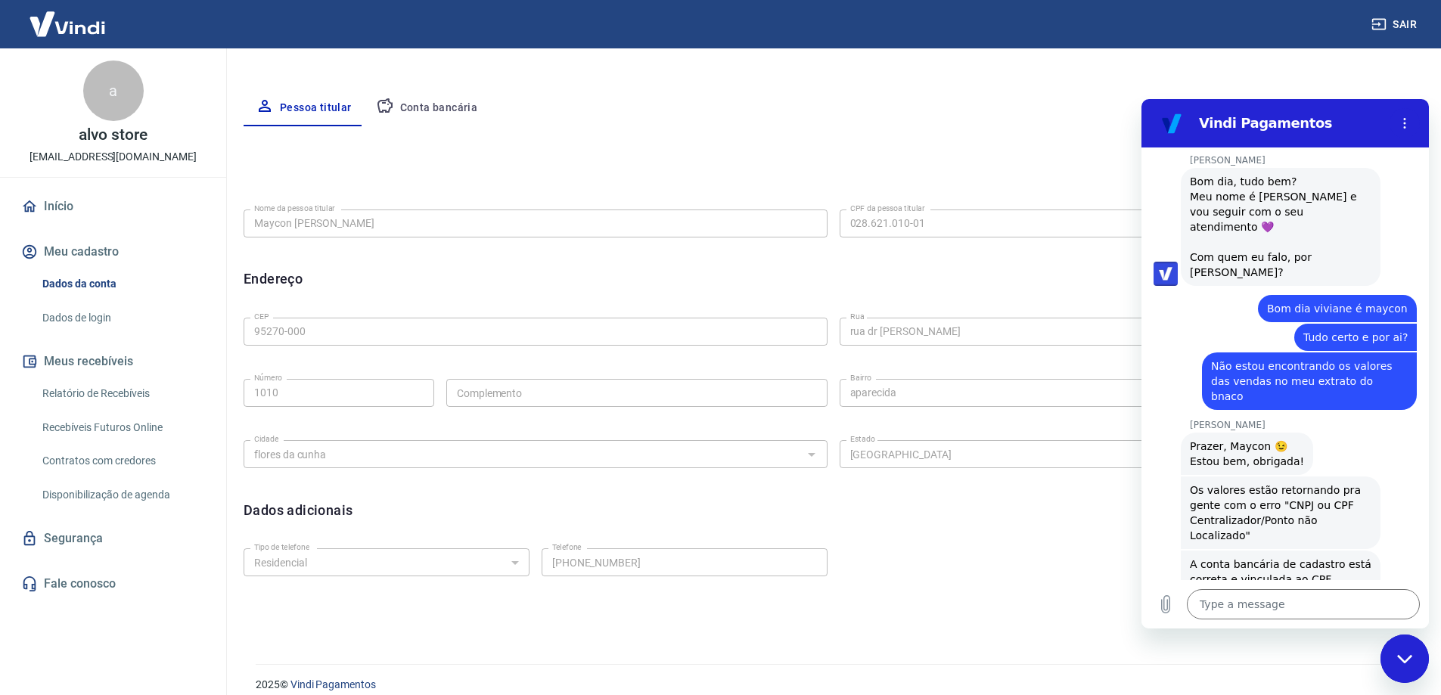
scroll to position [273, 0]
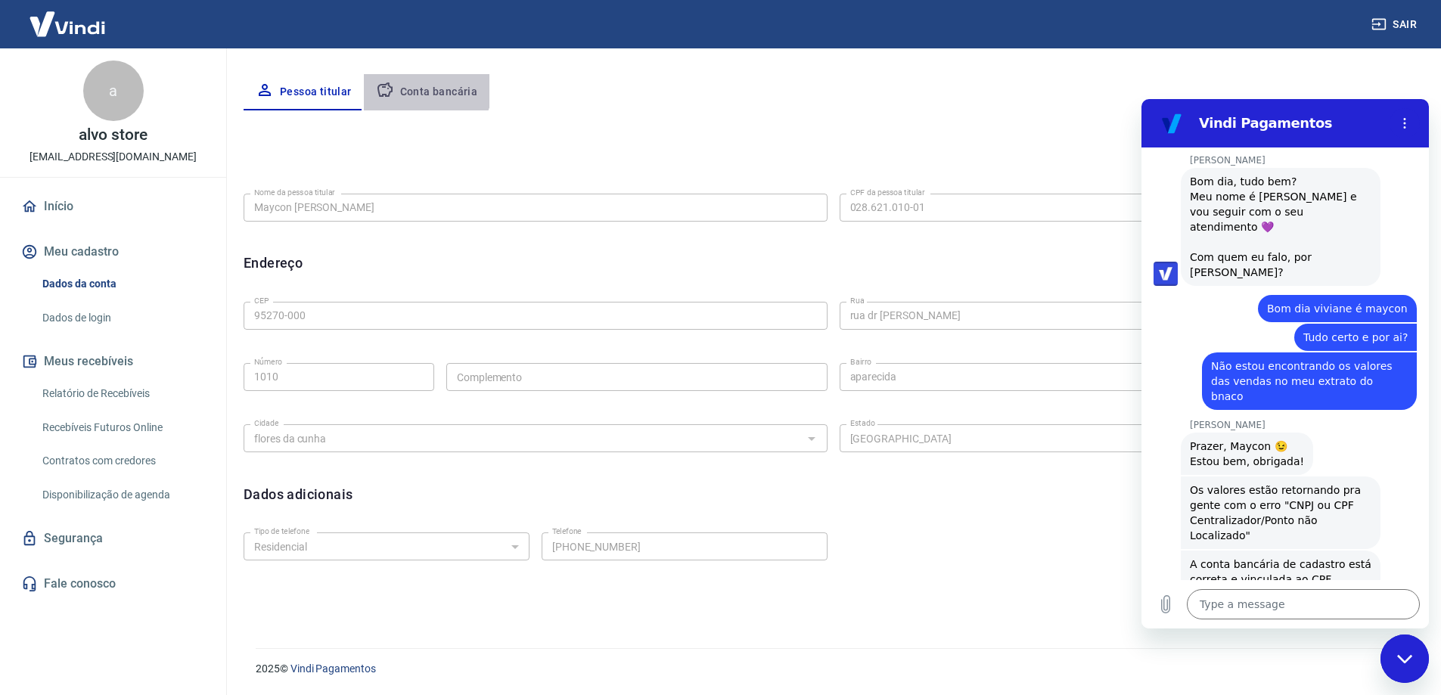
click at [422, 85] on button "Conta bancária" at bounding box center [427, 92] width 126 height 36
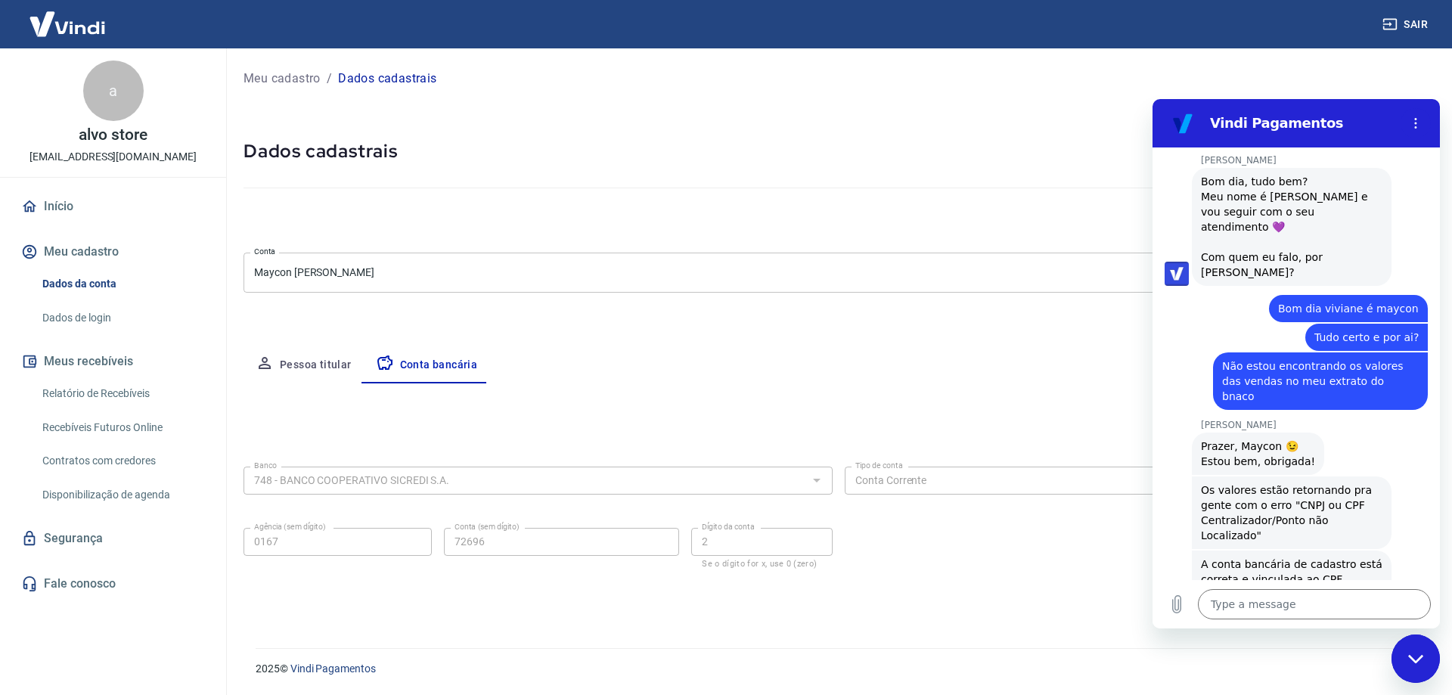
click at [306, 88] on div "Meu cadastro / Dados cadastrais" at bounding box center [839, 79] width 1190 height 24
click at [305, 77] on p "Meu cadastro" at bounding box center [282, 79] width 77 height 18
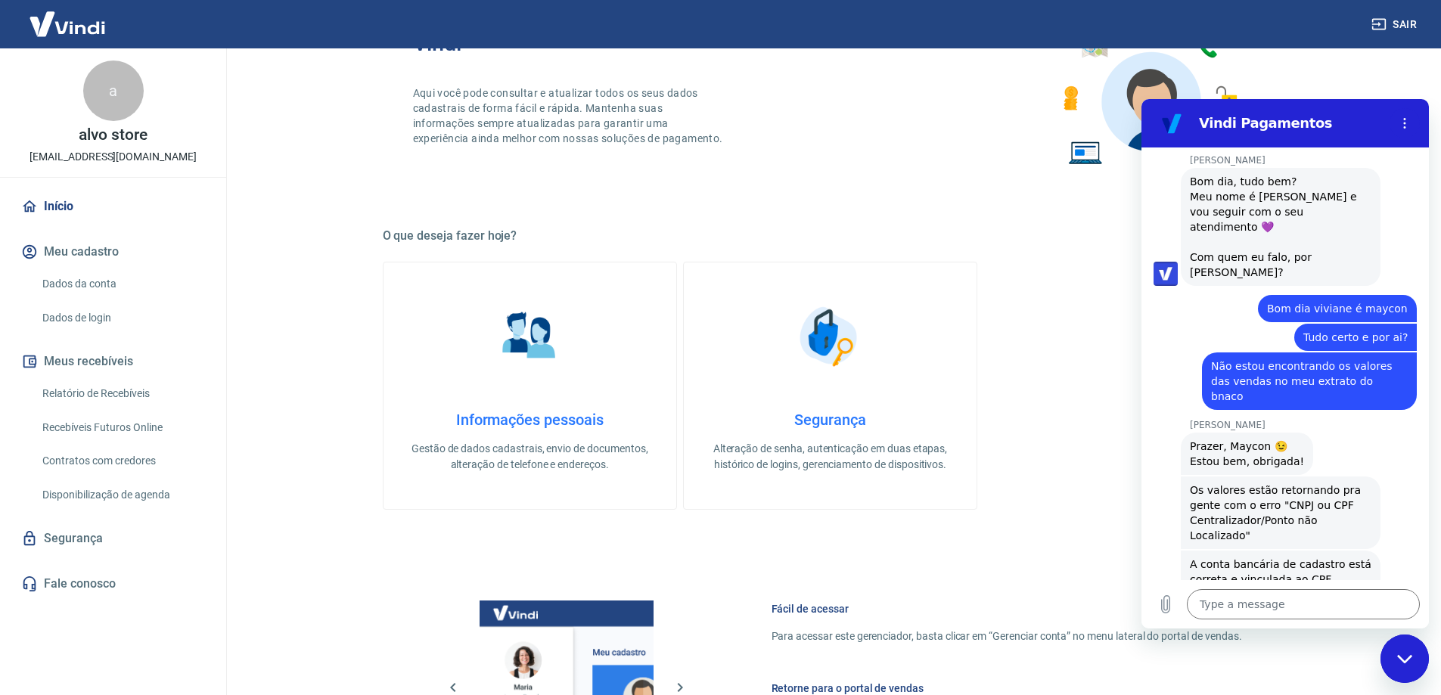
scroll to position [378, 0]
click at [1292, 599] on textarea at bounding box center [1303, 604] width 233 height 30
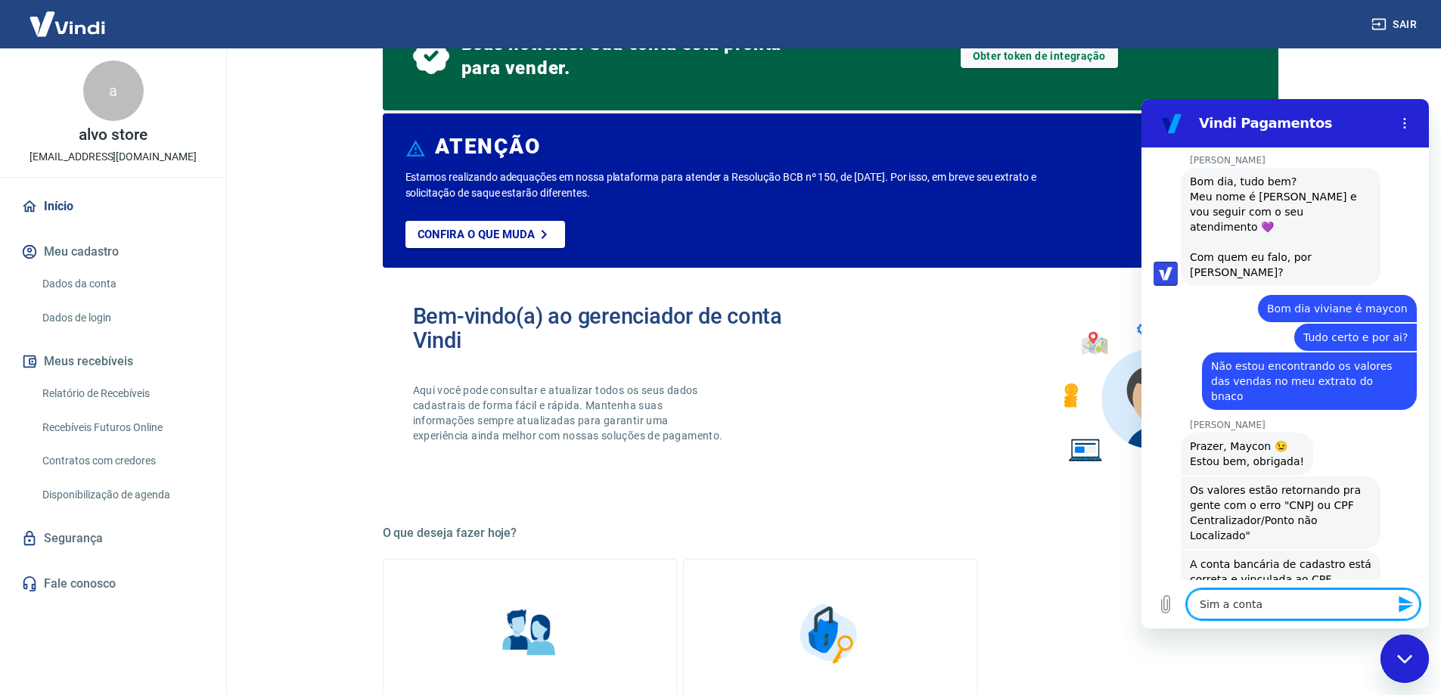
scroll to position [0, 0]
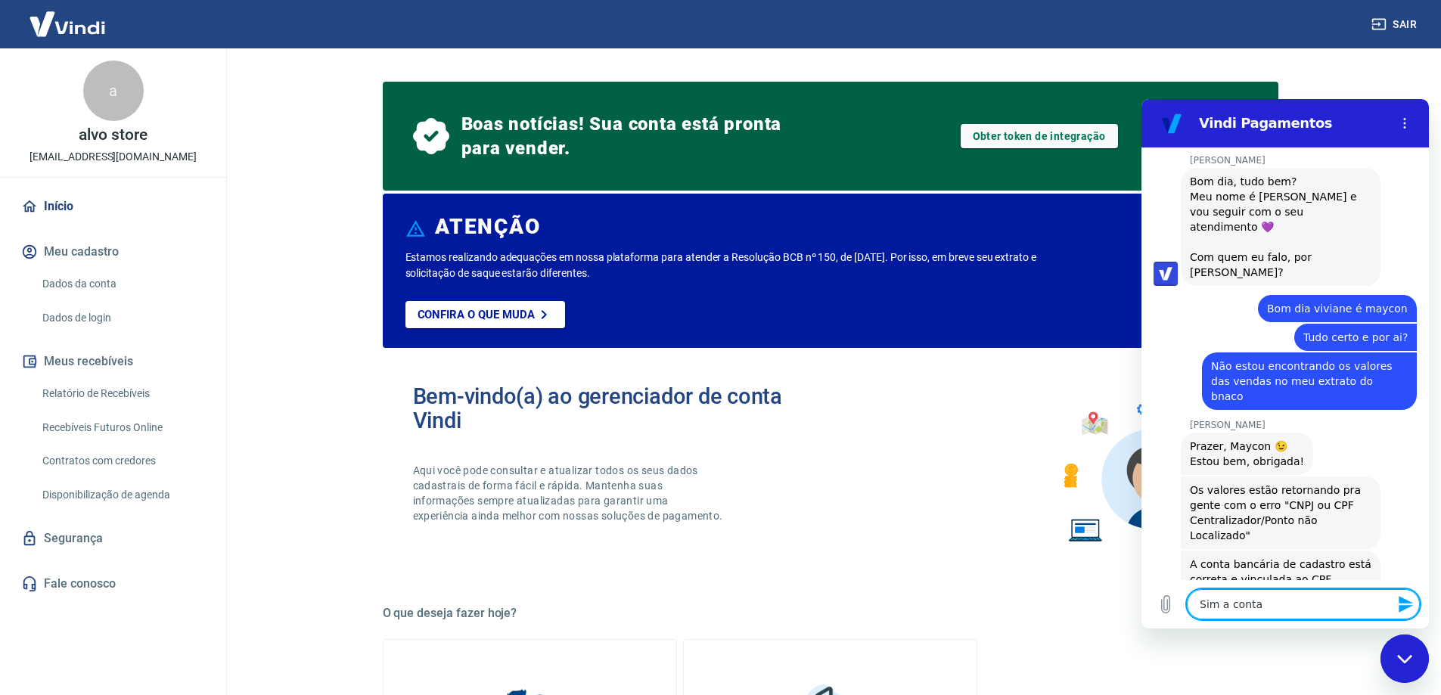
click at [83, 204] on link "Início" at bounding box center [113, 206] width 190 height 33
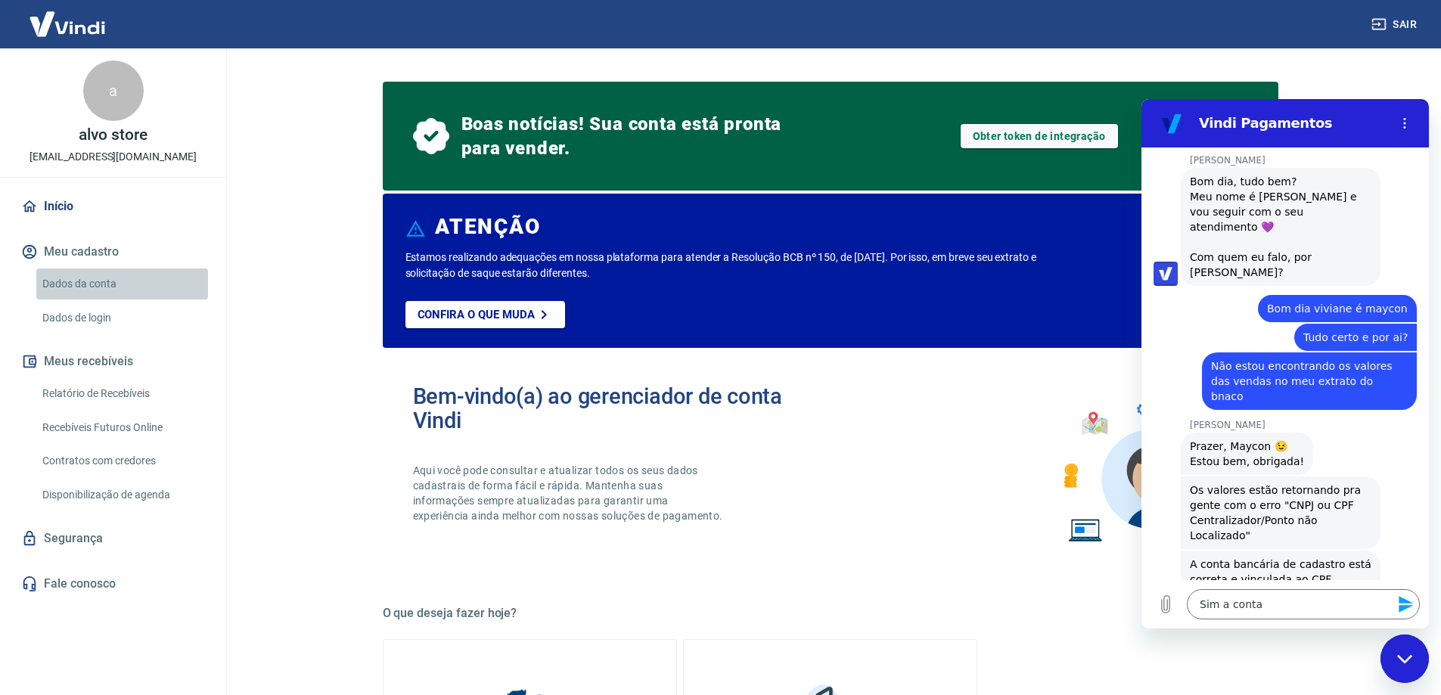
click at [113, 289] on link "Dados da conta" at bounding box center [122, 283] width 172 height 31
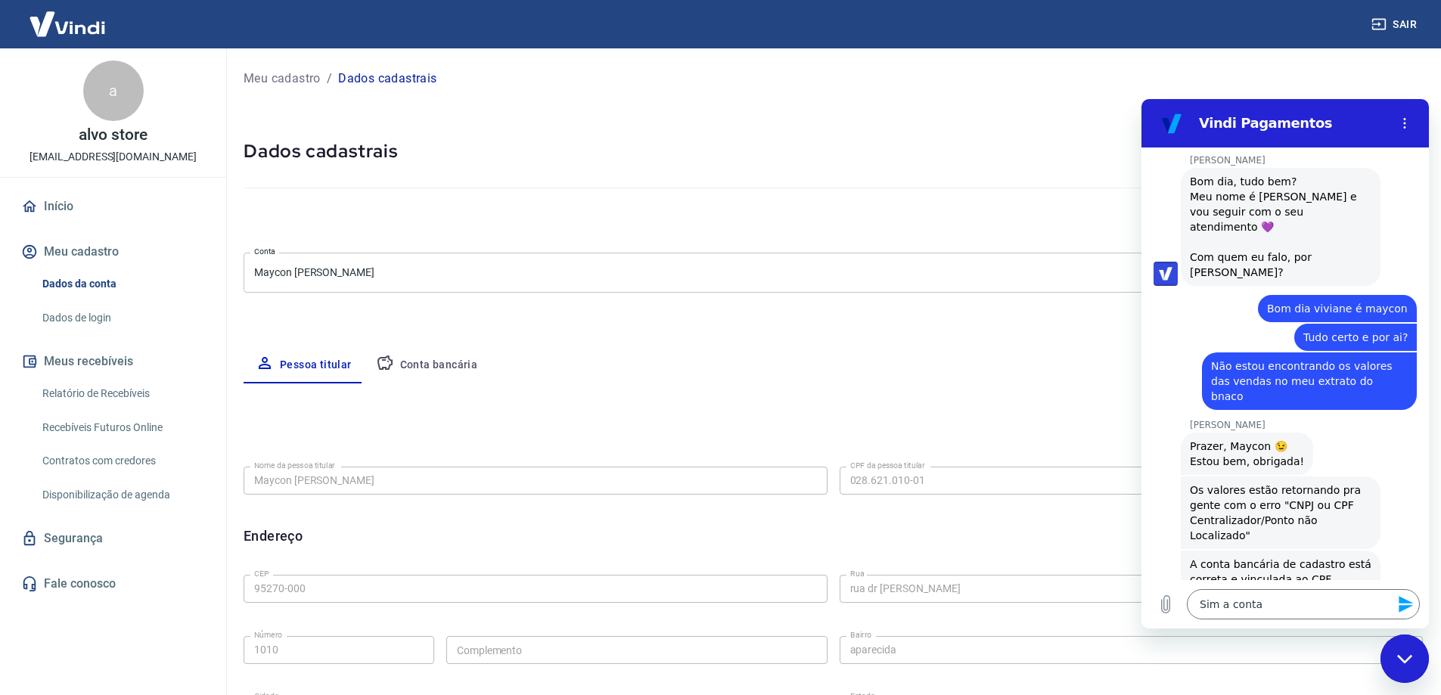
click at [465, 355] on button "Conta bancária" at bounding box center [427, 365] width 126 height 36
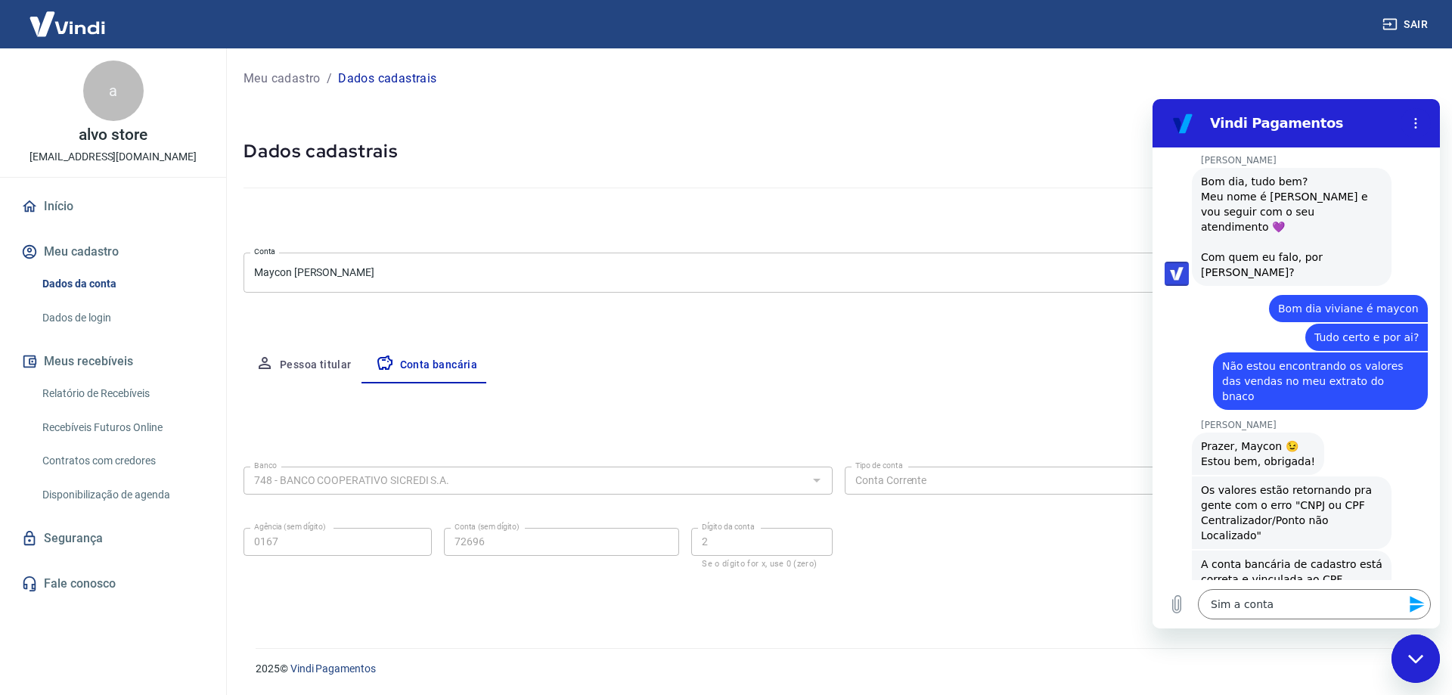
click at [815, 312] on div "Meu cadastro / Dados cadastrais Dados cadastrais Cancelar conta Conta Maycon Ce…" at bounding box center [838, 339] width 1227 height 582
click at [312, 349] on button "Pessoa titular" at bounding box center [304, 365] width 120 height 36
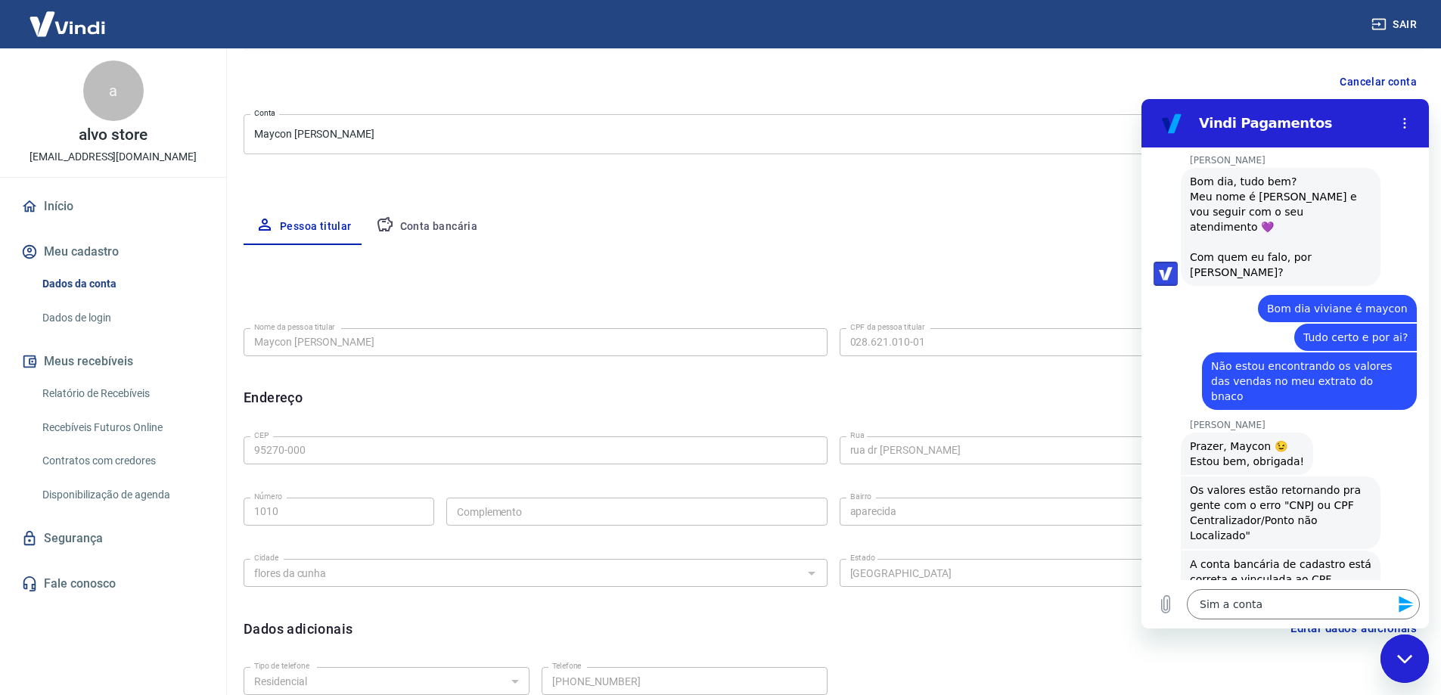
scroll to position [151, 0]
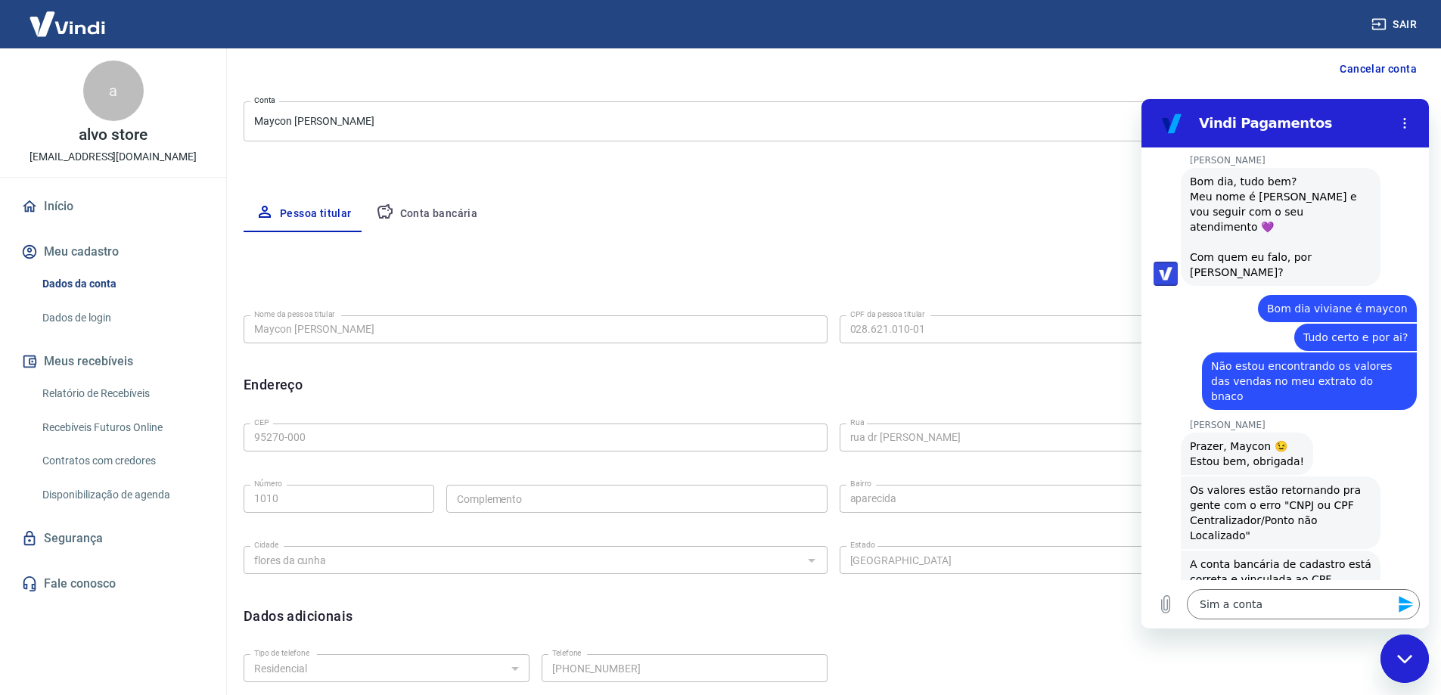
click at [966, 255] on div "Editar nome Nome da pessoa titular Maycon Cesar Brogliato Nome da pessoa titula…" at bounding box center [833, 483] width 1179 height 502
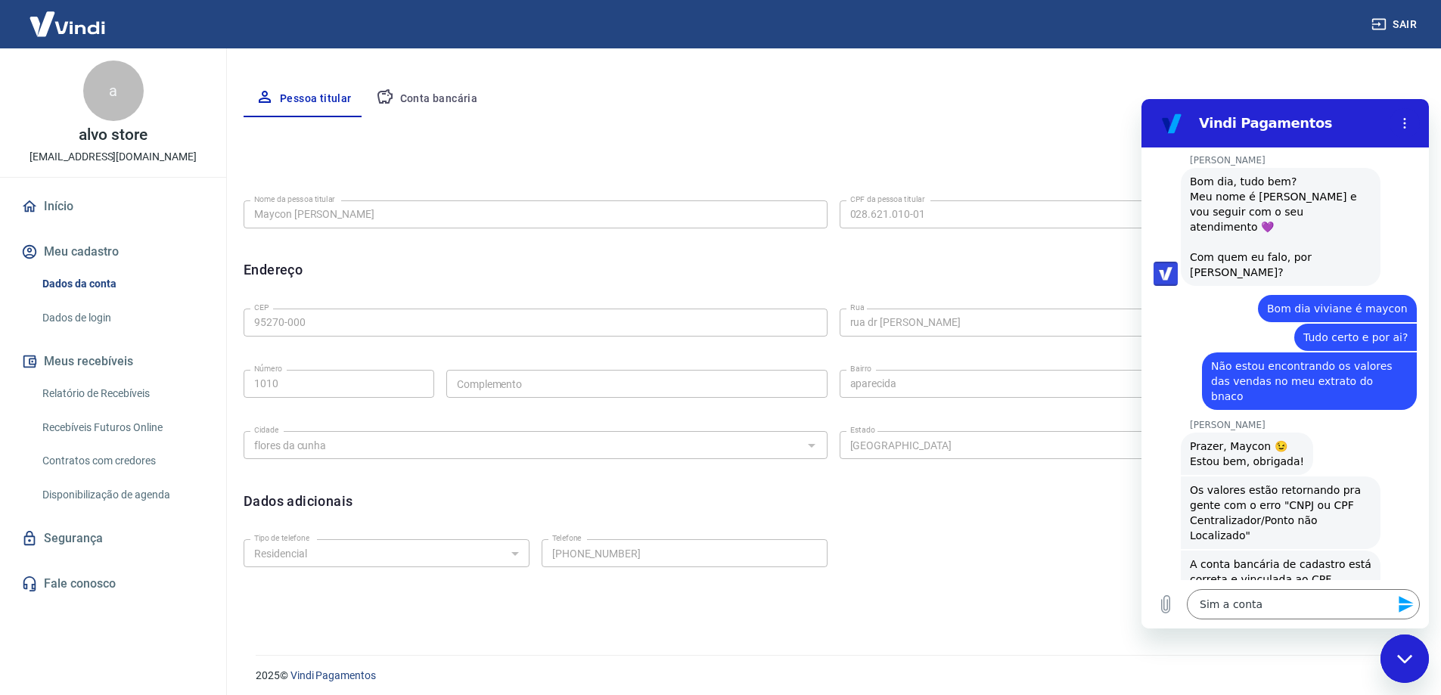
scroll to position [273, 0]
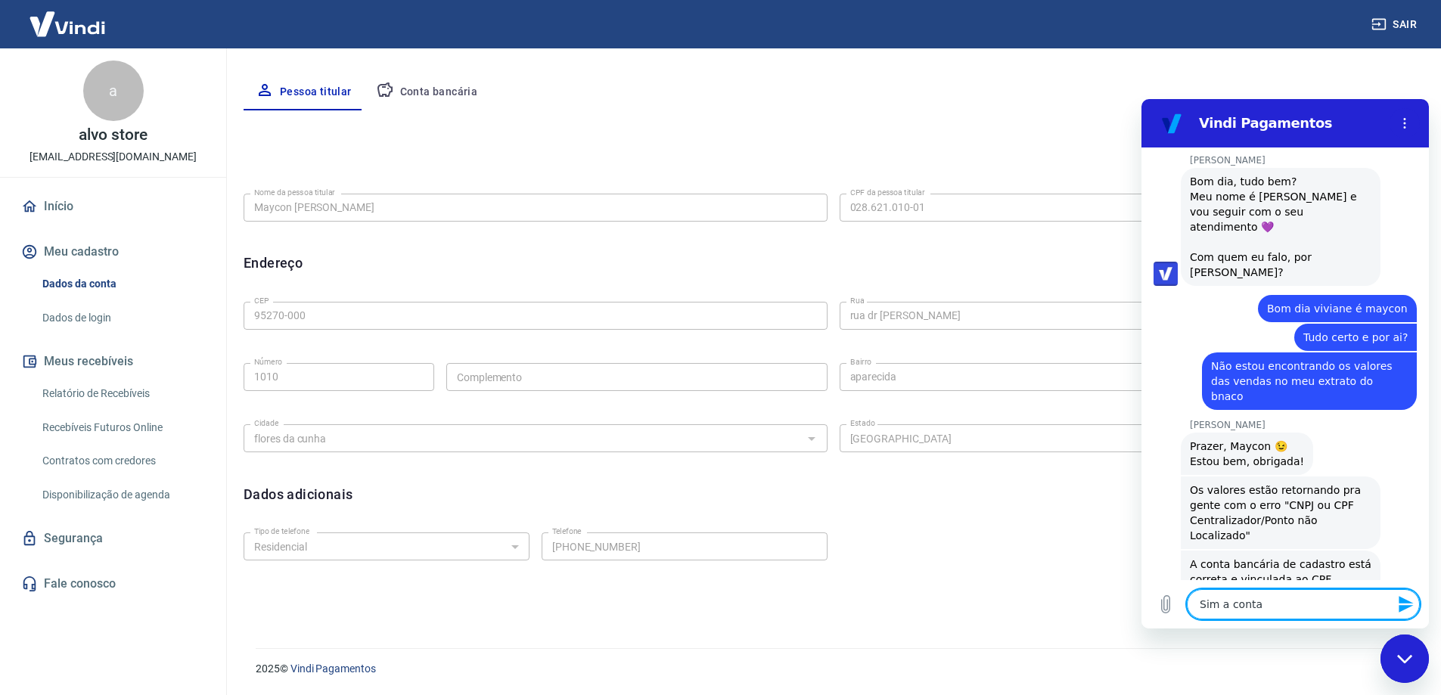
click at [1263, 594] on textarea "Sim a conta" at bounding box center [1303, 604] width 233 height 30
drag, startPoint x: 1272, startPoint y: 610, endPoint x: 1252, endPoint y: 603, distance: 20.6
click at [1252, 603] on textarea "Sim a conta" at bounding box center [1303, 604] width 233 height 30
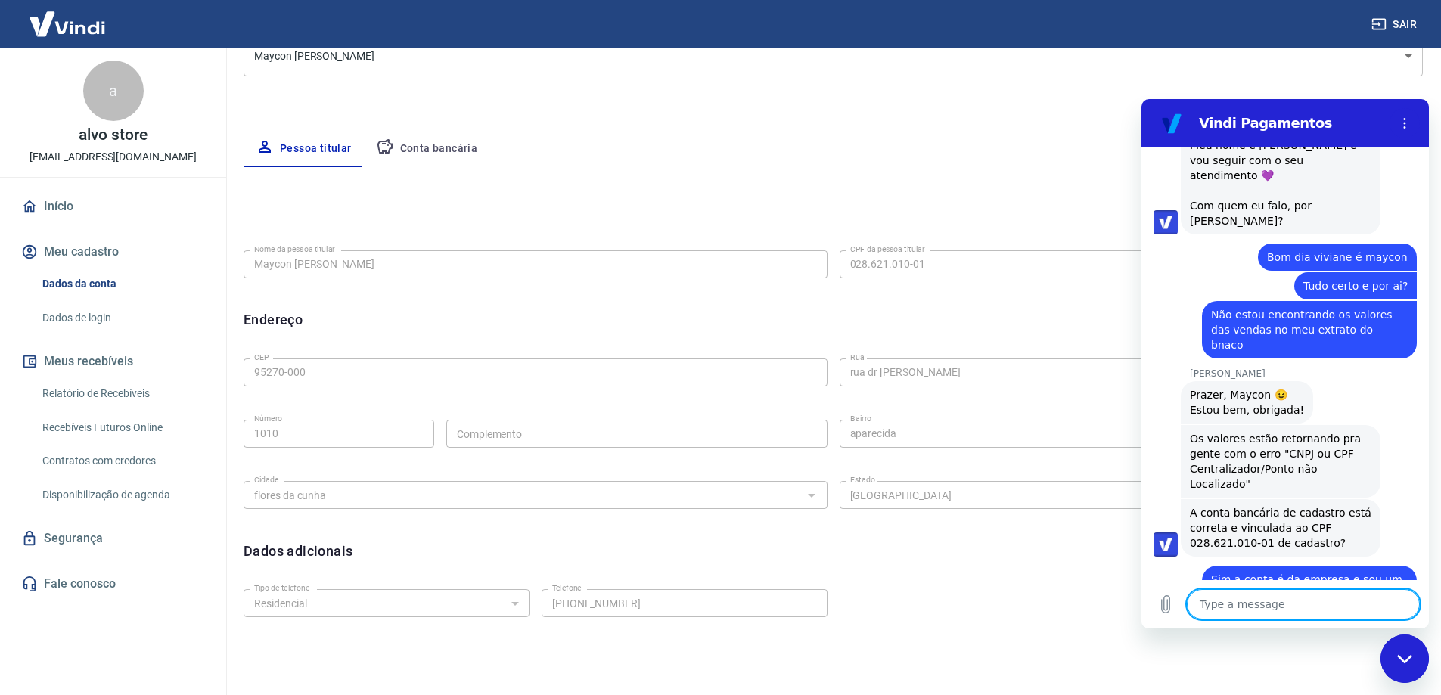
scroll to position [0, 0]
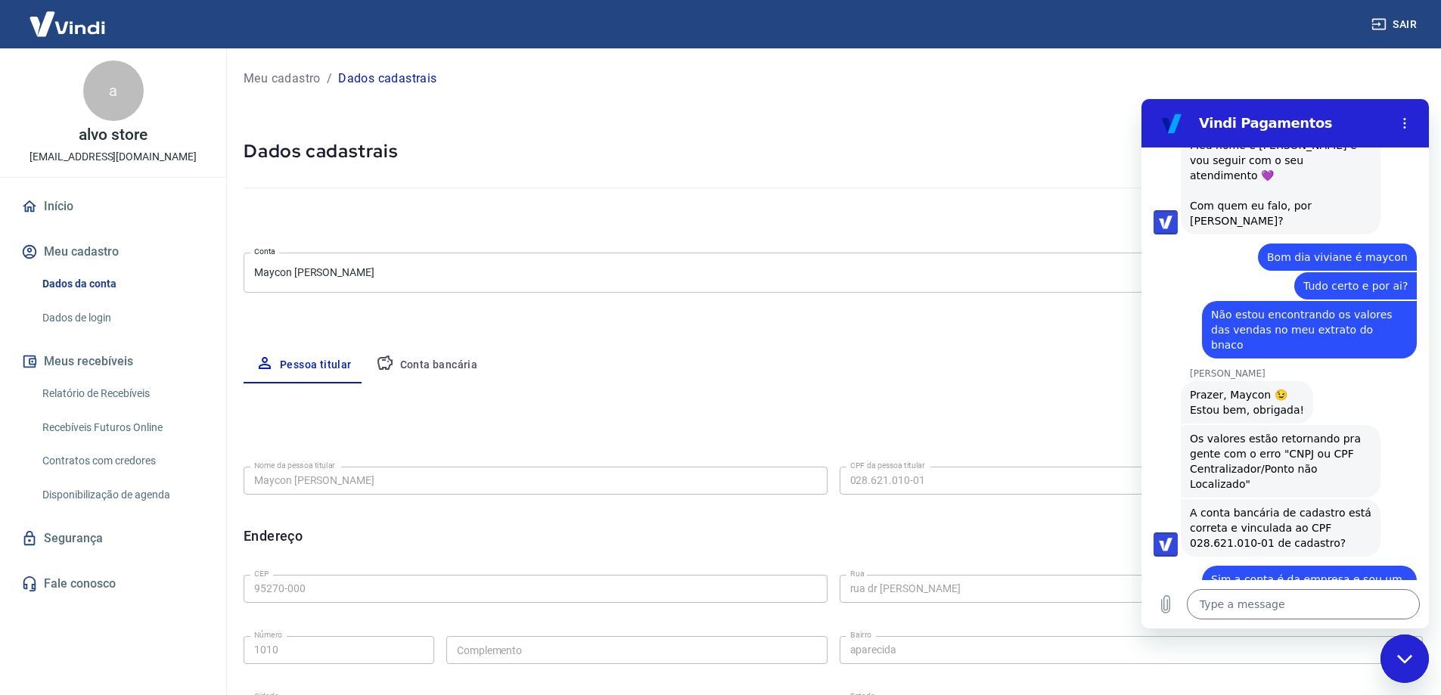
click at [100, 320] on link "Dados de login" at bounding box center [122, 318] width 172 height 31
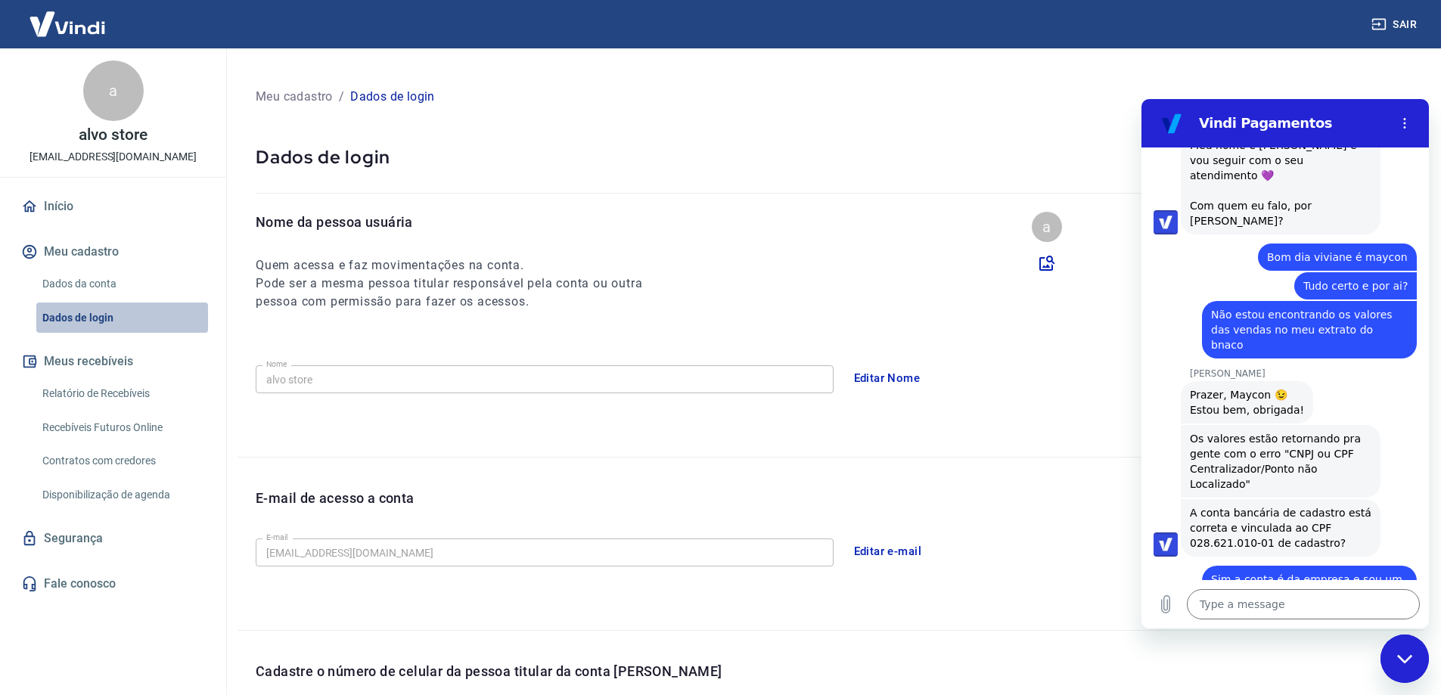
click at [100, 307] on link "Dados de login" at bounding box center [122, 318] width 172 height 31
click at [104, 294] on link "Dados da conta" at bounding box center [122, 283] width 172 height 31
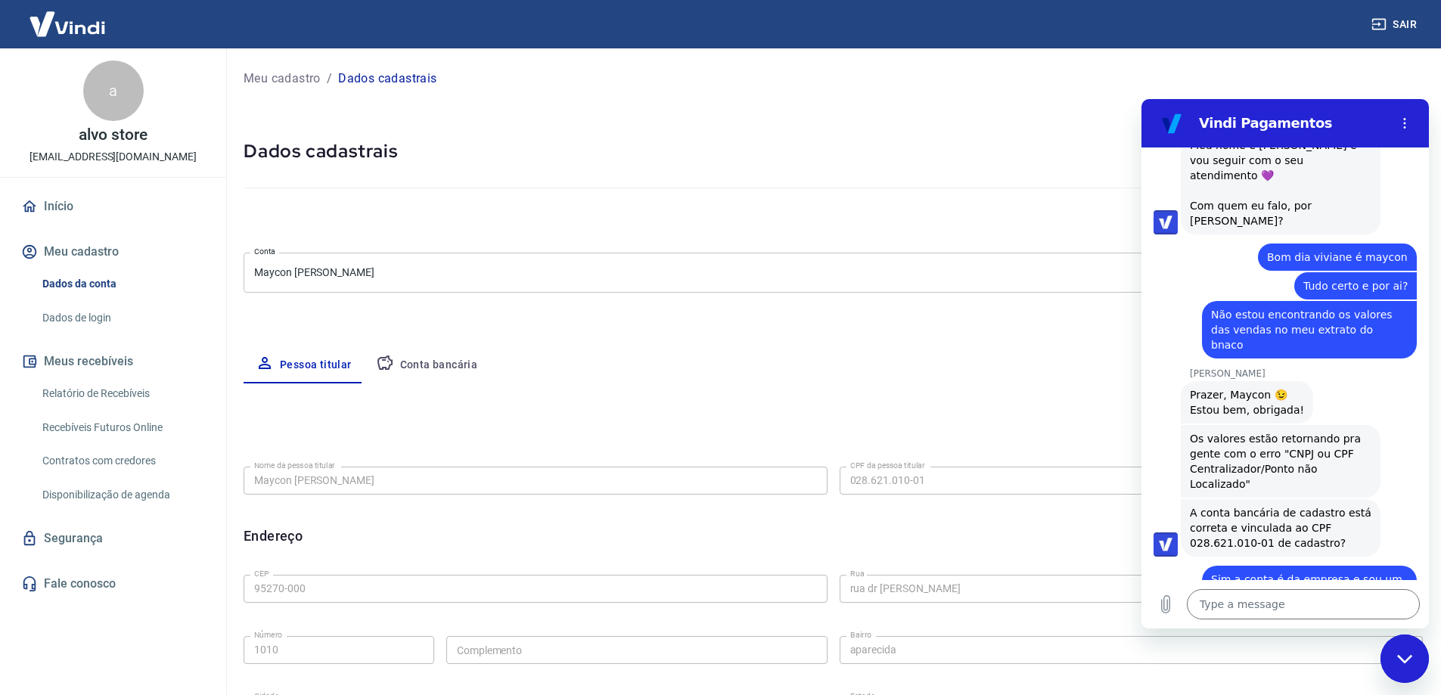
click at [442, 368] on button "Conta bancária" at bounding box center [427, 365] width 126 height 36
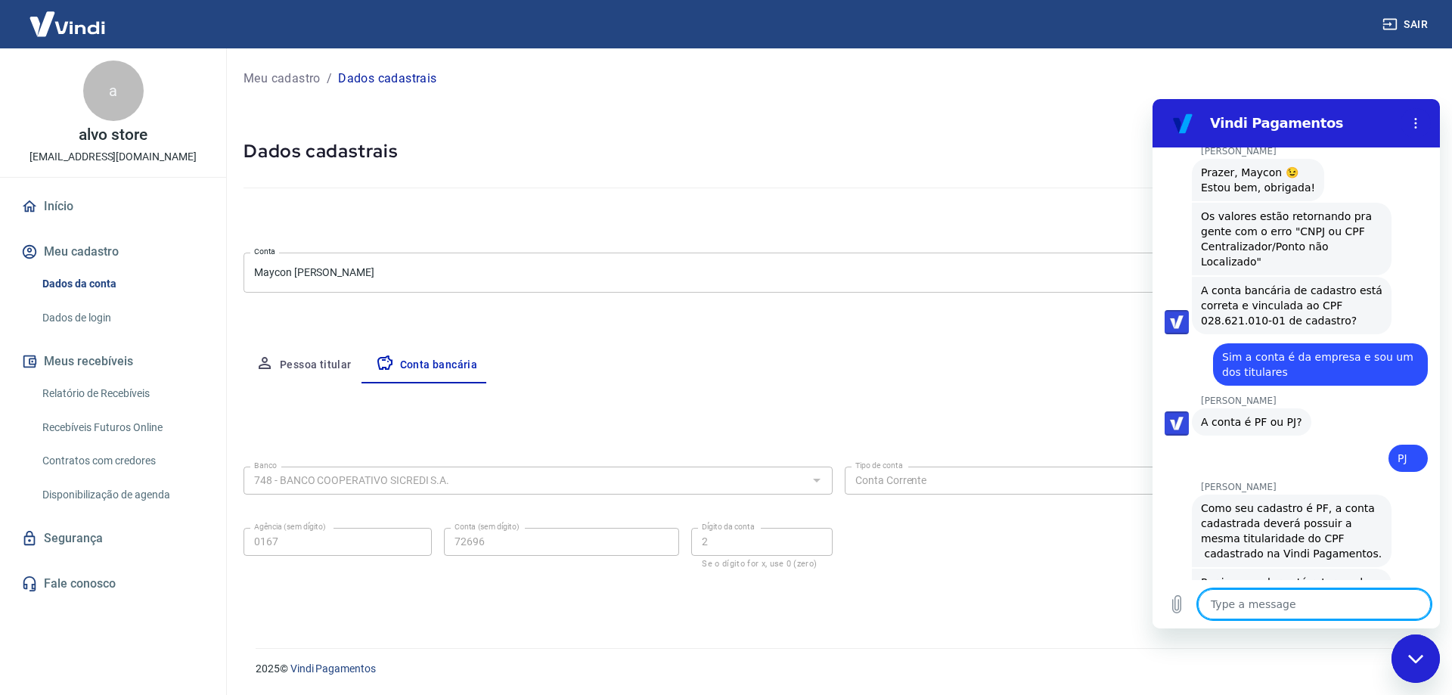
scroll to position [1956, 0]
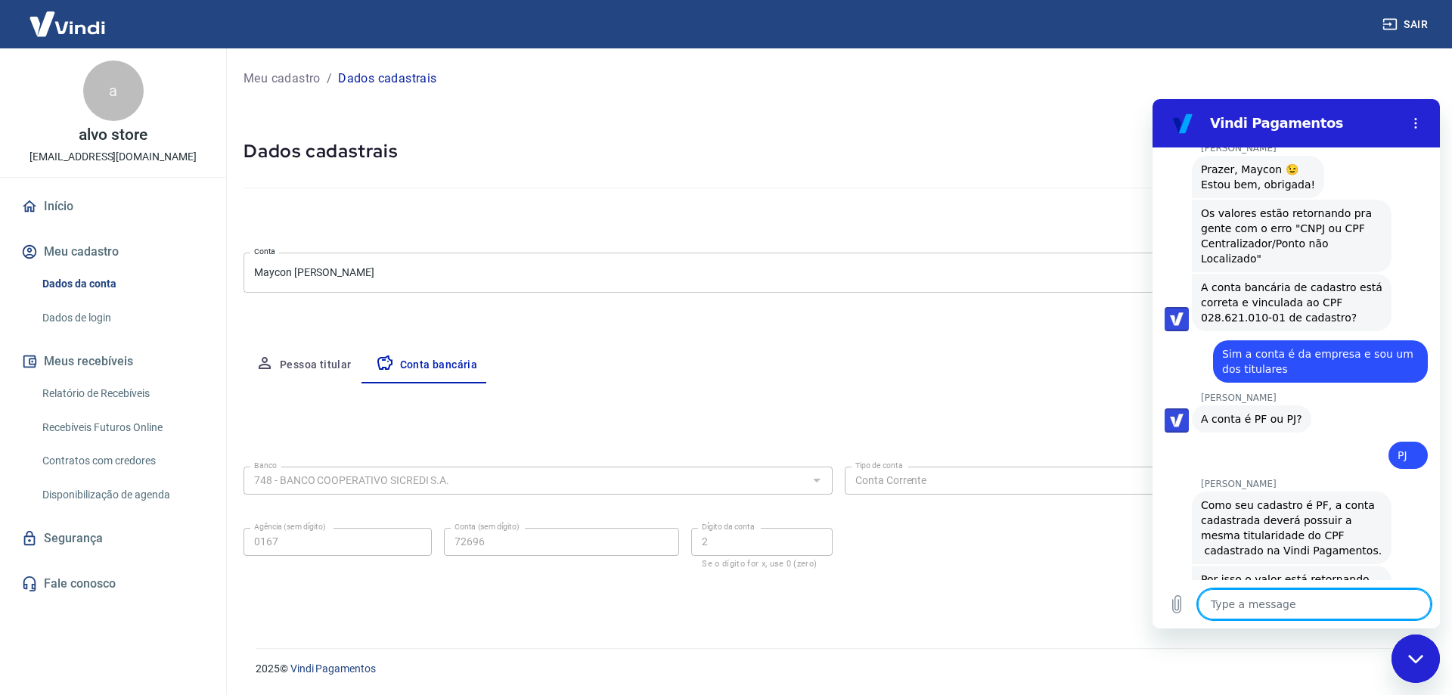
click at [1302, 591] on textarea at bounding box center [1314, 604] width 233 height 30
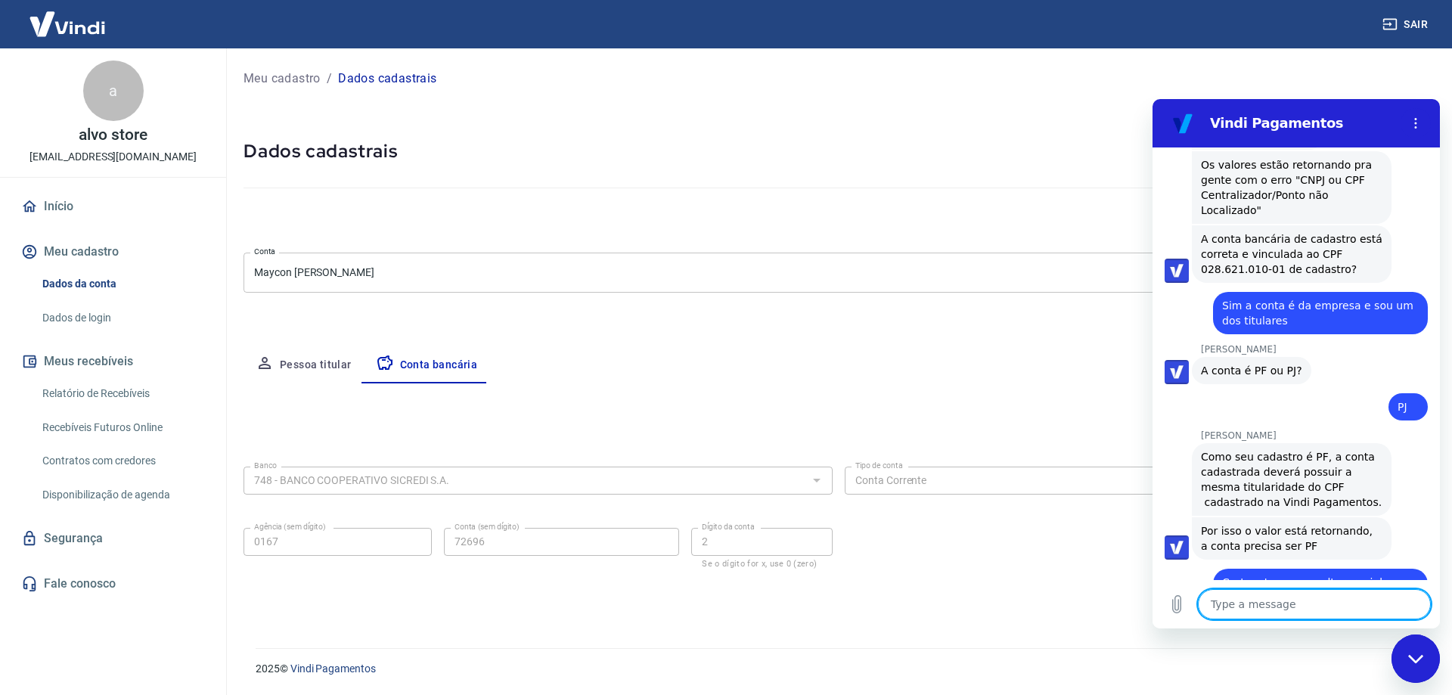
scroll to position [2008, 0]
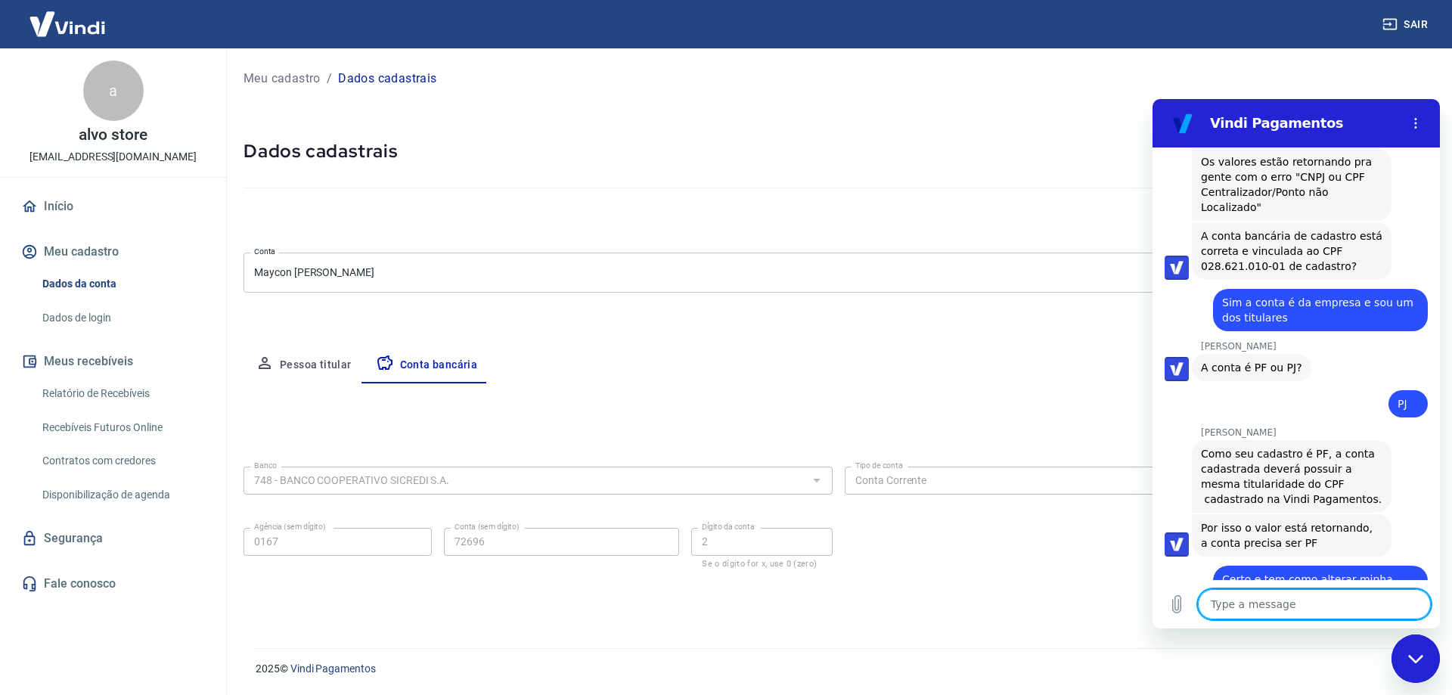
click at [791, 399] on div "Editar conta bancária Banco 748 - BANCO COOPERATIVO SICREDI S.A. Banco Tipo de …" at bounding box center [839, 497] width 1190 height 228
click at [808, 145] on h5 "Dados cadastrais" at bounding box center [839, 151] width 1190 height 24
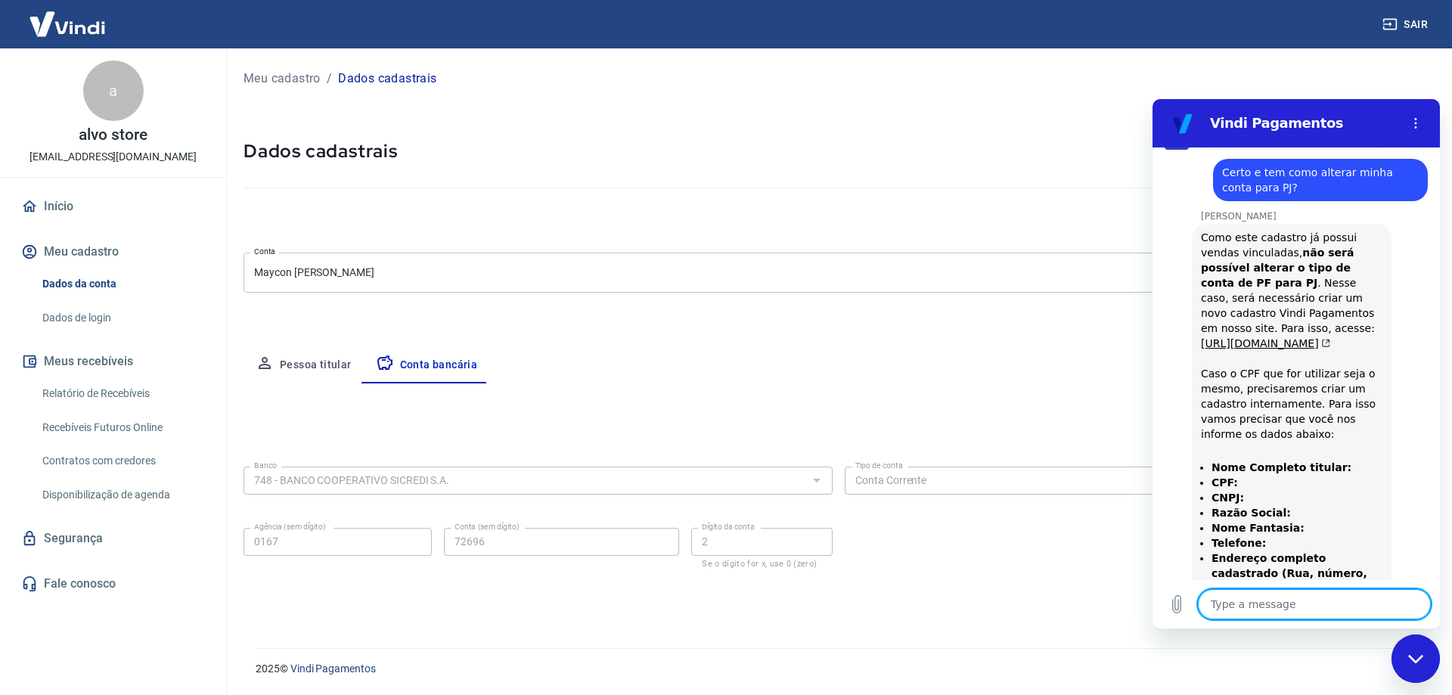
scroll to position [2439, 0]
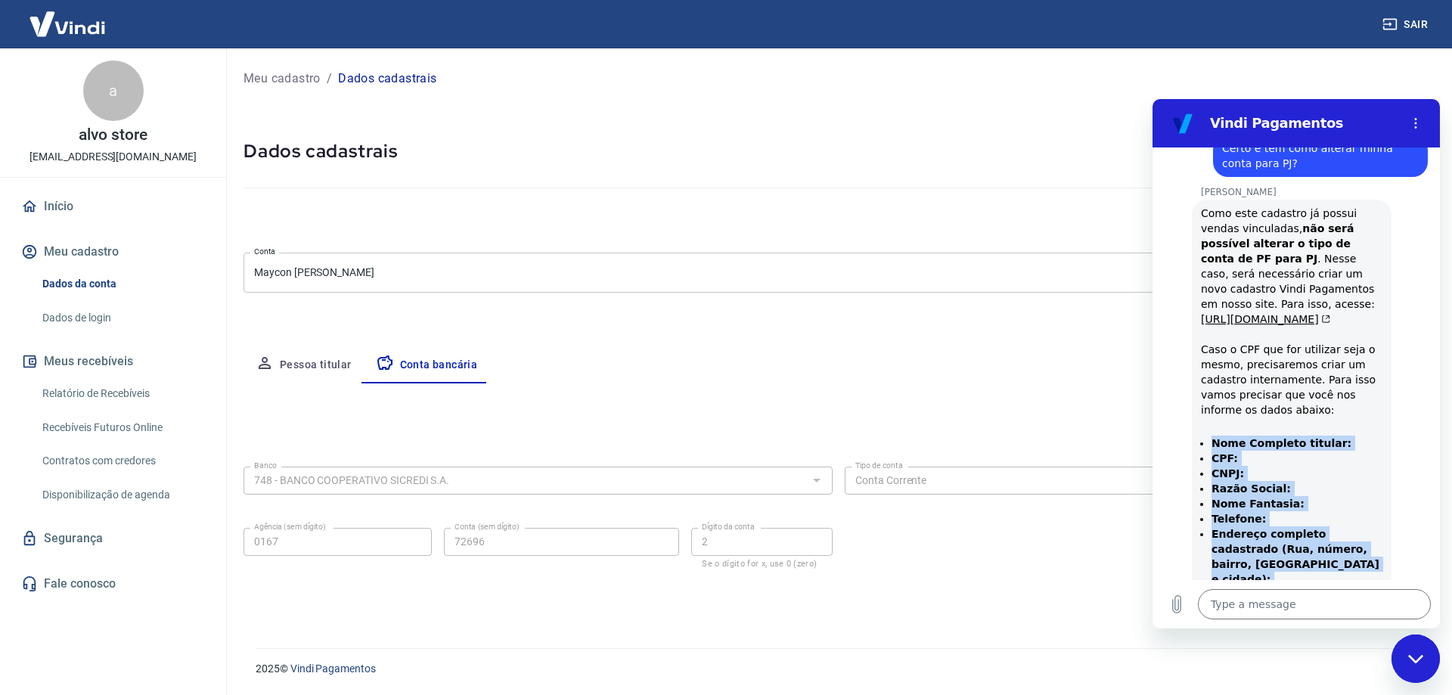
drag, startPoint x: 1342, startPoint y: 550, endPoint x: 1212, endPoint y: 412, distance: 189.9
click at [1212, 436] on ul "Nome Completo titular: CPF: CNPJ: Razão Social: Nome Fantasia: Telefone: Endere…" at bounding box center [1292, 519] width 182 height 166
copy ul "Nome Completo titular: CPF: CNPJ: Razão Social: Nome Fantasia: Telefone: Endere…"
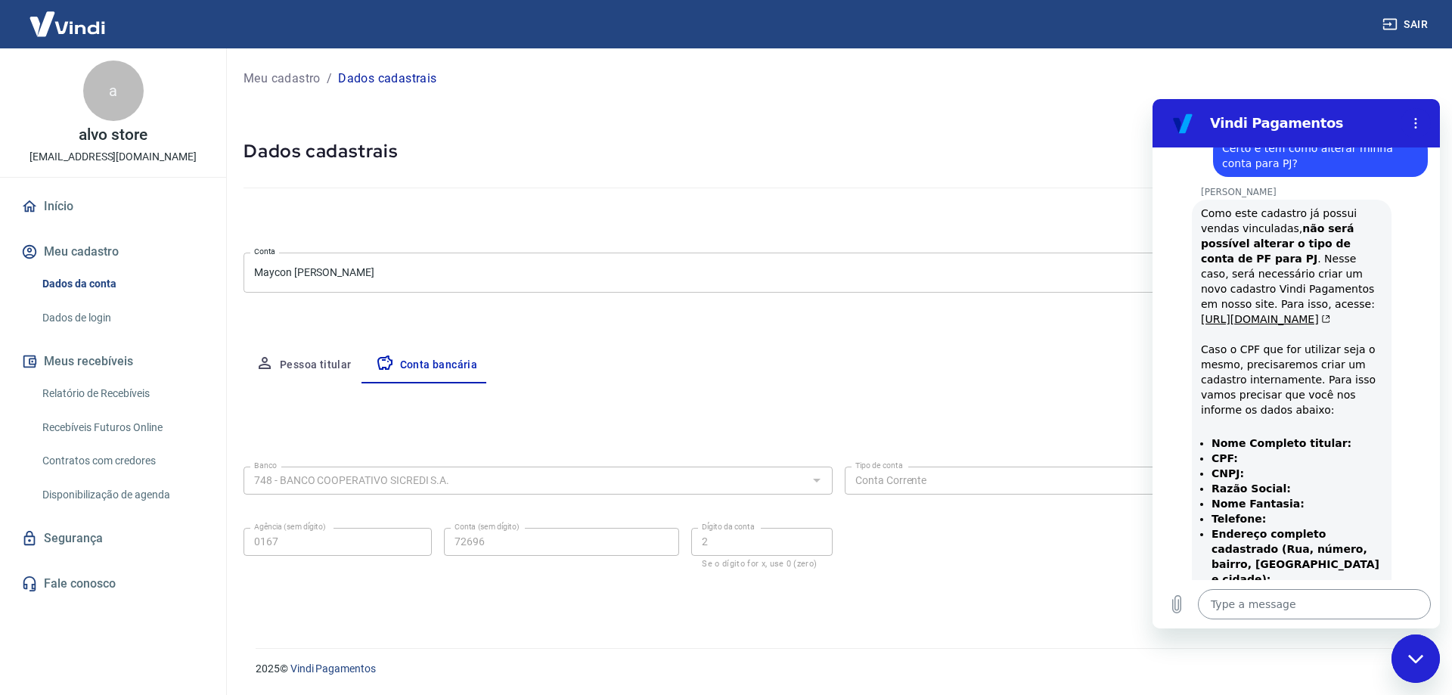
click at [1281, 612] on textarea at bounding box center [1314, 604] width 233 height 30
paste textarea "Nome Completo titular: CPF: CNPJ: Razão Social: Nome Fantasia: Telefone: Endere…"
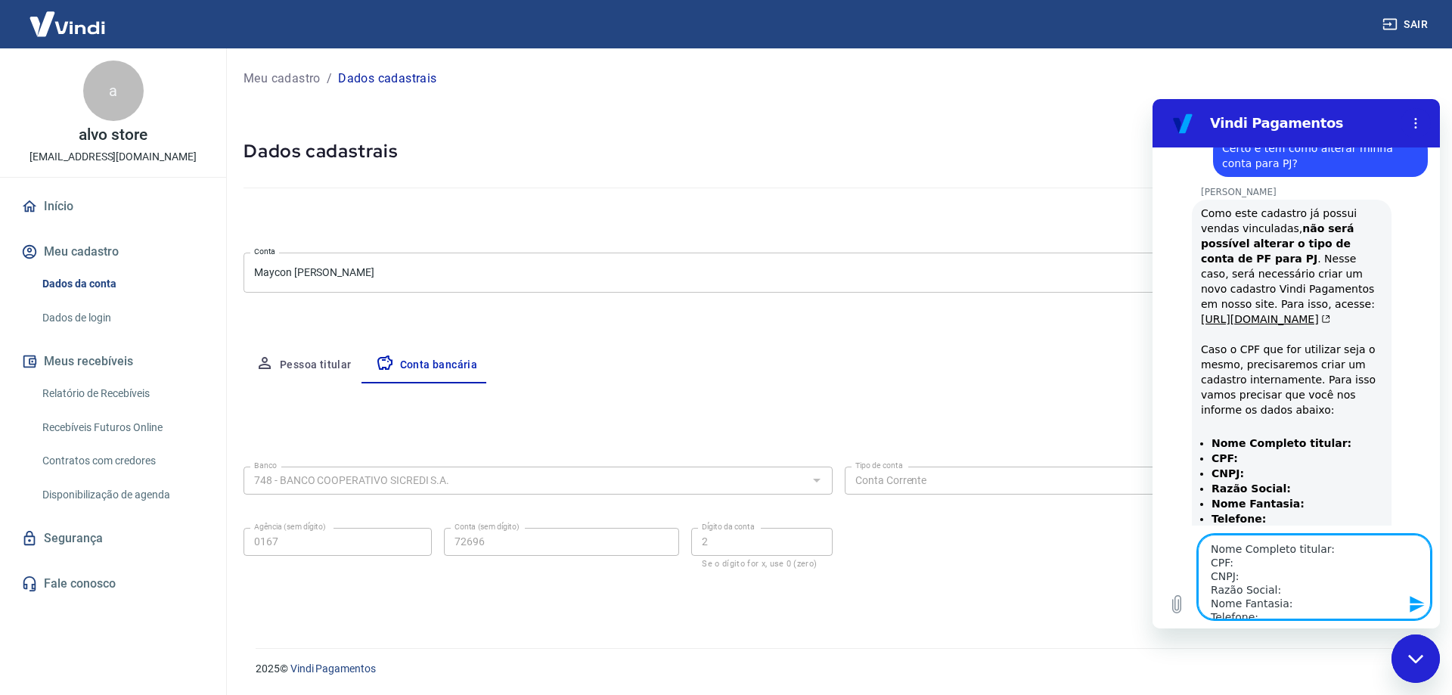
scroll to position [0, 0]
click at [1326, 545] on textarea "Nome Completo titular: CPF: CNPJ: Razão Social: Nome Fantasia: Telefone: Endere…" at bounding box center [1314, 577] width 233 height 85
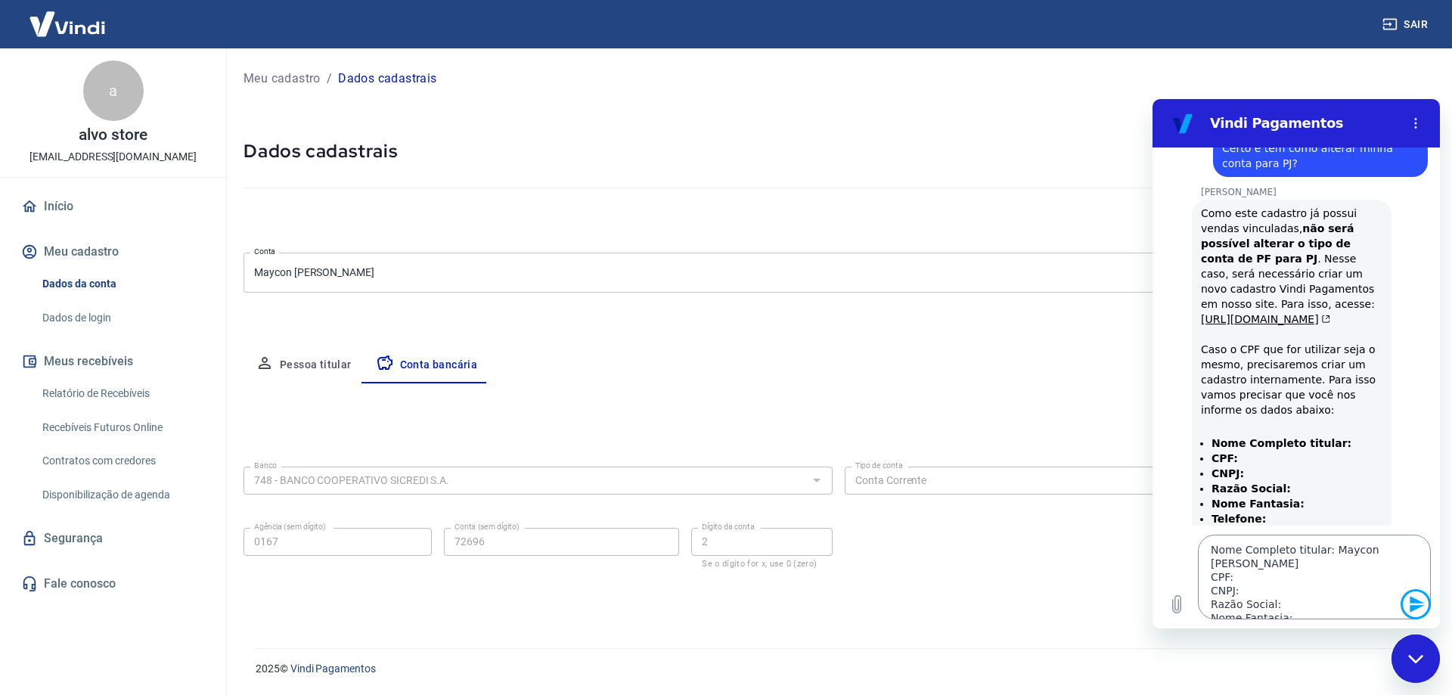
click at [1238, 571] on textarea "Nome Completo titular: Maycon Cesar Brogliato CPF: CNPJ: Razão Social: Nome Fan…" at bounding box center [1314, 577] width 233 height 85
click at [1277, 588] on textarea "Nome Completo titular: Maycon Cesar Brogliato CPF: 028.621.010-01 CNPJ: Razão S…" at bounding box center [1314, 577] width 233 height 85
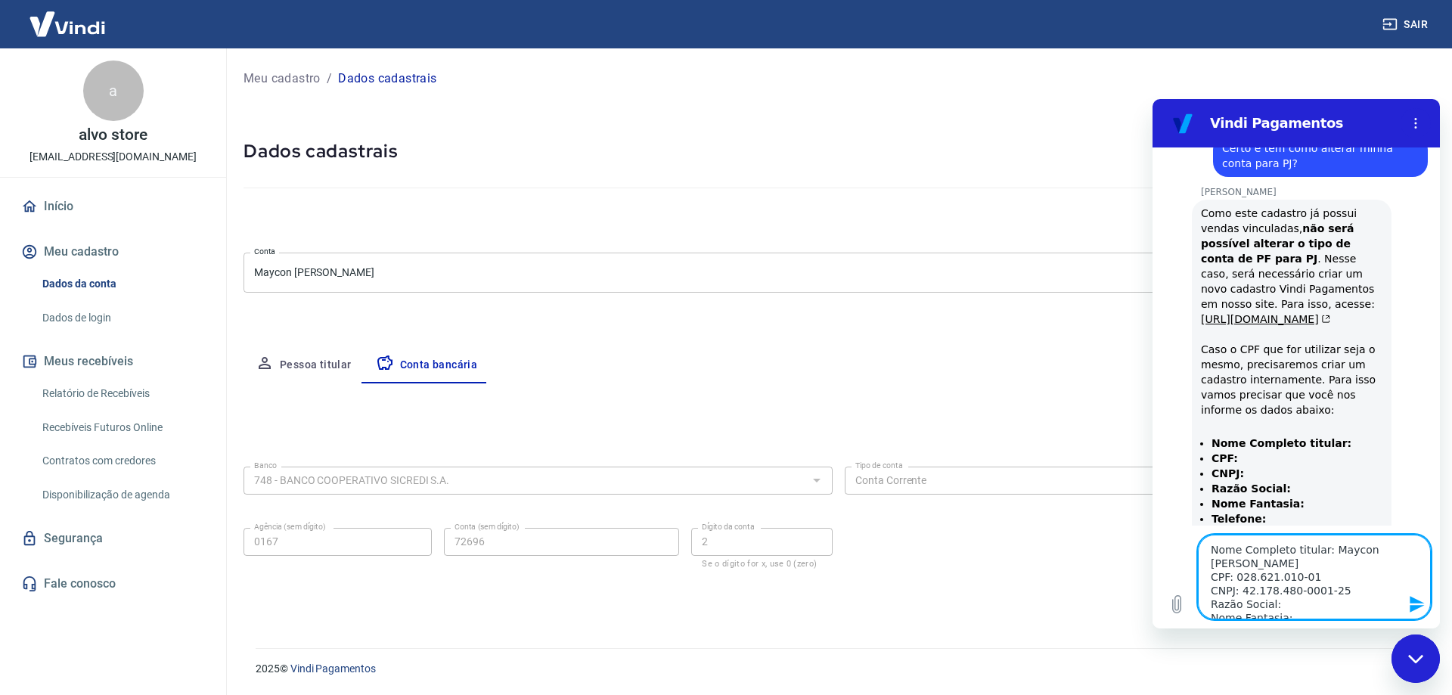
click at [1314, 598] on textarea "Nome Completo titular: Maycon Cesar Brogliato CPF: 028.621.010-01 CNPJ: 42.178.…" at bounding box center [1314, 577] width 233 height 85
click at [1297, 557] on textarea "Nome Completo titular: Maycon Cesar Brogliato CPF: 028.621.010-01 CNPJ: 42.178.…" at bounding box center [1314, 577] width 233 height 85
click at [1312, 548] on textarea "Nome Completo titular: Maycon Cesar Brogliato CPF: 028.621.010-01 CNPJ: 42.178.…" at bounding box center [1314, 577] width 233 height 85
click at [1261, 559] on textarea "Nome Completo titular: Maycon Cesar Brogliato CPF: 028.621.010-01 CNPJ: 42.178.…" at bounding box center [1314, 577] width 233 height 85
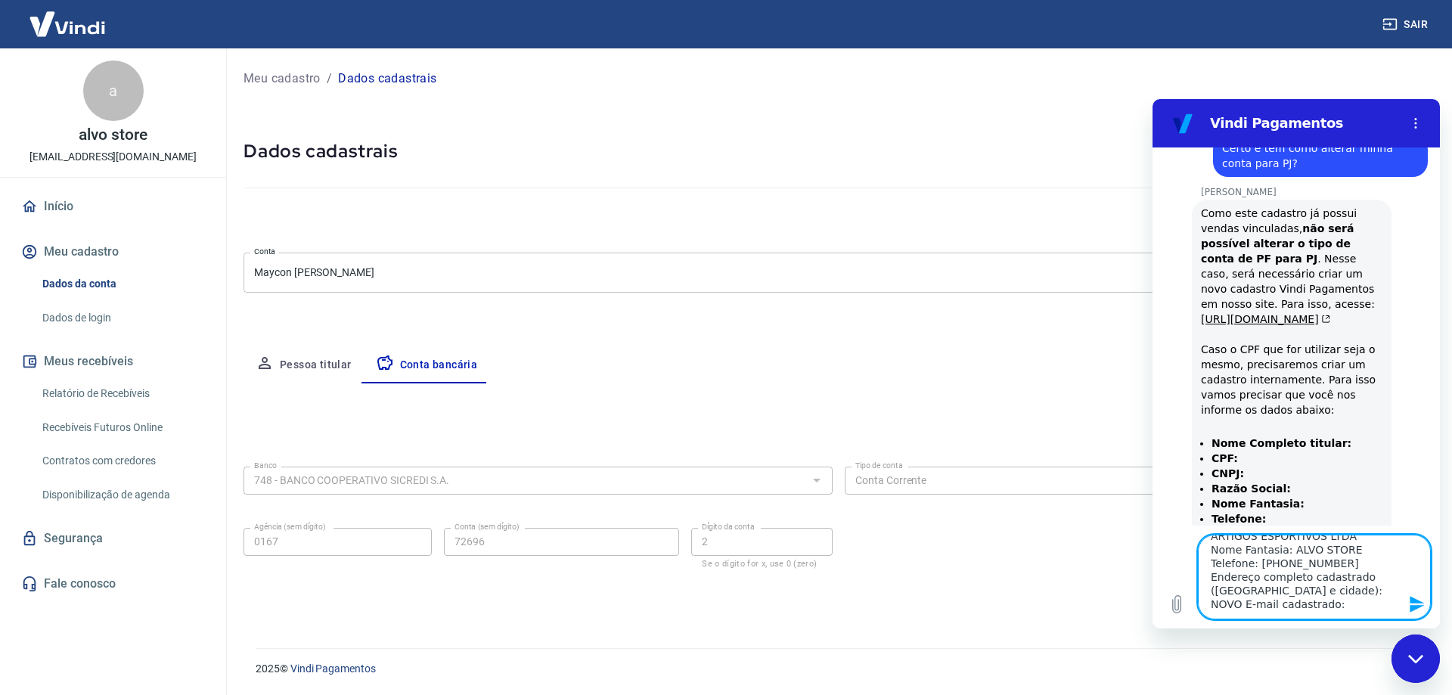
drag, startPoint x: 1357, startPoint y: 591, endPoint x: 1259, endPoint y: 580, distance: 98.9
click at [1259, 580] on textarea "Nome Completo titular: Maycon Cesar Brogliato CPF: 028.621.010-01 CNPJ: 42.178.…" at bounding box center [1314, 577] width 233 height 85
click at [1339, 605] on textarea "Nome Completo titular: Maycon Cesar Brogliato CPF: 028.621.010-01 CNPJ: 42.178.…" at bounding box center [1314, 577] width 233 height 85
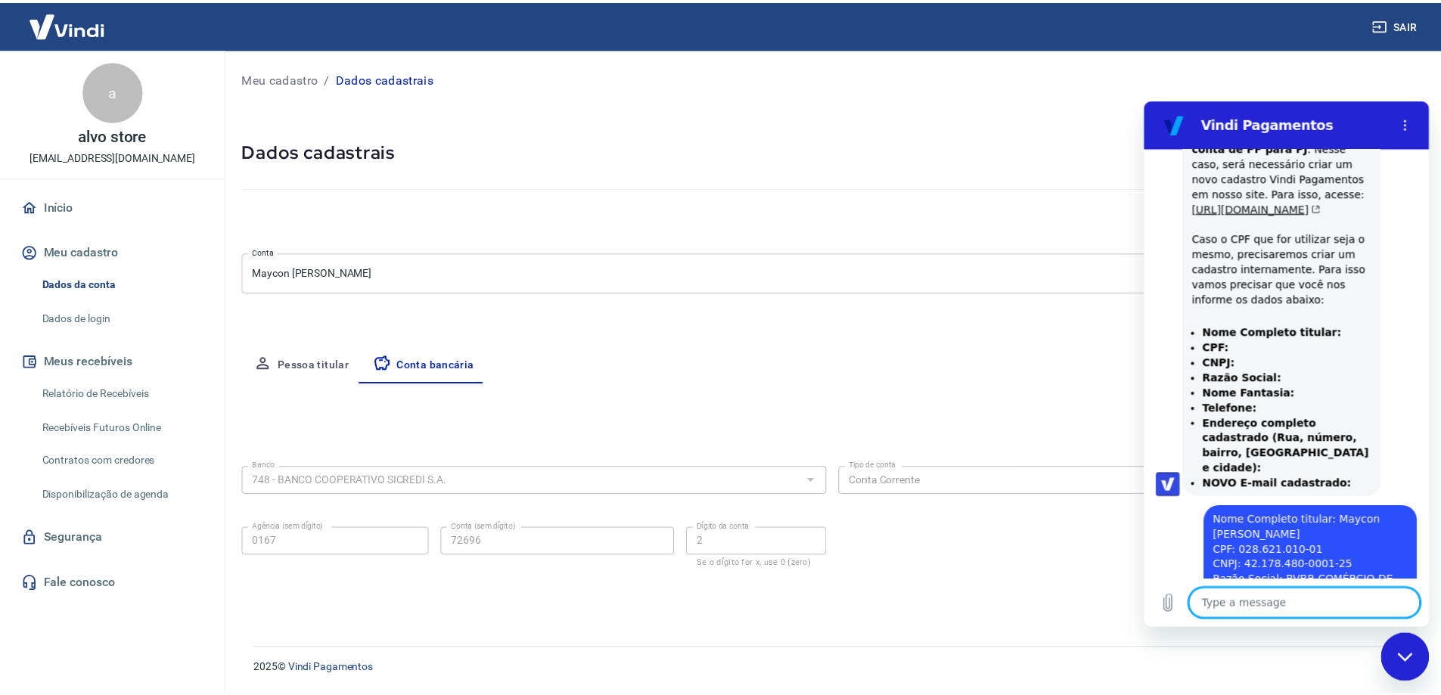
scroll to position [2549, 0]
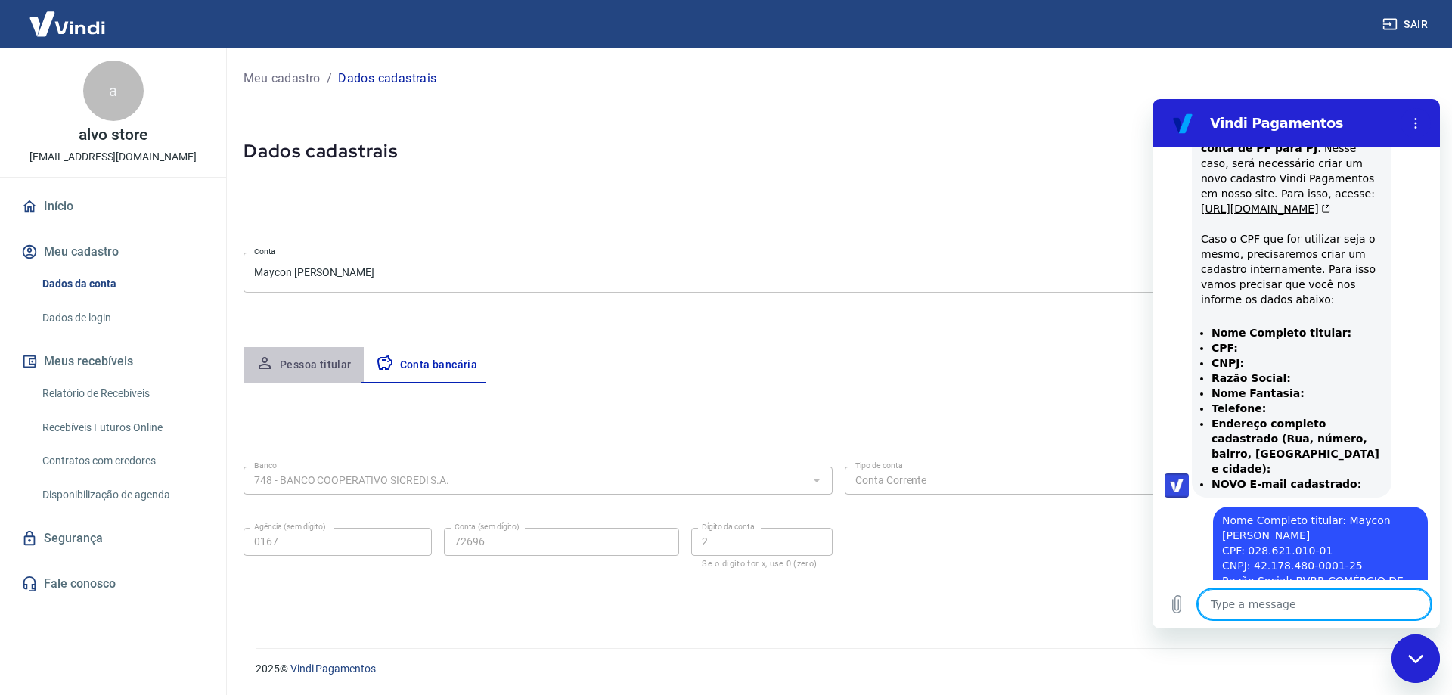
click at [346, 365] on button "Pessoa titular" at bounding box center [304, 365] width 120 height 36
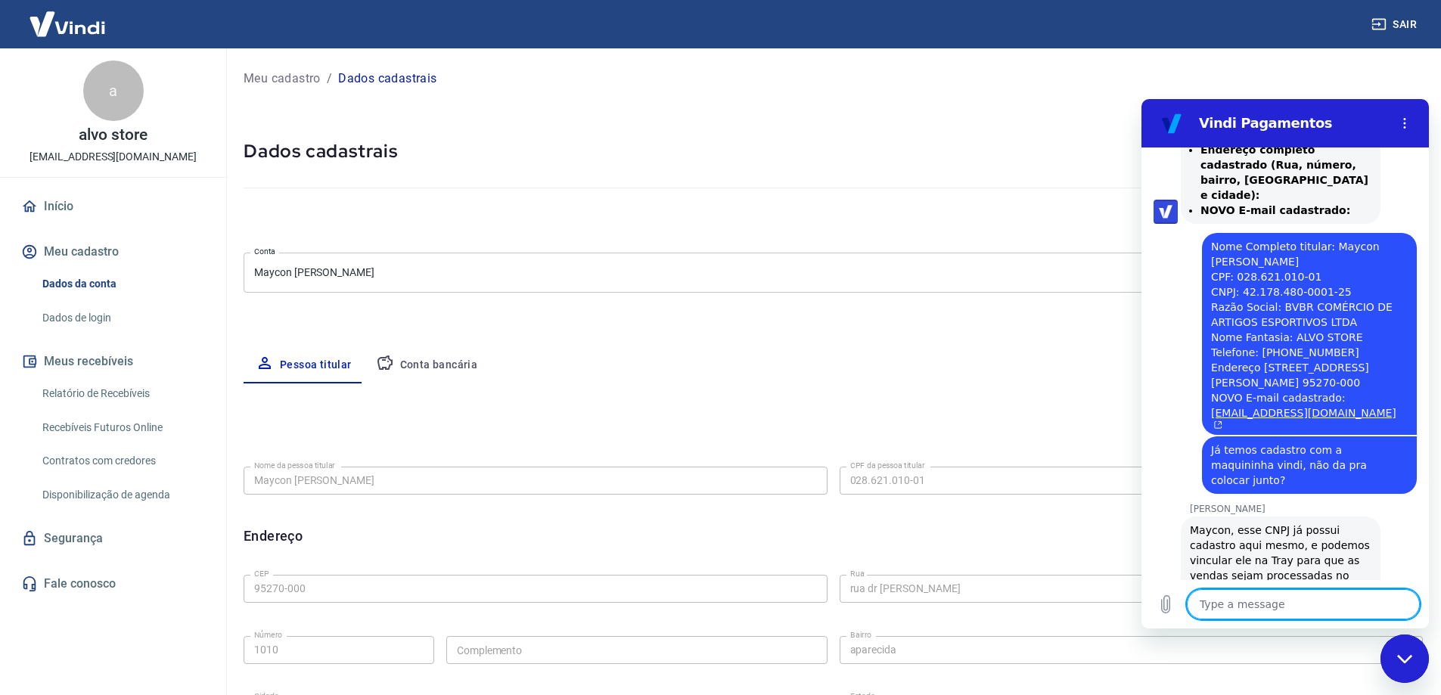
scroll to position [2826, 0]
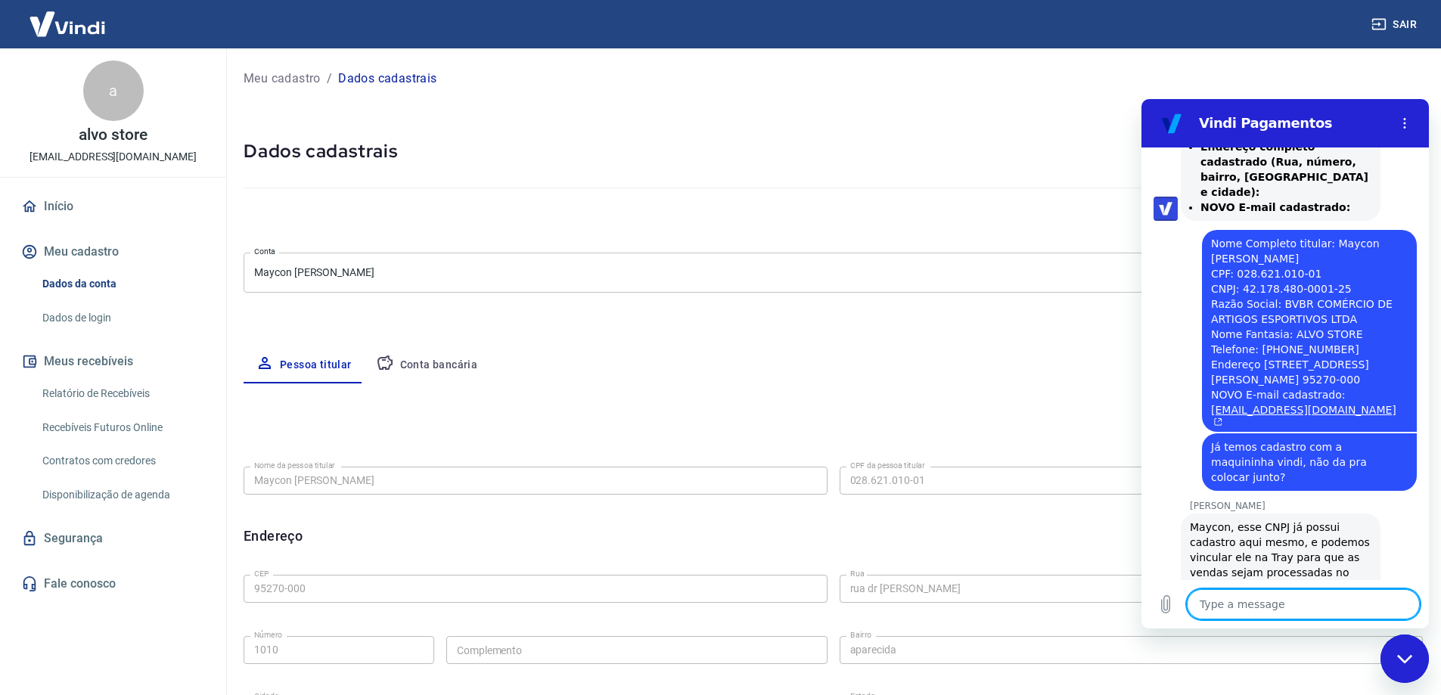
drag, startPoint x: 2545, startPoint y: 787, endPoint x: 1229, endPoint y: 603, distance: 1328.7
click at [1215, 603] on textarea at bounding box center [1303, 604] width 233 height 30
click at [1233, 603] on textarea at bounding box center [1303, 604] width 233 height 30
paste textarea "1073960"
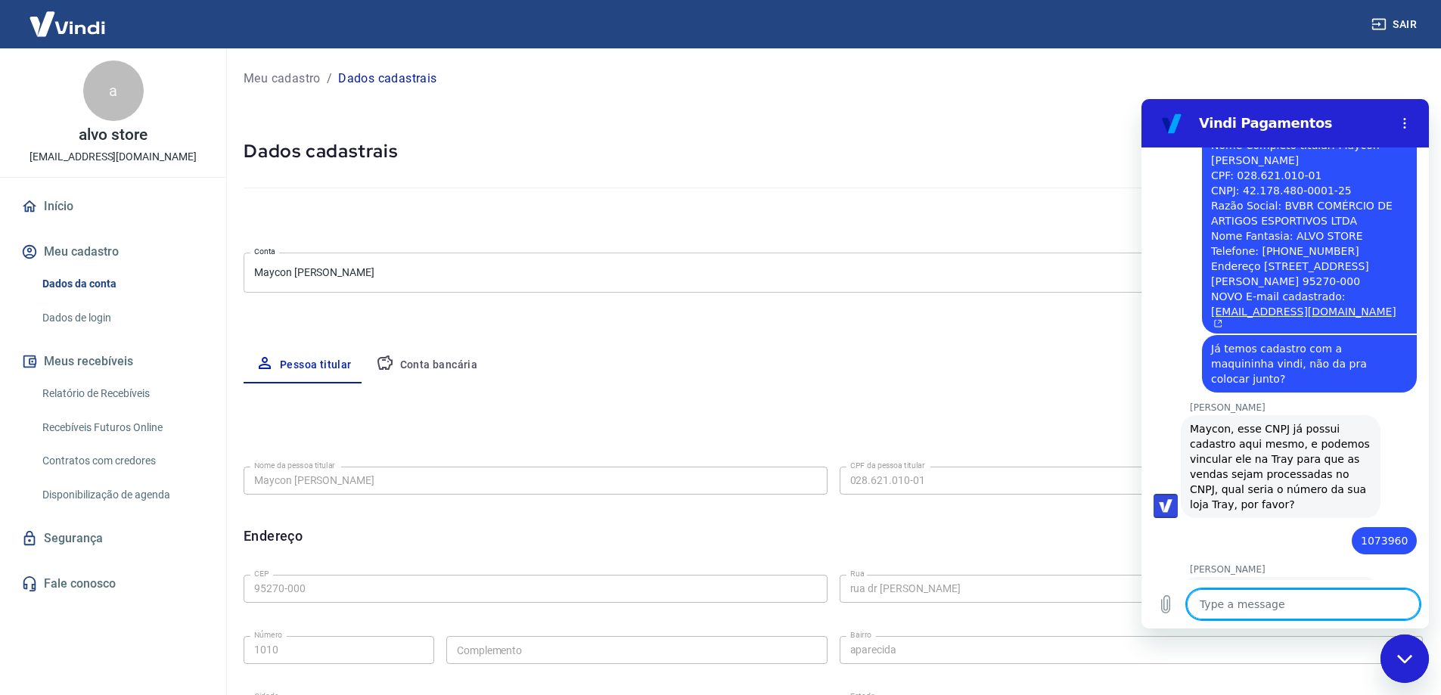
scroll to position [2927, 0]
click at [1233, 608] on textarea at bounding box center [1303, 604] width 233 height 30
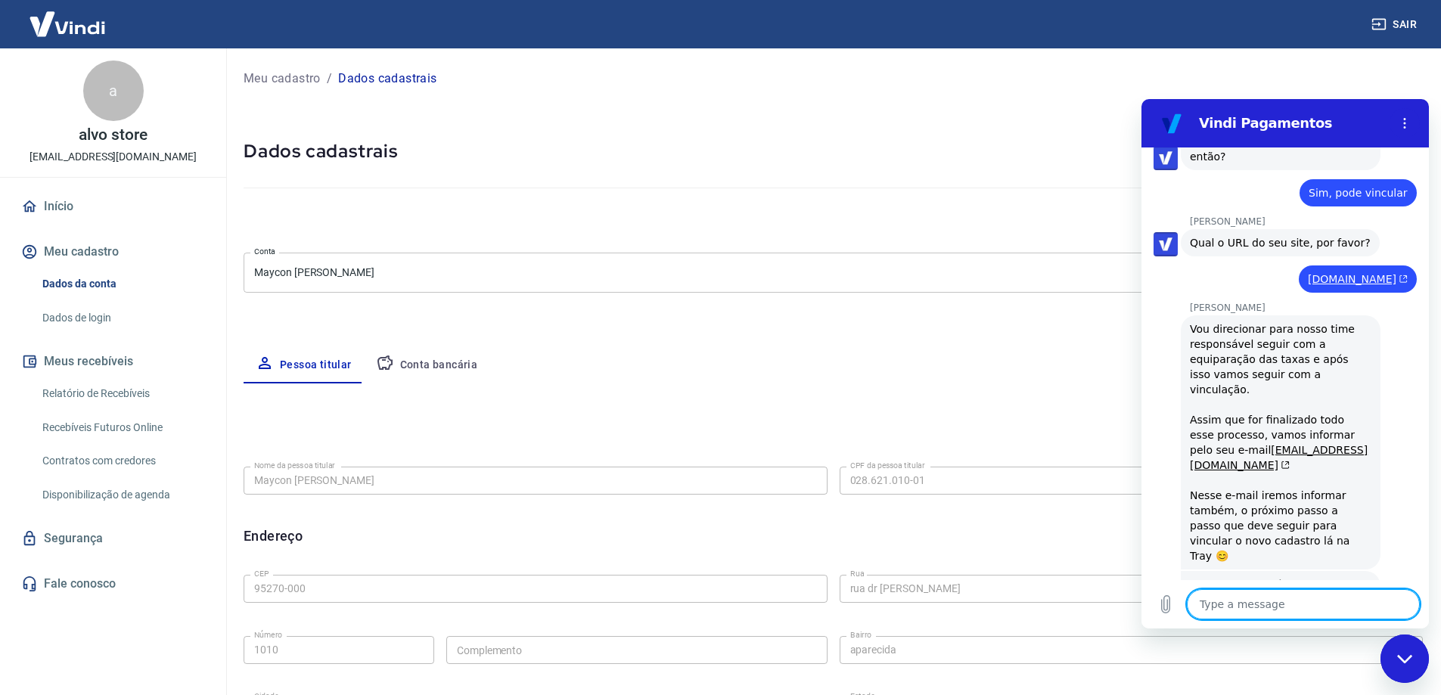
scroll to position [3392, 0]
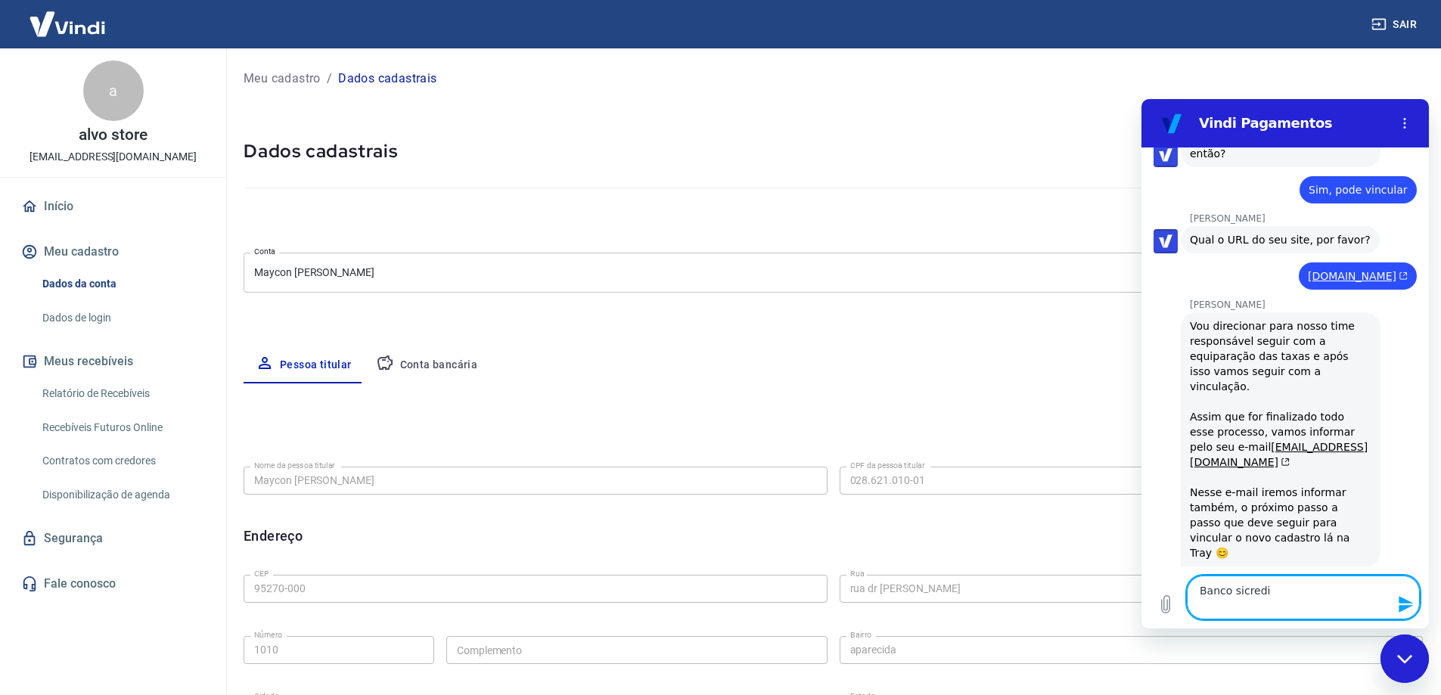
click at [1308, 577] on textarea "Banco sicredi" at bounding box center [1303, 598] width 233 height 44
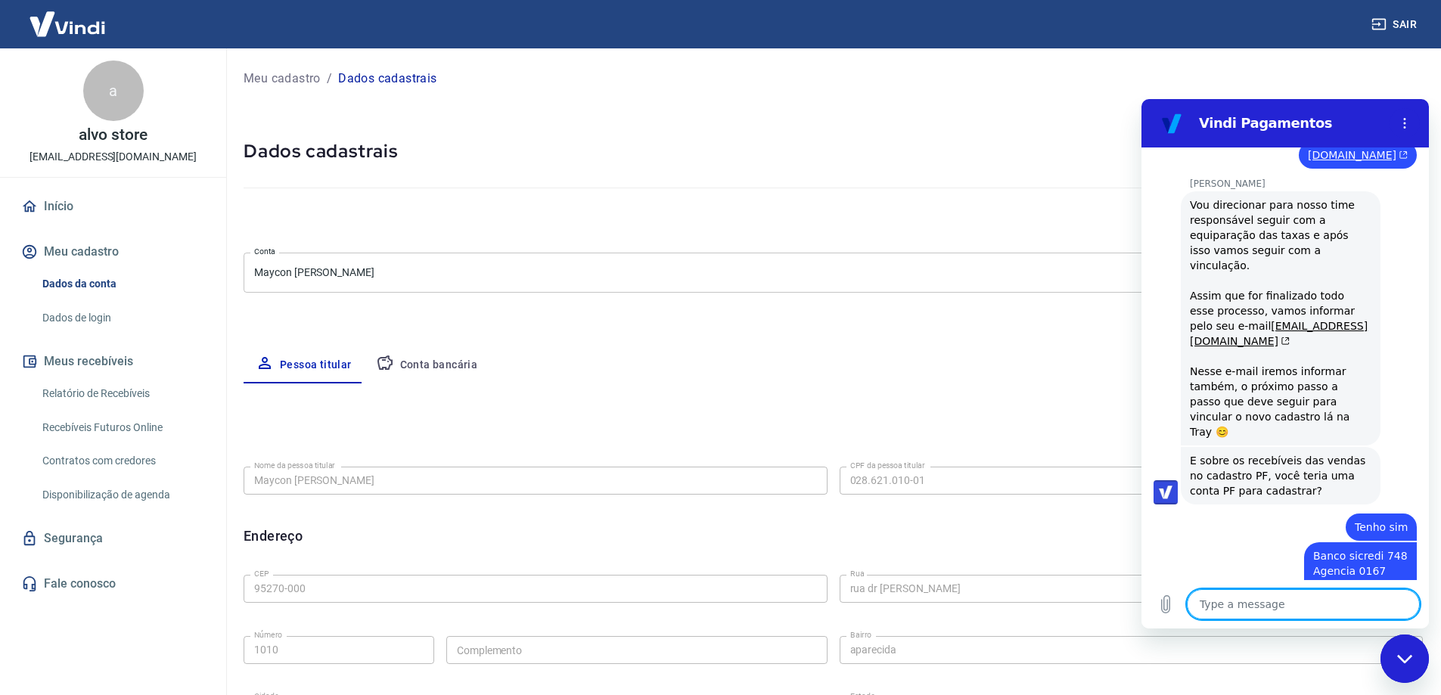
scroll to position [3516, 0]
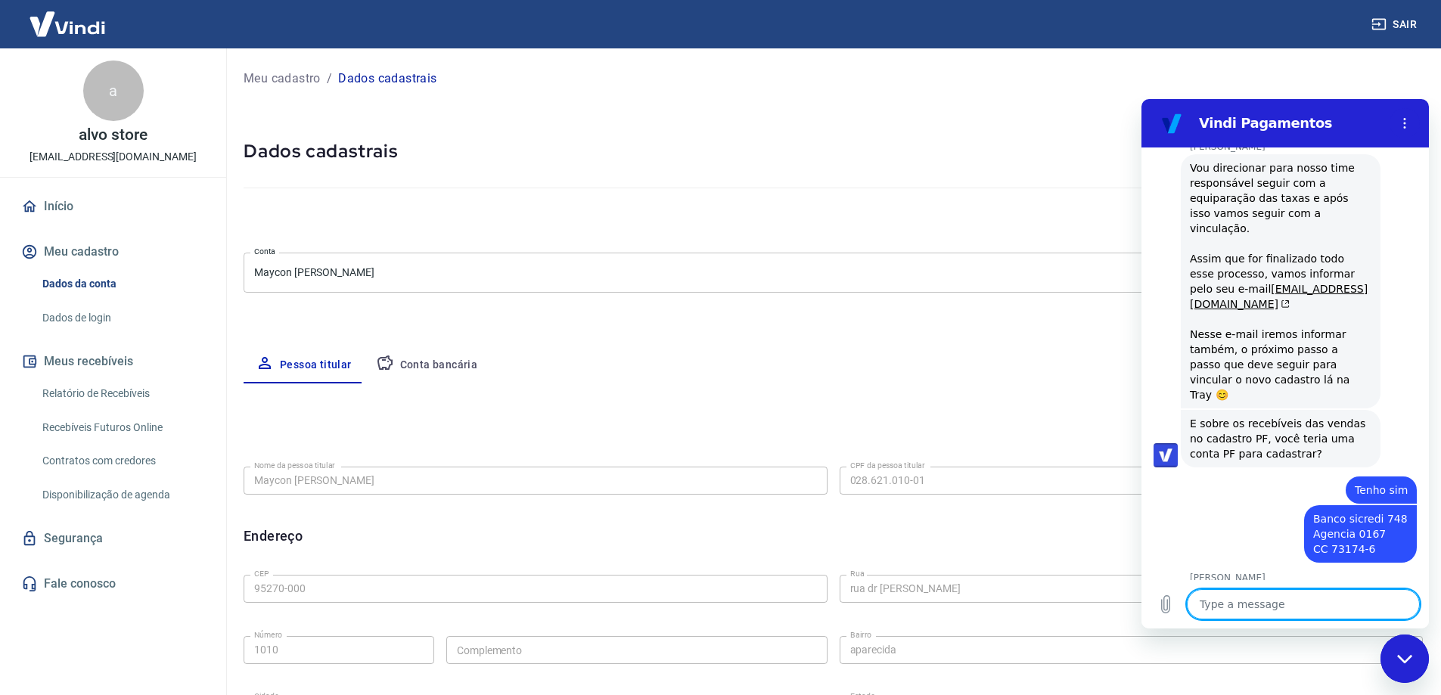
click at [490, 457] on div "Editar nome Nome da pessoa titular Maycon Cesar Brogliato Nome da pessoa titula…" at bounding box center [833, 634] width 1179 height 502
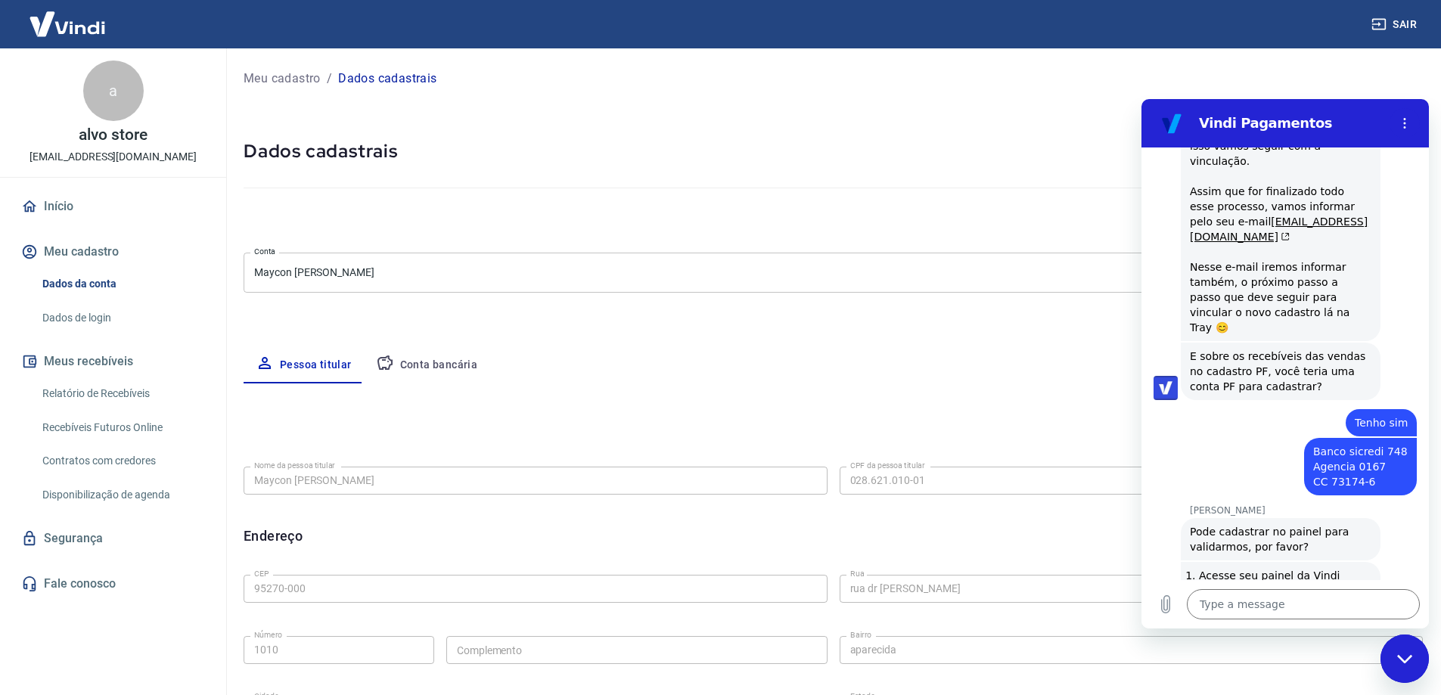
click at [441, 361] on button "Conta bancária" at bounding box center [427, 365] width 126 height 36
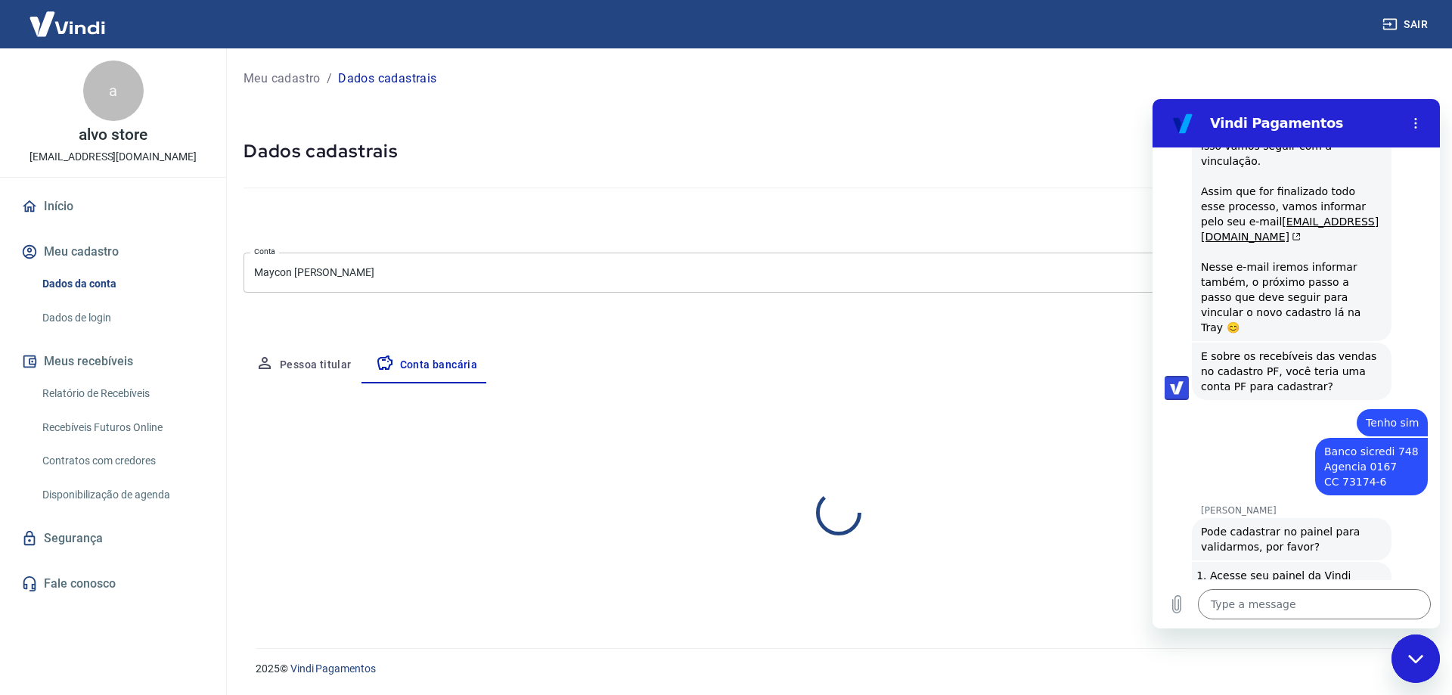
scroll to position [3620, 0]
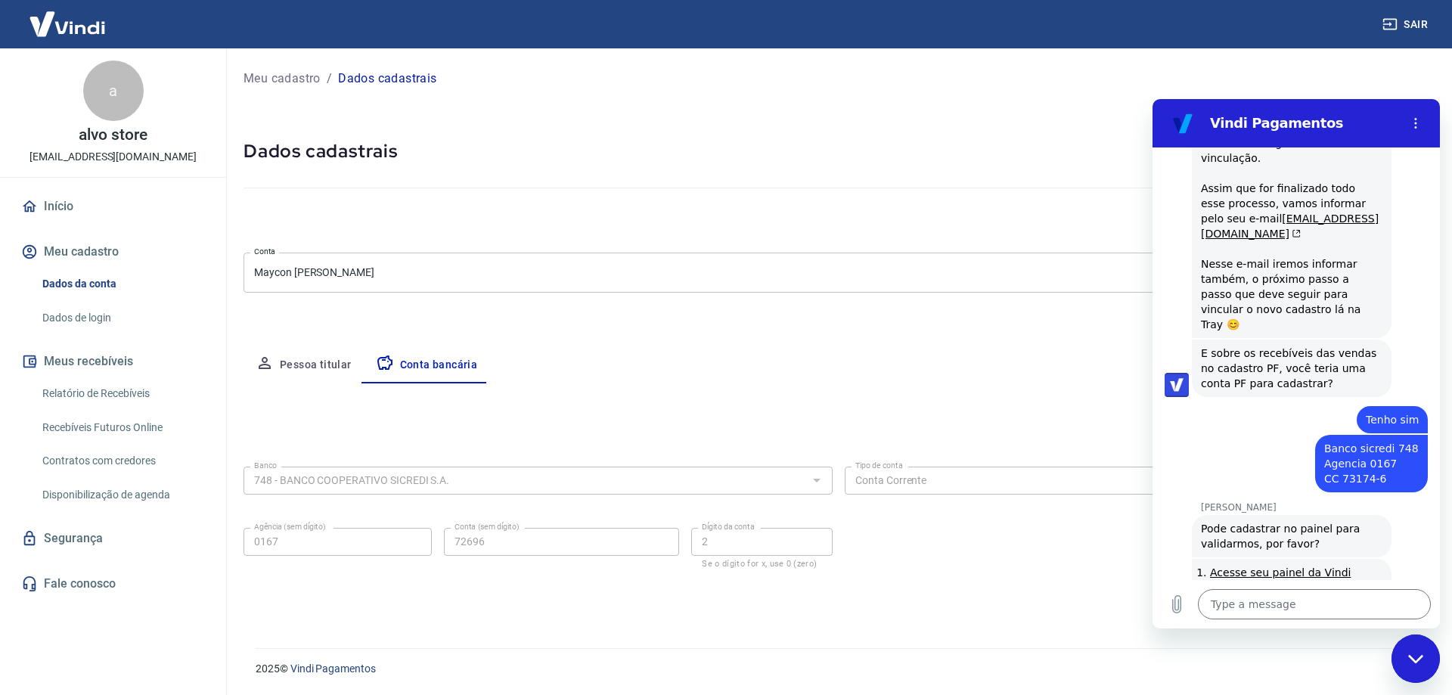
click at [983, 393] on div "Editar conta bancária Banco 748 - BANCO COOPERATIVO SICREDI S.A. Banco Tipo de …" at bounding box center [839, 497] width 1190 height 228
click at [707, 334] on div "Meu cadastro / Dados cadastrais Dados cadastrais Cancelar conta Conta Maycon Ce…" at bounding box center [838, 339] width 1227 height 582
click at [1427, 659] on div "Close messaging window" at bounding box center [1415, 658] width 45 height 45
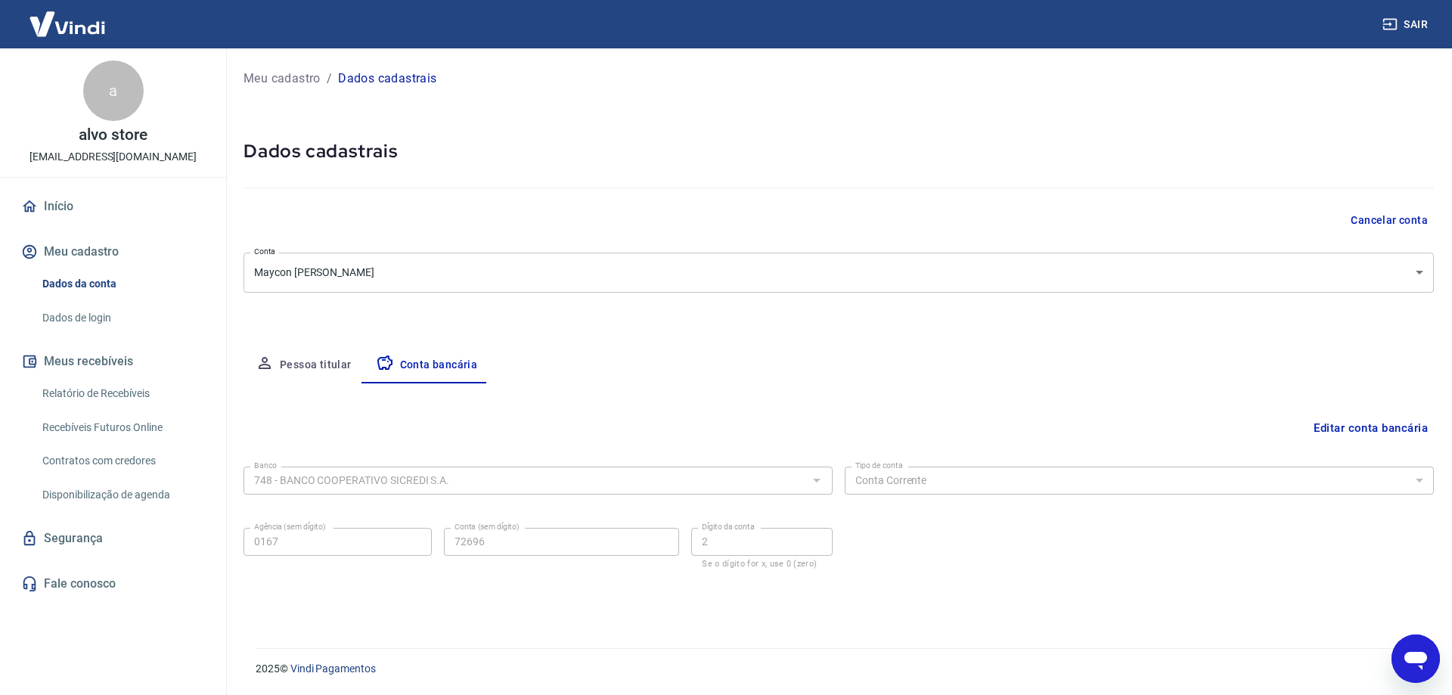
click at [1427, 659] on icon "Open messaging window" at bounding box center [1415, 658] width 27 height 27
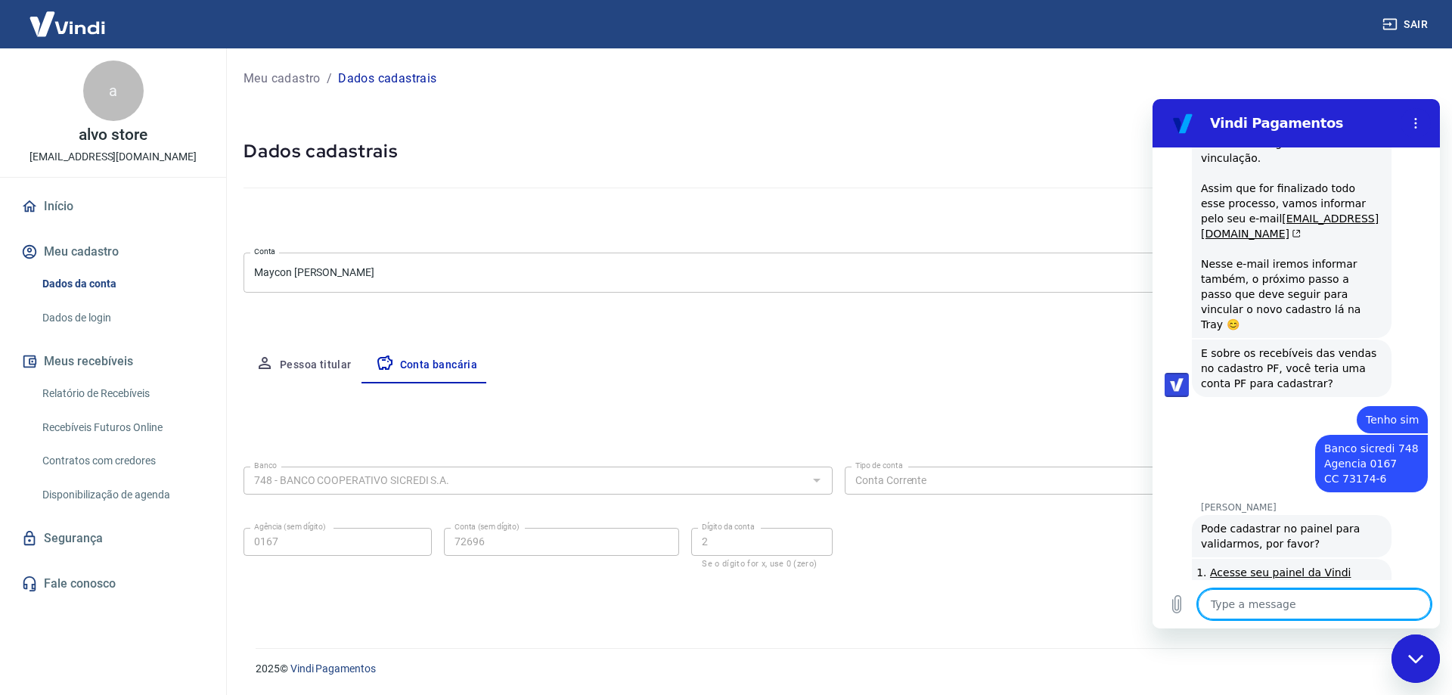
click at [1427, 659] on div "Close messaging window" at bounding box center [1415, 658] width 45 height 45
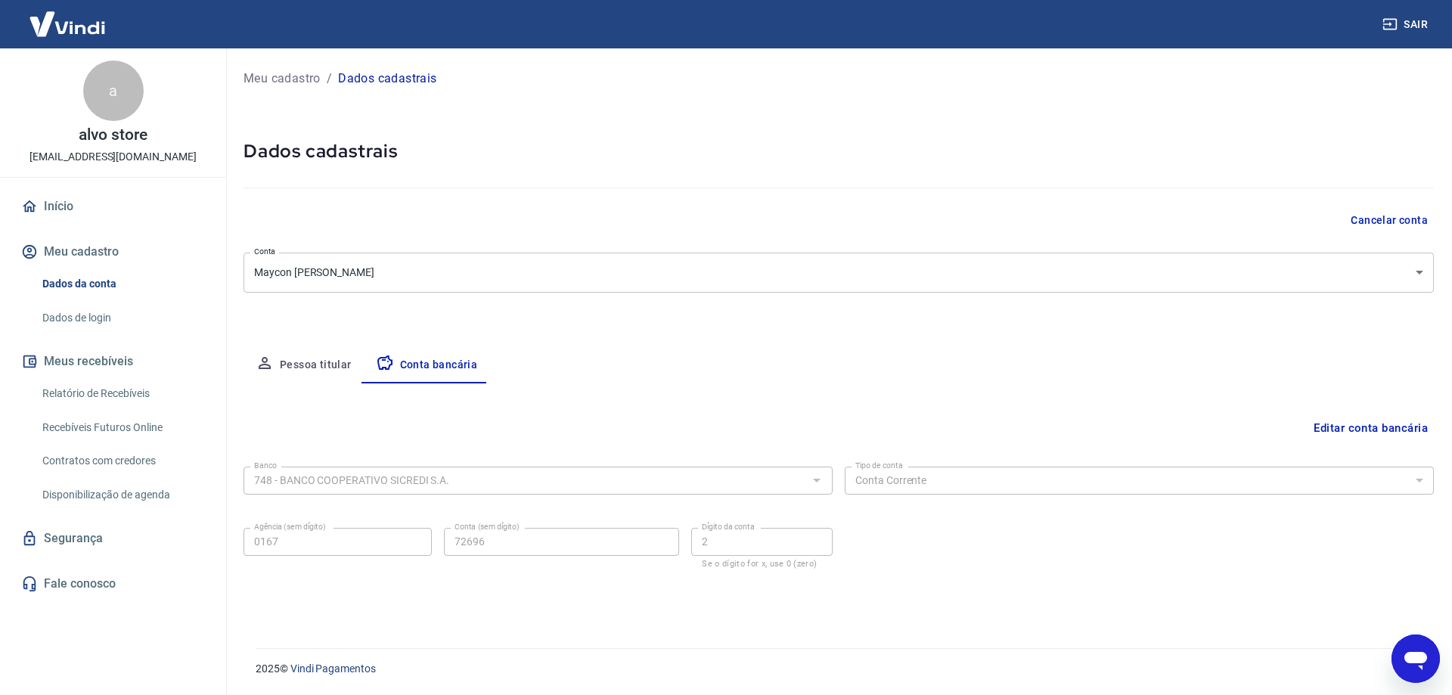
click at [1382, 424] on button "Editar conta bancária" at bounding box center [1371, 428] width 126 height 29
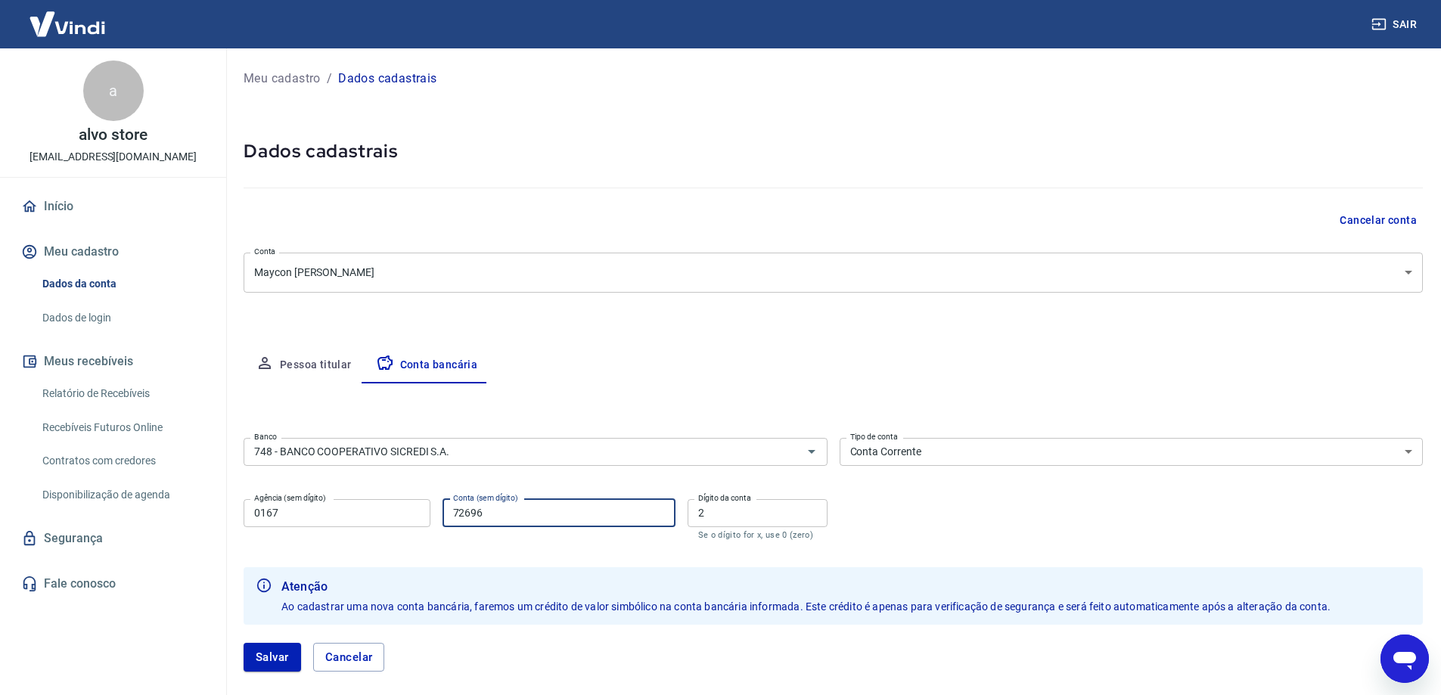
drag, startPoint x: 501, startPoint y: 515, endPoint x: 426, endPoint y: 515, distance: 74.9
click at [426, 515] on div "Agência (sem dígito) 0167 Agência (sem dígito) Conta (sem dígito) 72696 Conta (…" at bounding box center [536, 518] width 584 height 50
click at [253, 650] on button "Salvar" at bounding box center [272, 657] width 57 height 29
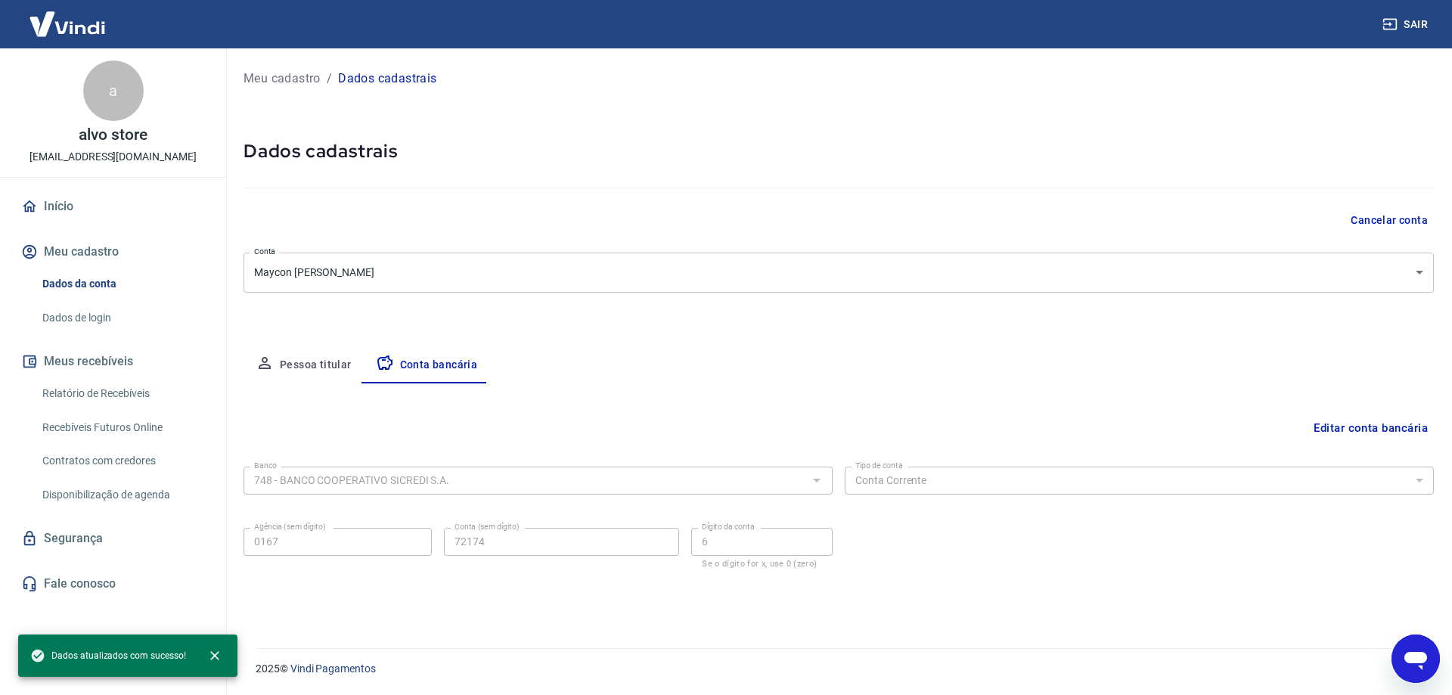
click at [723, 325] on div "Meu cadastro / Dados cadastrais Dados cadastrais Cancelar conta Conta Maycon Ce…" at bounding box center [838, 339] width 1227 height 582
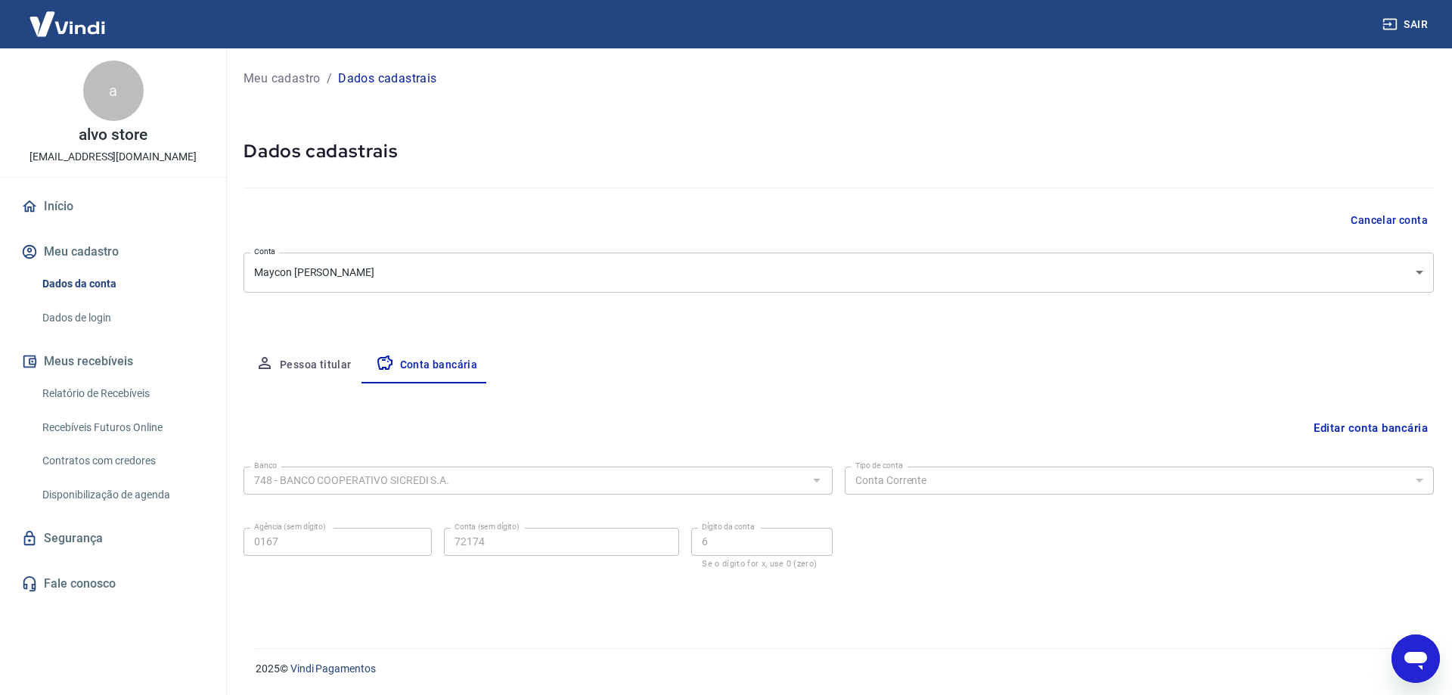
click at [1400, 652] on div "Open messaging window" at bounding box center [1415, 658] width 45 height 45
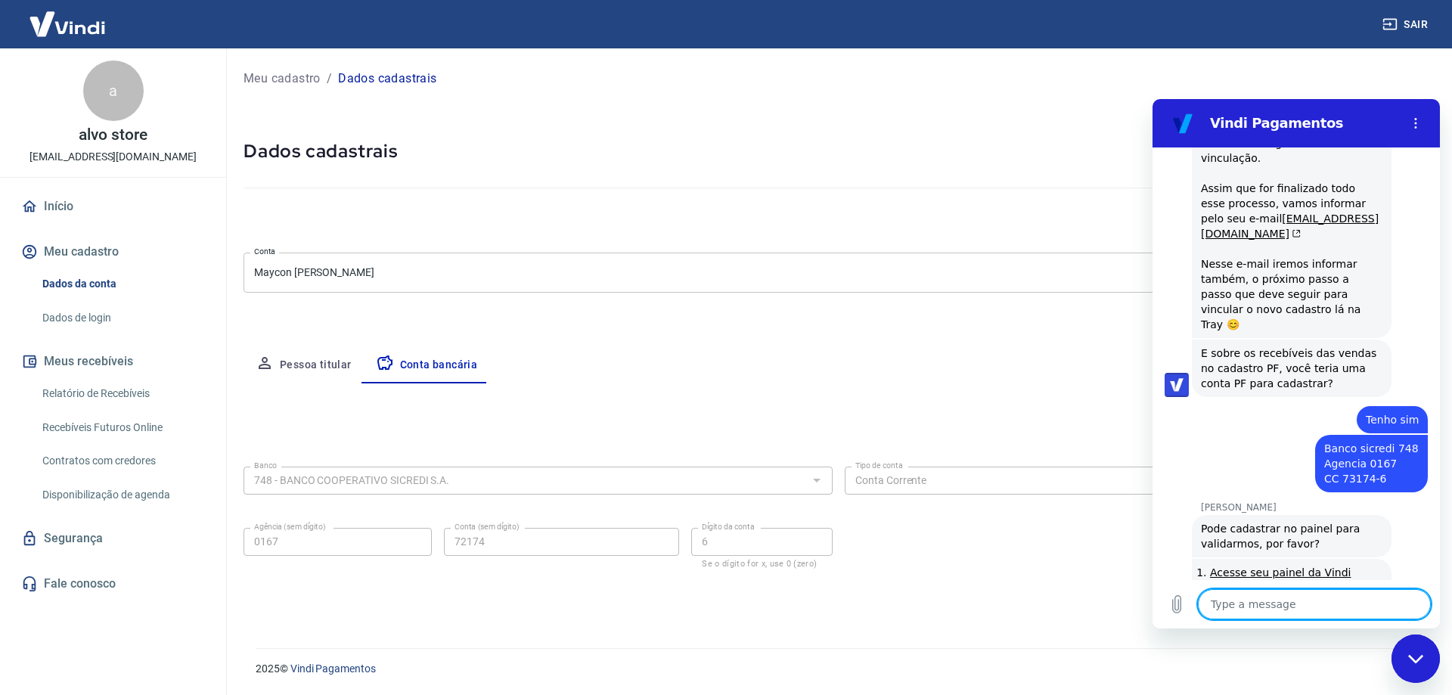
click at [1314, 607] on textarea at bounding box center [1314, 604] width 233 height 30
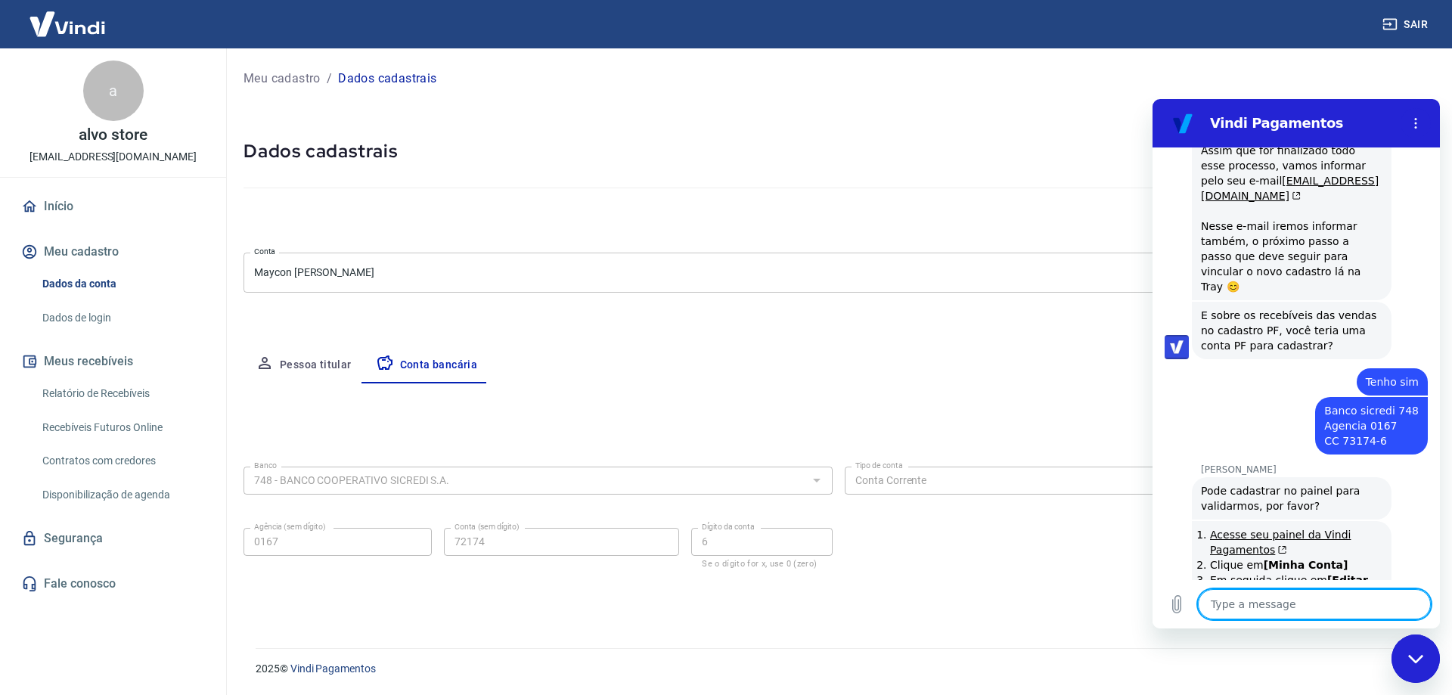
scroll to position [3657, 0]
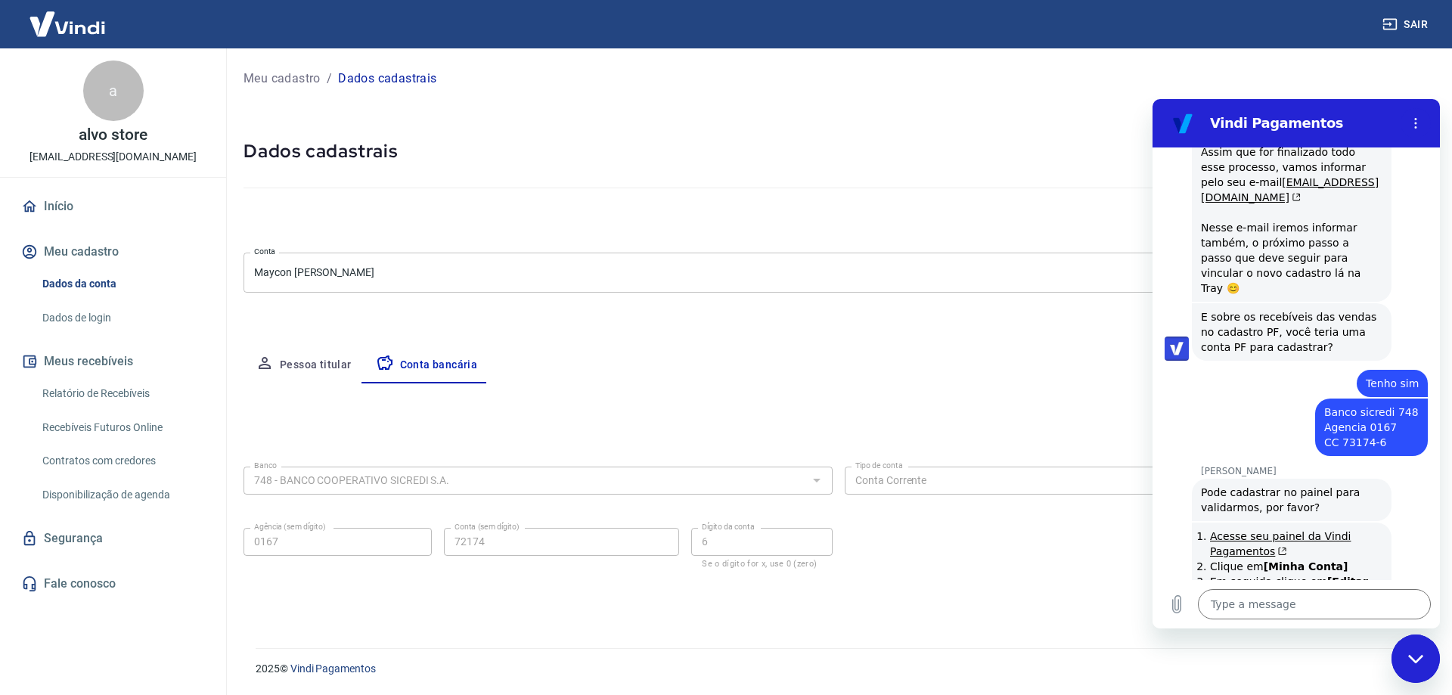
click at [951, 340] on div "Meu cadastro / Dados cadastrais Dados cadastrais Cancelar conta Conta Maycon Ce…" at bounding box center [838, 339] width 1227 height 582
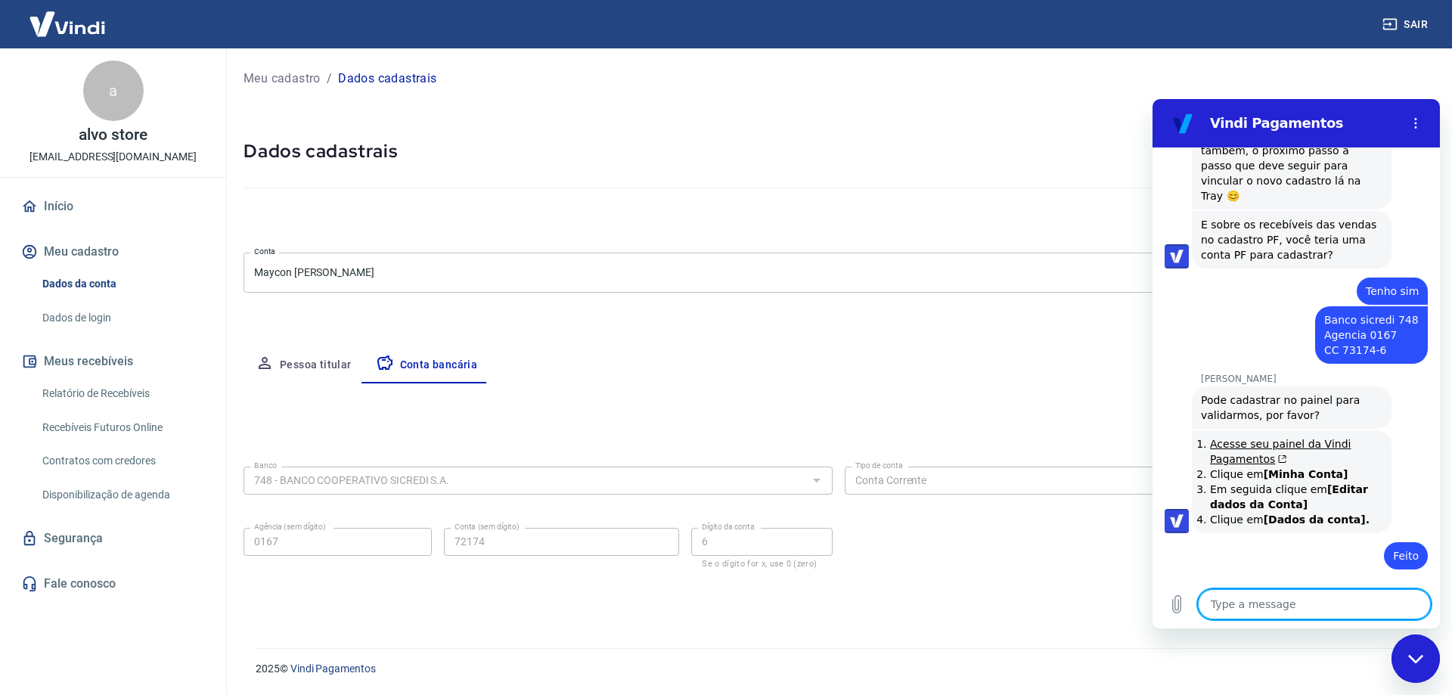
scroll to position [3752, 0]
click at [811, 378] on div "Pessoa titular Conta bancária" at bounding box center [839, 365] width 1190 height 36
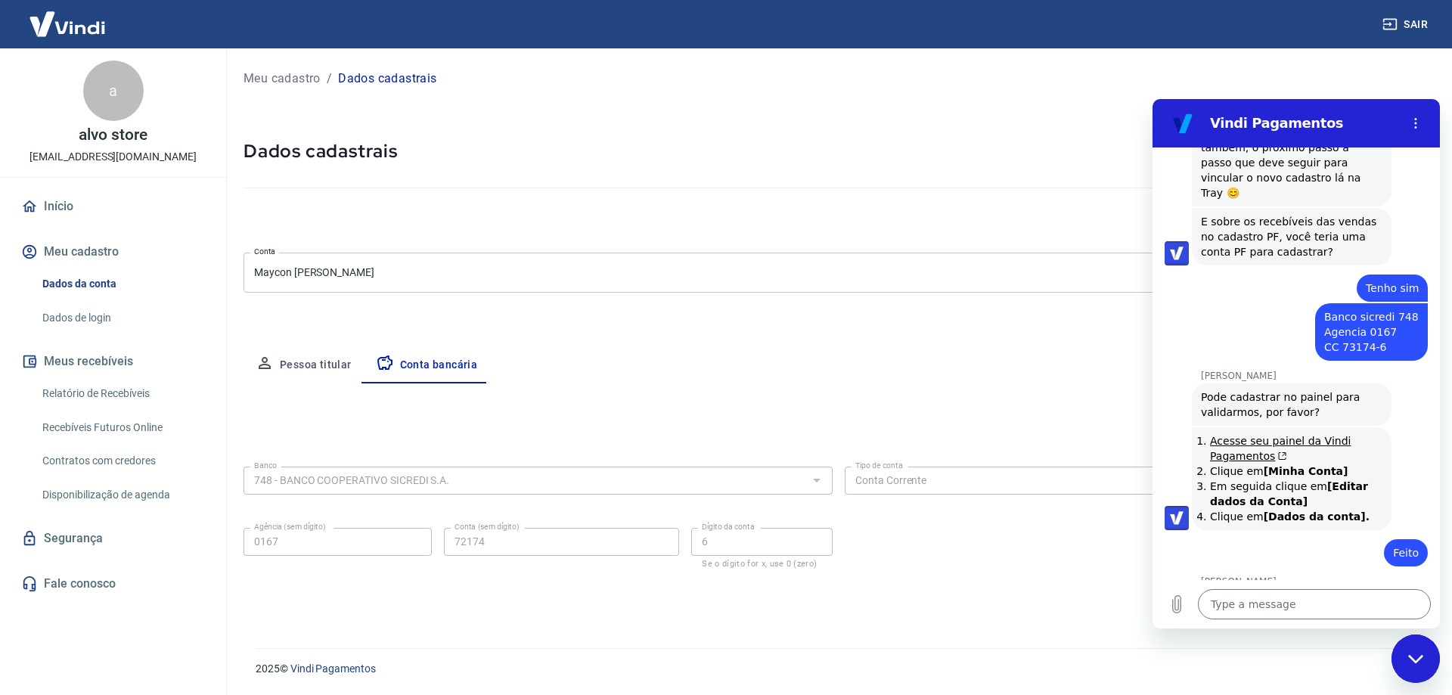
click at [870, 344] on div "Meu cadastro / Dados cadastrais Dados cadastrais Cancelar conta Conta Maycon Ce…" at bounding box center [838, 339] width 1227 height 582
click at [1288, 125] on h2 "Vindi Pagamentos" at bounding box center [1302, 123] width 185 height 18
click at [1413, 647] on div "Close messaging window" at bounding box center [1415, 658] width 45 height 45
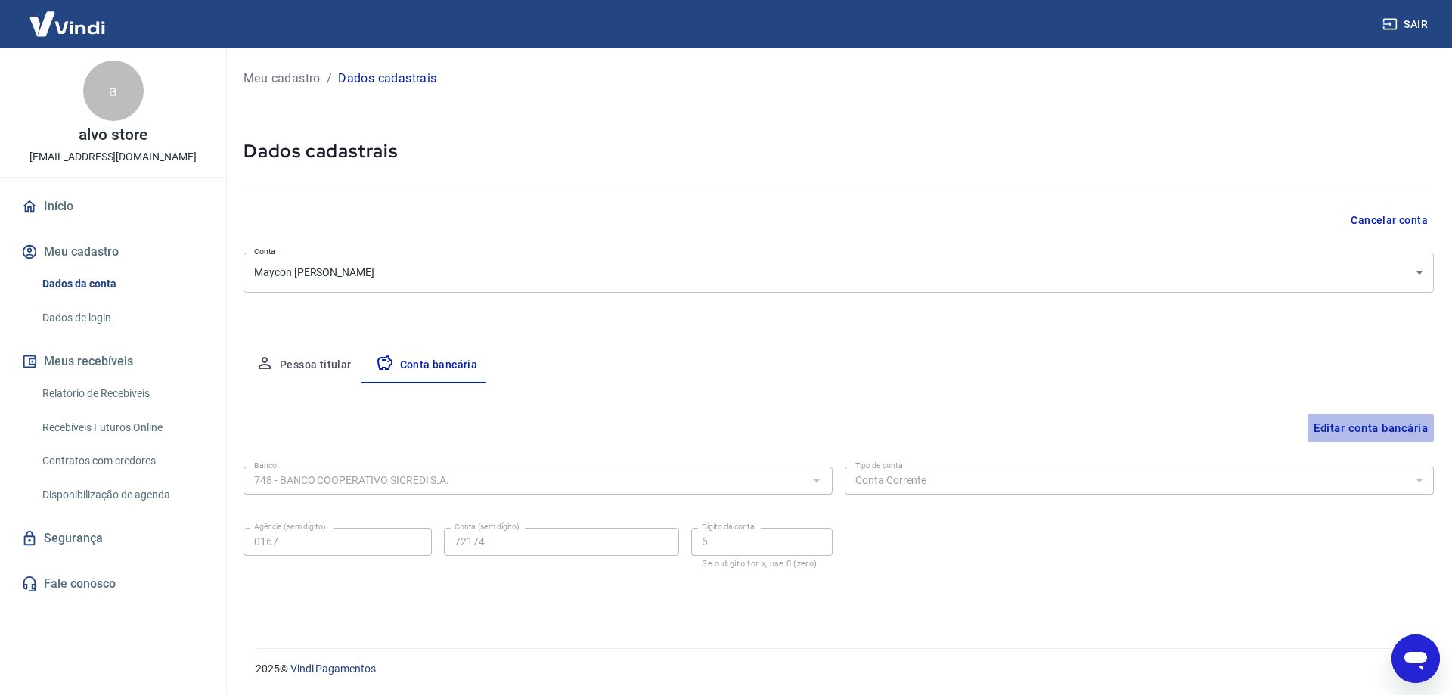
click at [1368, 424] on button "Editar conta bancária" at bounding box center [1371, 428] width 126 height 29
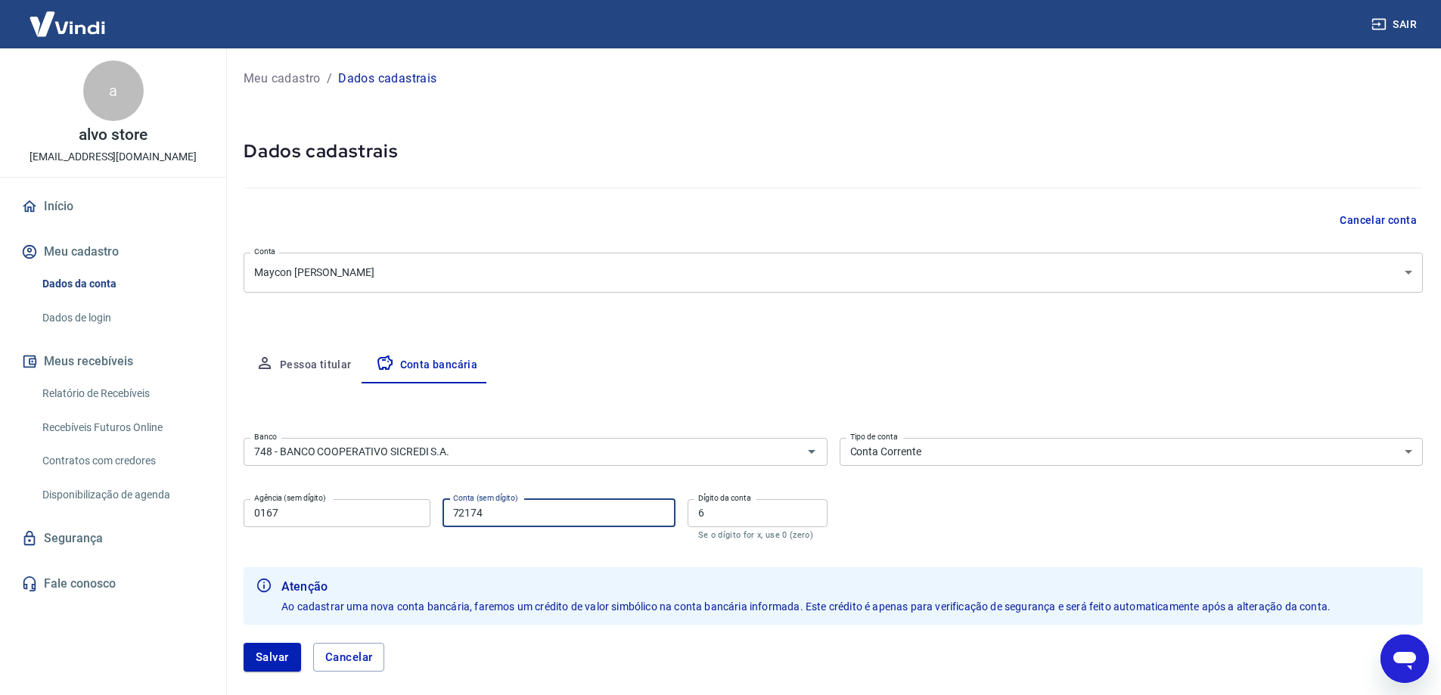
drag, startPoint x: 461, startPoint y: 506, endPoint x: 495, endPoint y: 507, distance: 34.1
click at [462, 507] on input "72174" at bounding box center [558, 513] width 233 height 28
click at [260, 656] on button "Salvar" at bounding box center [272, 657] width 57 height 29
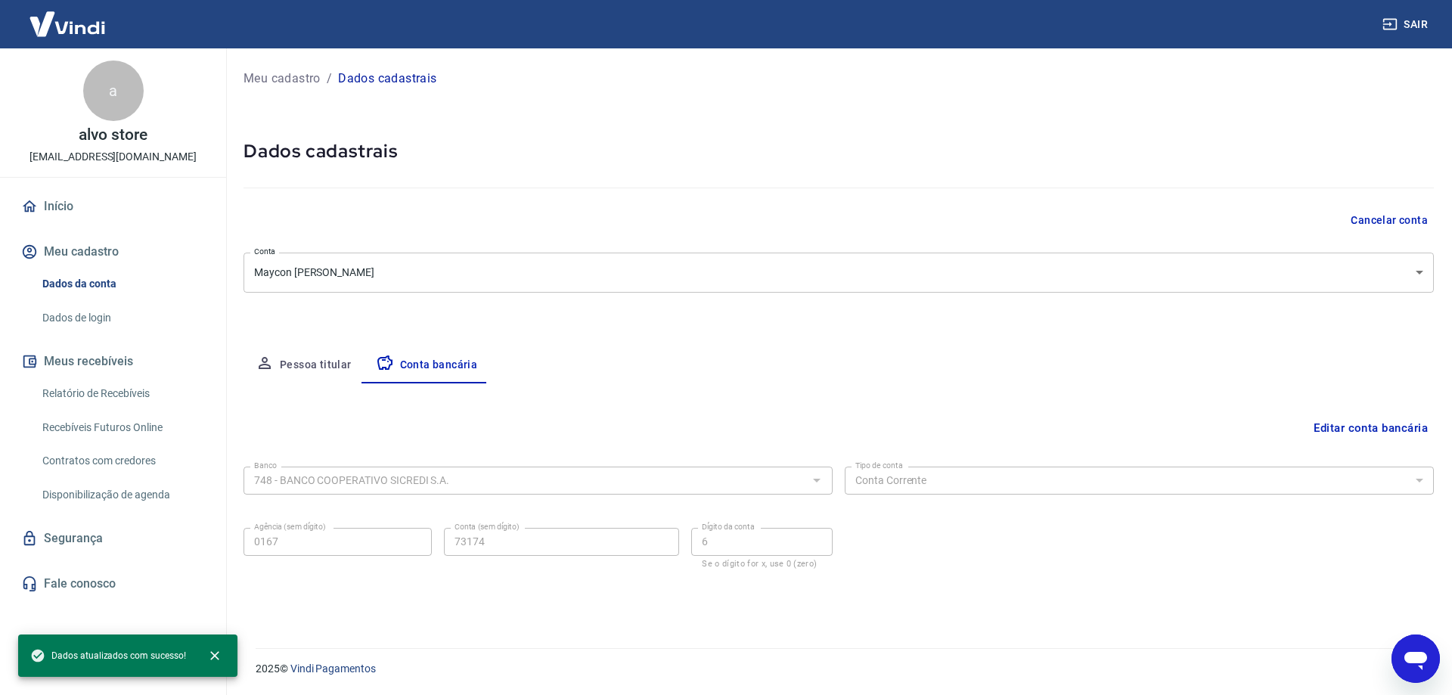
click at [1396, 643] on div "2025 © Vindi Pagamentos" at bounding box center [835, 662] width 1196 height 65
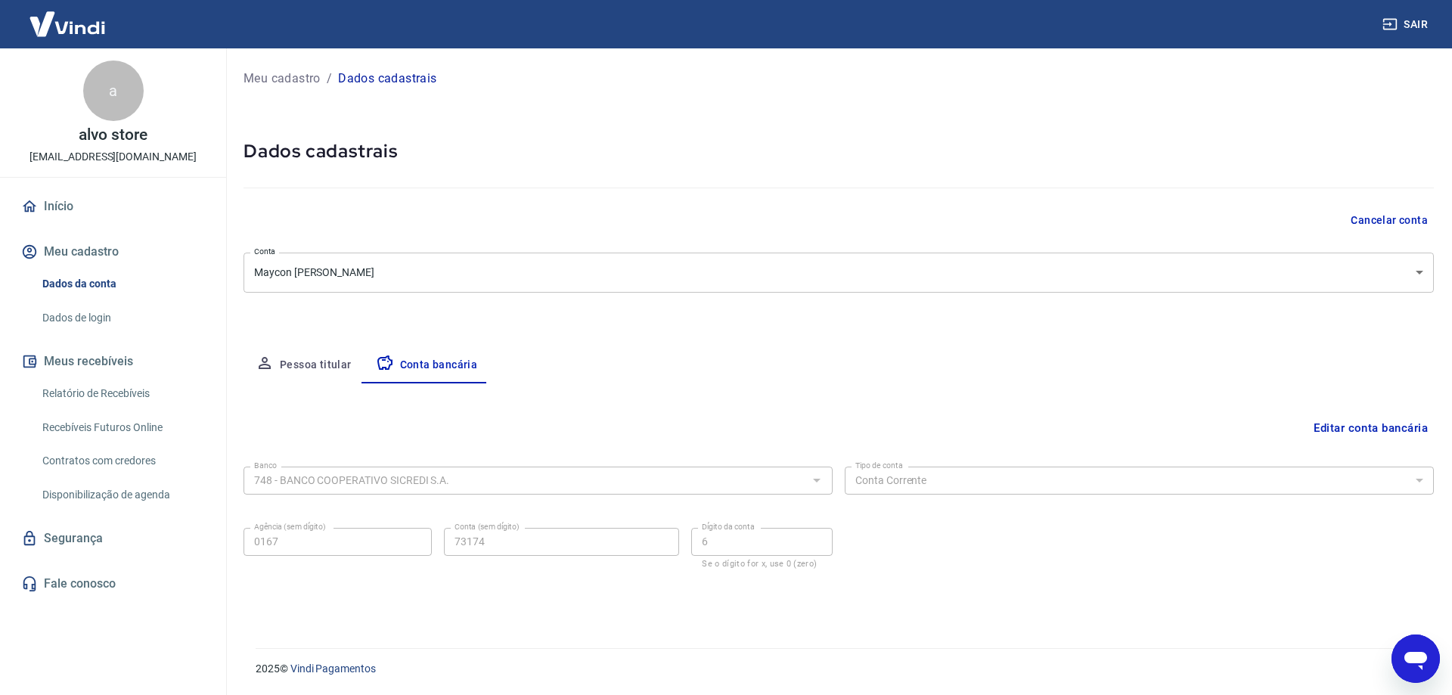
click at [1415, 659] on icon "Open messaging window" at bounding box center [1415, 661] width 23 height 18
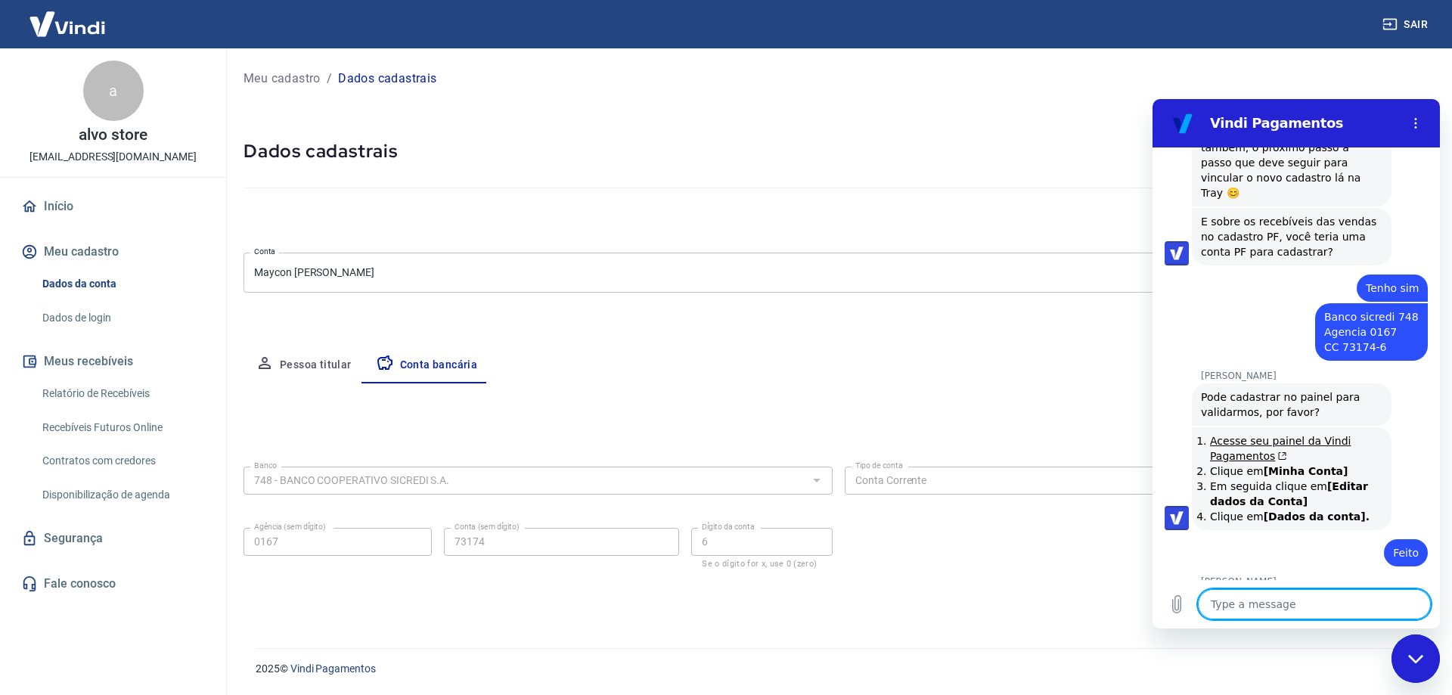
drag, startPoint x: 1277, startPoint y: 601, endPoint x: 1292, endPoint y: 584, distance: 23.1
click at [1277, 601] on textarea at bounding box center [1314, 604] width 233 height 30
drag, startPoint x: 1294, startPoint y: 519, endPoint x: 1333, endPoint y: 520, distance: 39.4
click at [1333, 597] on span "No painel foi cadastrado 72174-6 e aqui você informou 73174-6, pode validar qua…" at bounding box center [1291, 625] width 180 height 57
copy span "73174-6"
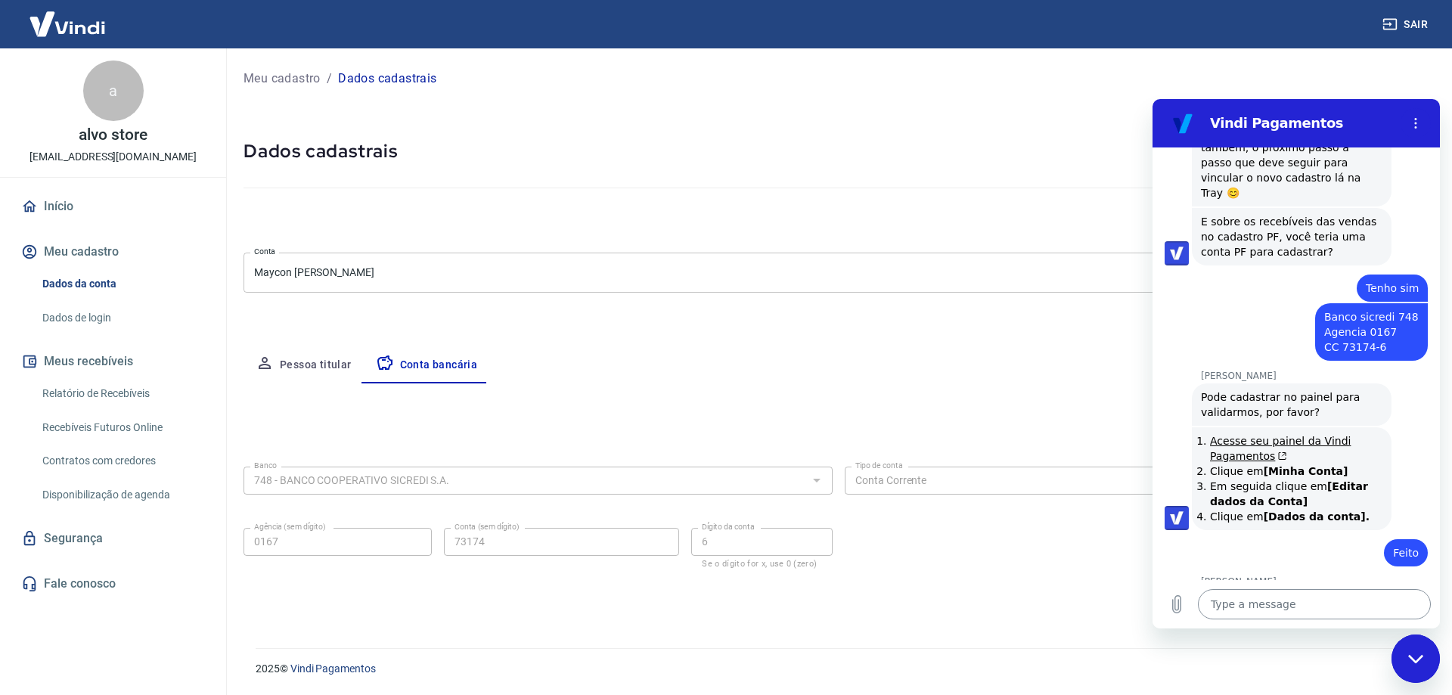
click at [1253, 600] on textarea at bounding box center [1314, 604] width 233 height 30
paste textarea "73174-6"
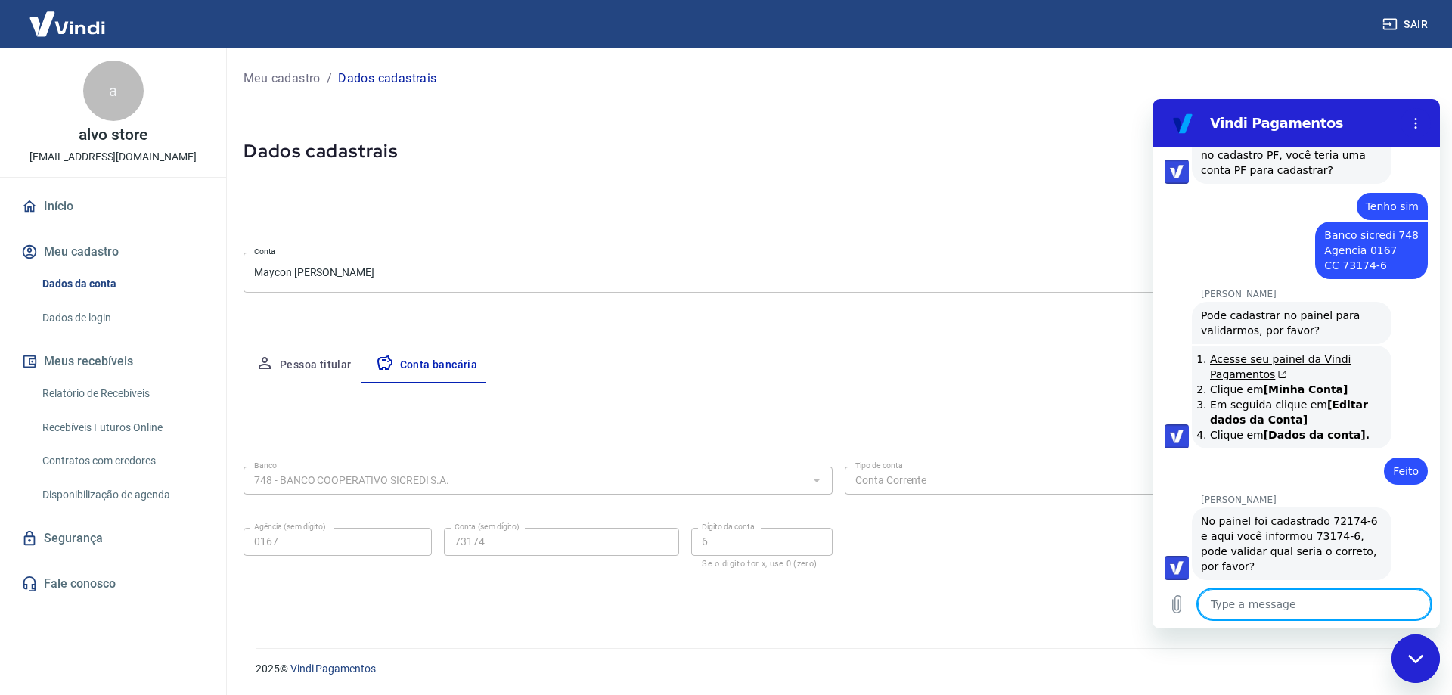
scroll to position [3832, 0]
click at [1115, 625] on div "Meu cadastro / Dados cadastrais Dados cadastrais Cancelar conta Conta Maycon Ce…" at bounding box center [838, 339] width 1227 height 582
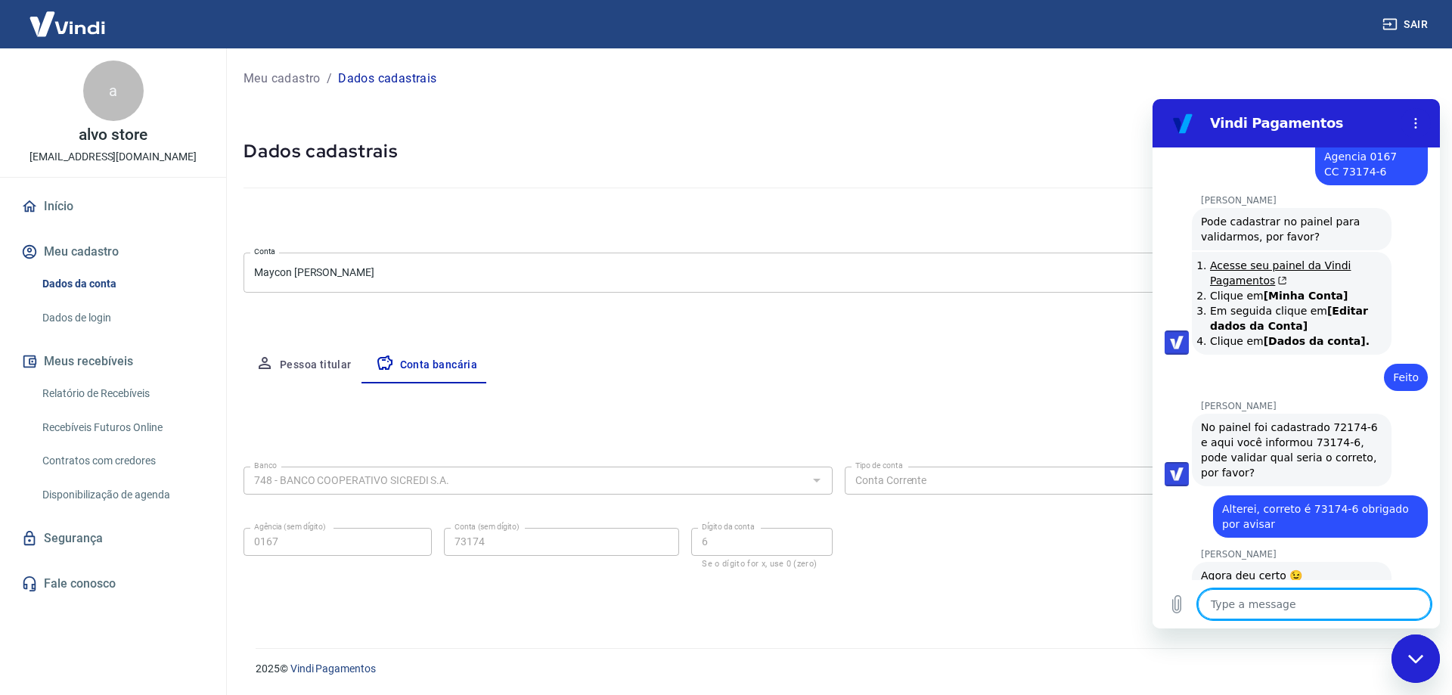
click at [607, 148] on h5 "Dados cadastrais" at bounding box center [839, 151] width 1190 height 24
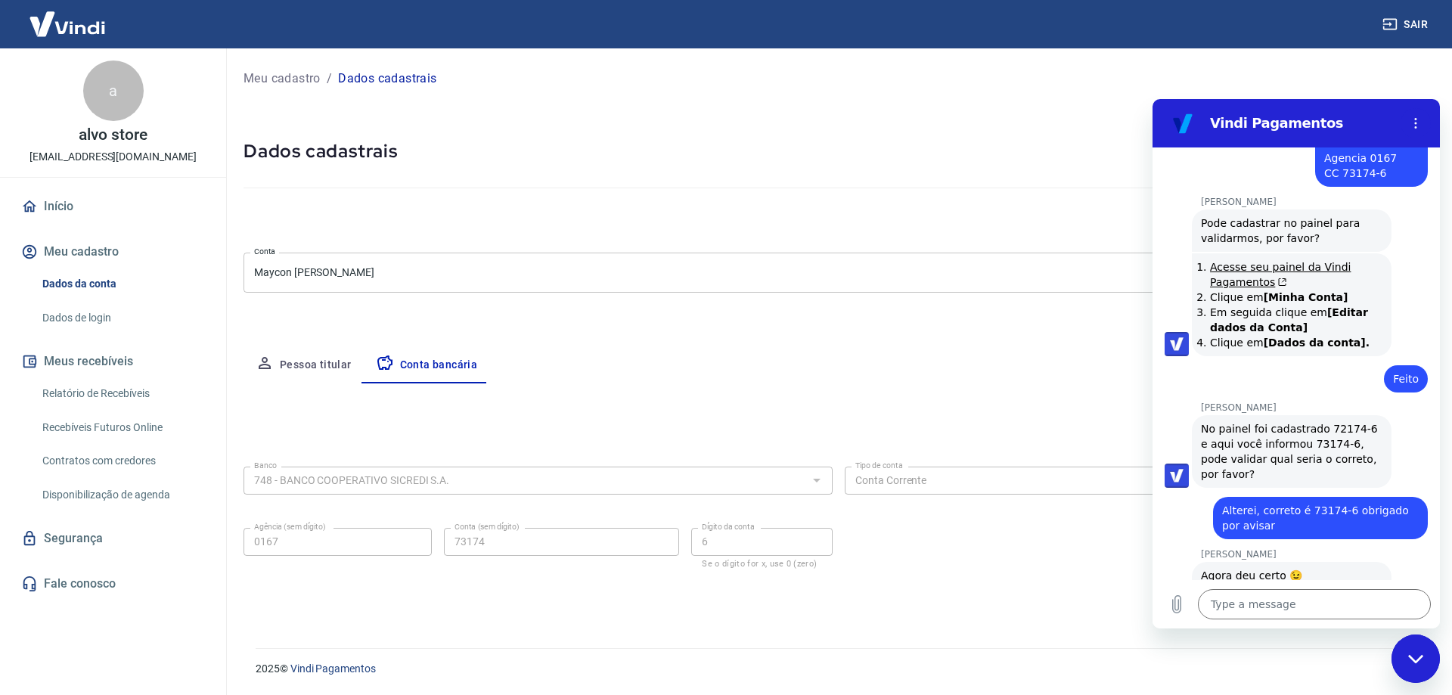
scroll to position [3929, 0]
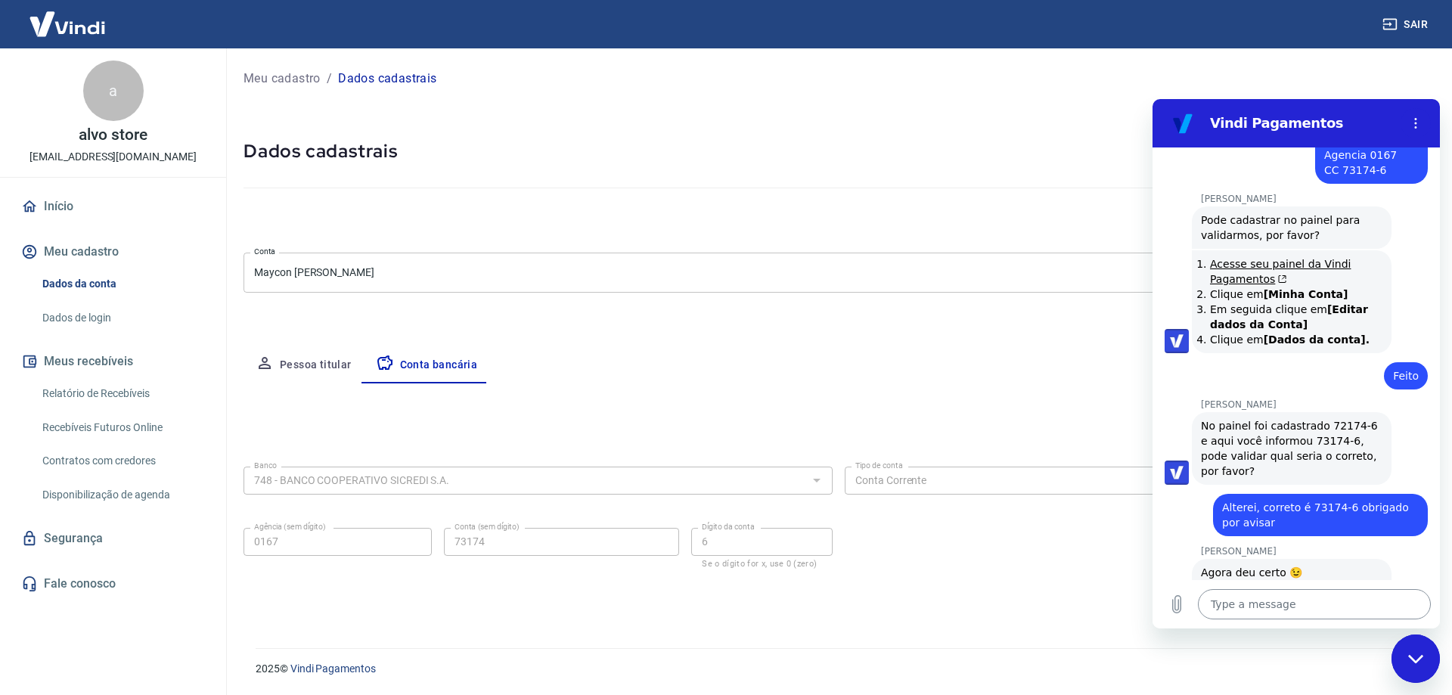
click at [1237, 591] on textarea at bounding box center [1314, 604] width 233 height 30
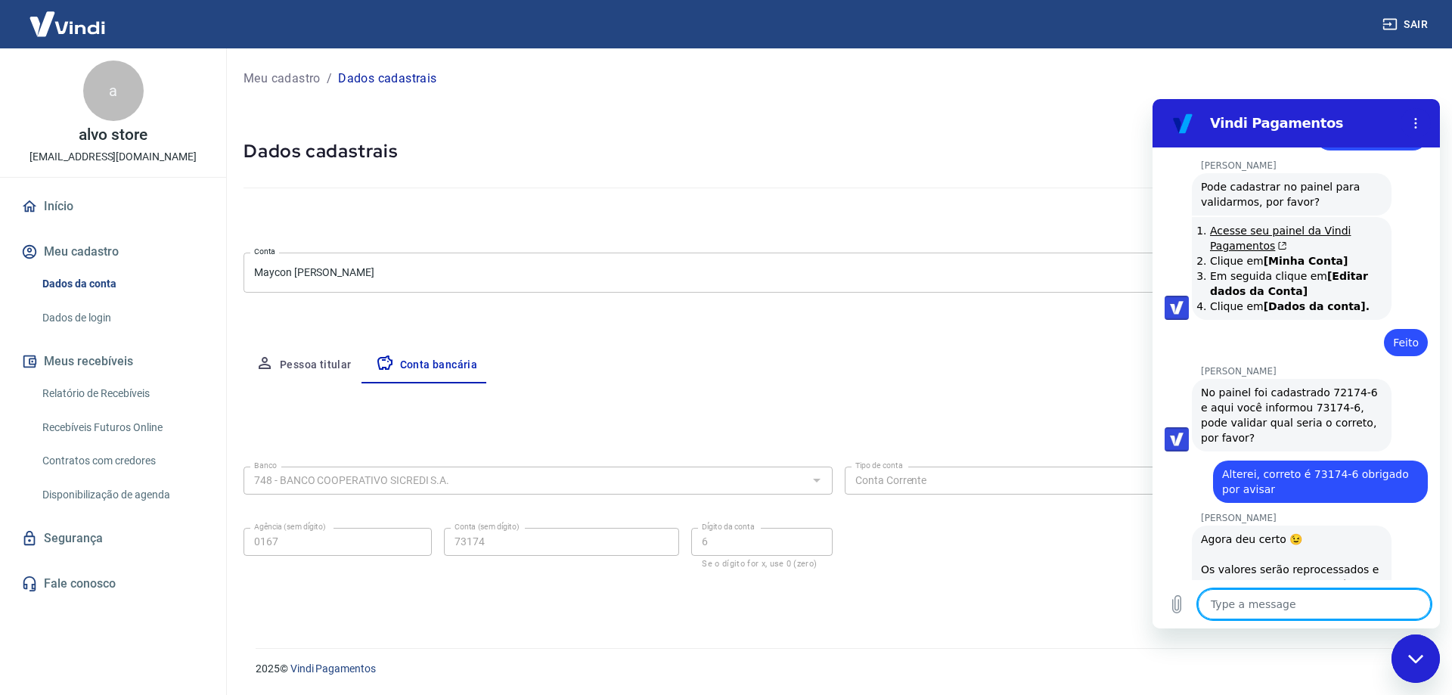
scroll to position [3965, 0]
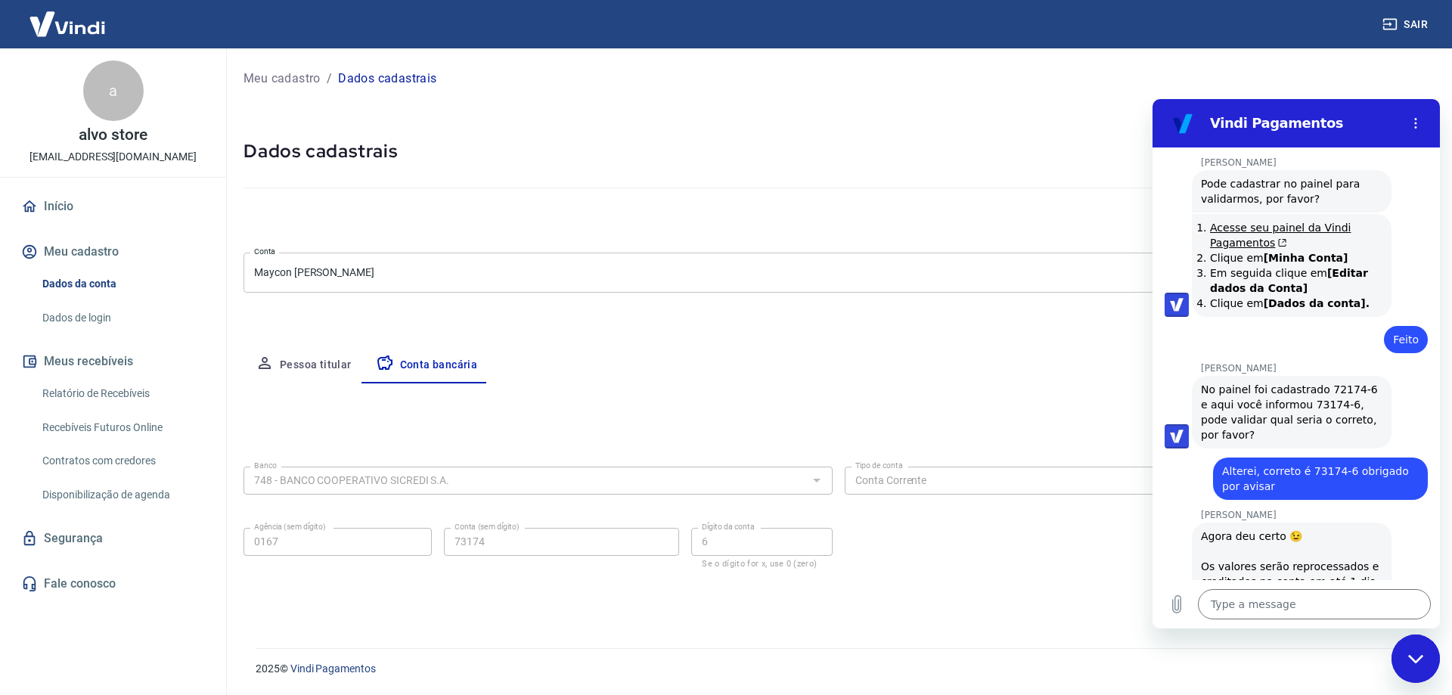
click at [965, 368] on div "Pessoa titular Conta bancária" at bounding box center [839, 365] width 1190 height 36
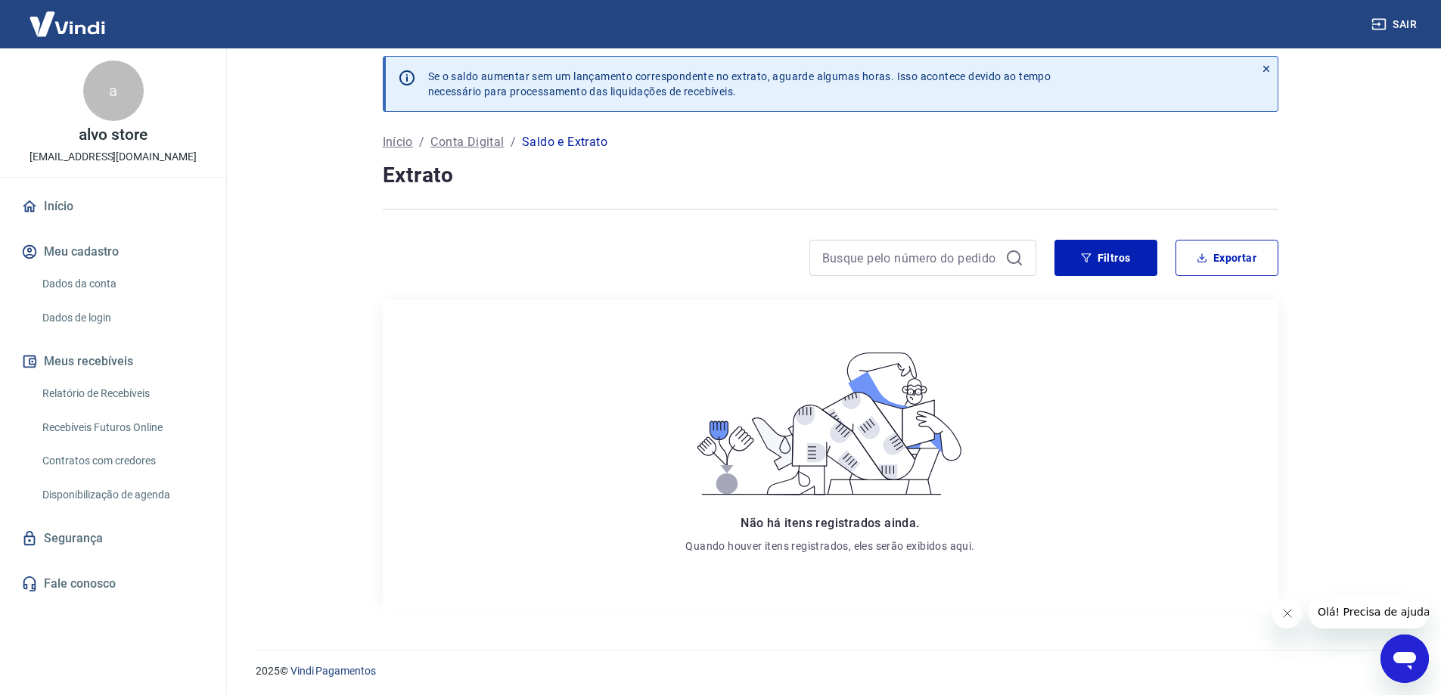
scroll to position [14, 0]
click at [1117, 255] on button "Filtros" at bounding box center [1105, 255] width 103 height 36
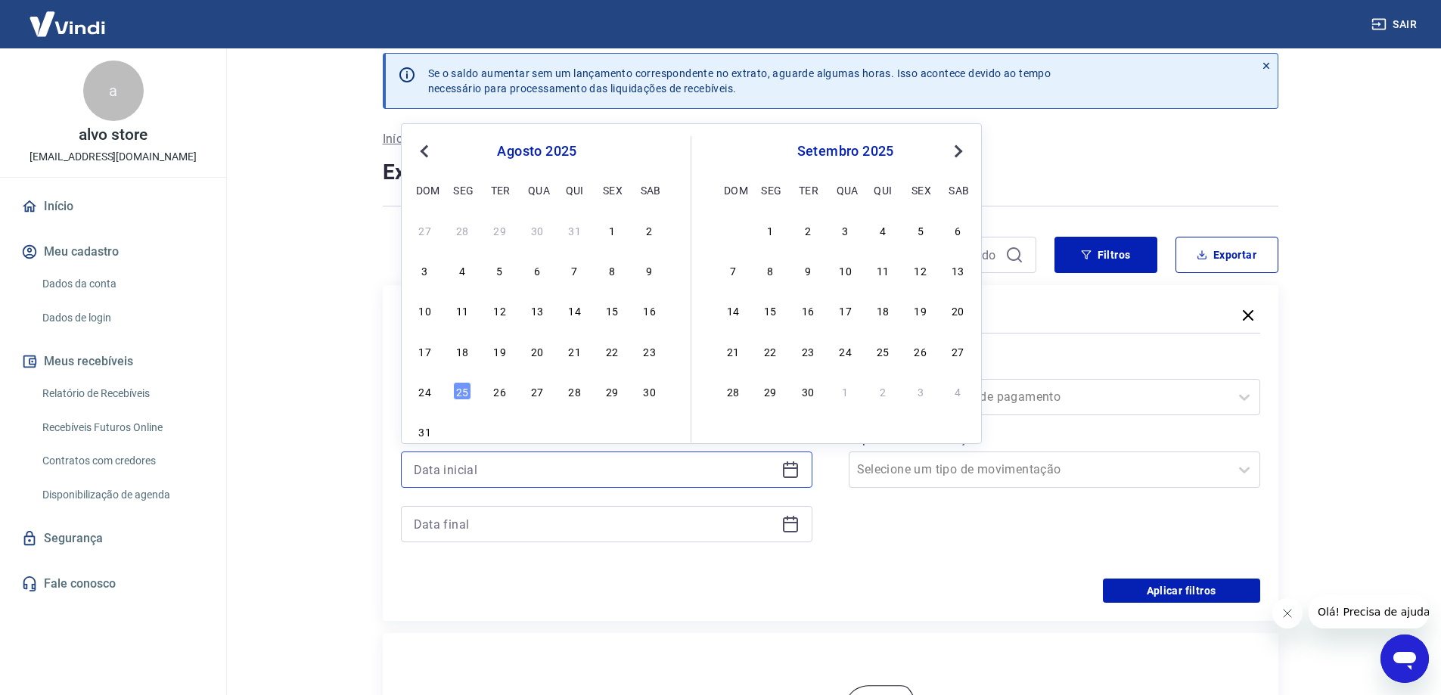
click at [602, 470] on input at bounding box center [594, 469] width 361 height 23
click at [387, 390] on div "Filtros Período Selecione um período Período personalizado Previous Month Next …" at bounding box center [830, 453] width 895 height 336
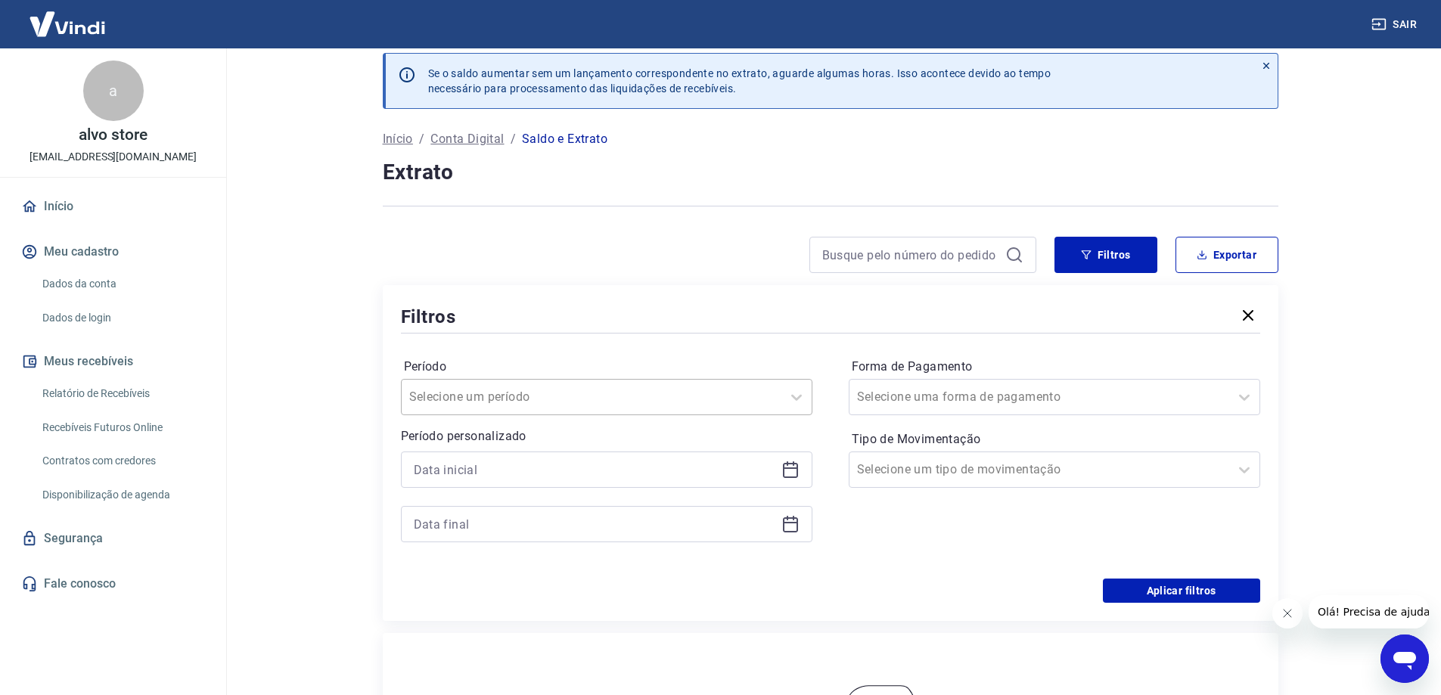
click at [460, 399] on input "Período" at bounding box center [485, 397] width 153 height 18
drag, startPoint x: 529, startPoint y: 590, endPoint x: 602, endPoint y: 585, distance: 72.7
click at [529, 589] on div "Últimos 90 dias" at bounding box center [606, 584] width 411 height 30
click at [1111, 587] on button "Aplicar filtros" at bounding box center [1181, 591] width 157 height 24
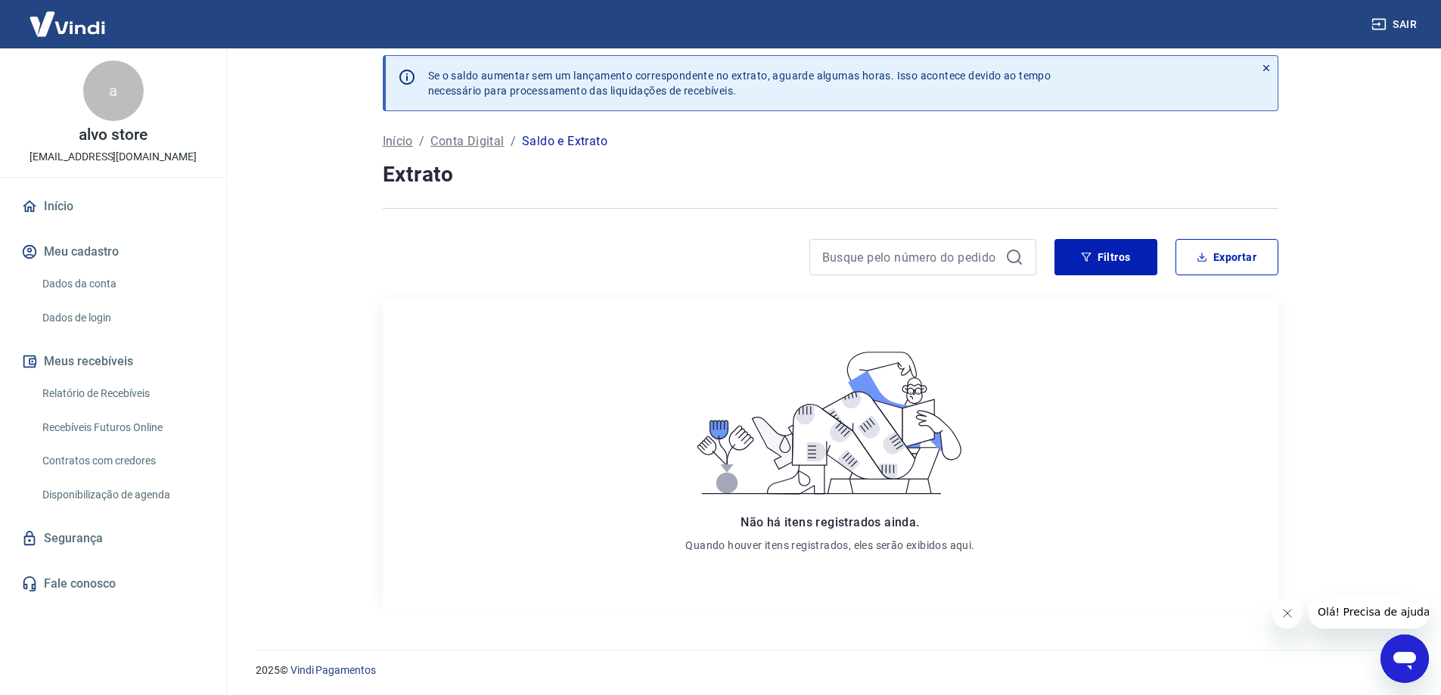
scroll to position [14, 0]
click at [952, 261] on input at bounding box center [910, 255] width 177 height 23
click at [1013, 253] on icon at bounding box center [1014, 256] width 18 height 18
click at [1090, 253] on icon "button" at bounding box center [1086, 255] width 11 height 11
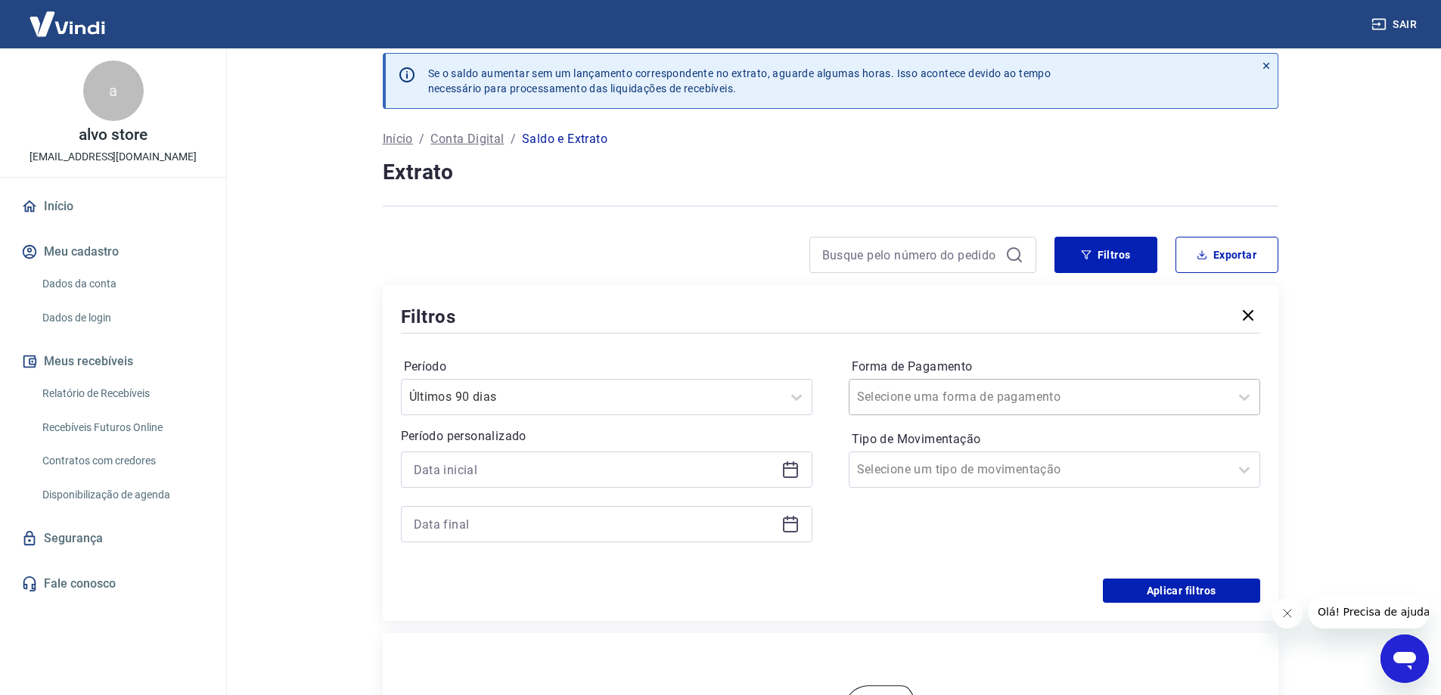
click at [938, 399] on input "Forma de Pagamento" at bounding box center [933, 397] width 153 height 18
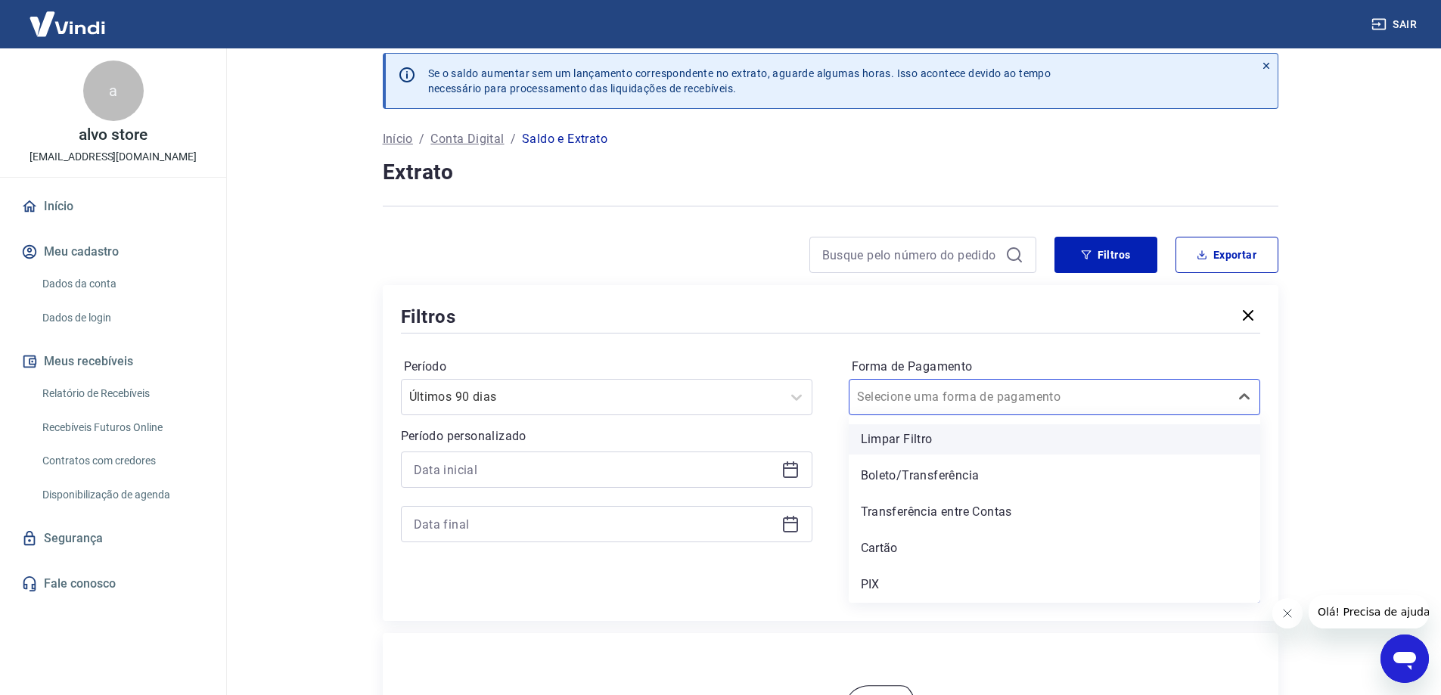
drag, startPoint x: 951, startPoint y: 451, endPoint x: 994, endPoint y: 437, distance: 45.2
click at [994, 437] on div "Limpar Filtro" at bounding box center [1054, 439] width 411 height 30
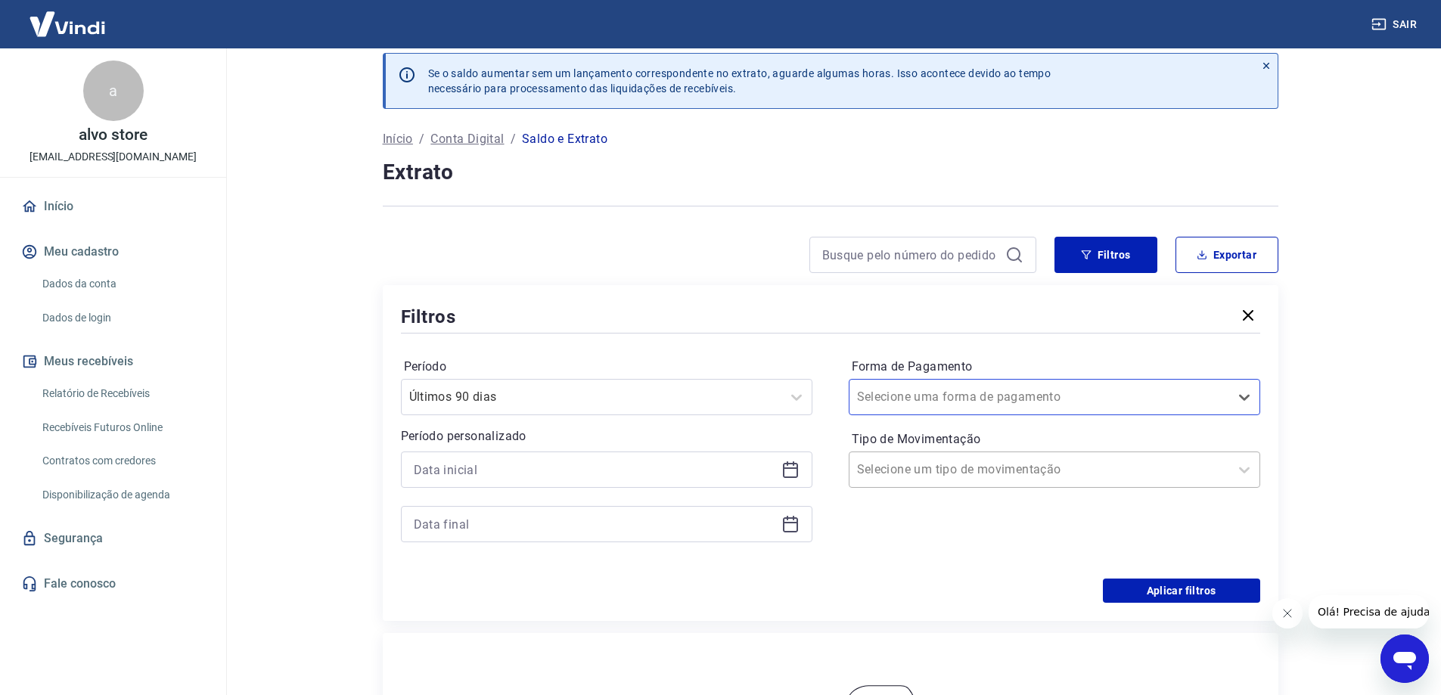
click at [983, 471] on input "Tipo de Movimentação" at bounding box center [933, 470] width 153 height 18
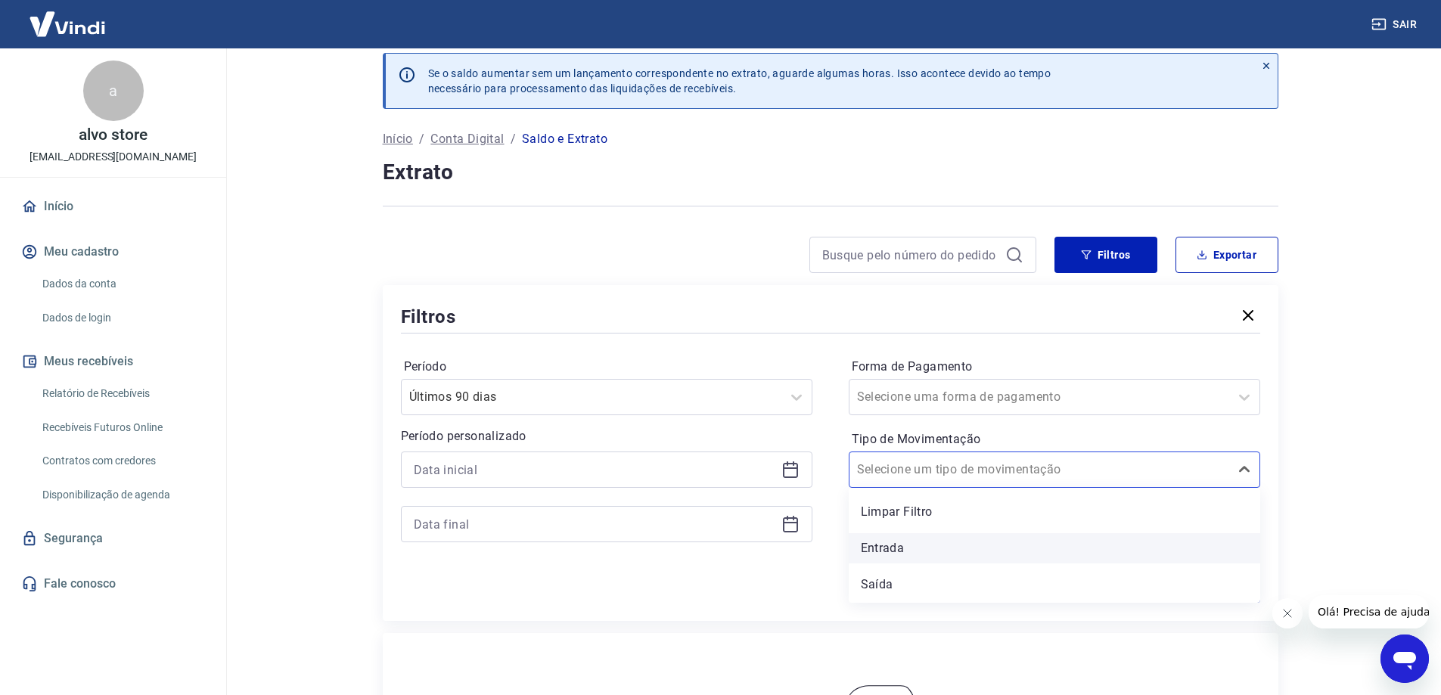
click at [926, 549] on div "Entrada" at bounding box center [1054, 548] width 411 height 30
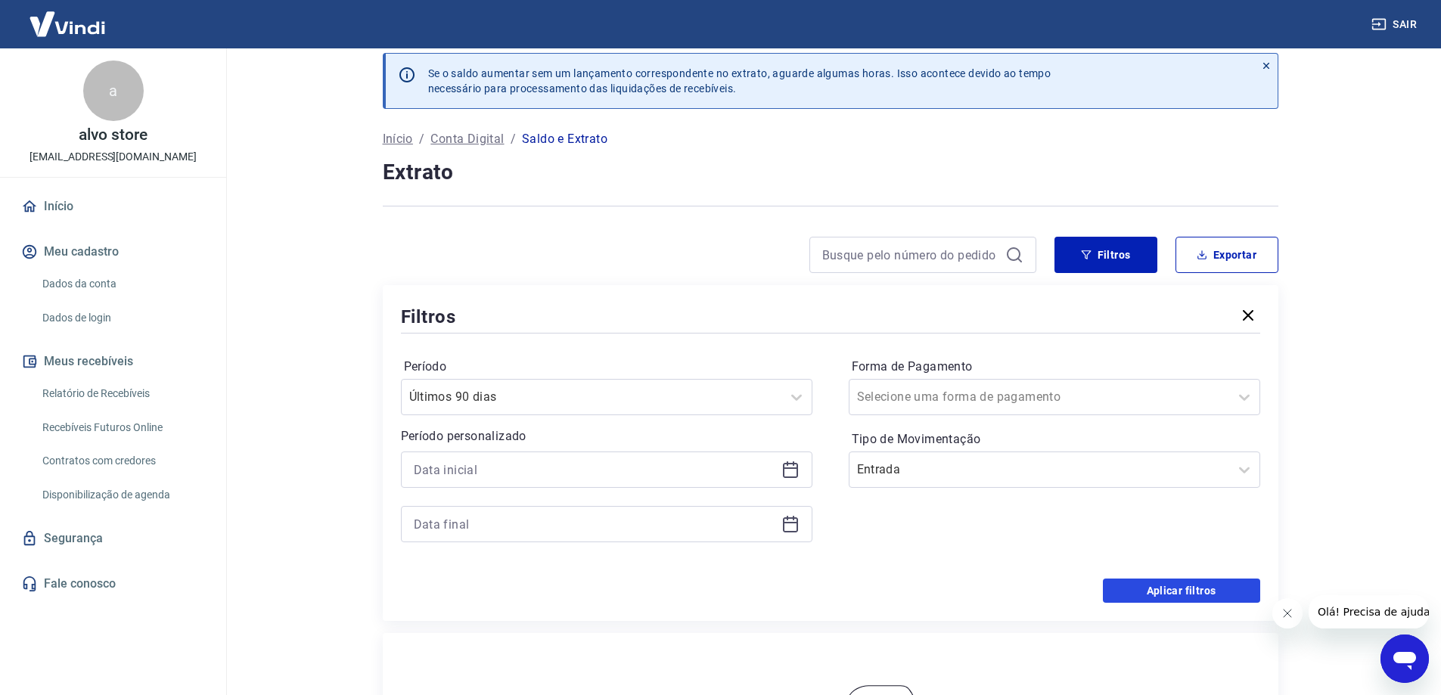
click at [1171, 591] on button "Aplicar filtros" at bounding box center [1181, 591] width 157 height 24
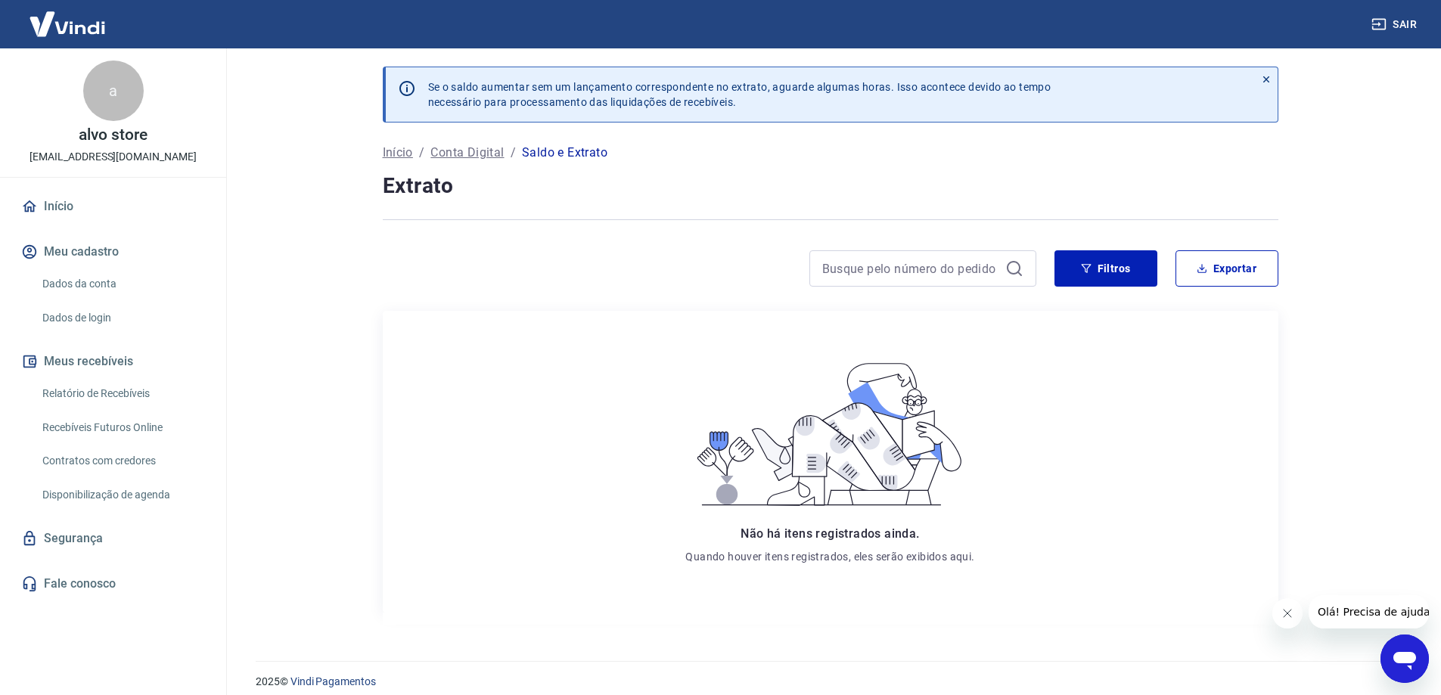
click at [988, 283] on div at bounding box center [922, 268] width 227 height 36
click at [910, 284] on div at bounding box center [922, 268] width 227 height 36
click at [920, 261] on input at bounding box center [910, 268] width 177 height 23
click at [1404, 638] on div "Open messaging window" at bounding box center [1404, 658] width 45 height 45
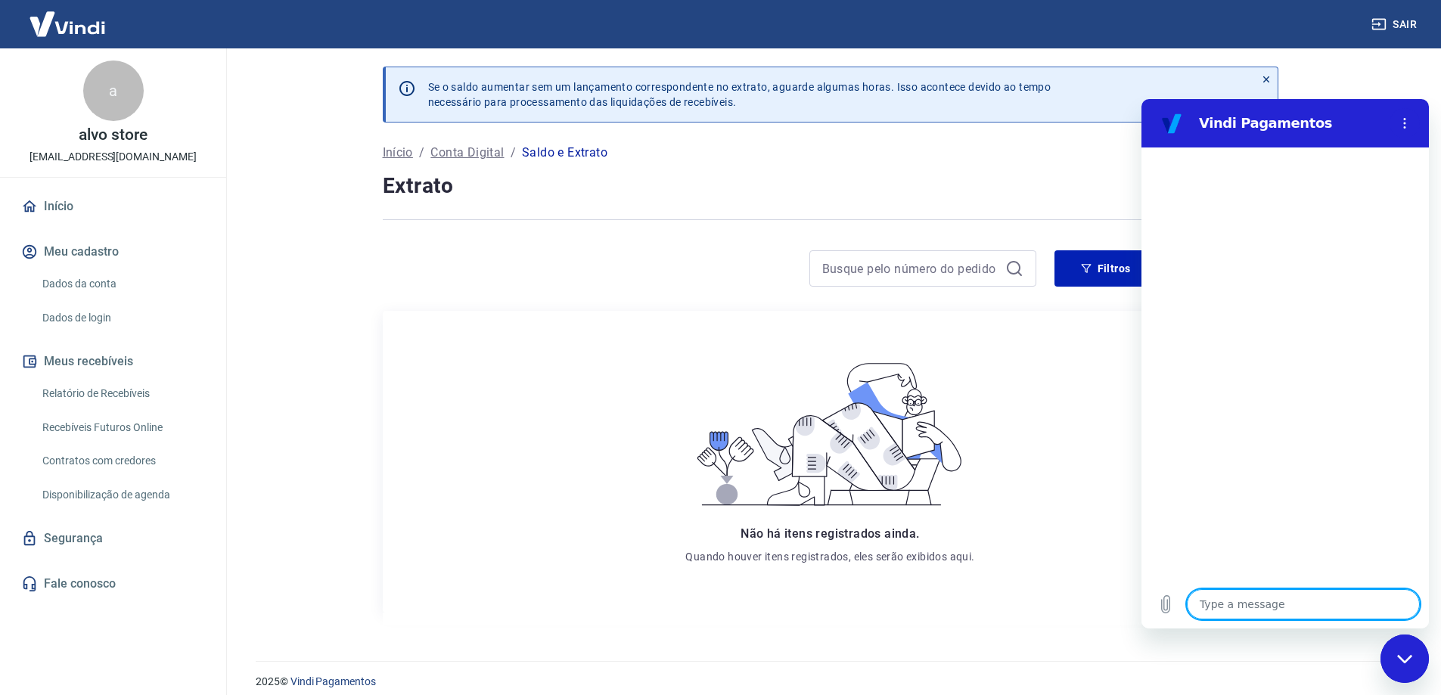
type textarea "x"
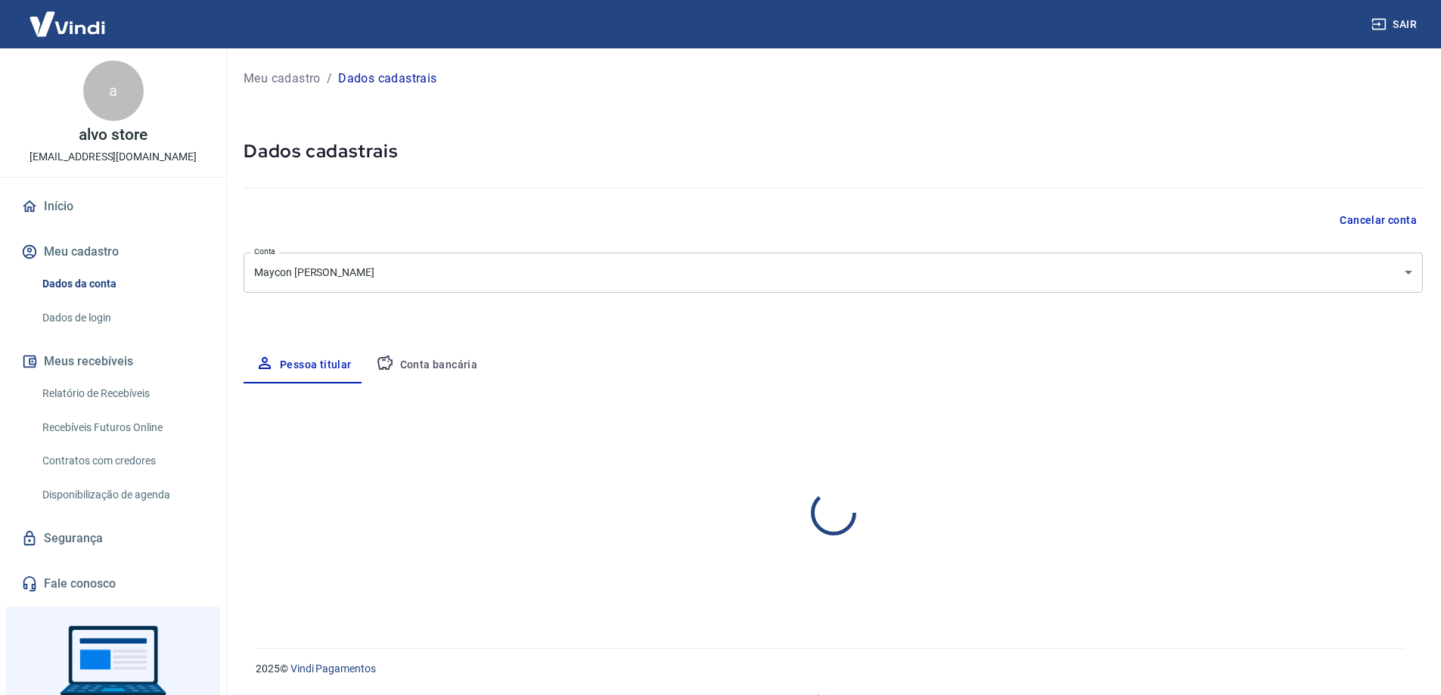
select select "RS"
